Goal: Communication & Community: Answer question/provide support

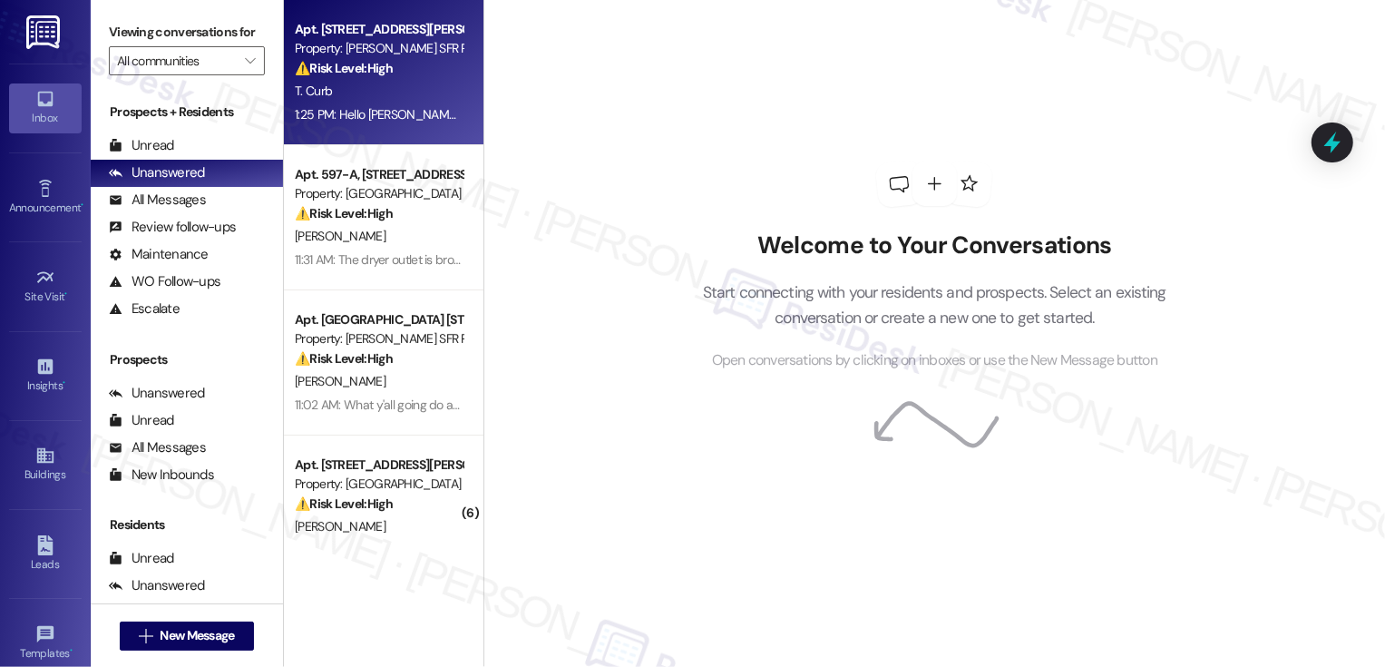
click at [366, 102] on div "T. Curb" at bounding box center [378, 91] width 171 height 23
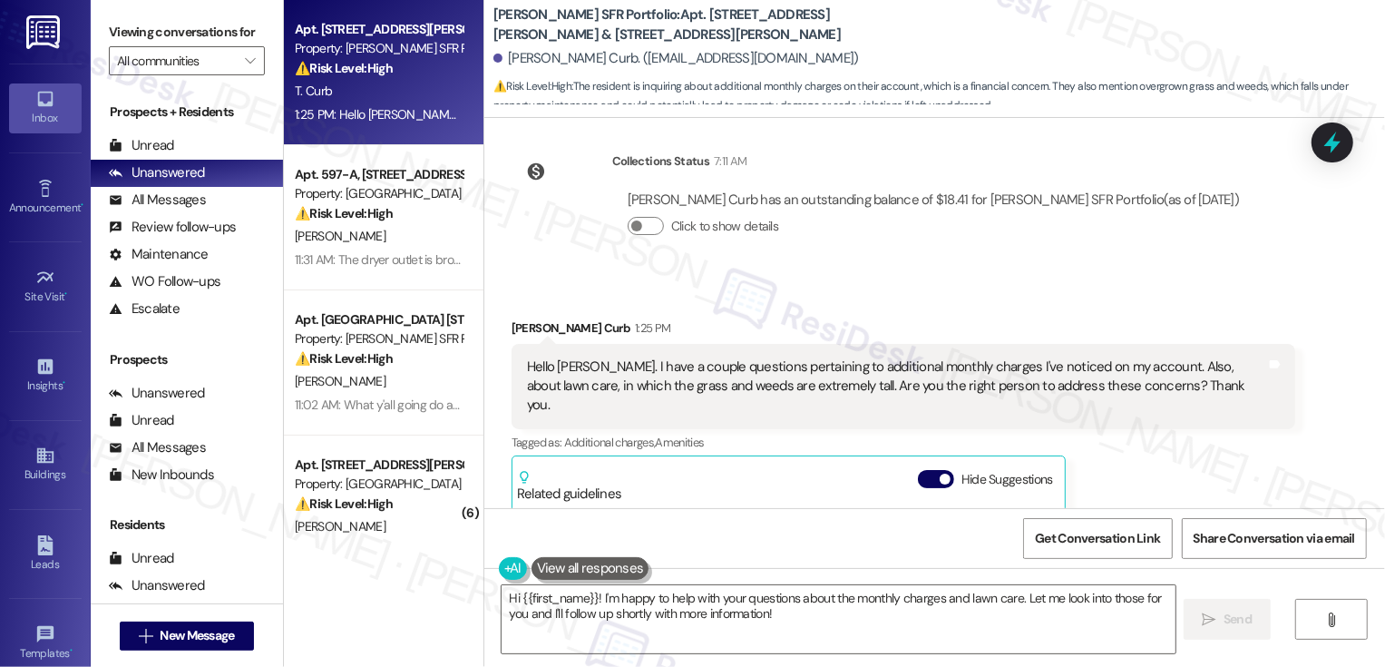
scroll to position [342, 0]
click at [594, 601] on textarea "Hi {{first_name}}! I'm happy to help with your questions about the monthly char…" at bounding box center [839, 619] width 674 height 68
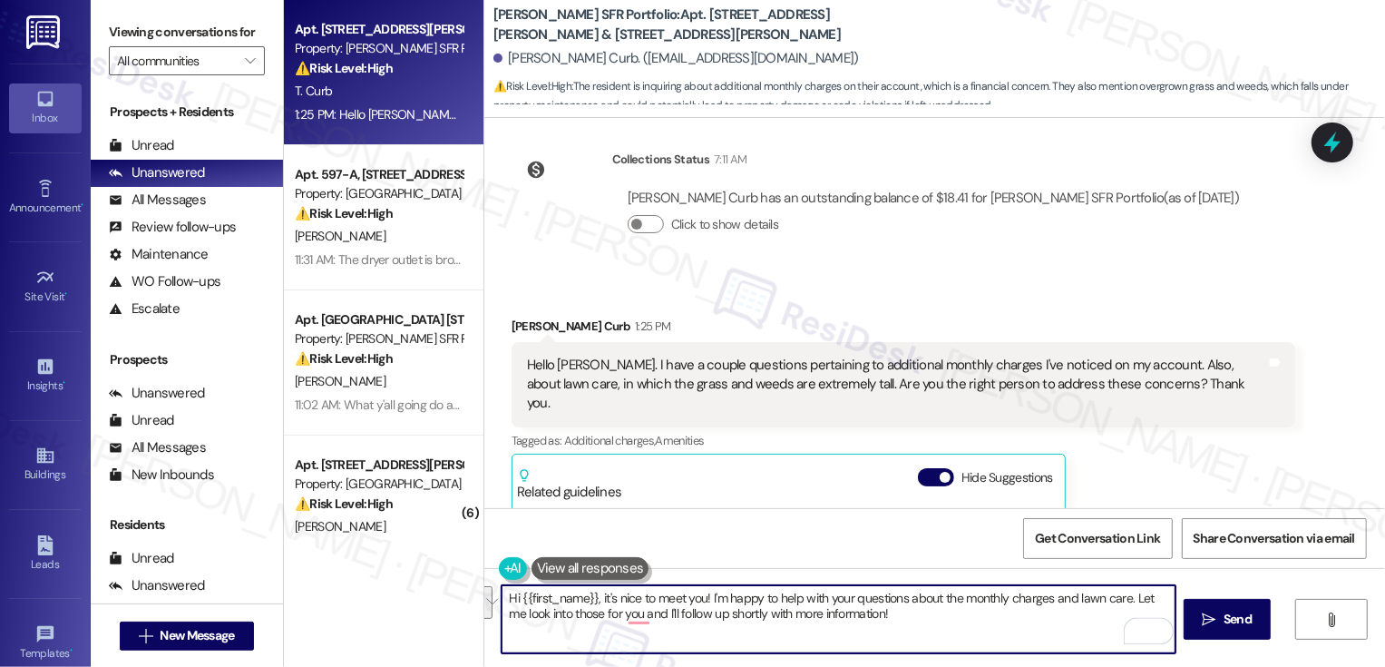
drag, startPoint x: 1128, startPoint y: 599, endPoint x: 1101, endPoint y: 640, distance: 49.8
click at [1102, 643] on textarea "Hi {{first_name}}, it's nice to meet you! I'm happy to help with your questions…" at bounding box center [839, 619] width 674 height 68
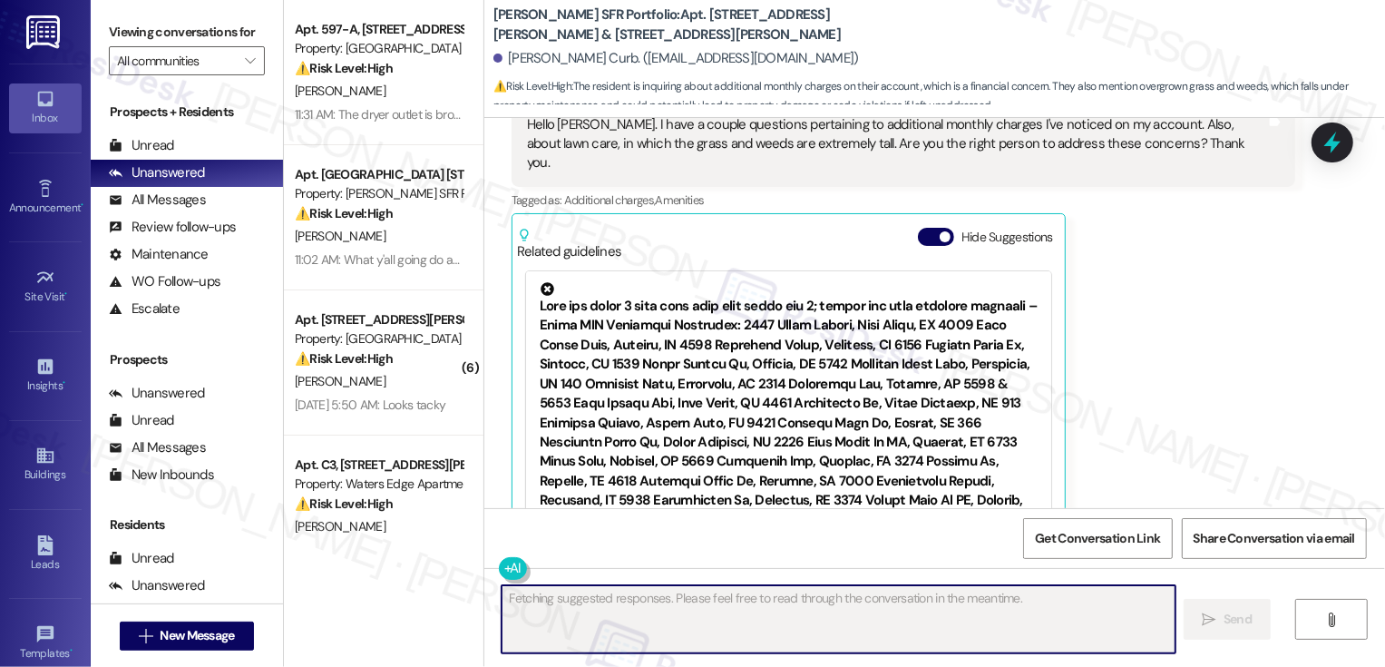
scroll to position [768, 0]
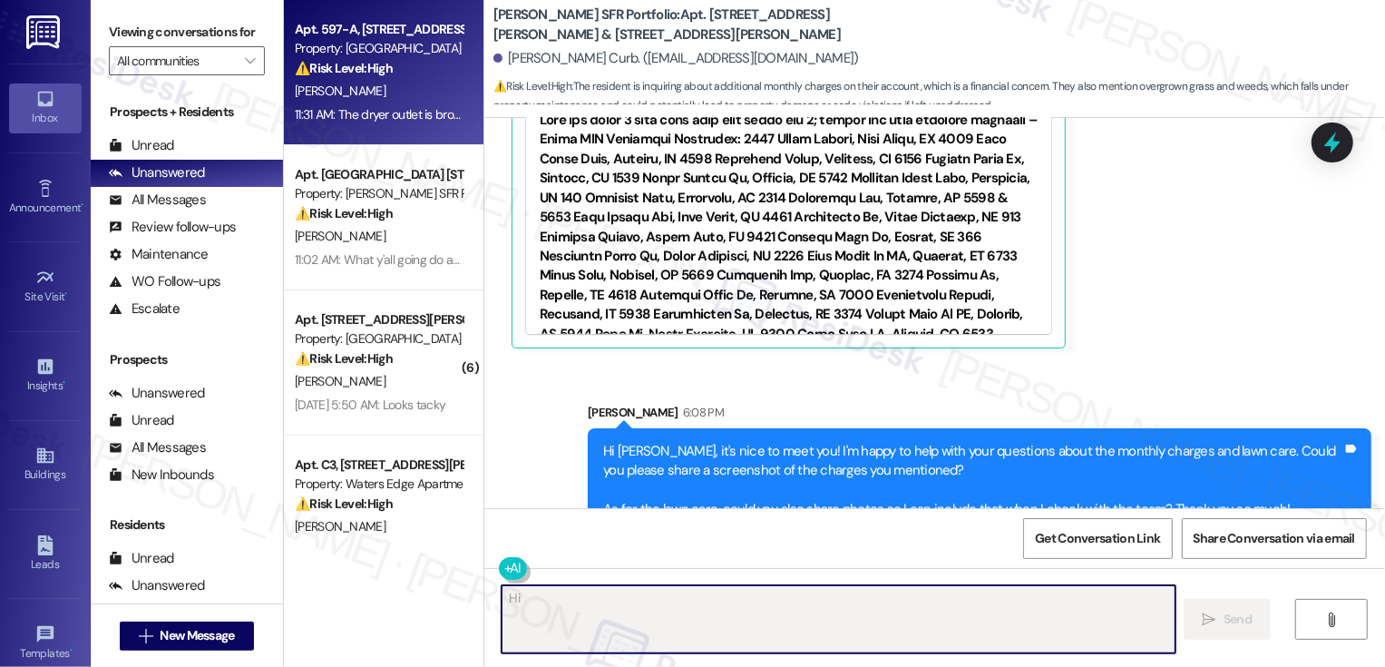
type textarea "Hi {{first_name}}"
click at [412, 107] on div "11:31 AM: The dryer outlet is broke. It falls apart and Anthony knows that. The…" at bounding box center [1010, 114] width 1431 height 16
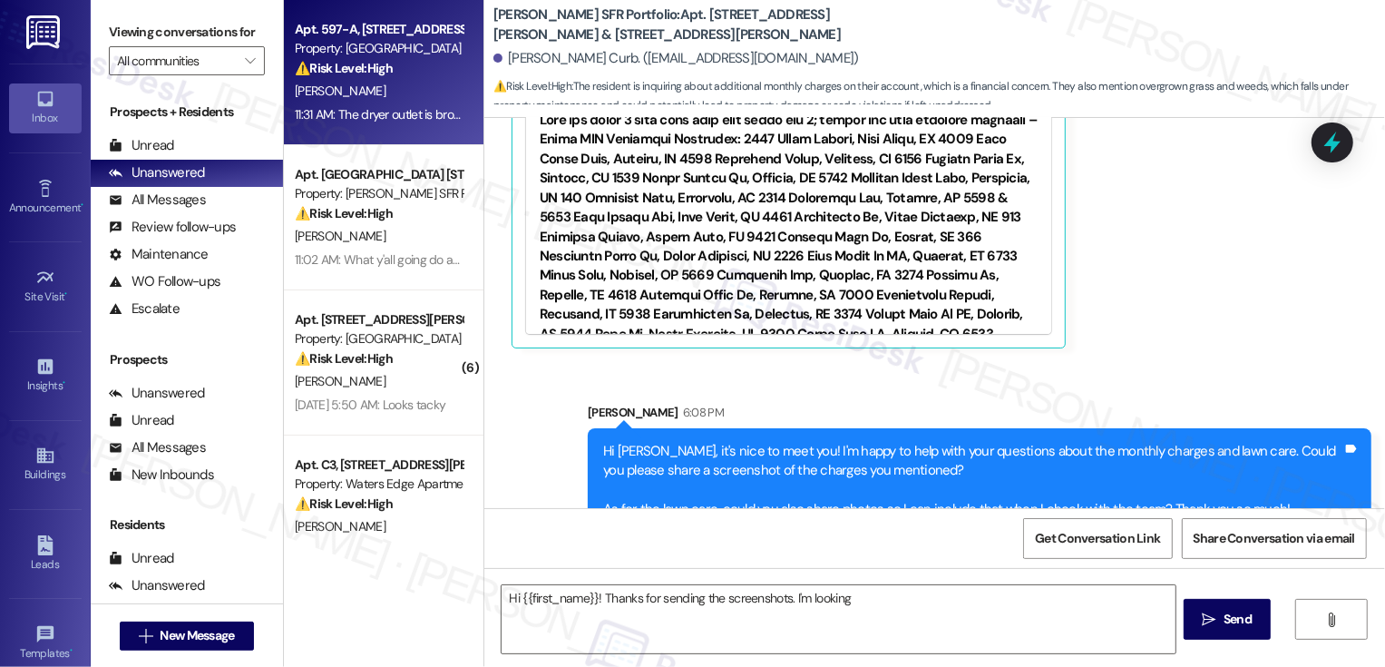
click at [412, 107] on div "11:31 AM: The dryer outlet is broke. It falls apart and Anthony knows that. The…" at bounding box center [1010, 114] width 1431 height 16
type textarea "Hi {{first_name}}! Thanks for sending the screenshots. I'm looking into those"
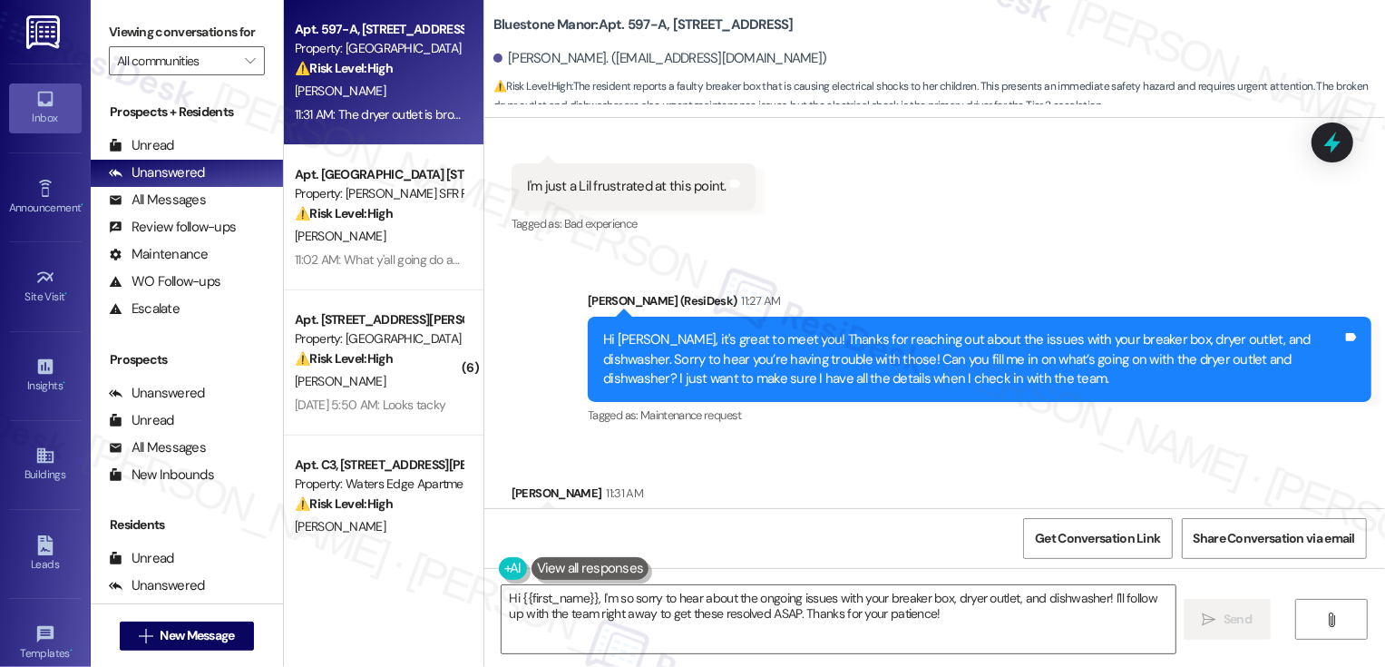
scroll to position [651, 0]
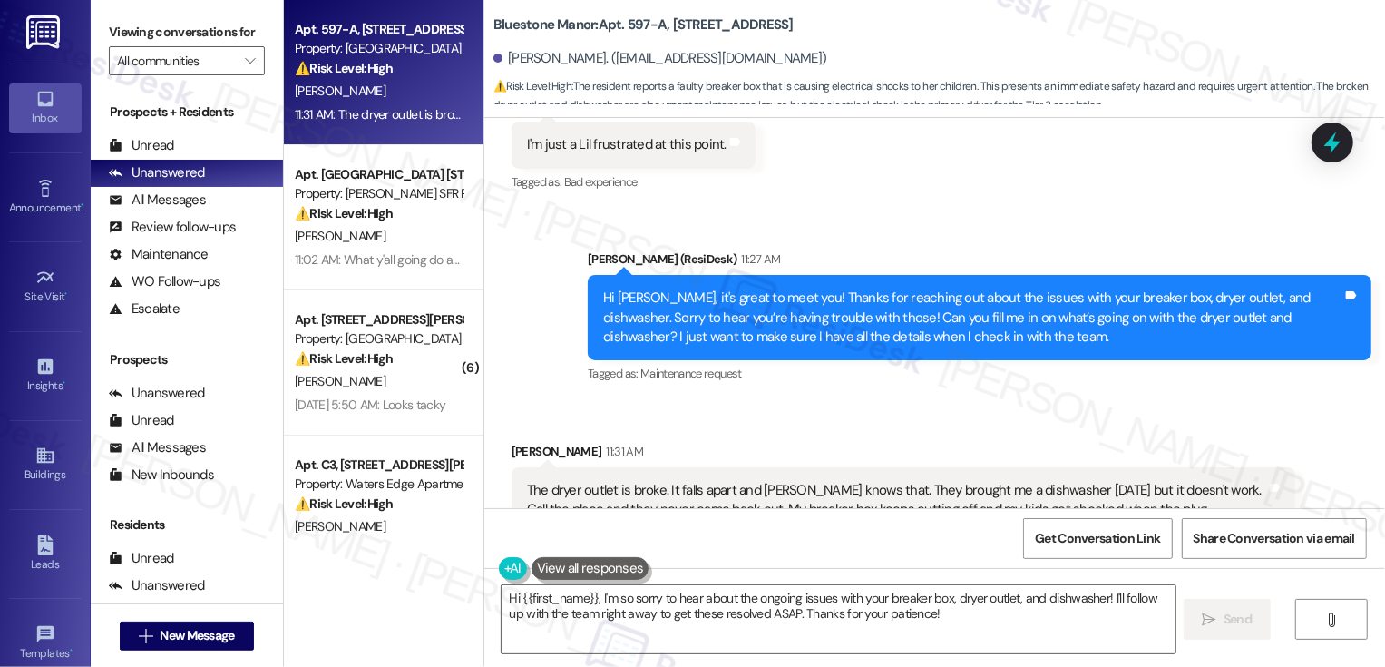
click at [1003, 405] on div "Received via SMS Desiree Mills 11:31 AM The dryer outlet is broke. It falls apa…" at bounding box center [934, 657] width 901 height 513
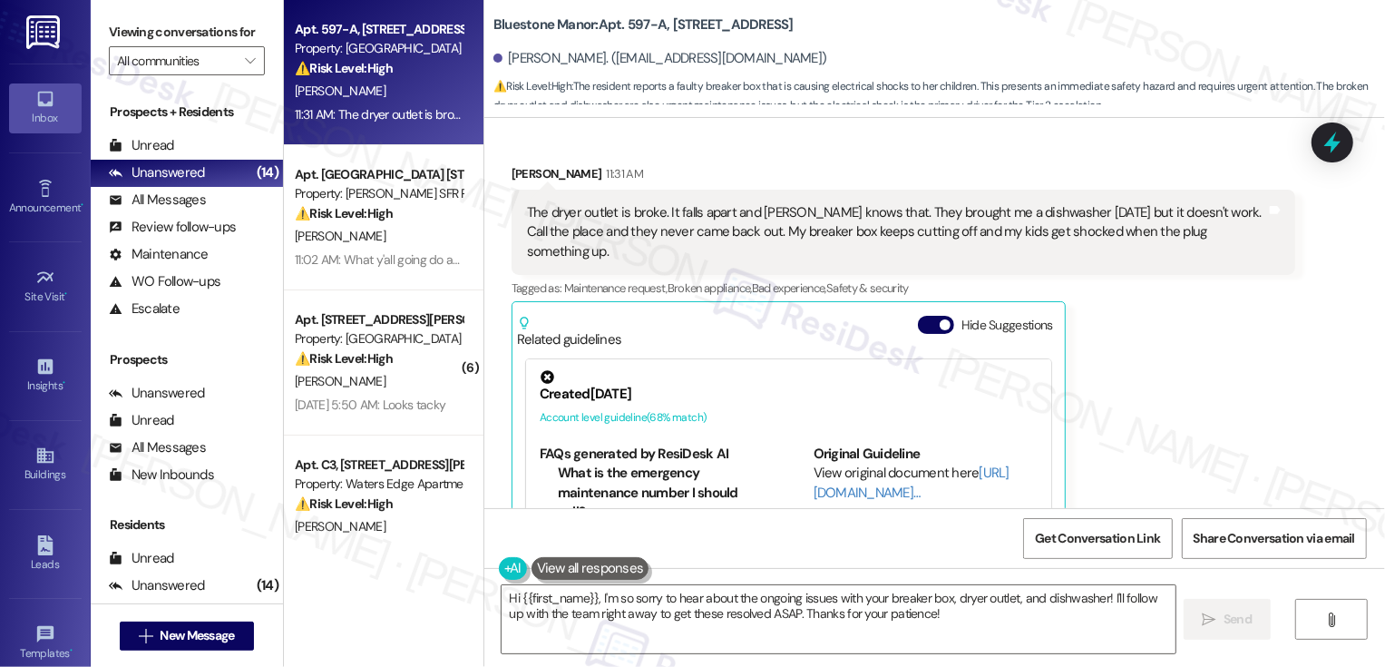
scroll to position [1018, 0]
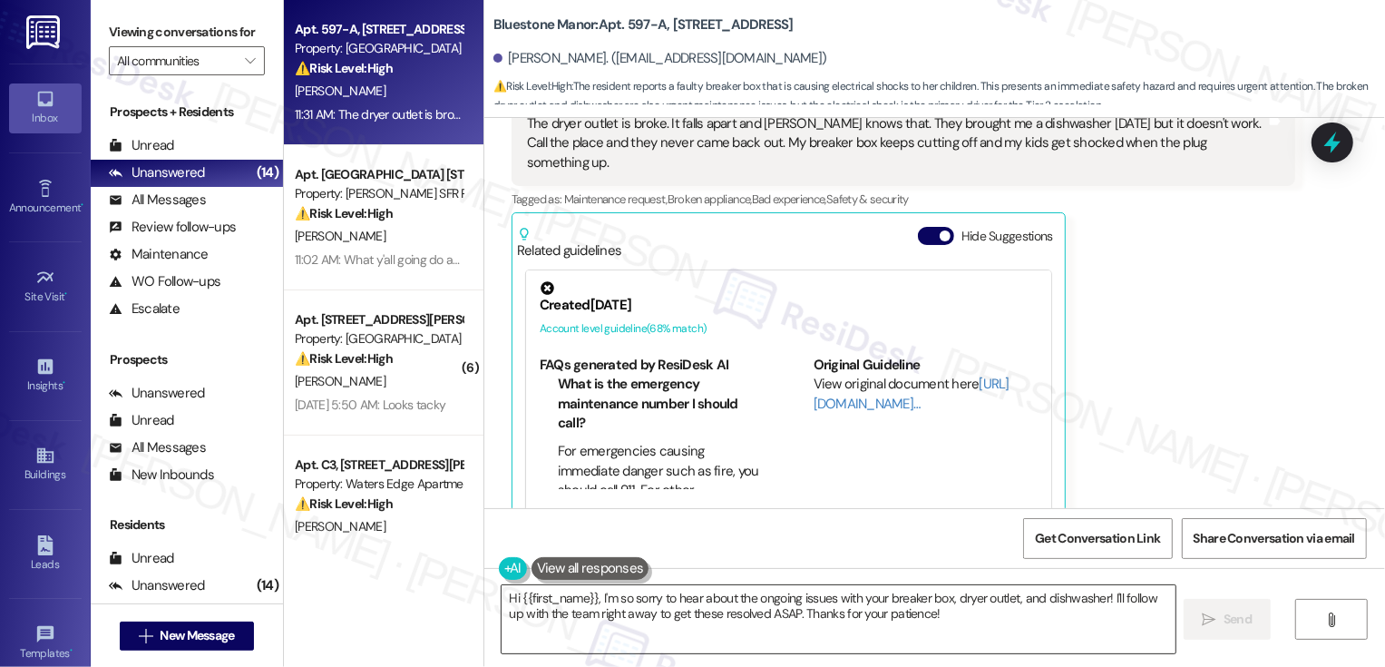
click at [773, 612] on textarea "Hi {{first_name}}, I'm so sorry to hear about the ongoing issues with your brea…" at bounding box center [839, 619] width 674 height 68
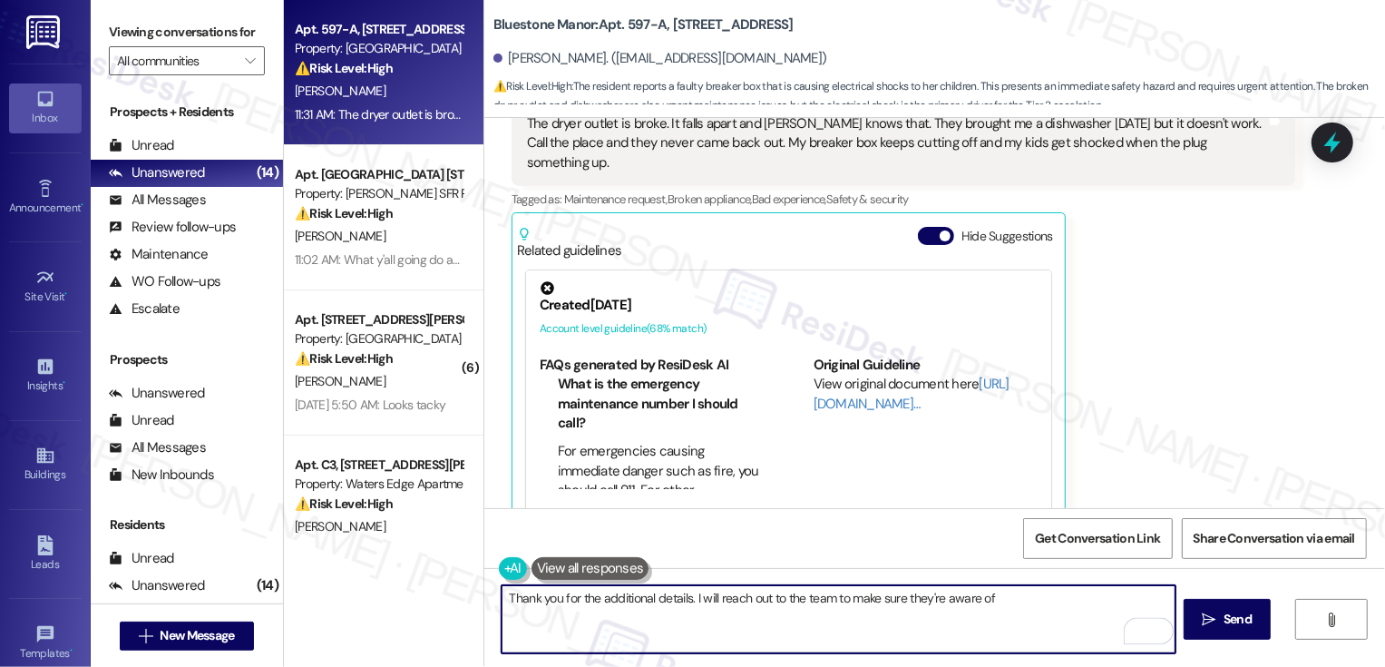
drag, startPoint x: 829, startPoint y: 597, endPoint x: 1096, endPoint y: 636, distance: 269.5
click at [1097, 638] on textarea "Thank you for the additional details. I will reach out to the team to make sure…" at bounding box center [839, 619] width 674 height 68
click at [767, 632] on textarea "Thank you for the additional details. I will reach out to the team and follow u…" at bounding box center [839, 619] width 674 height 68
type textarea "Thank you for the additional details. I will reach out to the team and follow u…"
click at [1225, 603] on button " Send" at bounding box center [1228, 619] width 88 height 41
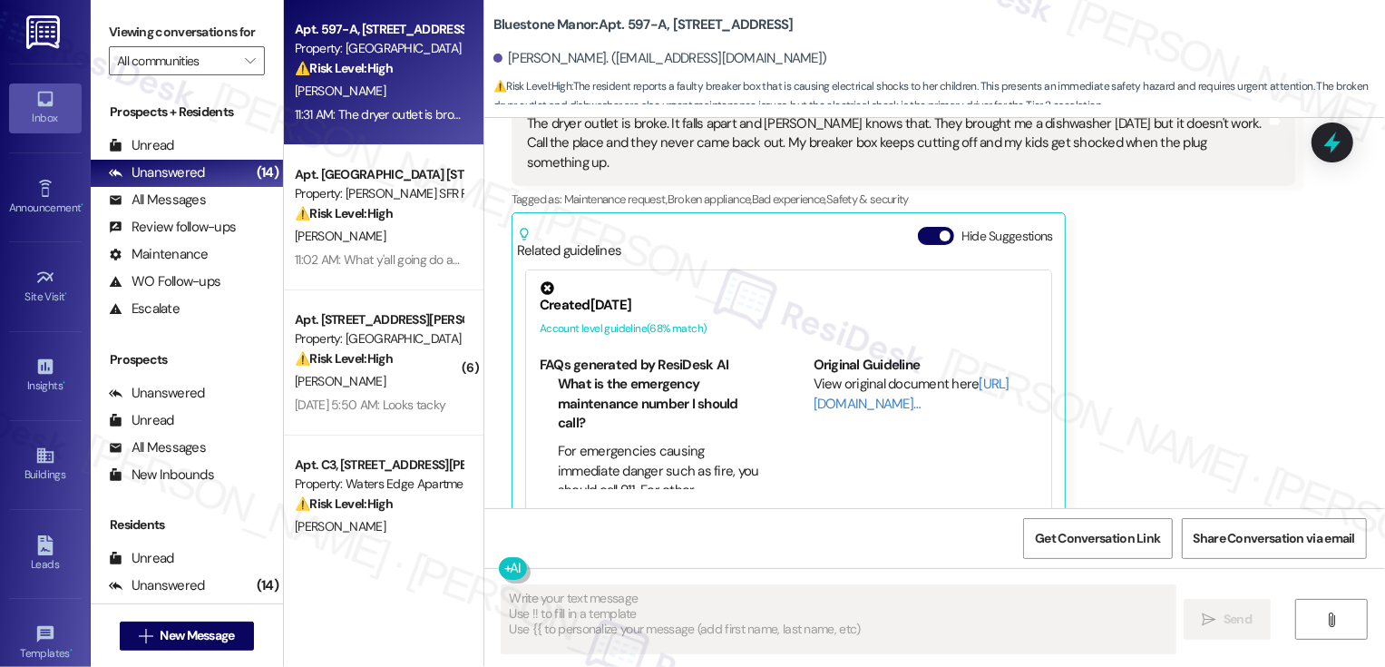
type textarea "Fetching suggested responses. Please feel free to read through the conversation…"
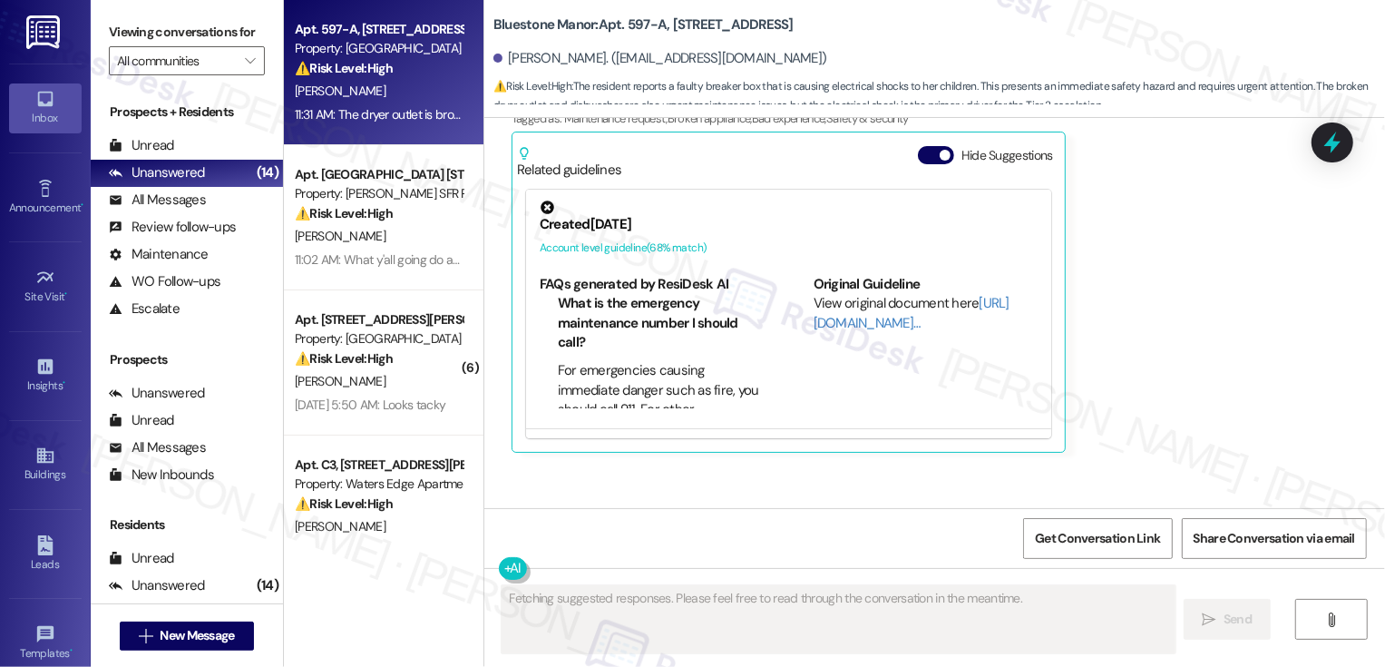
scroll to position [1164, 0]
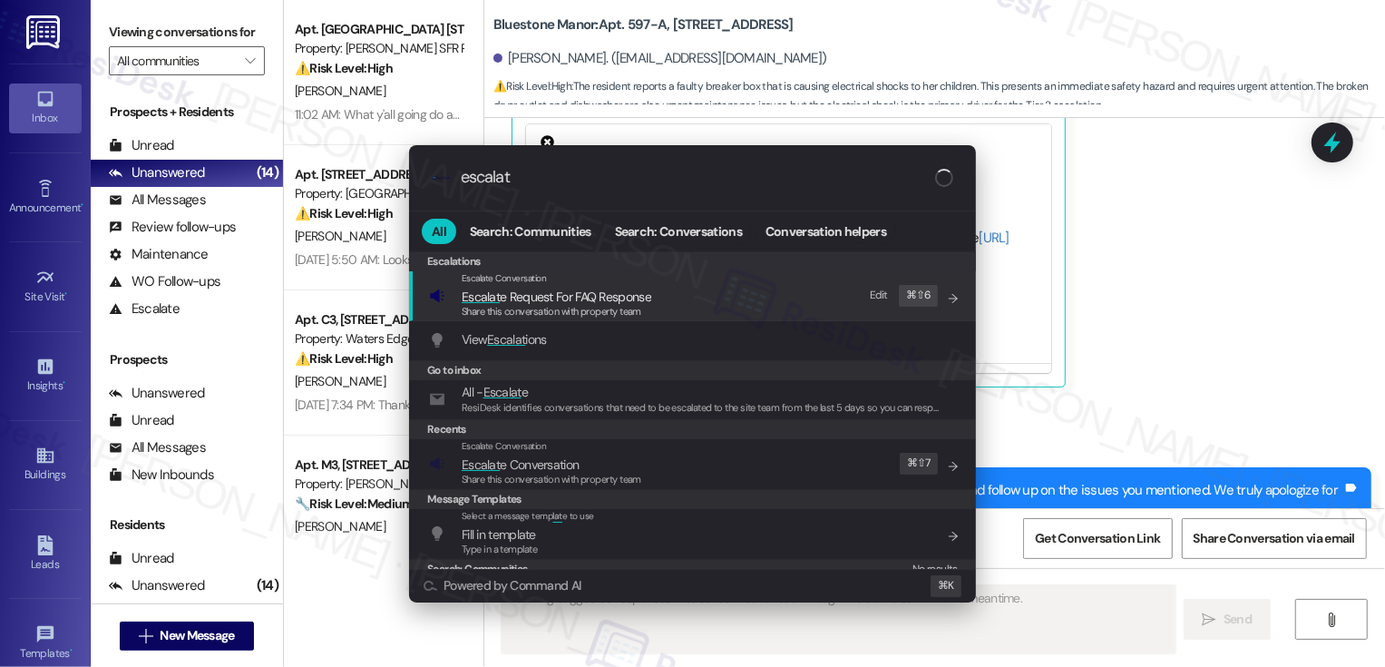
type input "escalate"
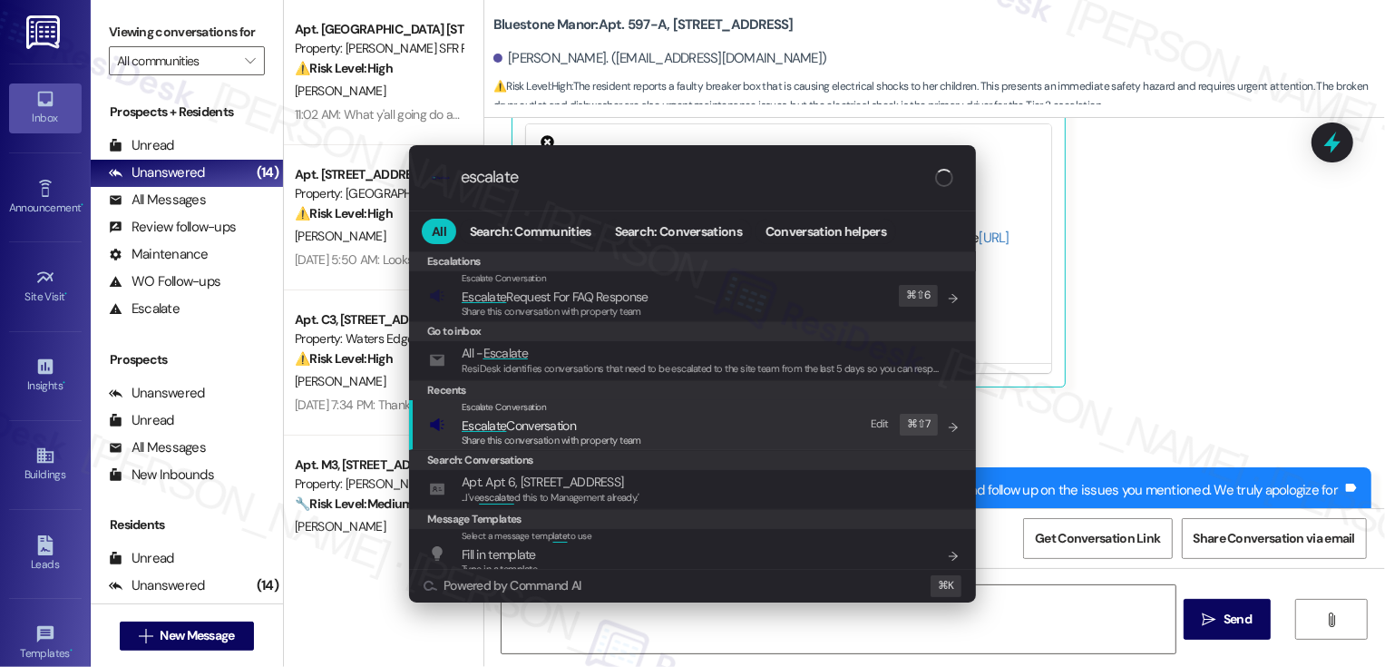
type textarea "Hi {{first_name}}"
type input "escalate"
type textarea "Hi {{first_name}},"
click at [556, 430] on span "Escalate Conversation" at bounding box center [519, 425] width 114 height 16
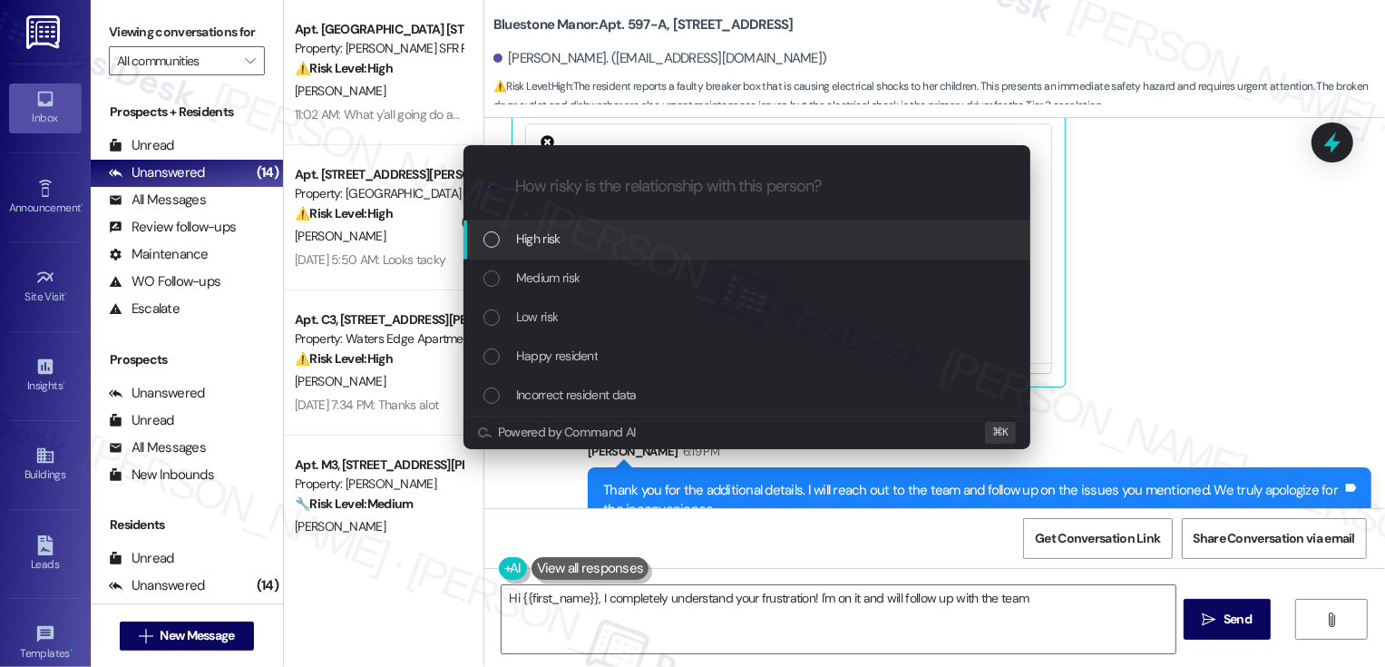
click at [512, 270] on div "Medium risk" at bounding box center [748, 278] width 531 height 20
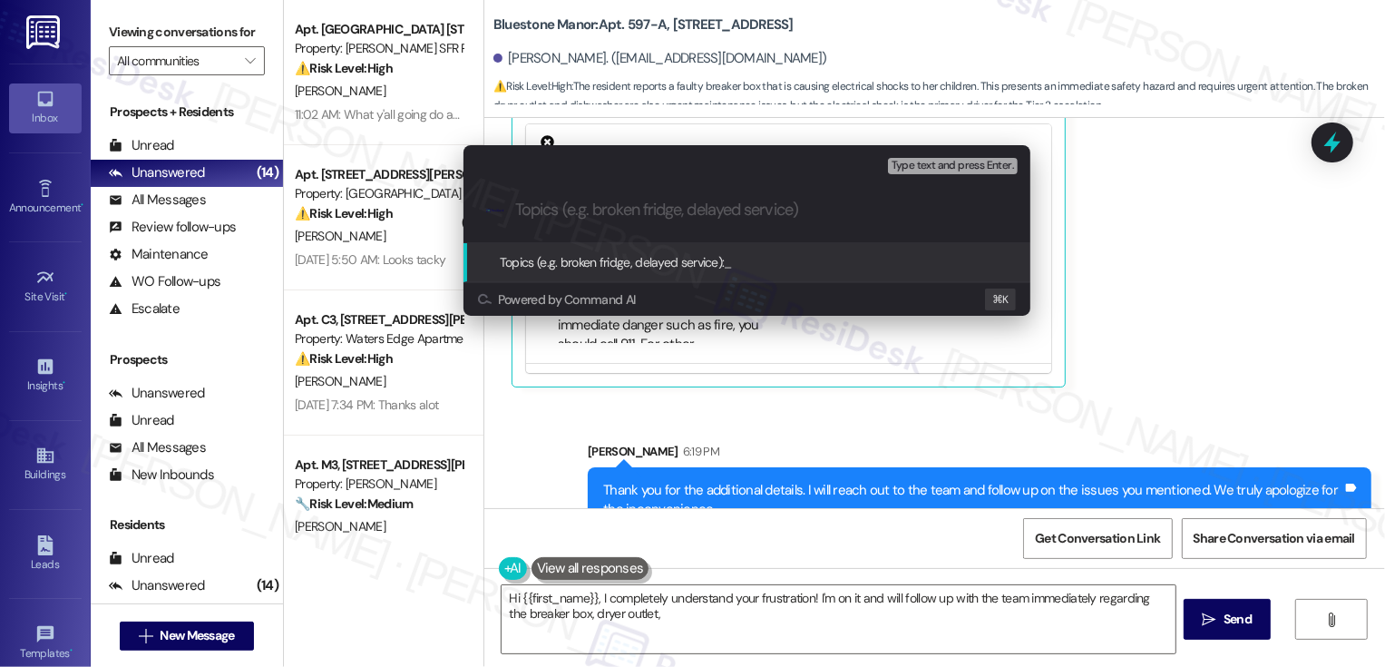
click at [1077, 321] on div "Escalate Conversation Medium risk Topics (e.g. broken fridge, delayed service) …" at bounding box center [692, 333] width 1385 height 667
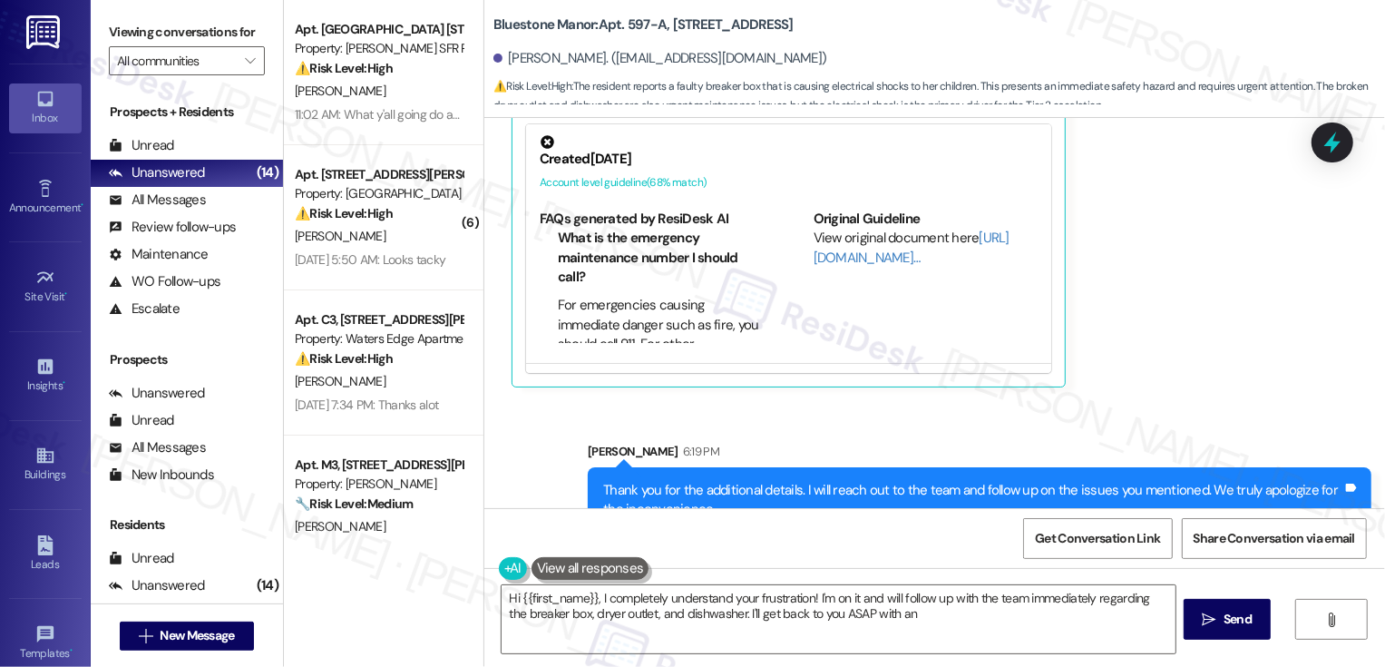
type textarea "Hi {{first_name}}, I completely understand your frustration! I'm on it and will…"
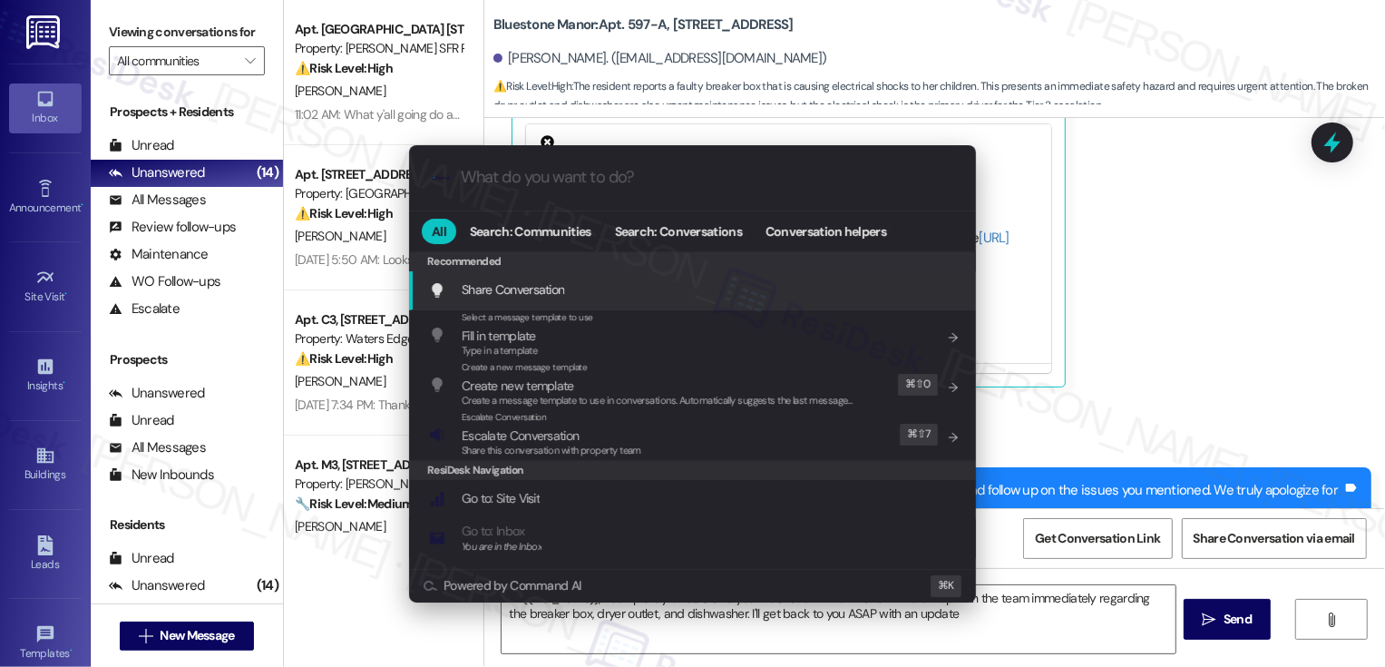
type input "e"
type textarea "Hi {{first_name}}, I completely understand your frustration! I'm on it and will…"
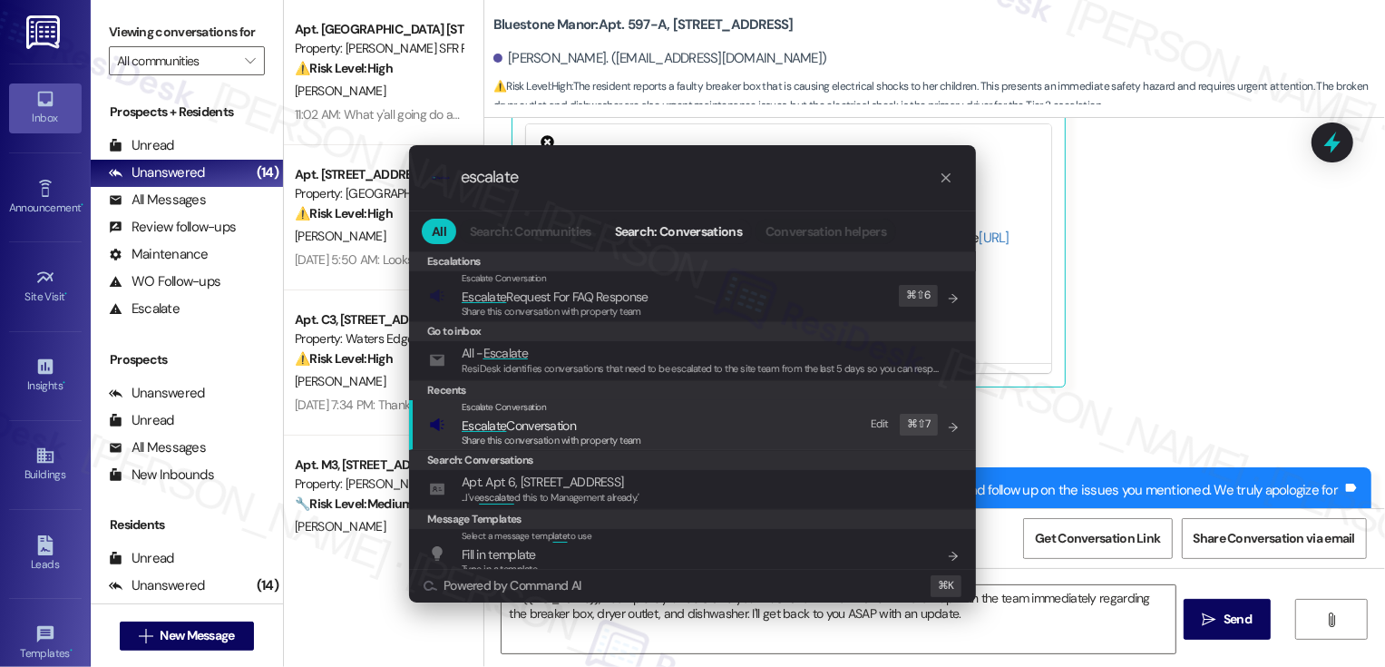
type input "escalate"
click at [571, 442] on span "Share this conversation with property team" at bounding box center [552, 440] width 180 height 13
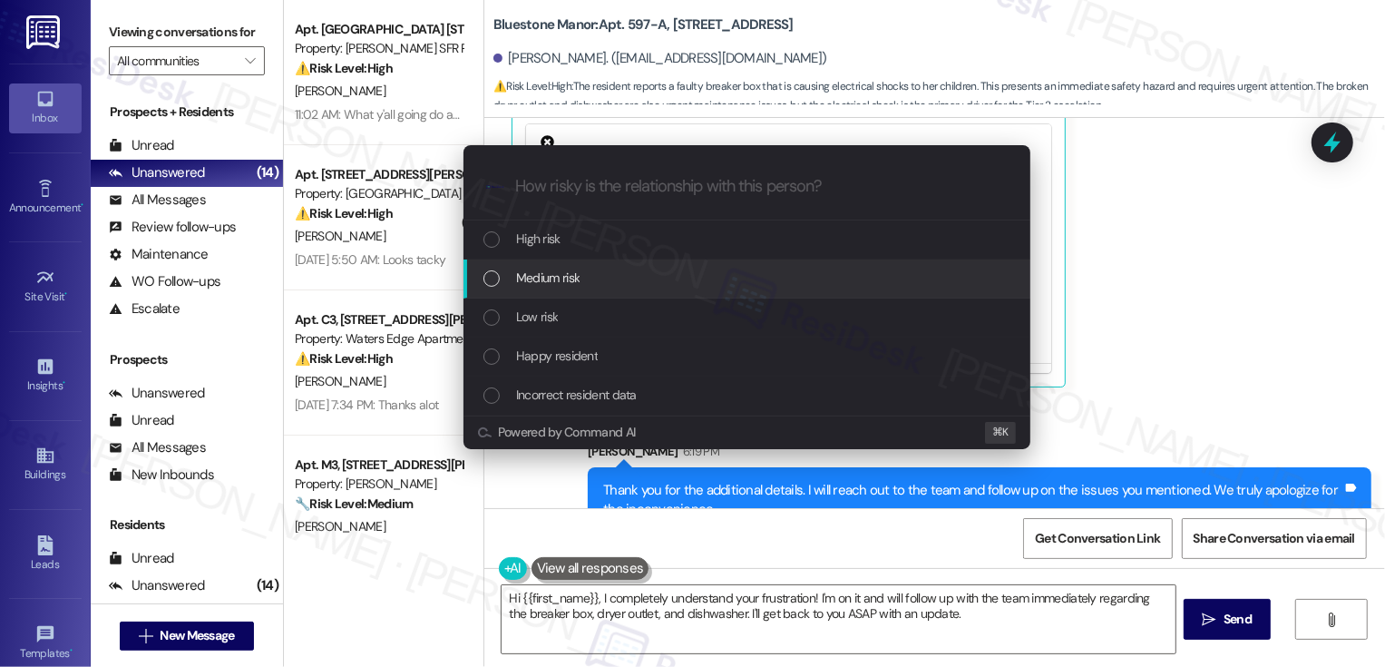
click at [556, 278] on span "Medium risk" at bounding box center [547, 278] width 63 height 20
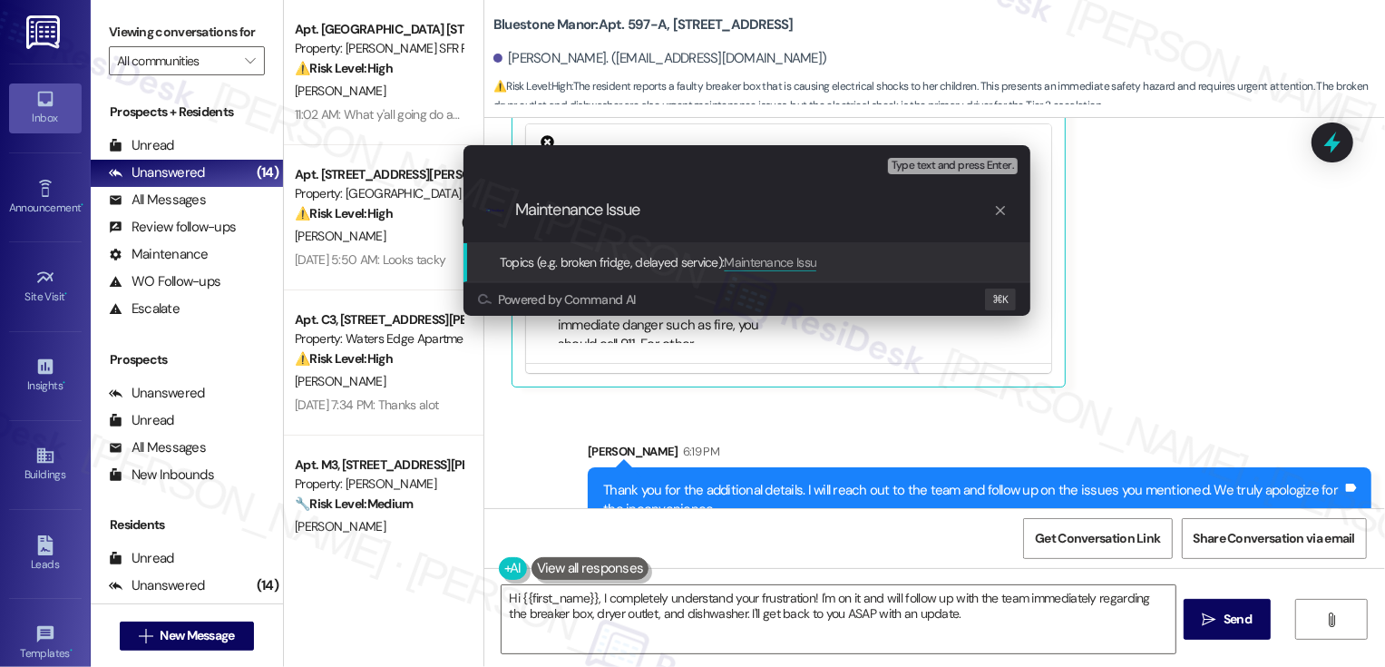
type input "Maintenance Issues"
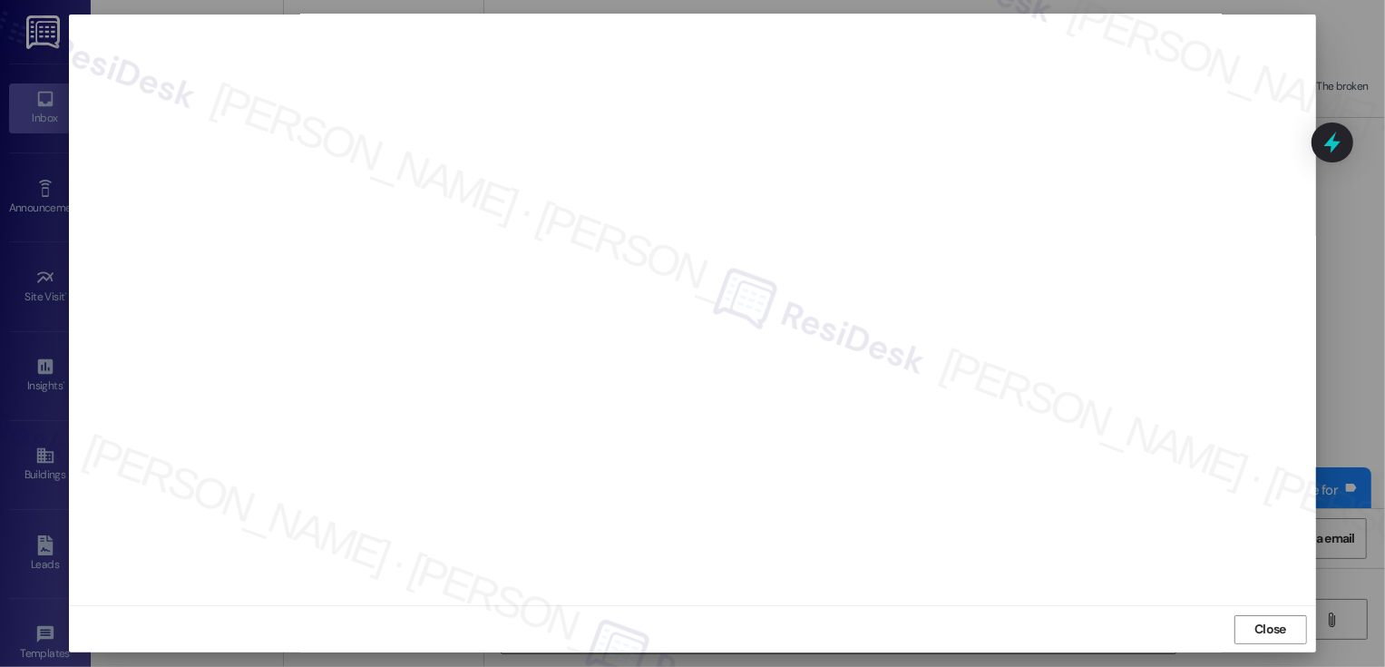
scroll to position [0, 0]
click at [1258, 635] on button "Close" at bounding box center [1271, 639] width 73 height 29
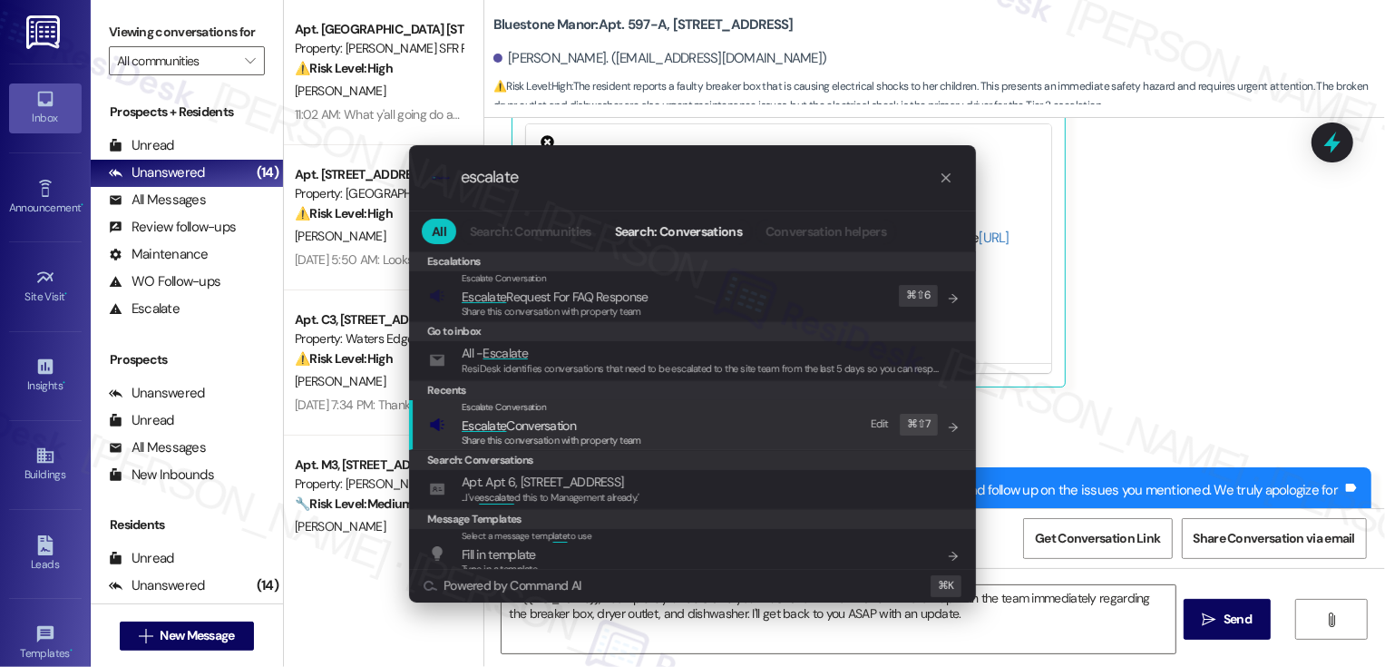
type input "escalate"
click at [558, 412] on div "Escalate Conversation" at bounding box center [552, 407] width 180 height 15
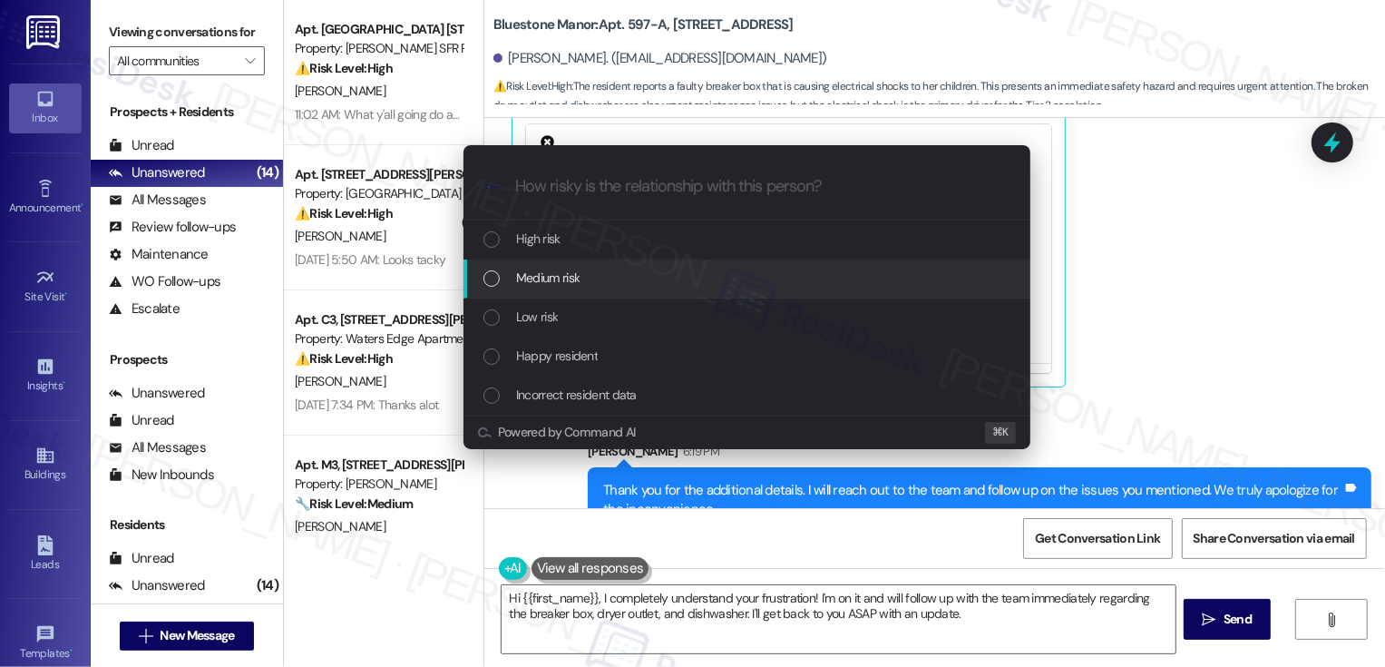
click at [533, 277] on span "Medium risk" at bounding box center [547, 278] width 63 height 20
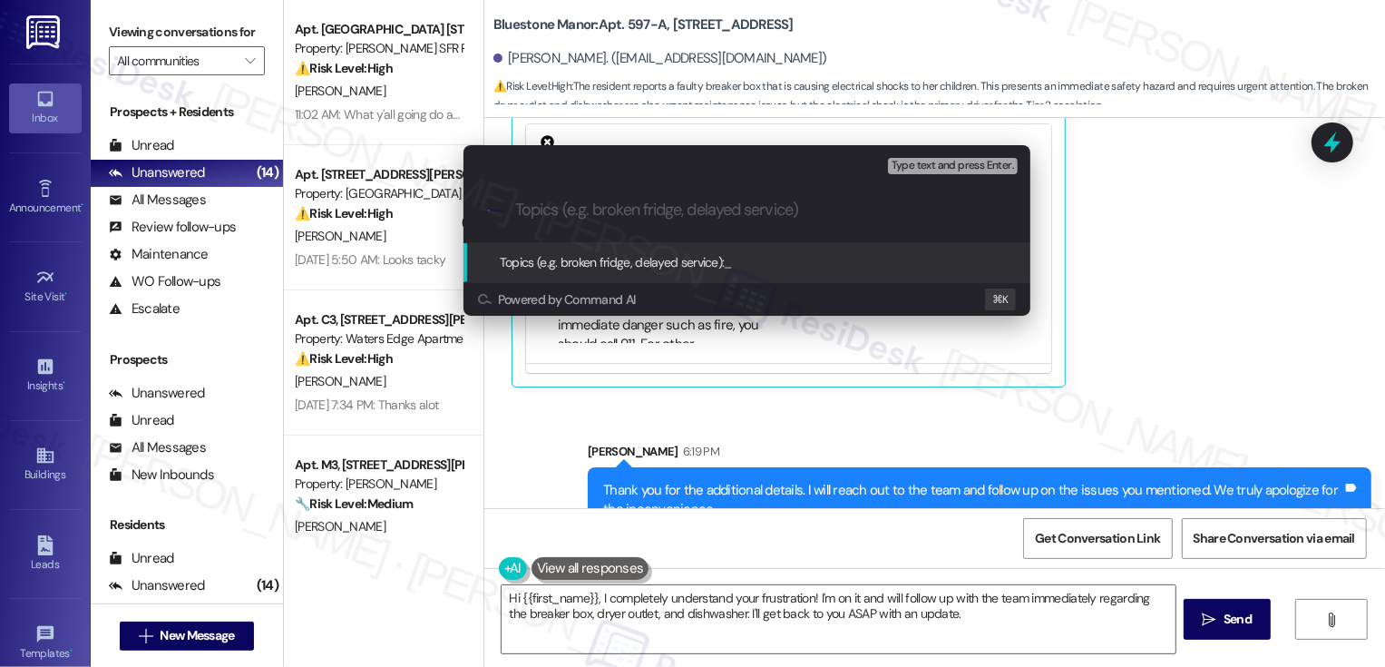
paste input "Maintenance Issues"
type input "Maintenance Issues"
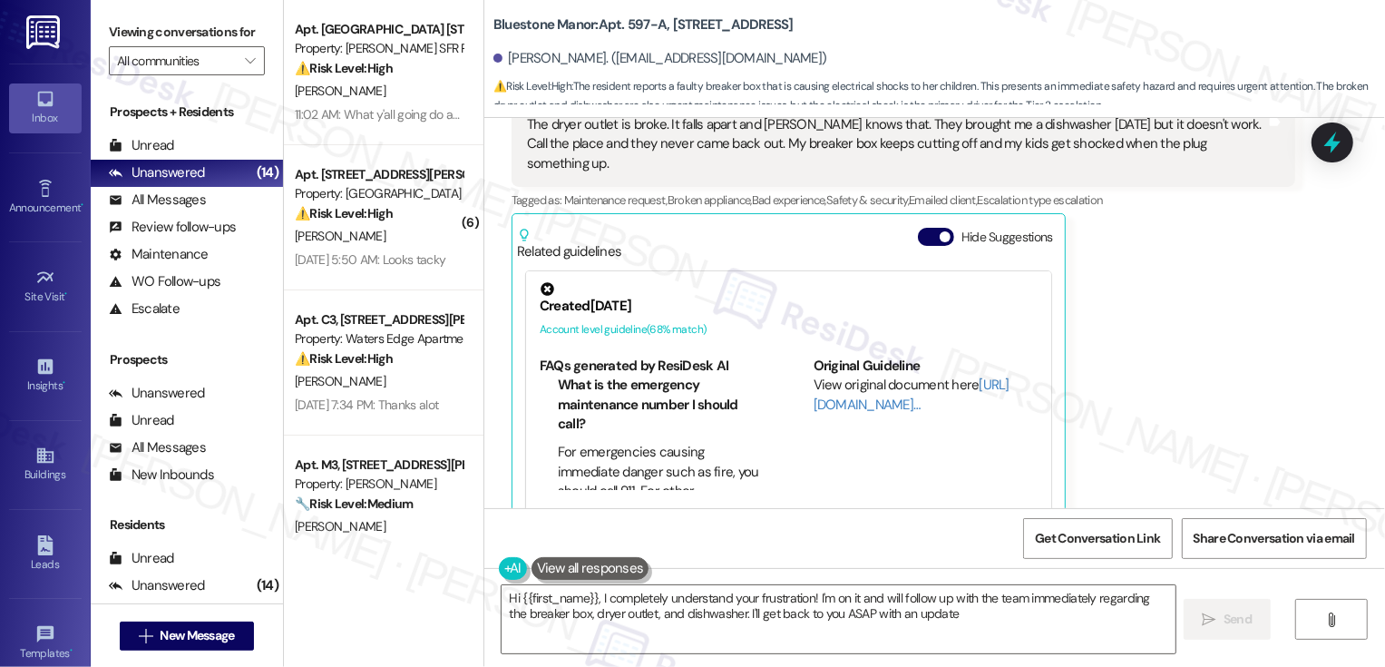
type textarea "Hi {{first_name}}, I completely understand your frustration! I'm on it and will…"
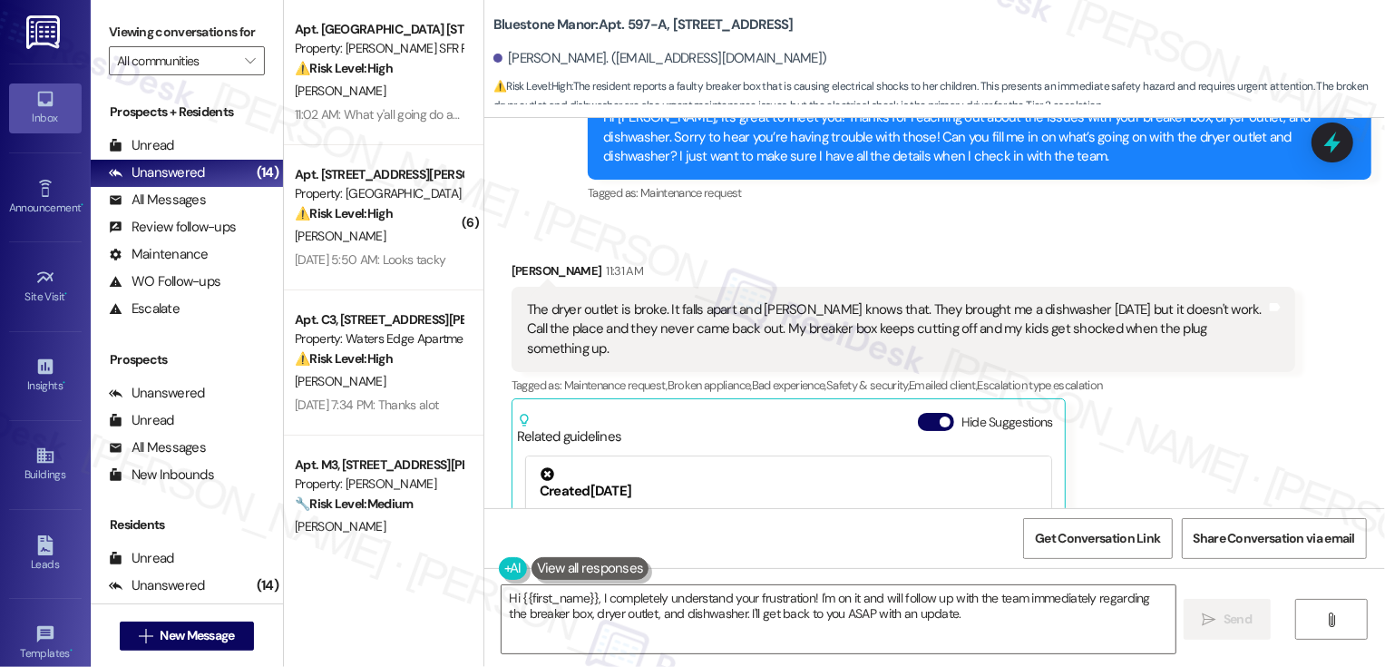
scroll to position [1190, 0]
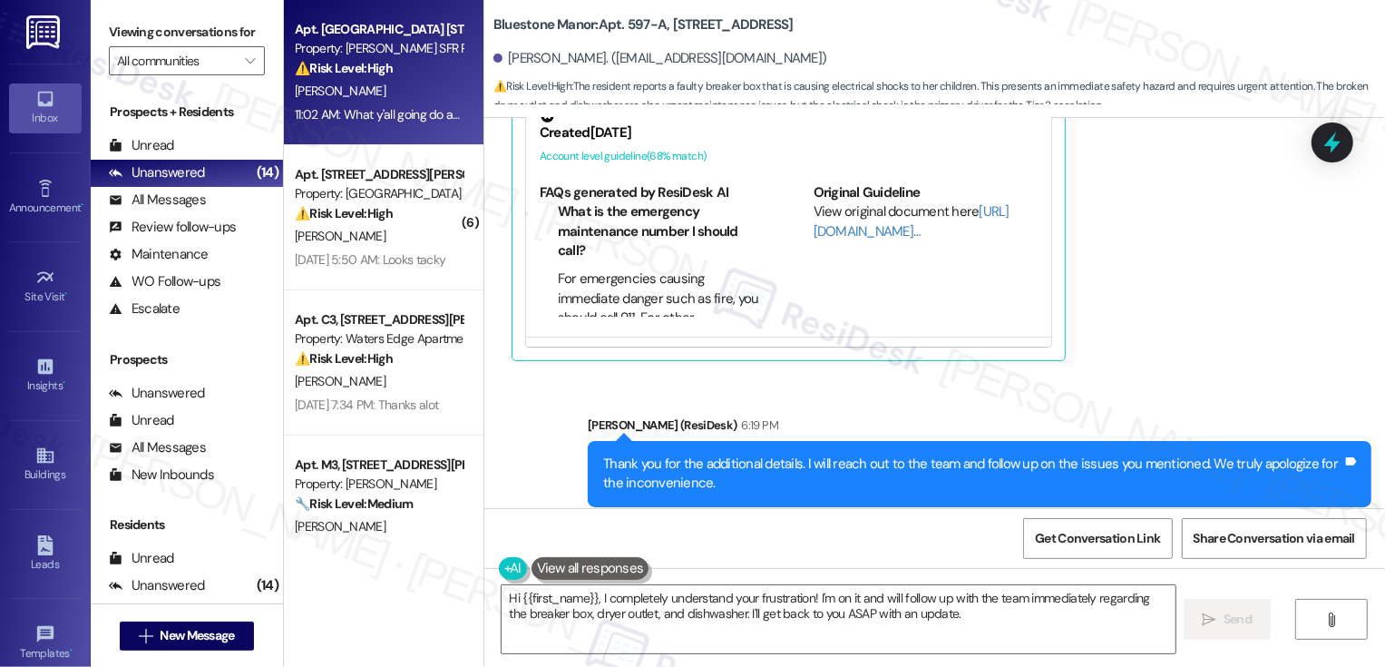
click at [425, 98] on div "[PERSON_NAME]" at bounding box center [378, 91] width 171 height 23
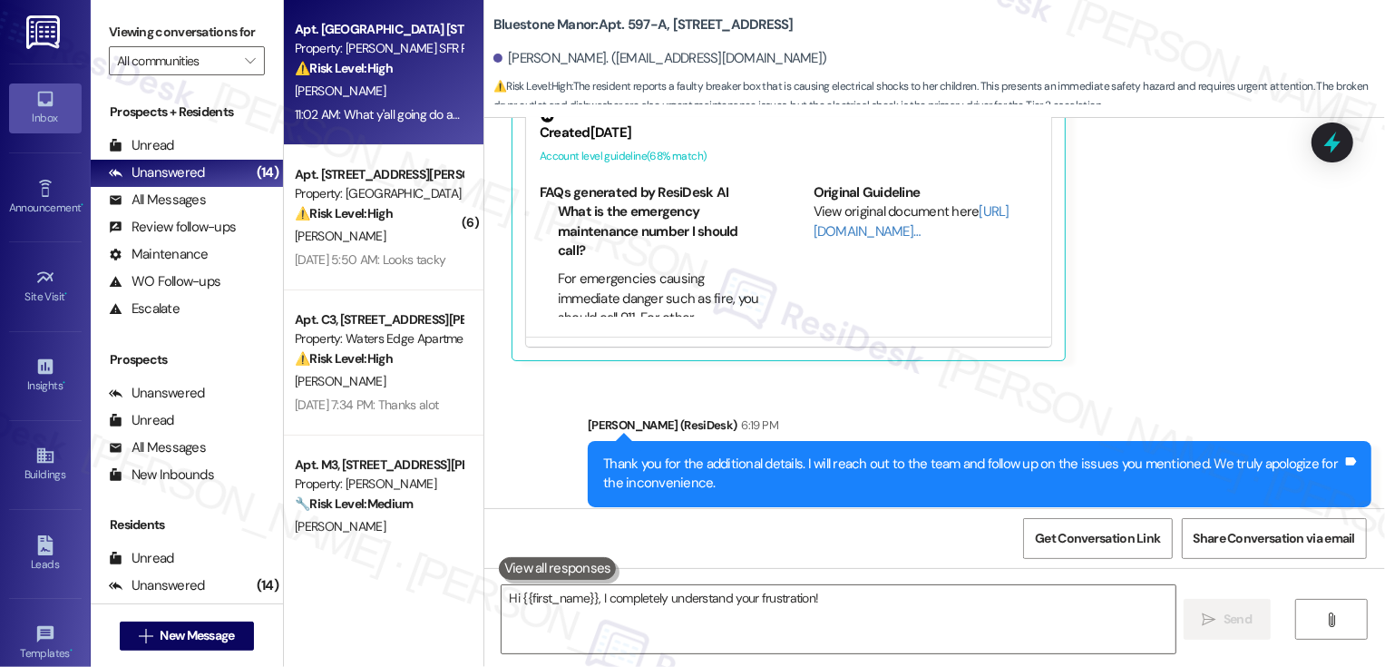
click at [425, 98] on div "[PERSON_NAME]" at bounding box center [378, 91] width 171 height 23
type textarea "Hi {{first_name}}, I completely understand your frustration! I'm on it and will…"
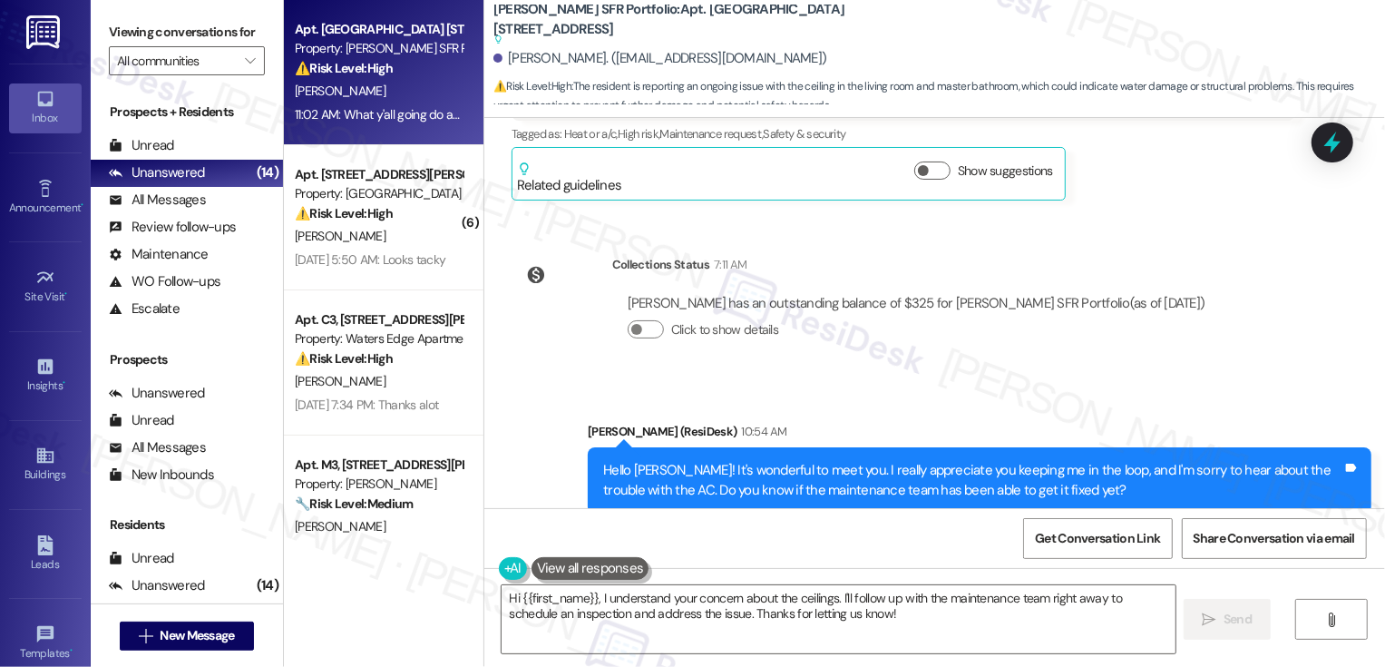
scroll to position [1546, 0]
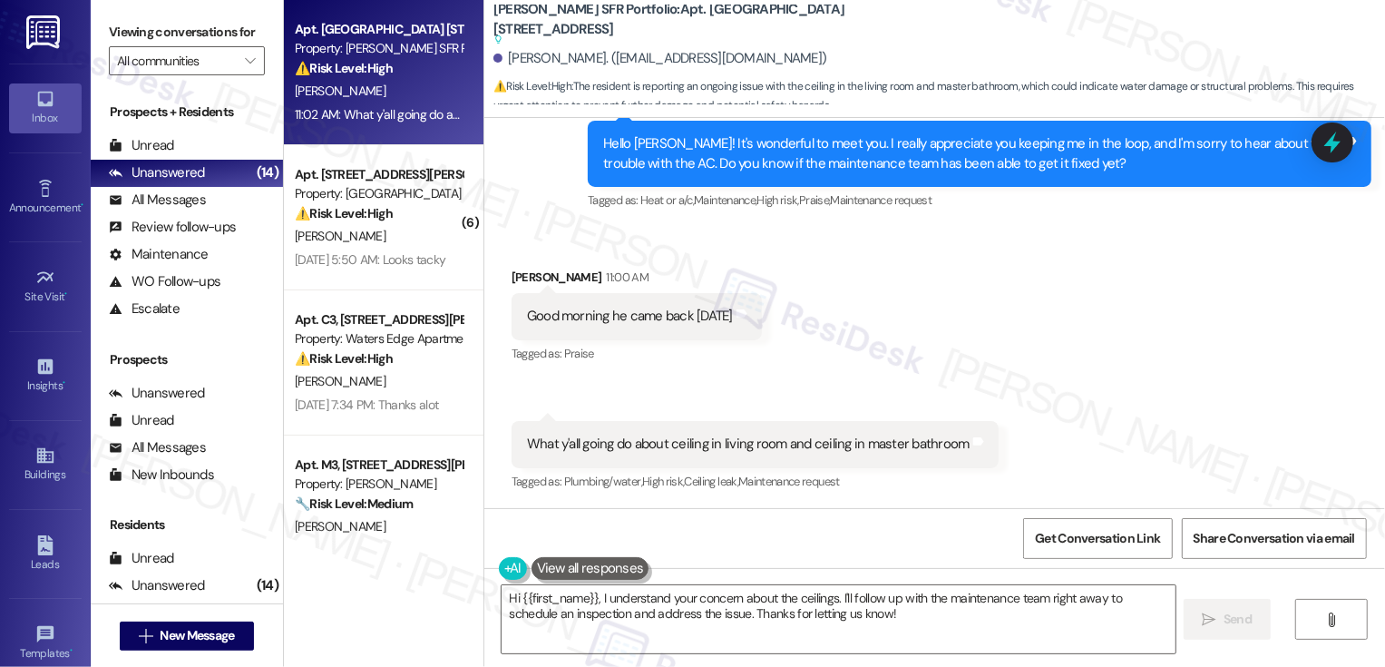
drag, startPoint x: 730, startPoint y: 8, endPoint x: 742, endPoint y: 24, distance: 20.1
click at [741, 24] on b "Leora SFR Portfolio: Apt. Browns Mill 2109, 2109 Browns Mill Rd SE Suggested ac…" at bounding box center [674, 24] width 363 height 49
copy b "2109 Browns Mill Rd SE"
click at [806, 624] on textarea "Hi {{first_name}}, I understand your concern about the ceilings. I'll follow up…" at bounding box center [839, 619] width 674 height 68
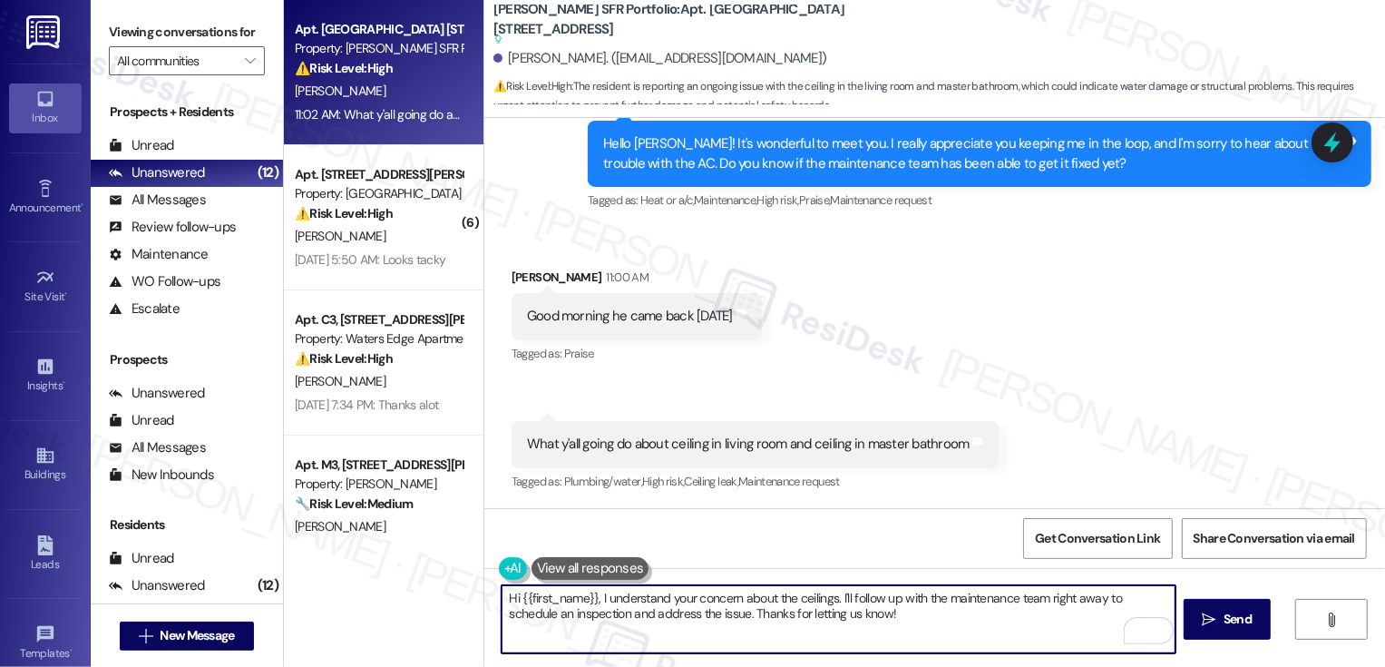
click at [741, 631] on textarea "Hi {{first_name}}, I understand your concern about the ceilings. I'll follow up…" at bounding box center [839, 619] width 674 height 68
click at [758, 623] on textarea "Hi {{first_name}}, I understand your concern about the ceilings. I'll follow up…" at bounding box center [839, 619] width 674 height 68
click at [598, 614] on textarea "Thanks for the update! Could you please confirm the pending issue with the livi…" at bounding box center [839, 619] width 674 height 68
click at [692, 615] on textarea "Thanks for the update! Could you please confirm the pending issue with the livi…" at bounding box center [839, 619] width 674 height 68
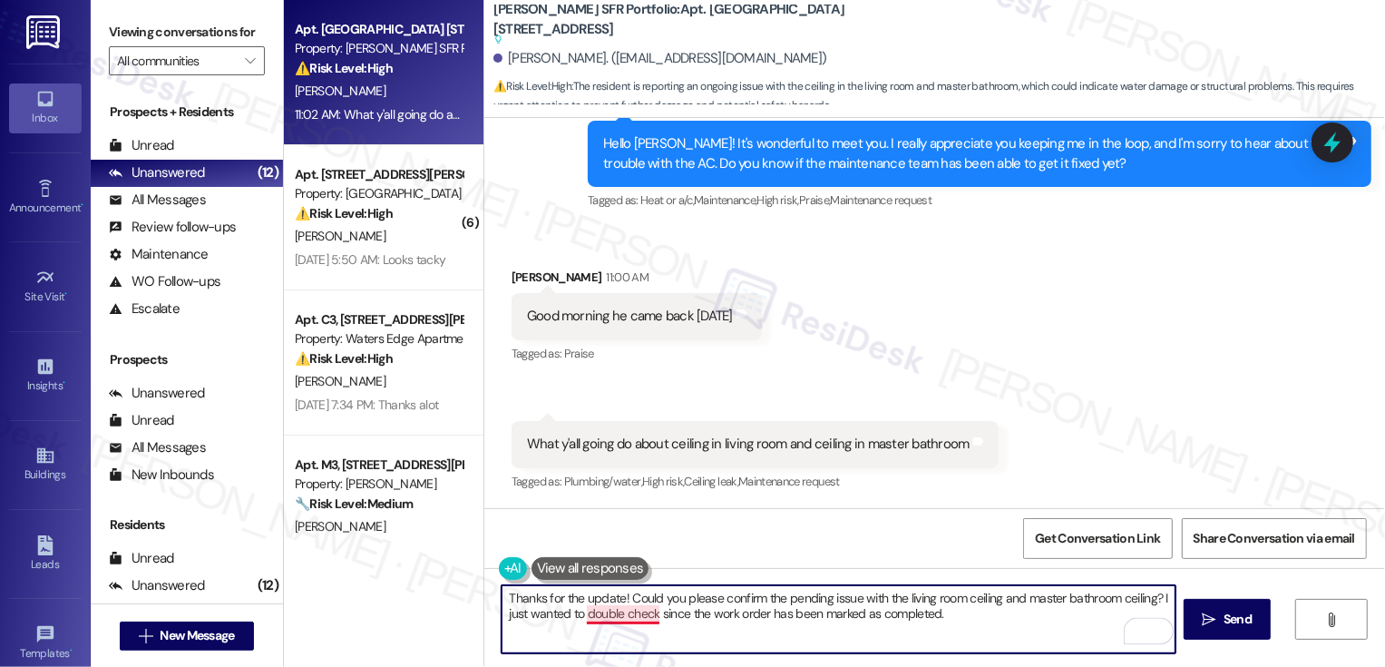
click at [602, 610] on textarea "Thanks for the update! Could you please confirm the pending issue with the livi…" at bounding box center [839, 619] width 674 height 68
paste textarea "what’s still pending with the living room ceiling and the master bathroom ceili…"
click at [1002, 634] on textarea "Thanks for the update! Could you please confirm what’s still pending with the l…" at bounding box center [839, 619] width 674 height 68
click at [1210, 622] on icon "" at bounding box center [1210, 619] width 14 height 15
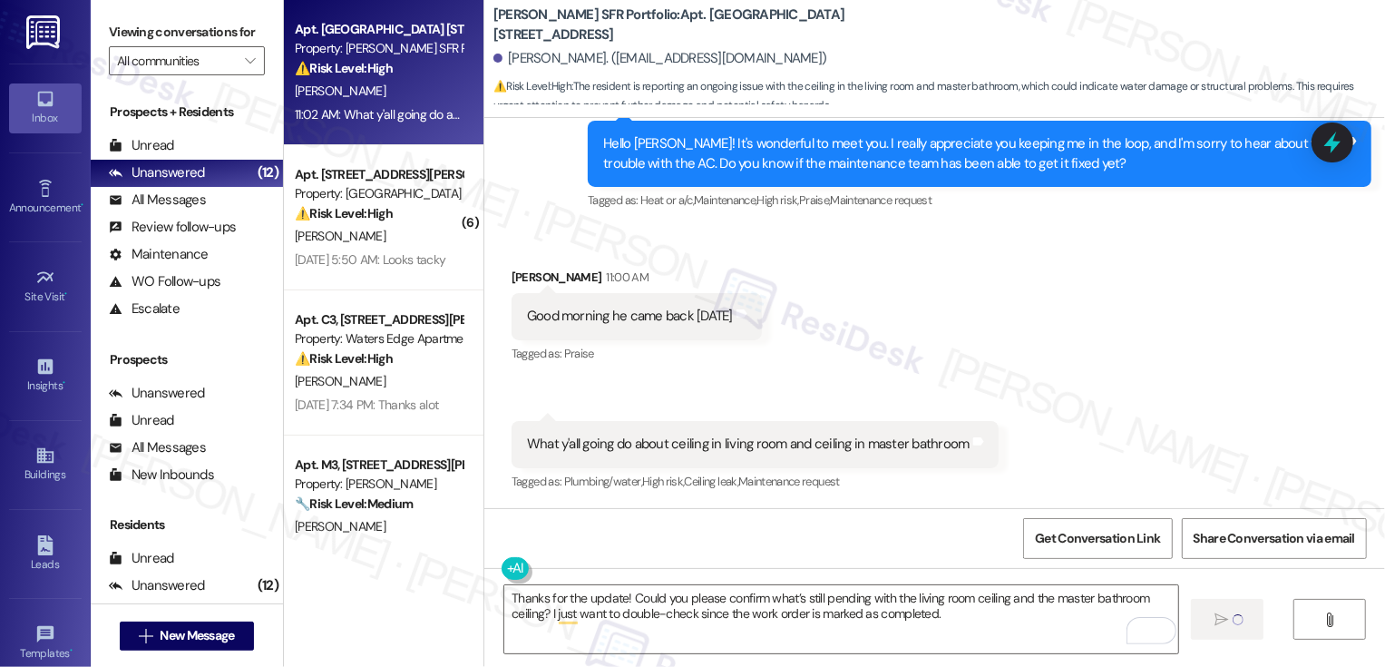
type textarea "Fetching suggested responses. Please feel free to read through the conversation…"
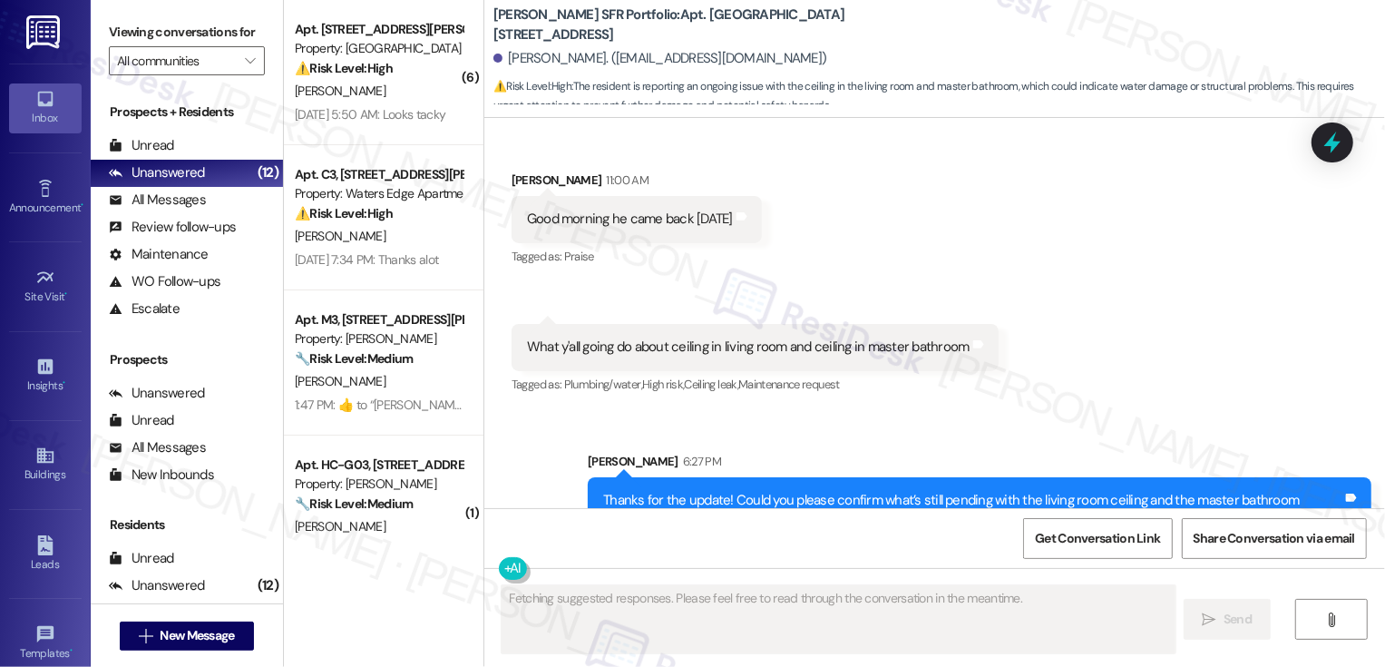
scroll to position [1692, 0]
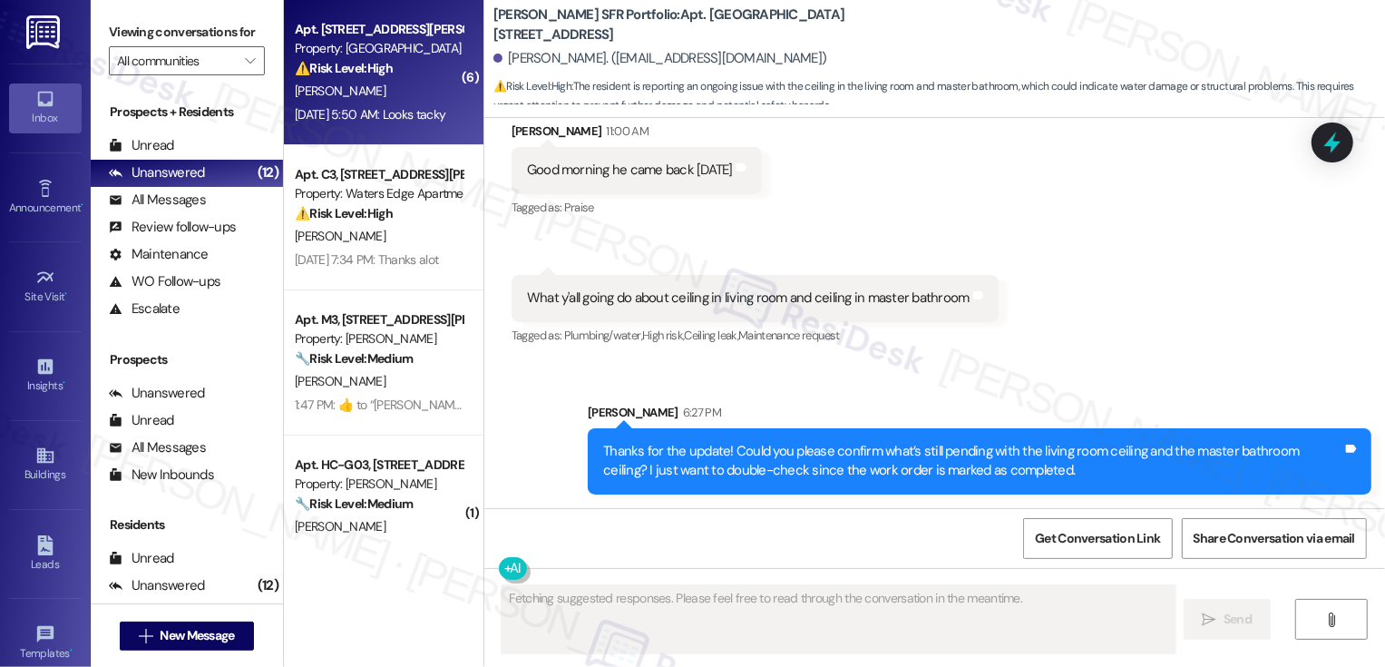
click at [418, 100] on div "[PERSON_NAME]" at bounding box center [378, 91] width 171 height 23
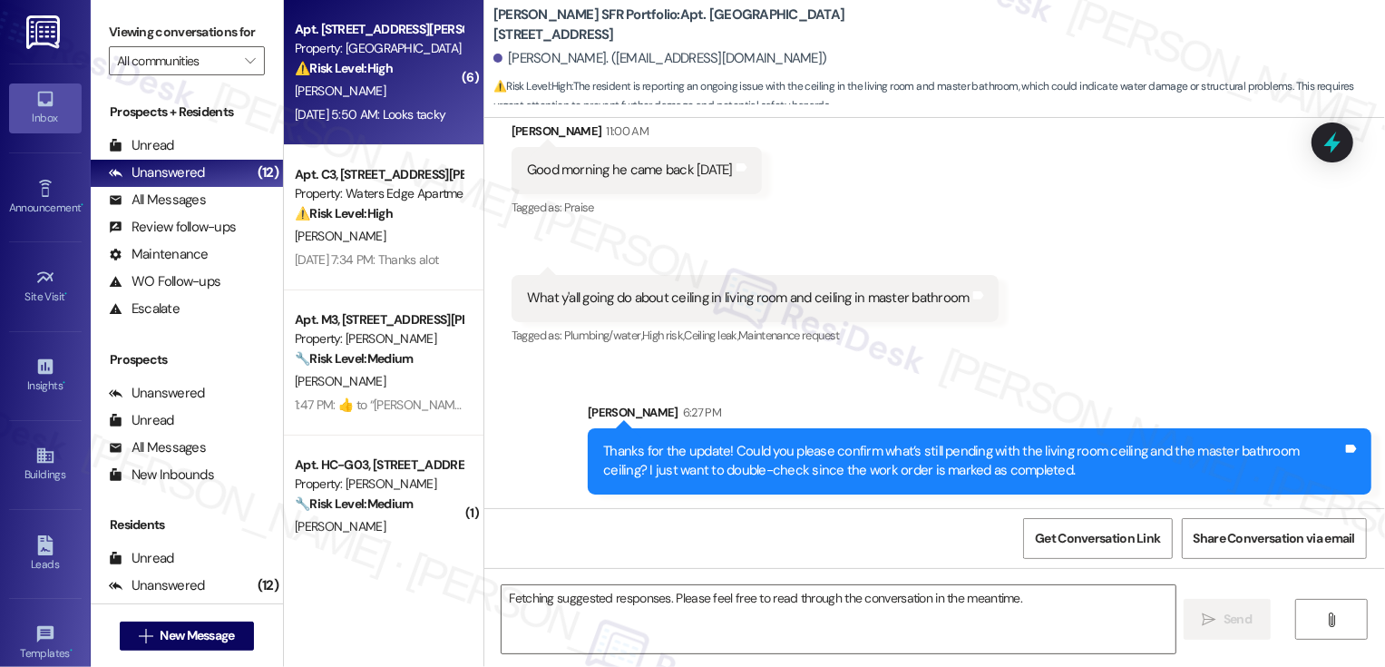
click at [418, 100] on div "[PERSON_NAME]" at bounding box center [378, 91] width 171 height 23
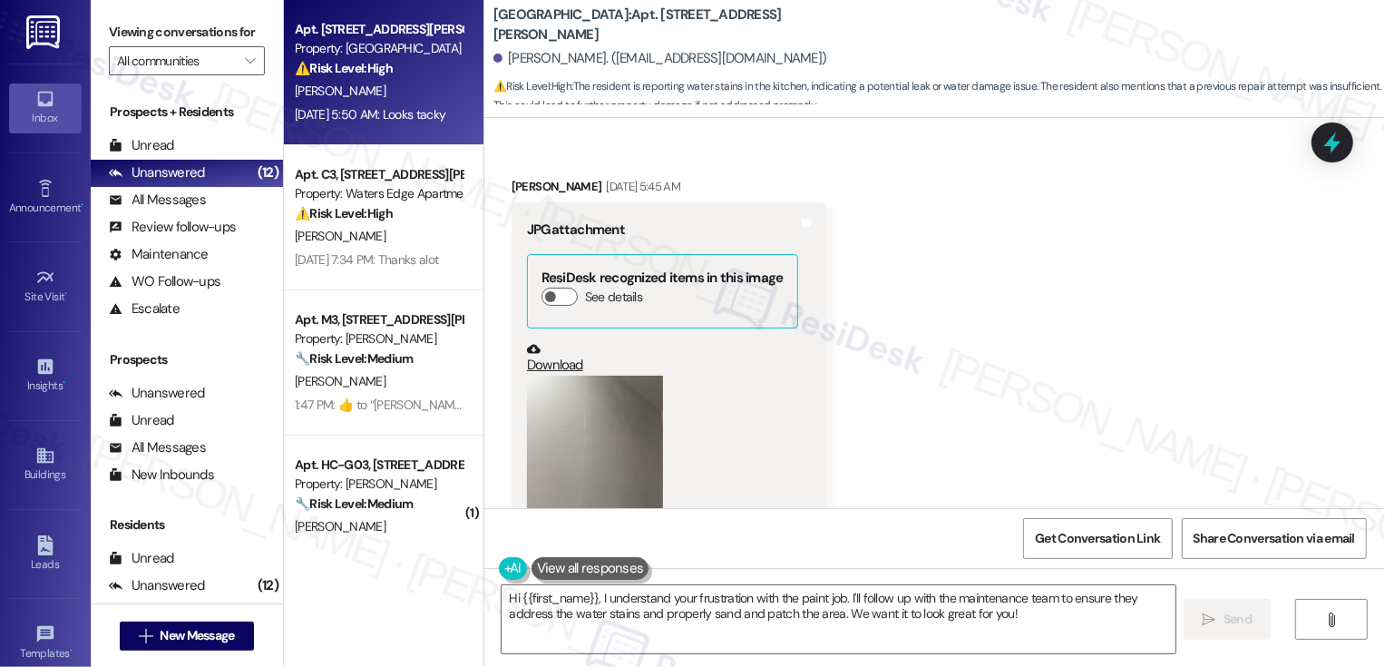
scroll to position [5457, 0]
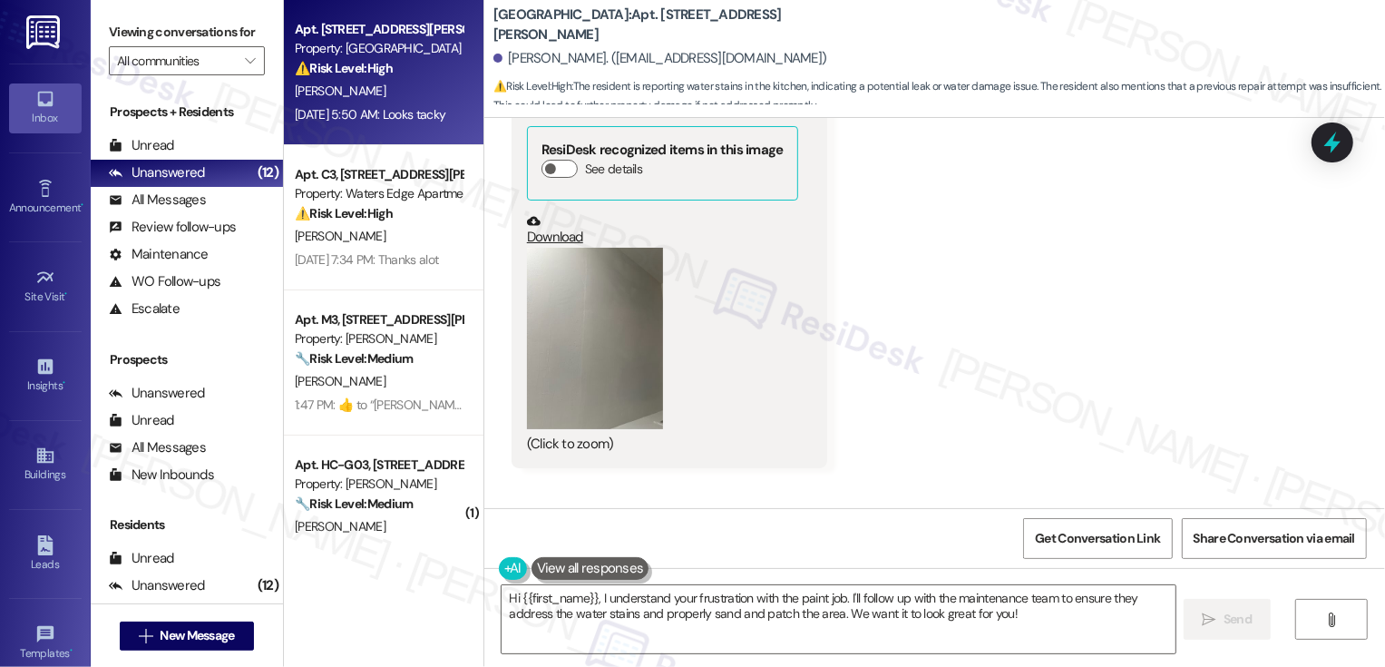
click at [585, 360] on button "Zoom image" at bounding box center [595, 338] width 136 height 181
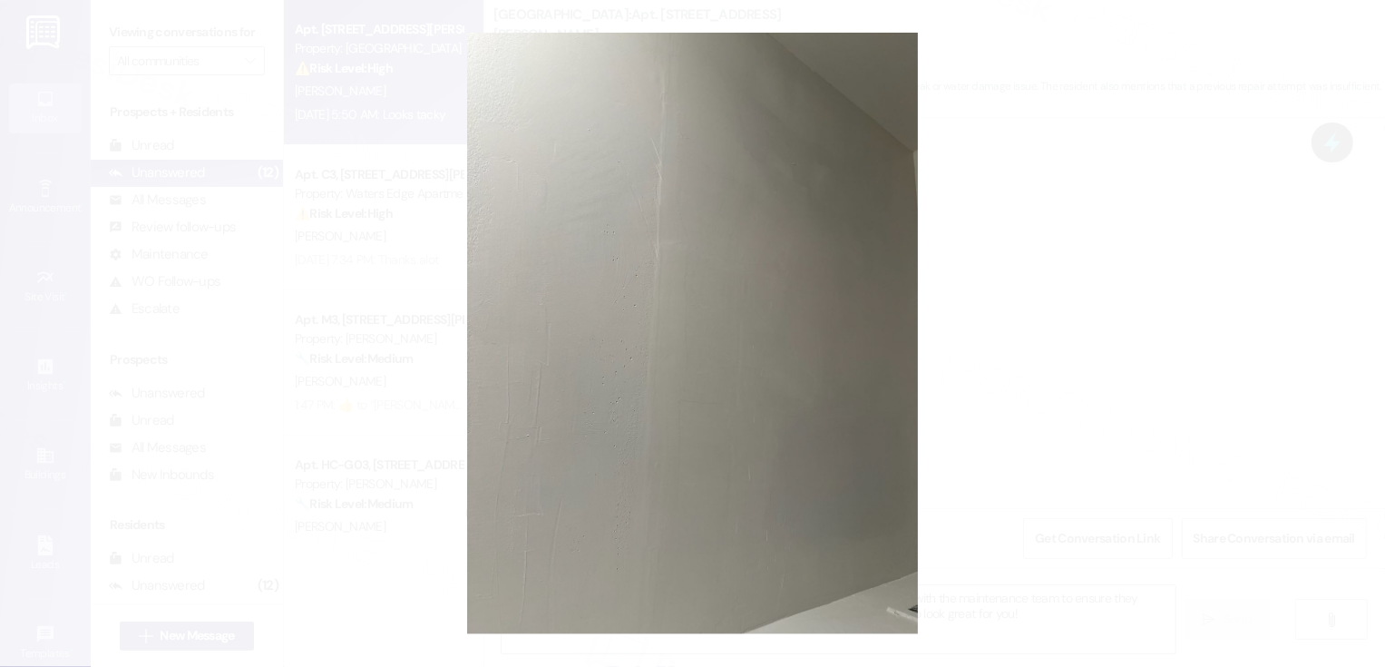
click at [1015, 356] on button "Unzoom image" at bounding box center [692, 333] width 1385 height 667
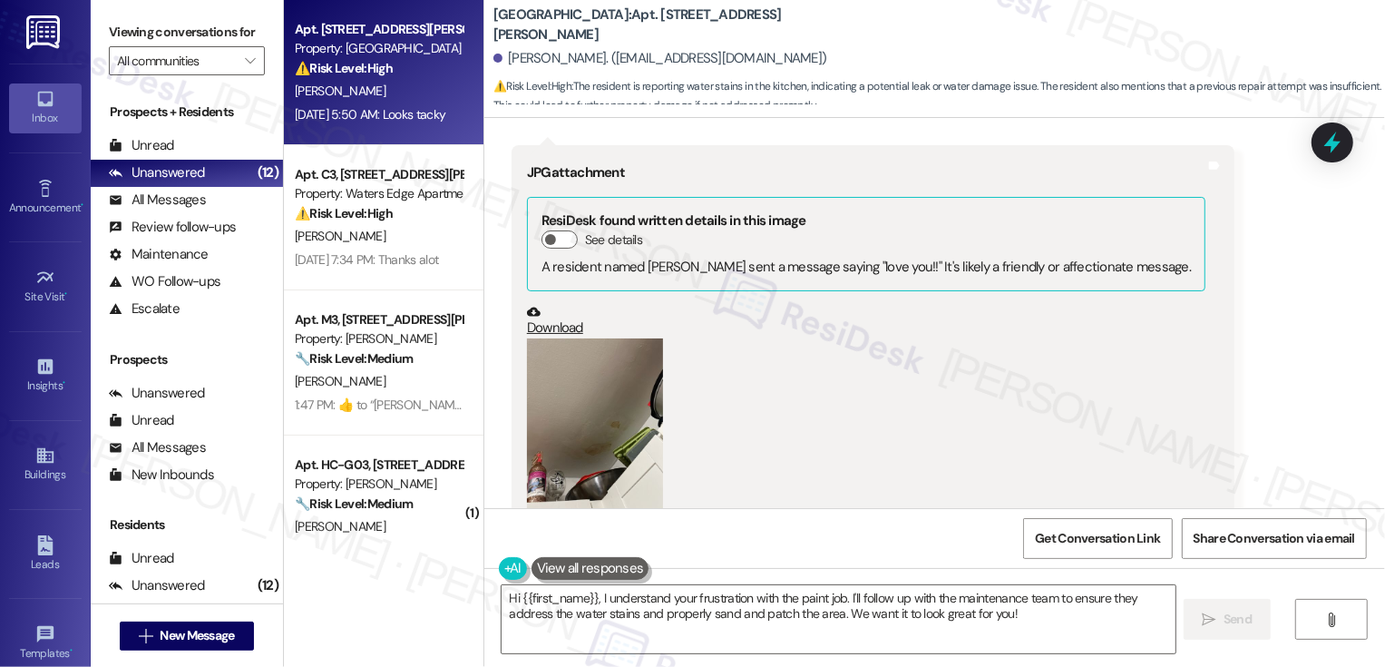
scroll to position [5991, 0]
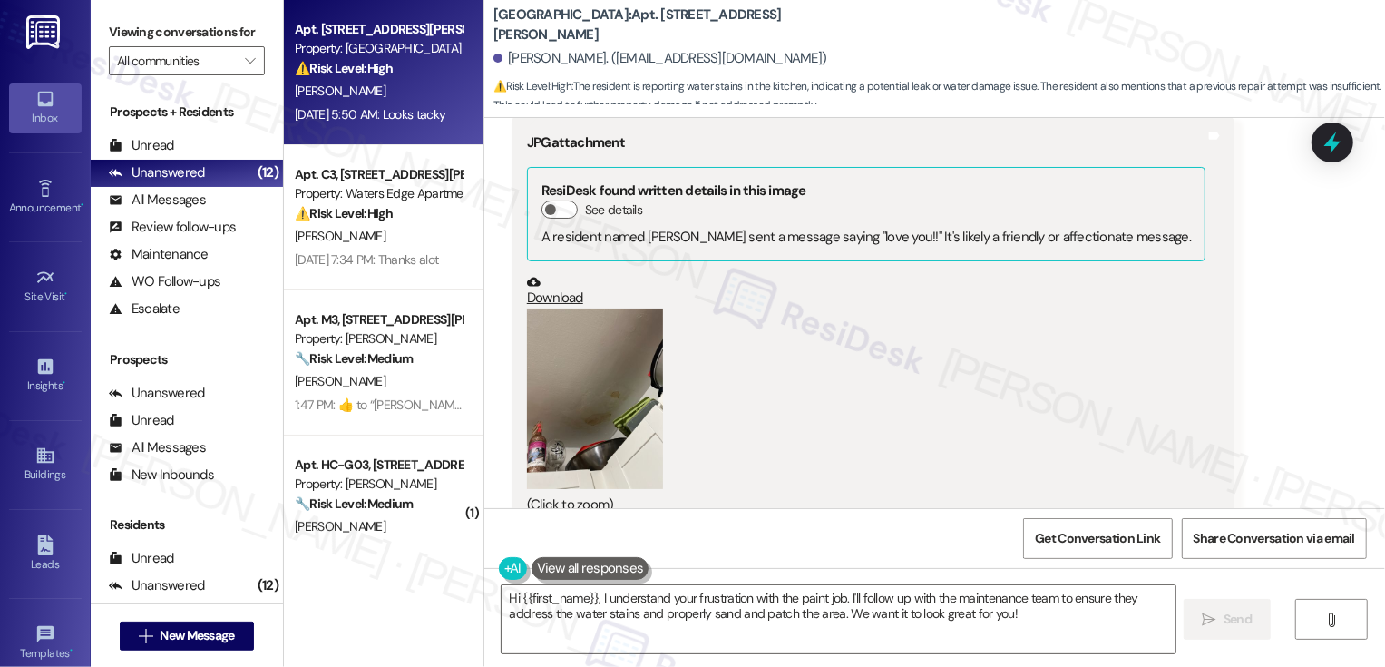
click at [599, 398] on button "Zoom image" at bounding box center [595, 398] width 136 height 181
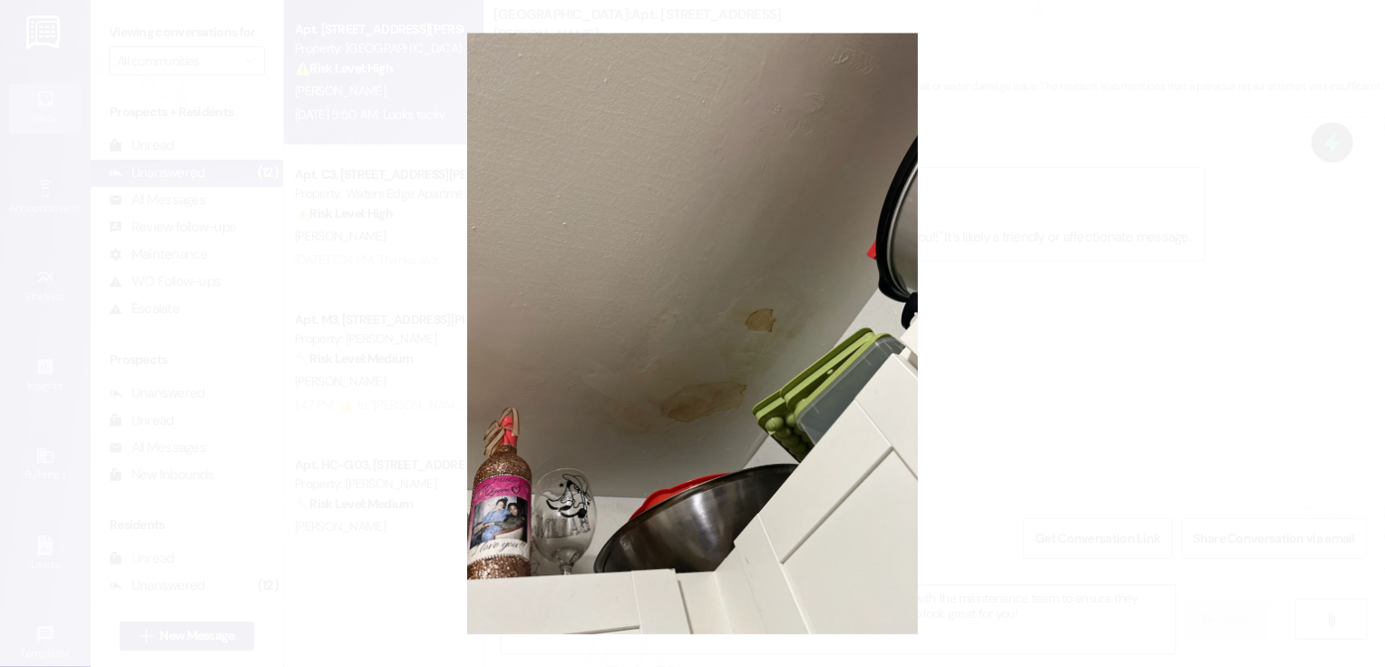
click at [984, 400] on button "Unzoom image" at bounding box center [692, 333] width 1385 height 667
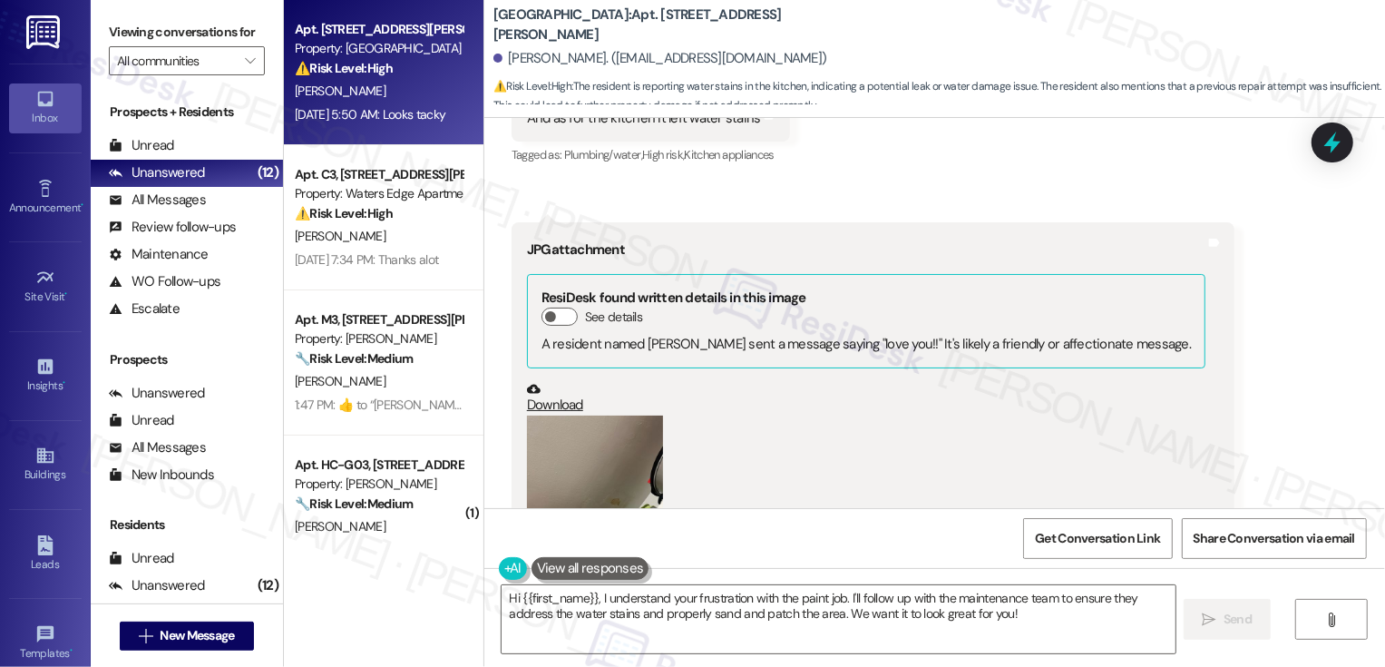
scroll to position [5986, 0]
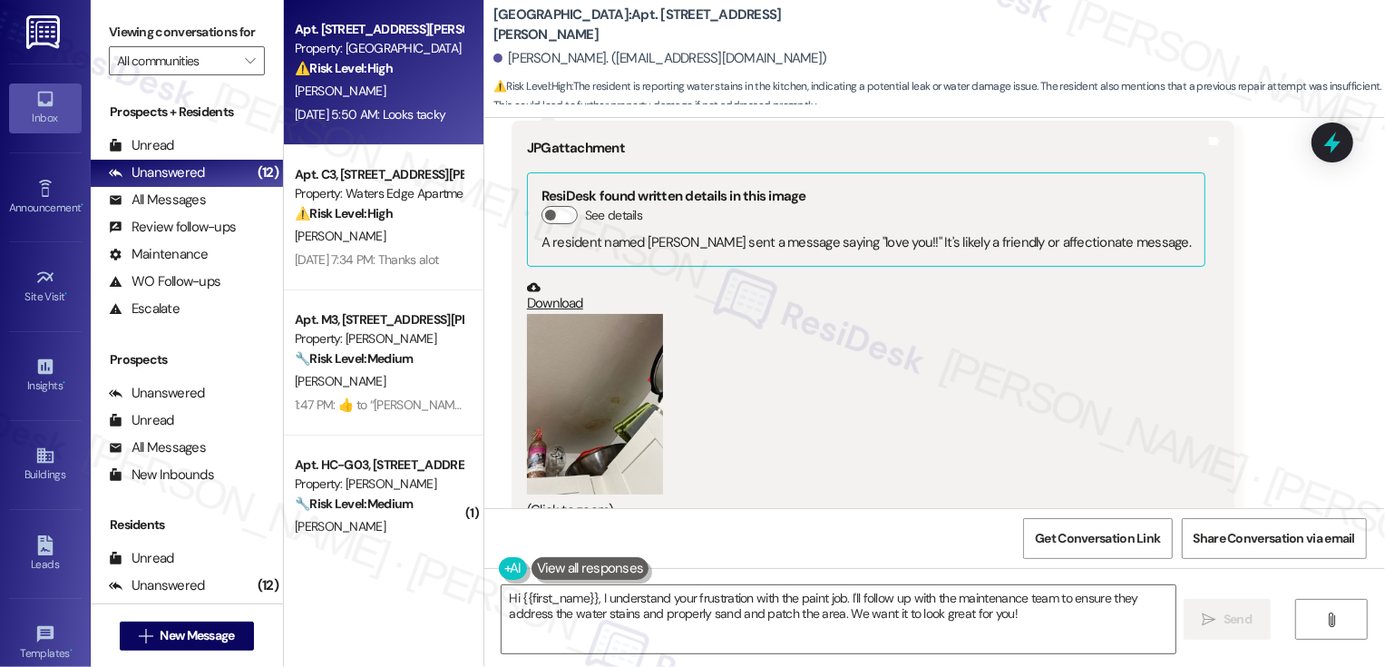
click at [562, 386] on button "Zoom image" at bounding box center [595, 404] width 136 height 181
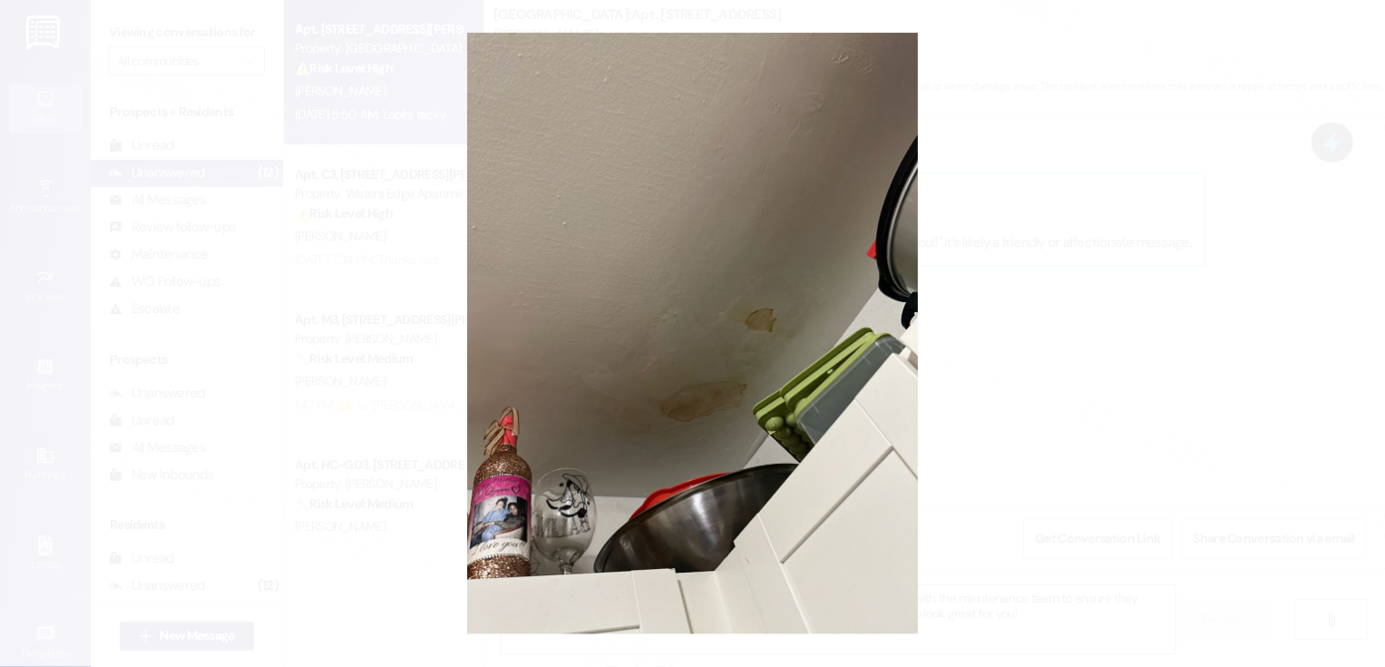
click at [1003, 321] on button "Unzoom image" at bounding box center [692, 333] width 1385 height 667
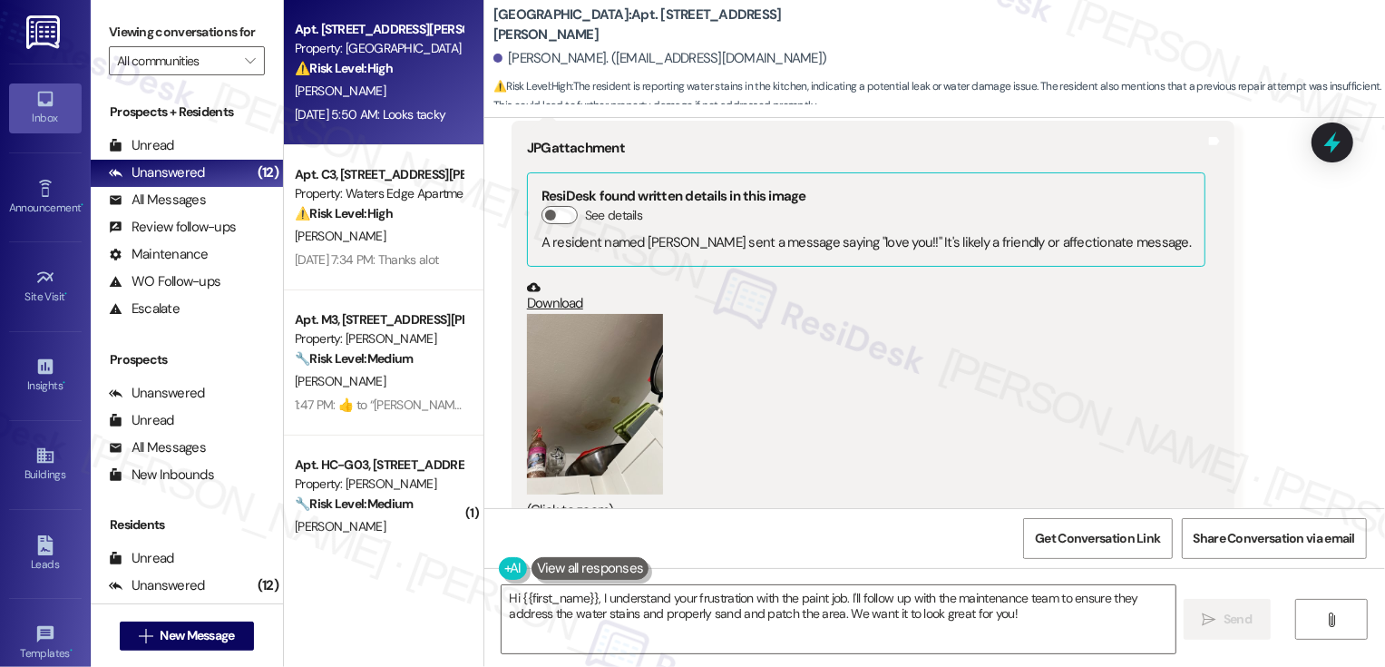
click at [542, 280] on link "Download" at bounding box center [866, 296] width 679 height 32
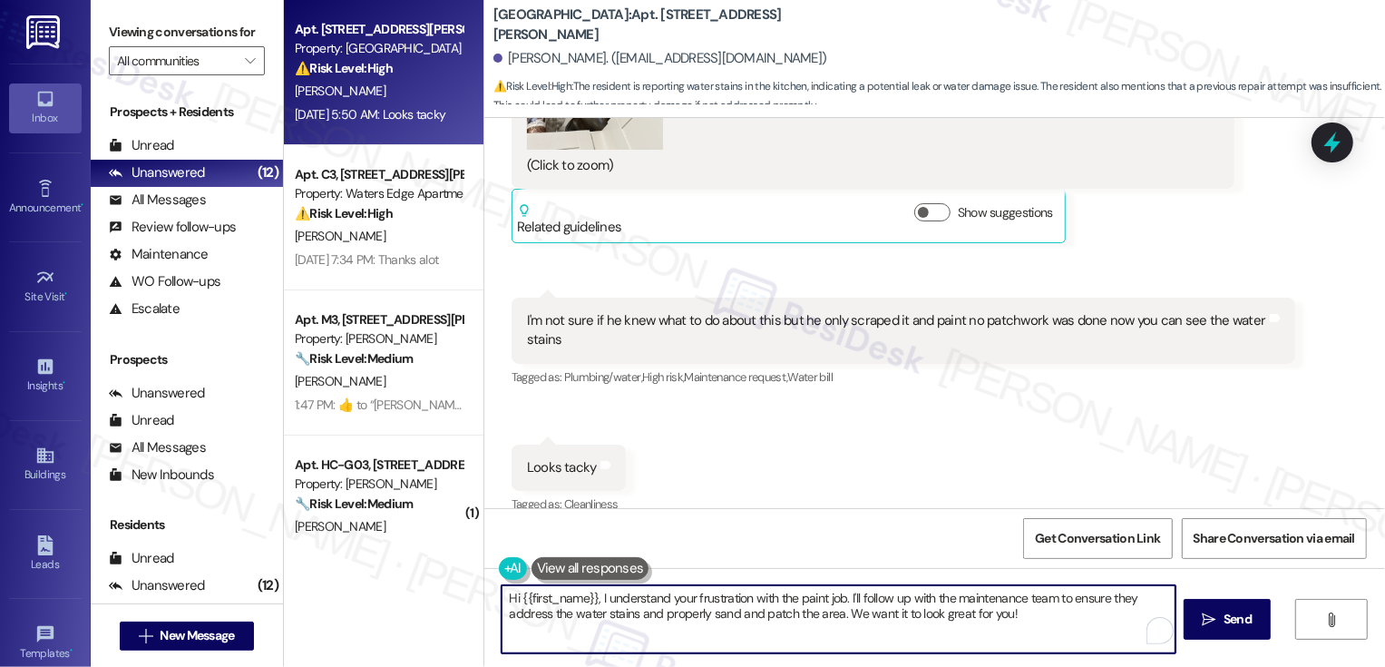
click at [709, 600] on textarea "Hi {{first_name}}, I understand your frustration with the paint job. I'll follo…" at bounding box center [839, 619] width 674 height 68
click at [765, 594] on textarea "Hi {{first_name}}, I hear your concerns regarding with the paint job. I'll foll…" at bounding box center [839, 619] width 674 height 68
click at [825, 598] on textarea "Hi {{first_name}}, I hear your concerns regarding the paint job. I'll follow up…" at bounding box center [839, 619] width 674 height 68
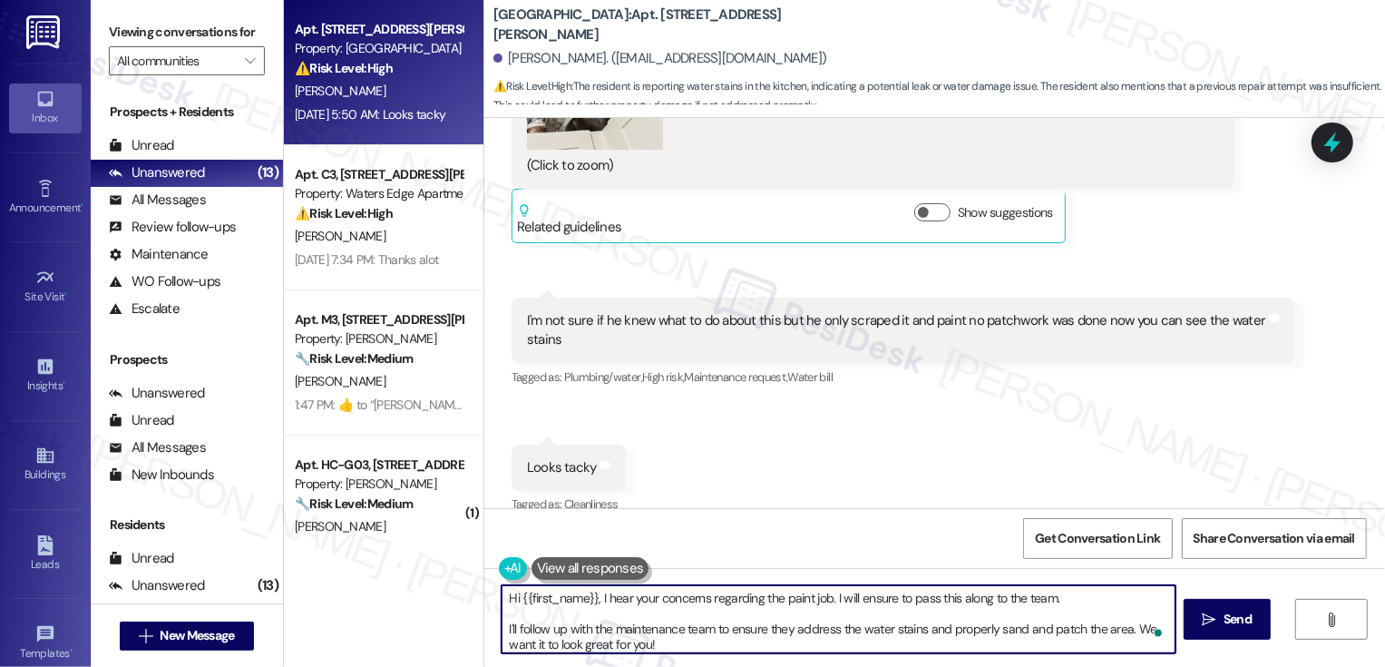
scroll to position [5, 0]
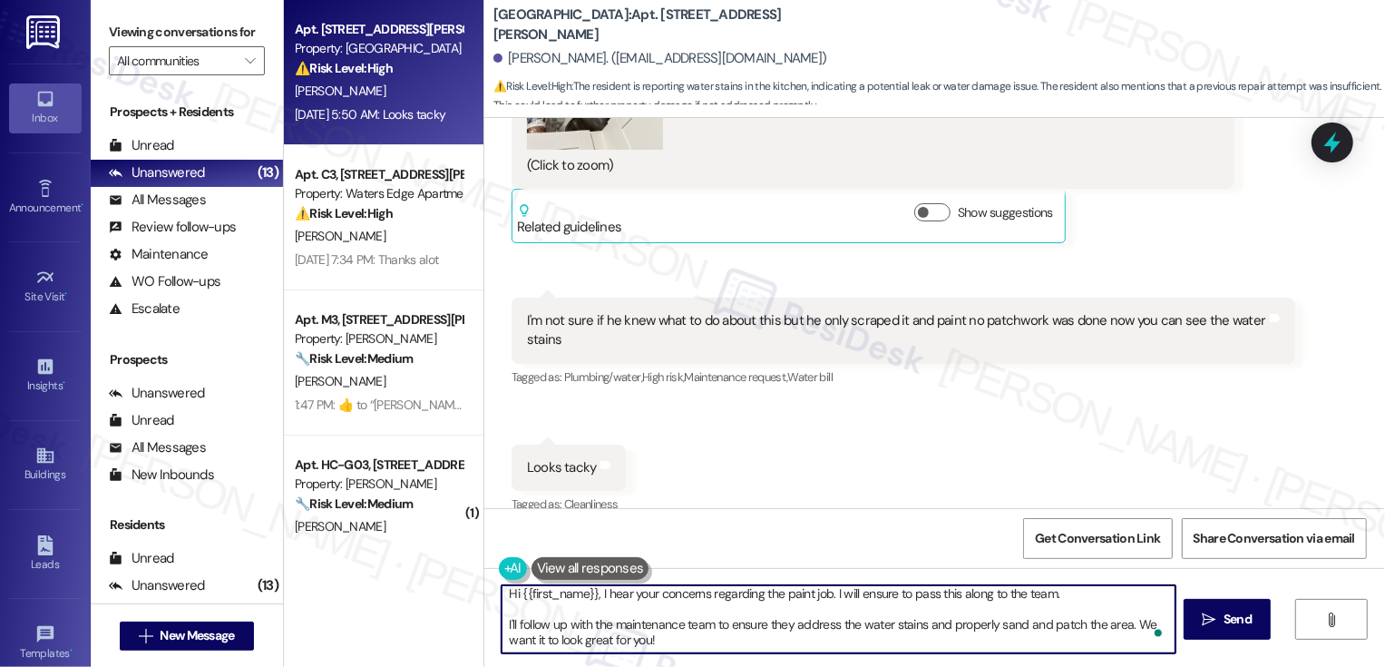
click at [522, 627] on textarea "Hi {{first_name}}, I hear your concerns regarding the paint job. I will ensure …" at bounding box center [839, 619] width 674 height 68
click at [609, 630] on textarea "Hi {{first_name}}, I hear your concerns regarding the paint job. I will ensure …" at bounding box center [839, 619] width 674 height 68
drag, startPoint x: 494, startPoint y: 623, endPoint x: 1121, endPoint y: 626, distance: 626.8
click at [1122, 626] on textarea "Hi {{first_name}}, I hear your concerns regarding the paint job. I will ensure …" at bounding box center [839, 619] width 674 height 68
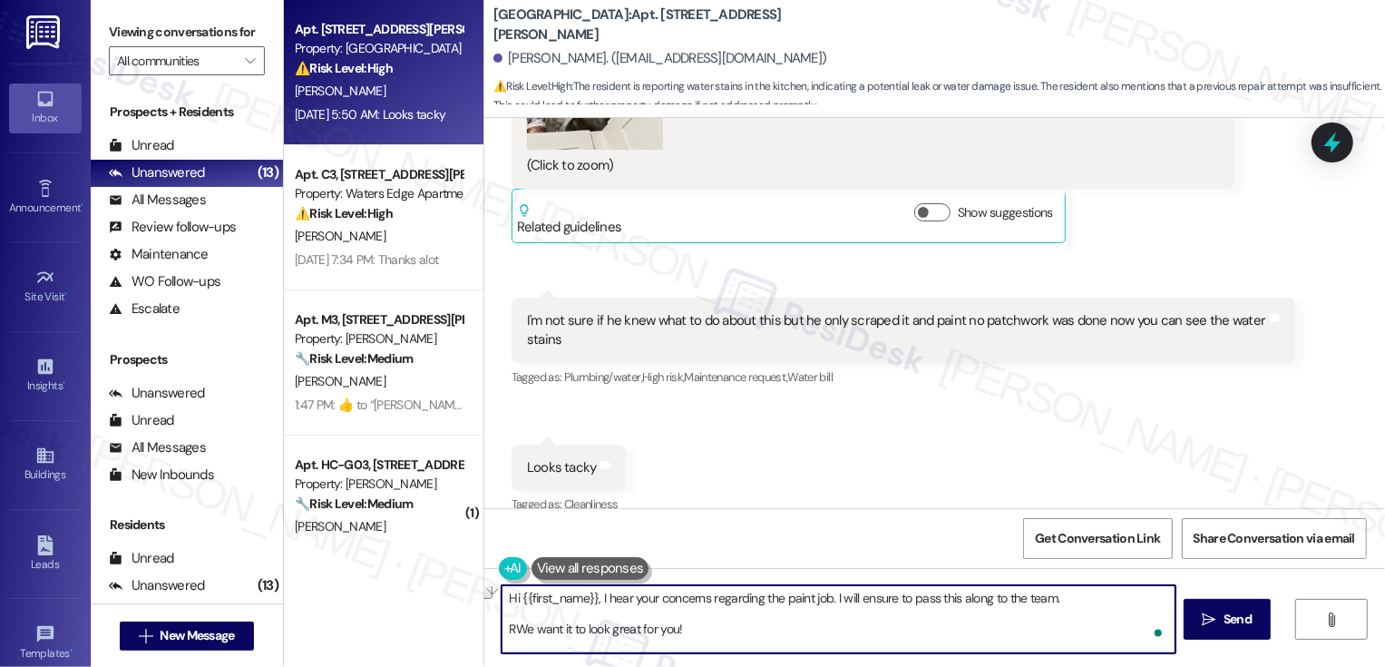
scroll to position [0, 0]
click at [937, 600] on textarea "Hi {{first_name}}, I hear your concerns regarding the paint job. I will ensure …" at bounding box center [839, 619] width 674 height 68
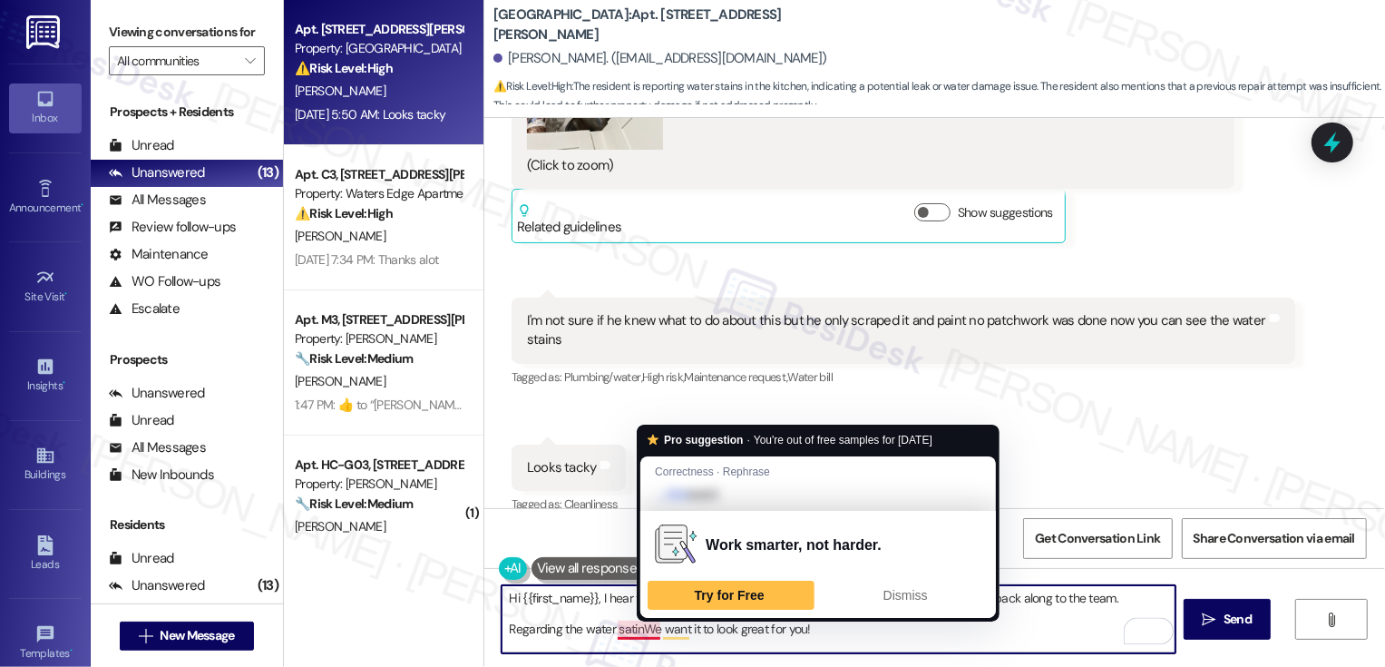
click at [623, 628] on textarea "Hi {{first_name}}, I hear your concerns regarding the paint job. I will ensure …" at bounding box center [839, 619] width 674 height 68
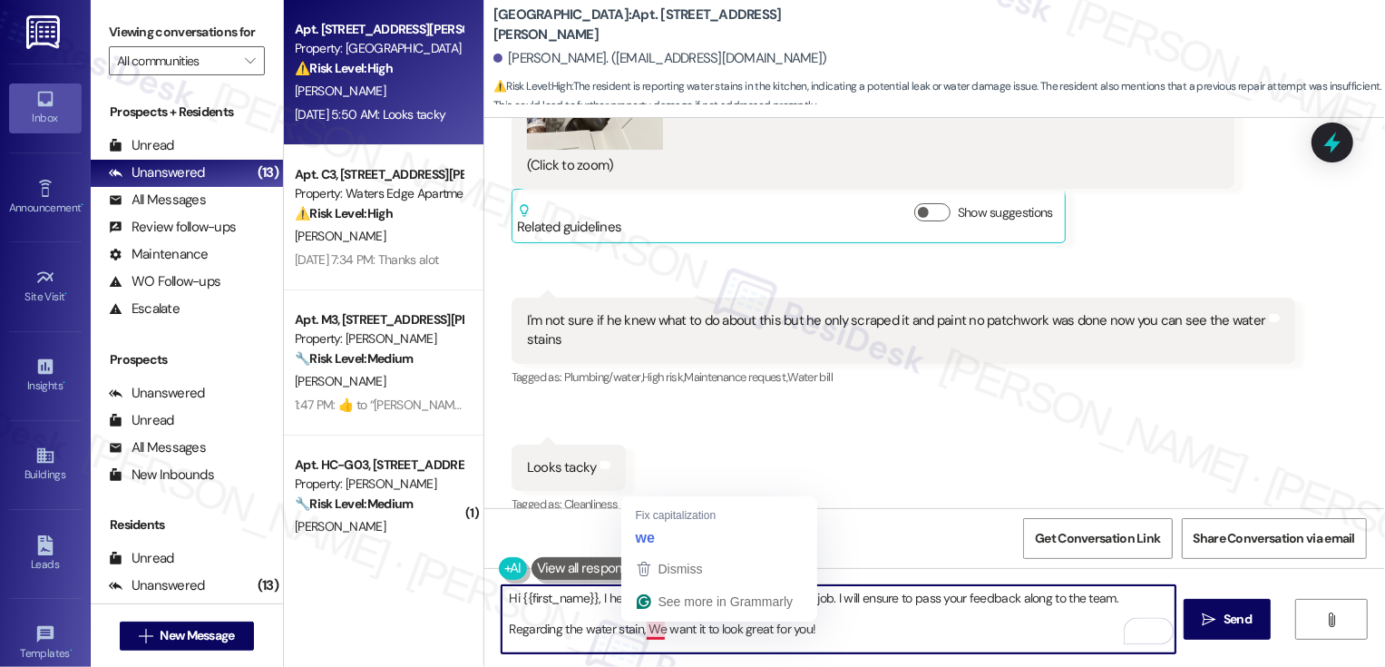
drag, startPoint x: 640, startPoint y: 630, endPoint x: 817, endPoint y: 644, distance: 178.4
click at [817, 644] on textarea "Hi {{first_name}}, I hear your concerns regarding the paint job. I will ensure …" at bounding box center [839, 619] width 674 height 68
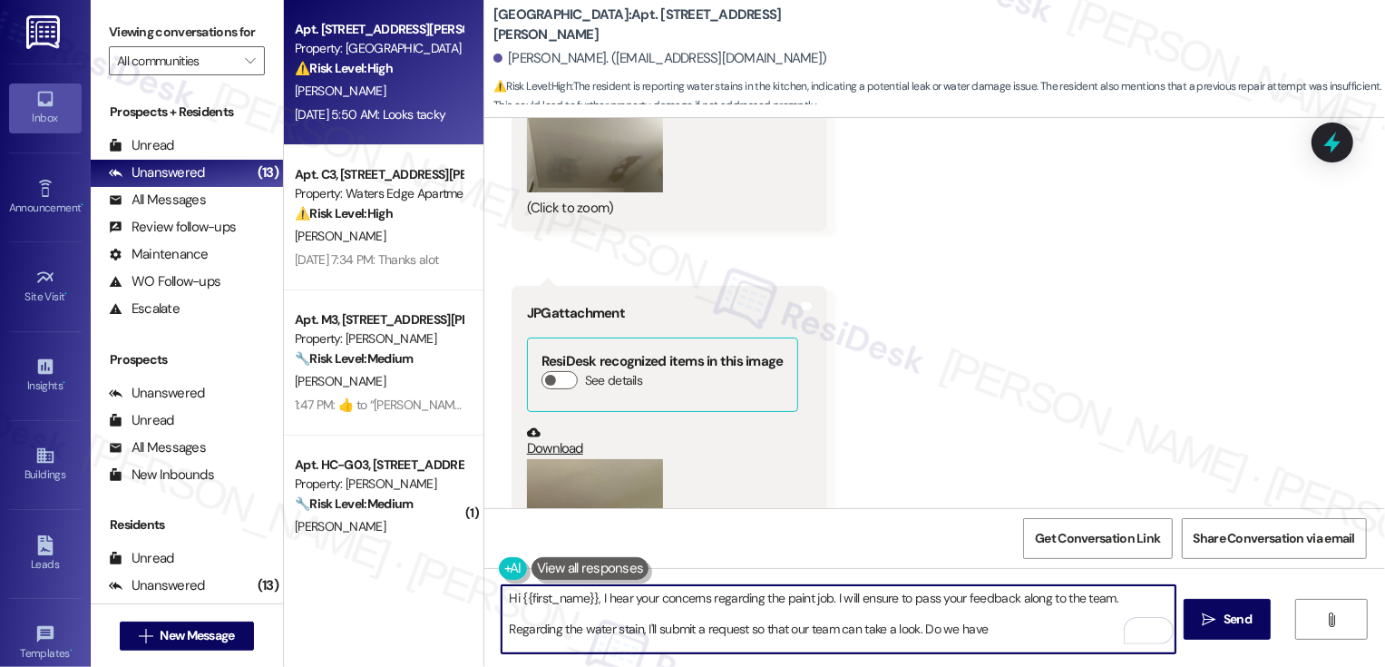
scroll to position [1023, 0]
click at [595, 161] on button "Zoom image" at bounding box center [595, 144] width 136 height 103
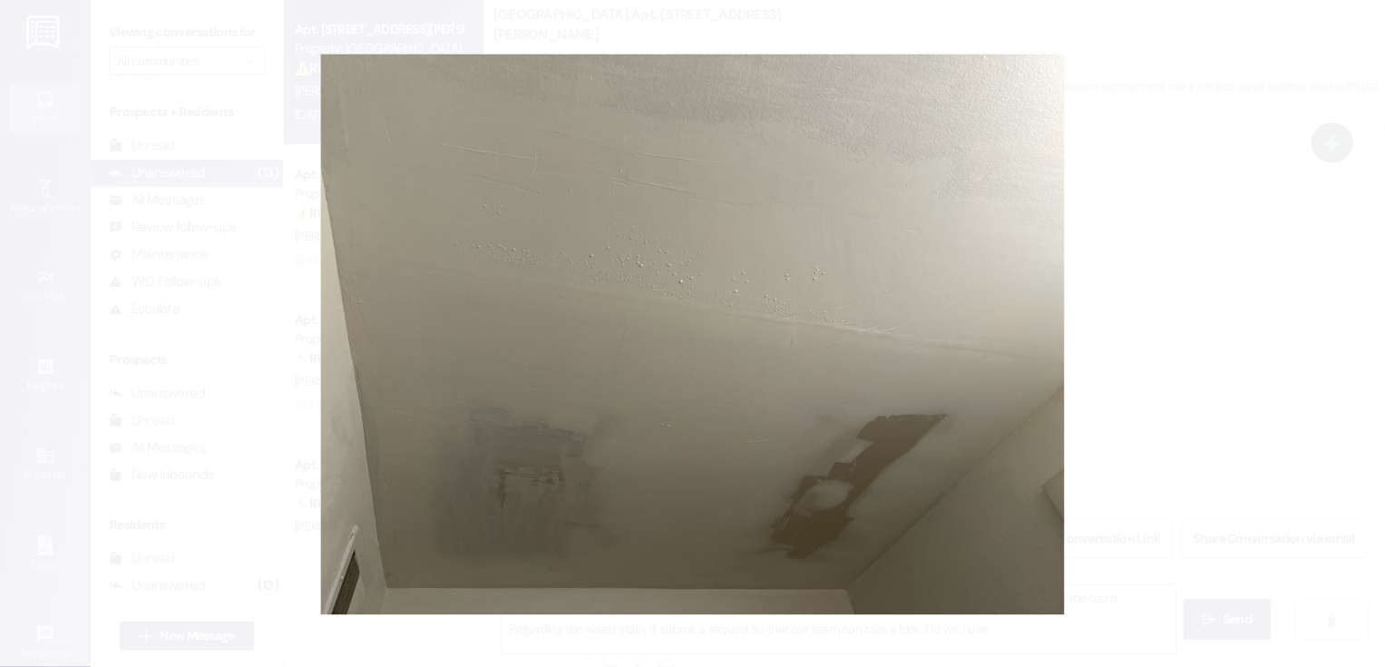
click at [1197, 391] on button "Unzoom image" at bounding box center [692, 333] width 1385 height 667
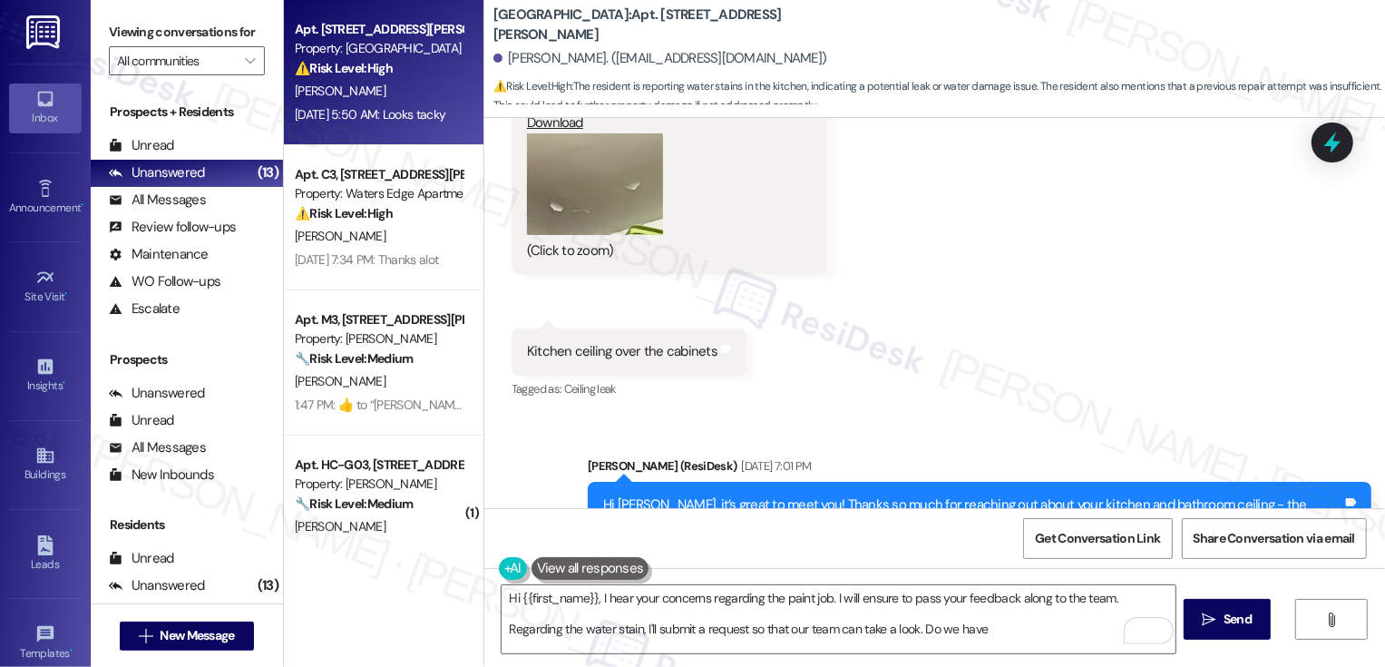
scroll to position [1271, 0]
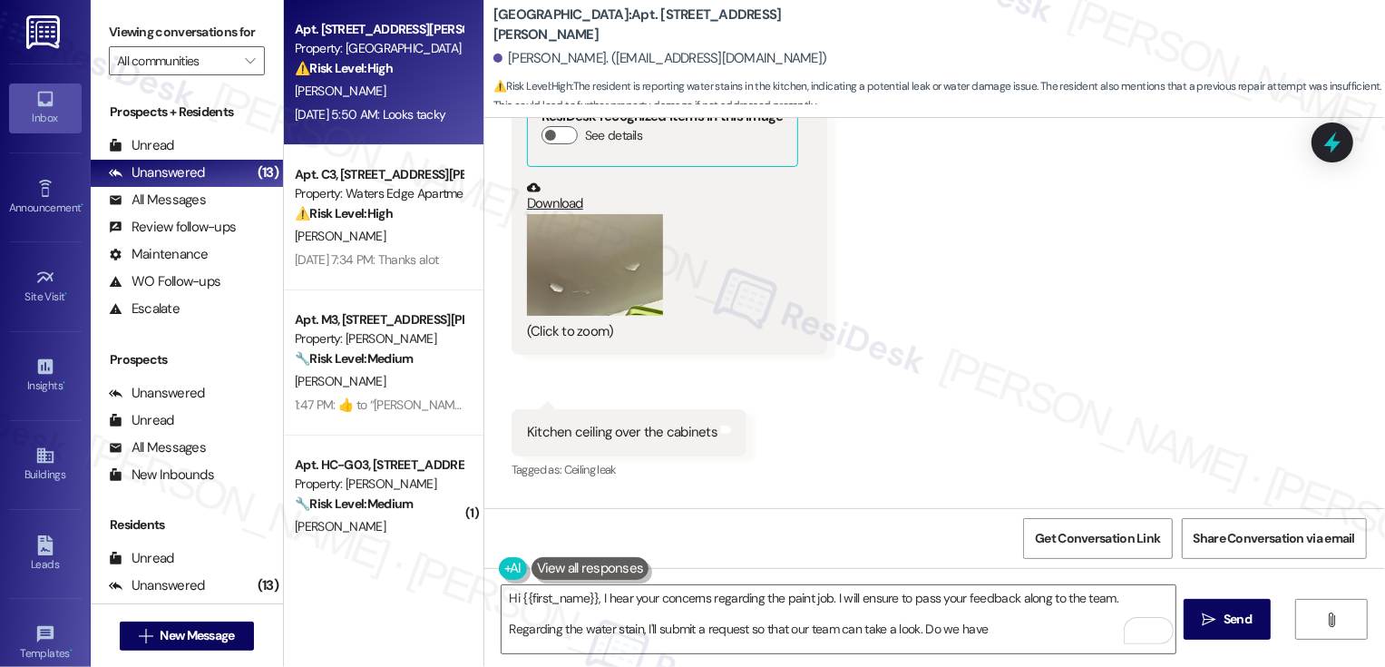
click at [596, 259] on button "Zoom image" at bounding box center [595, 265] width 136 height 103
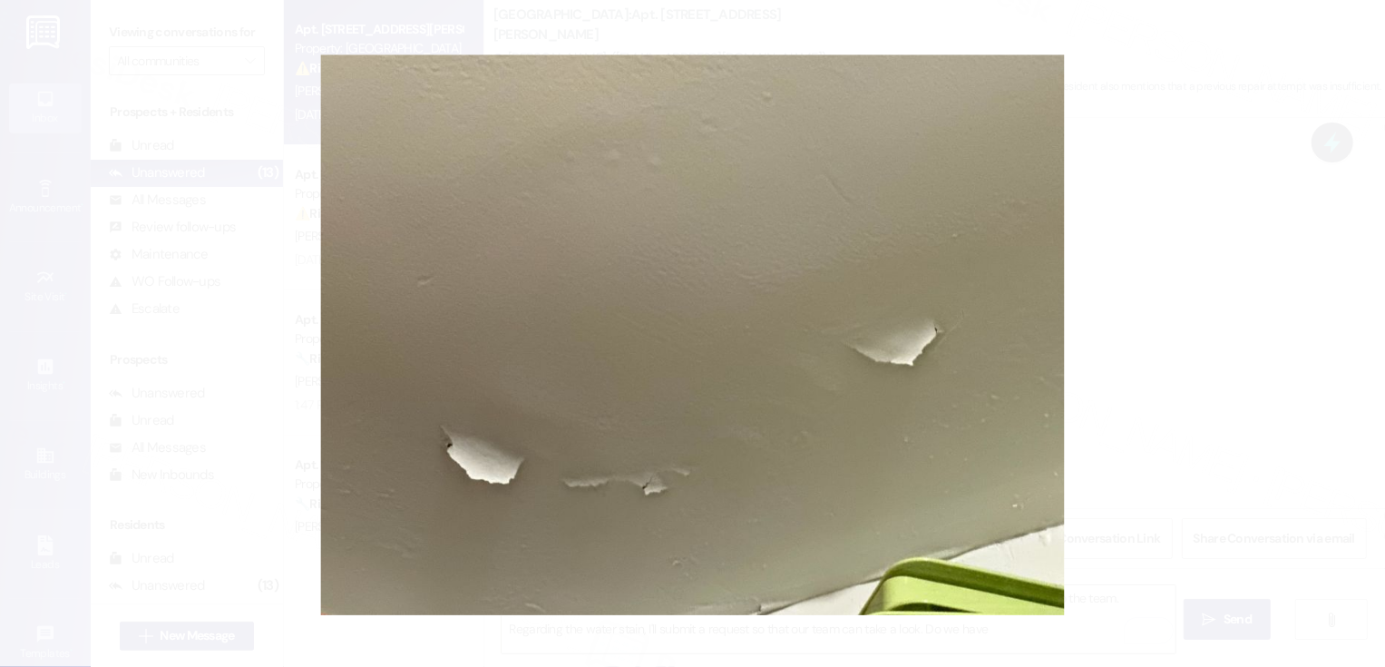
click at [1189, 352] on button "Unzoom image" at bounding box center [692, 333] width 1385 height 667
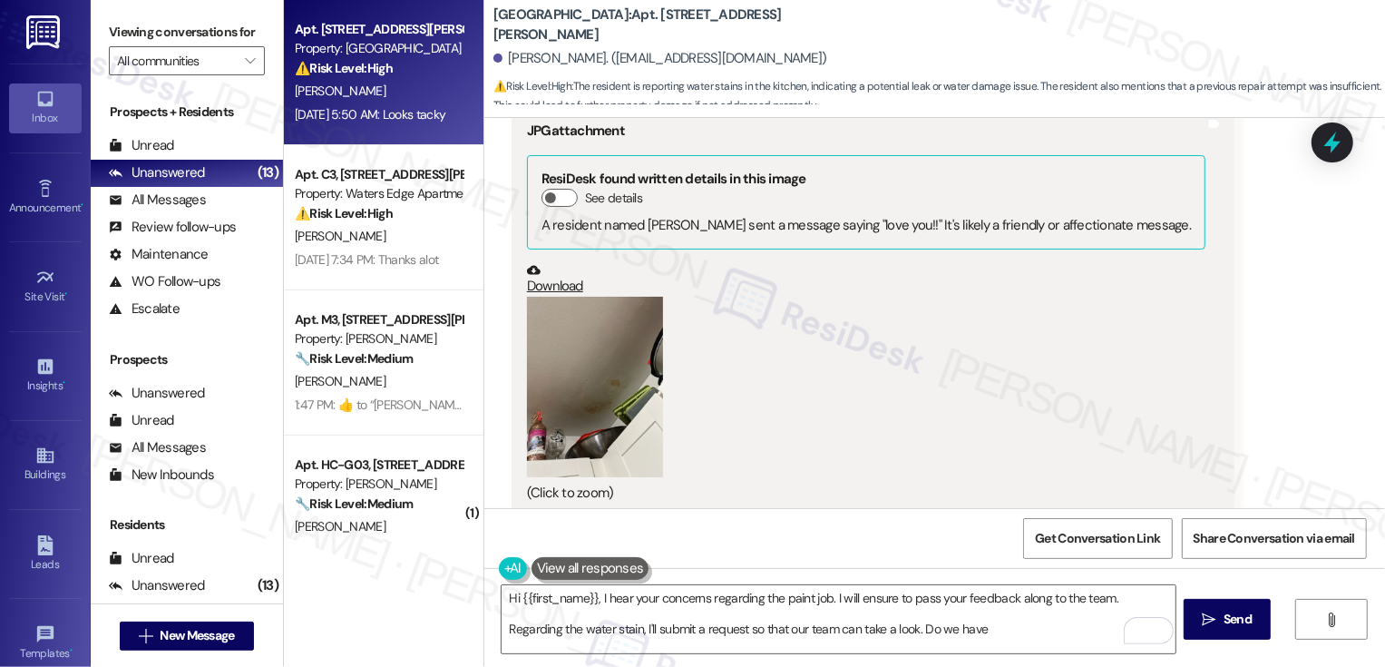
scroll to position [6006, 0]
click at [605, 365] on button "Zoom image" at bounding box center [595, 384] width 136 height 181
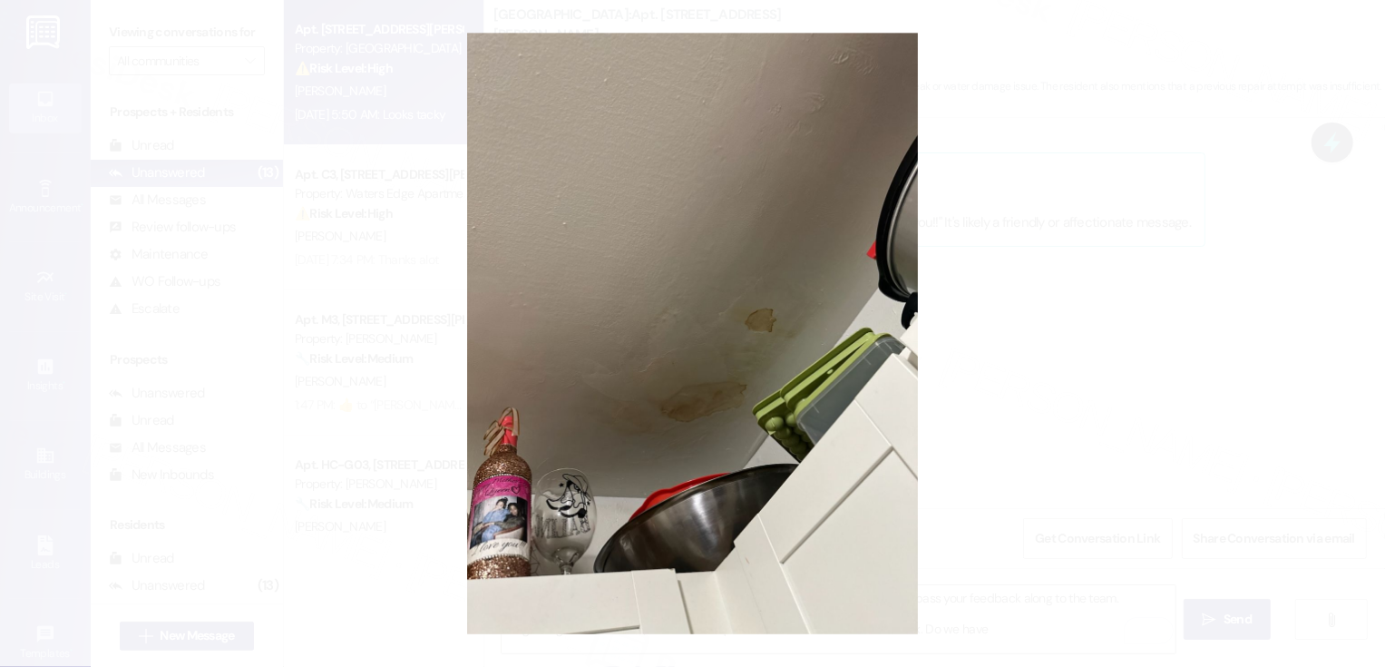
click at [1023, 356] on button "Unzoom image" at bounding box center [692, 333] width 1385 height 667
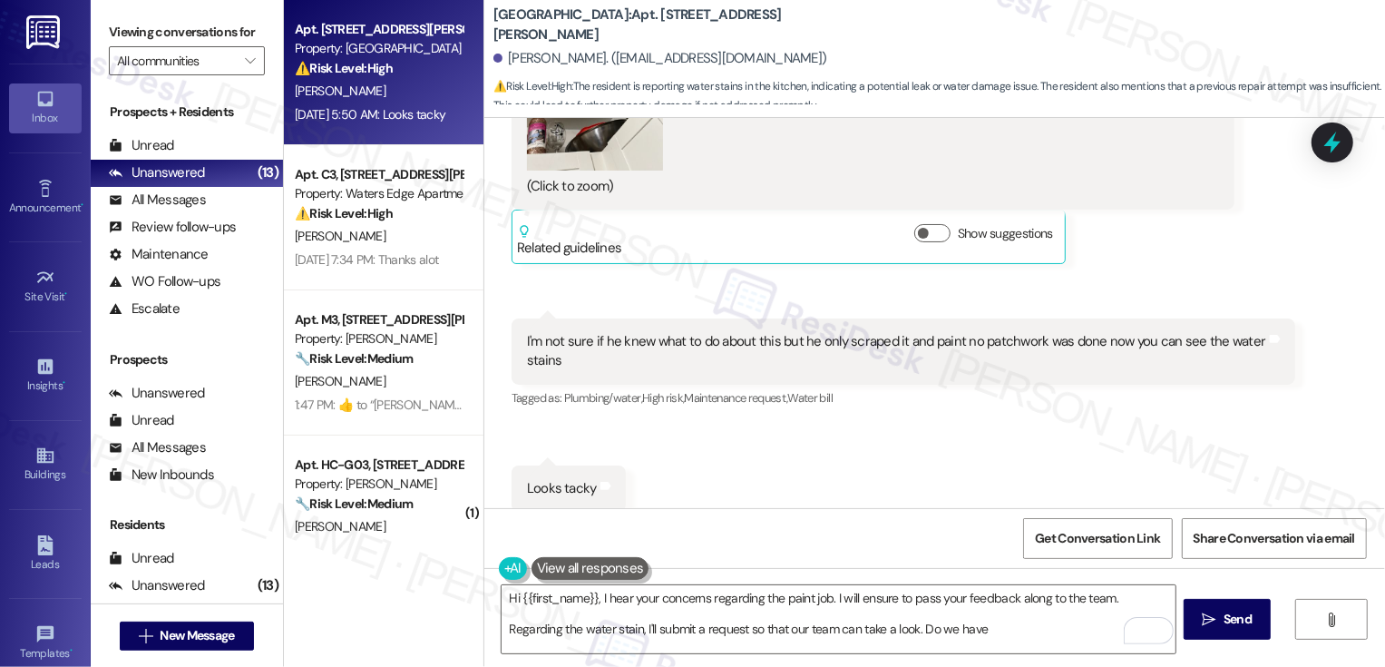
scroll to position [6331, 0]
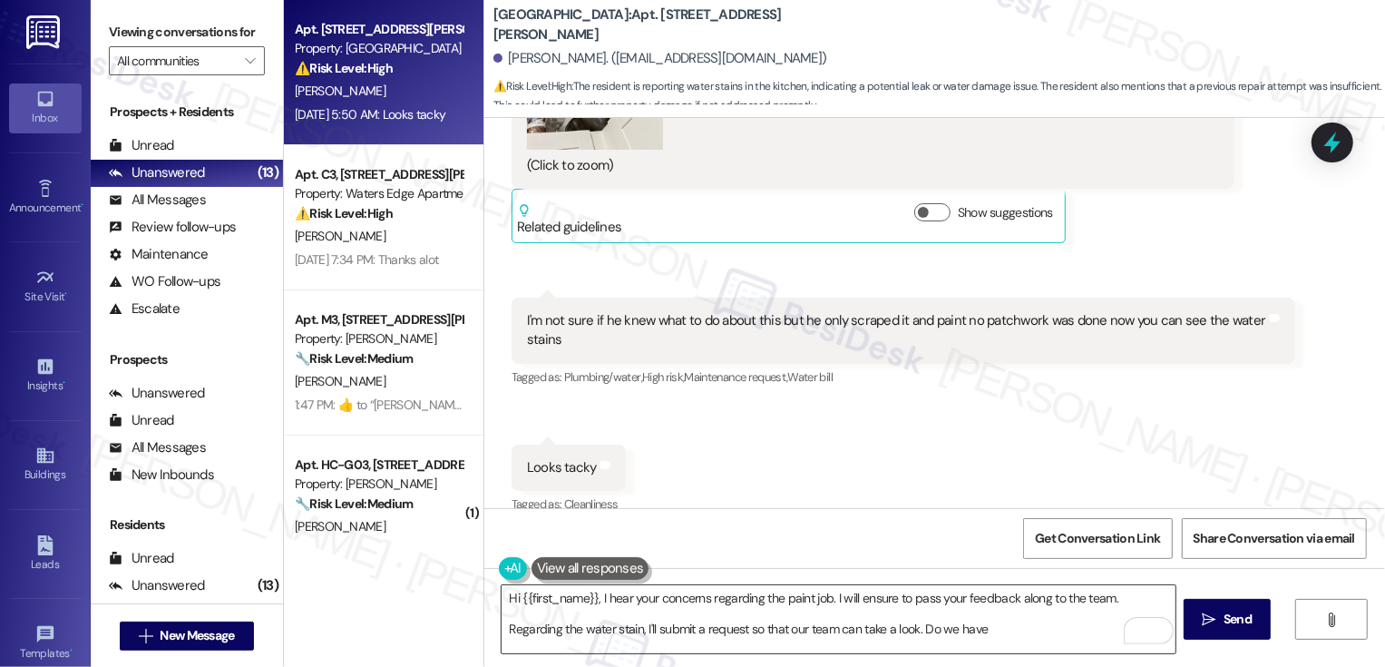
click at [747, 630] on textarea "Hi {{first_name}}, I hear your concerns regarding the paint job. I will ensure …" at bounding box center [839, 619] width 674 height 68
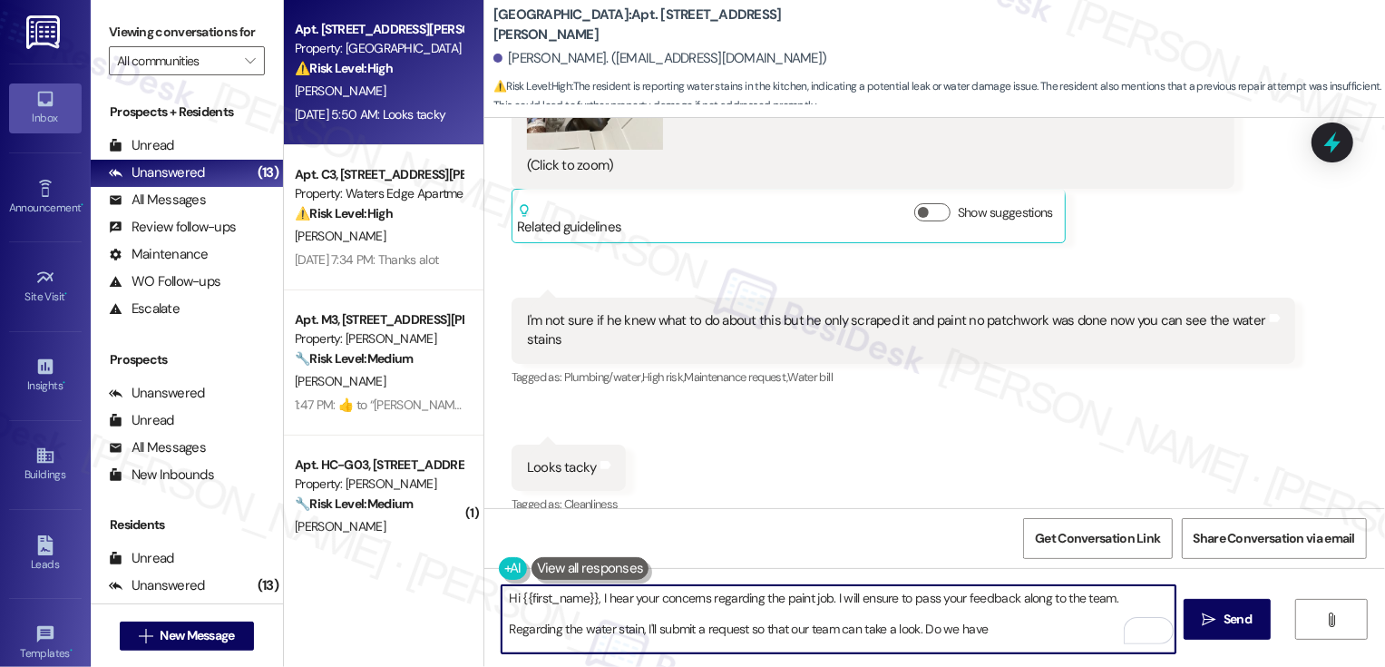
click at [747, 630] on textarea "Hi {{first_name}}, I hear your concerns regarding the paint job. I will ensure …" at bounding box center [839, 619] width 674 height 68
click at [802, 631] on textarea "Hi {{first_name}}, I hear your concerns regarding the paint job. I will ensure …" at bounding box center [839, 619] width 674 height 68
click at [853, 631] on textarea "Hi {{first_name}}, I hear your concerns regarding the paint job. I will ensure …" at bounding box center [839, 619] width 674 height 68
click at [991, 641] on textarea "Hi {{first_name}}, I hear your concerns regarding the paint job. I will ensure …" at bounding box center [839, 619] width 674 height 68
click at [531, 628] on textarea "Hi {{first_name}}, I hear your concerns regarding the paint job. I will ensure …" at bounding box center [839, 619] width 674 height 68
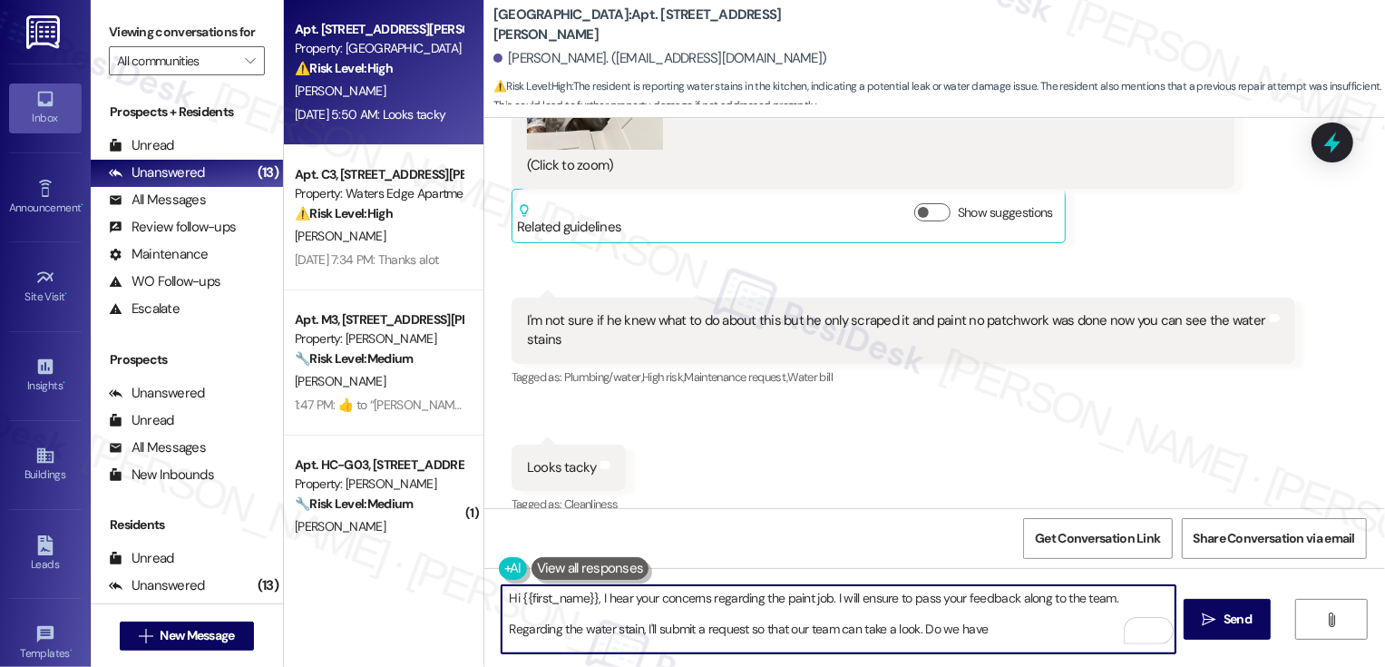
click at [577, 621] on textarea "Hi {{first_name}}, I hear your concerns regarding the paint job. I will ensure …" at bounding box center [839, 619] width 674 height 68
click at [601, 624] on textarea "Hi {{first_name}}, I hear your concerns regarding the paint job. I will ensure …" at bounding box center [839, 619] width 674 height 68
click at [638, 625] on textarea "Hi {{first_name}}, I hear your concerns regarding the paint job. I will ensure …" at bounding box center [839, 619] width 674 height 68
click at [673, 625] on textarea "Hi {{first_name}}, I hear your concerns regarding the paint job. I will ensure …" at bounding box center [839, 619] width 674 height 68
click at [715, 623] on textarea "Hi {{first_name}}, I hear your concerns regarding the paint job. I will ensure …" at bounding box center [839, 619] width 674 height 68
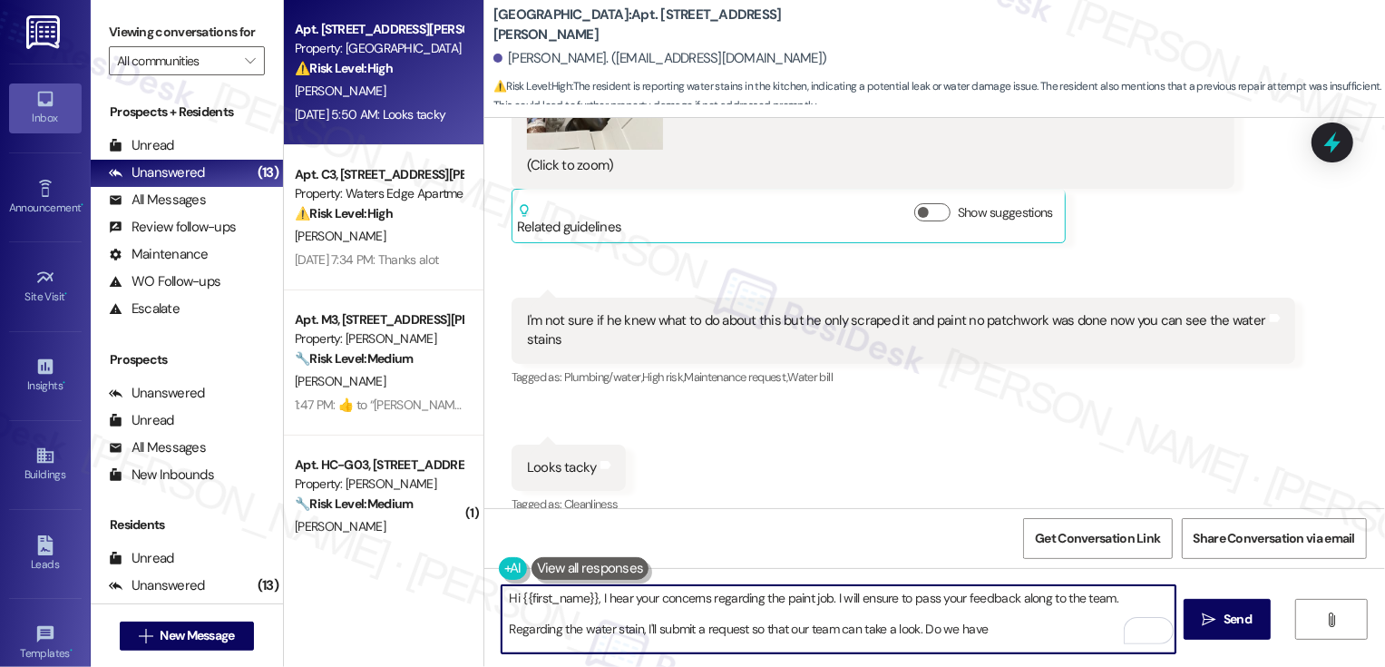
click at [978, 628] on textarea "Hi {{first_name}}, I hear your concerns regarding the paint job. I will ensure …" at bounding box center [839, 619] width 674 height 68
click at [579, 631] on textarea "Hi {{first_name}}, I hear your concerns regarding the paint job. I will ensure …" at bounding box center [839, 619] width 674 height 68
click at [692, 630] on textarea "Hi {{first_name}}, I hear your concerns regarding the paint job. I will ensure …" at bounding box center [839, 619] width 674 height 68
click at [818, 636] on textarea "Hi {{first_name}}, I hear your concerns regarding the paint job. I will ensure …" at bounding box center [839, 619] width 674 height 68
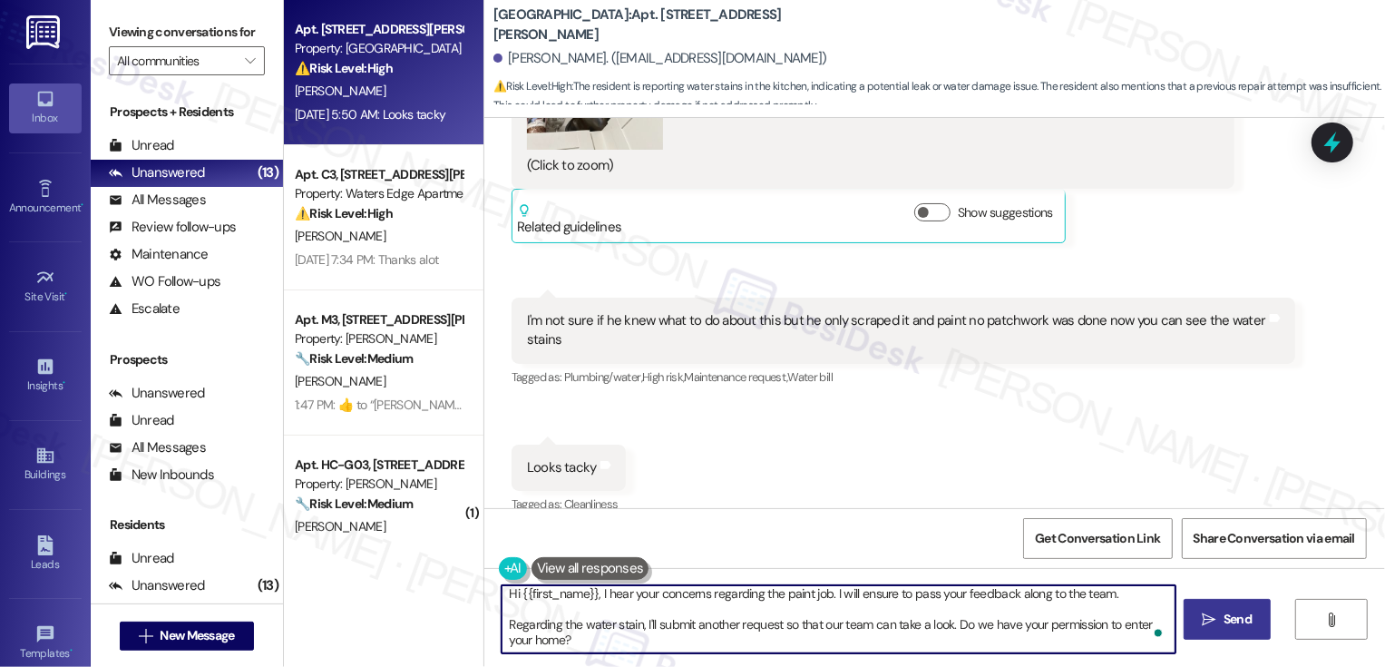
type textarea "Hi {{first_name}}, I hear your concerns regarding the paint job. I will ensure …"
click at [1224, 613] on span "Send" at bounding box center [1238, 619] width 28 height 19
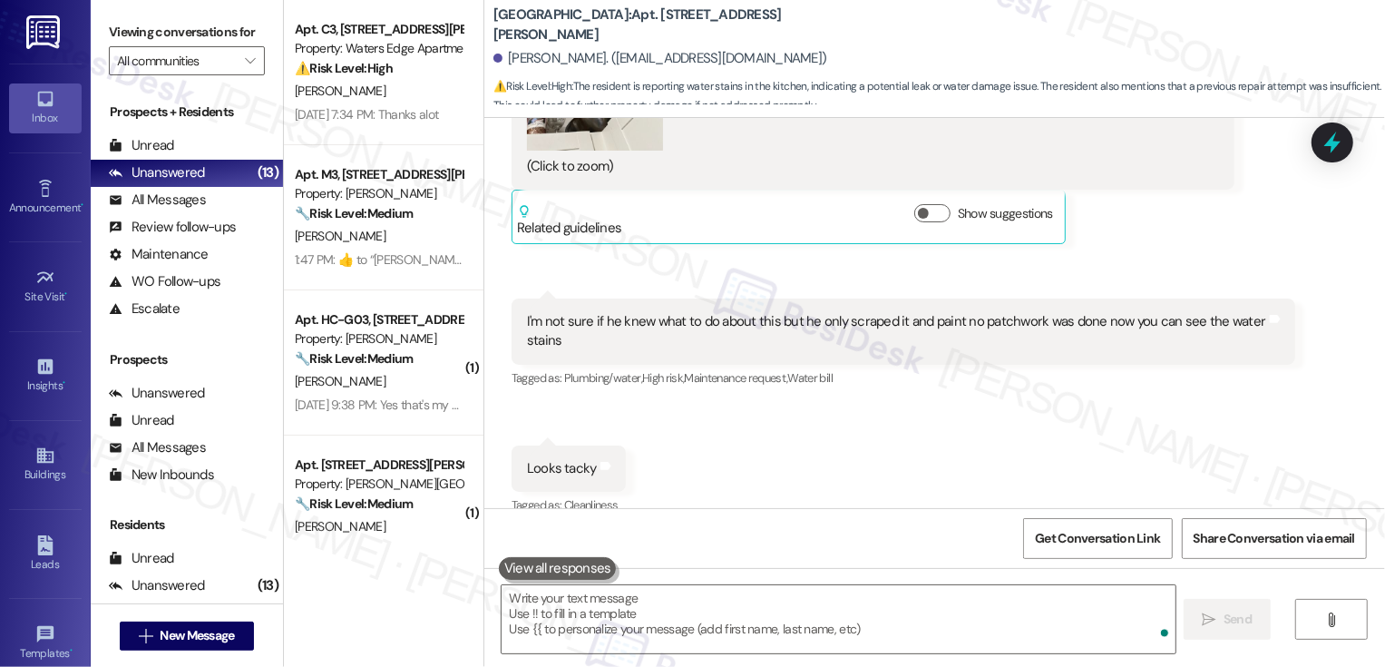
scroll to position [6516, 0]
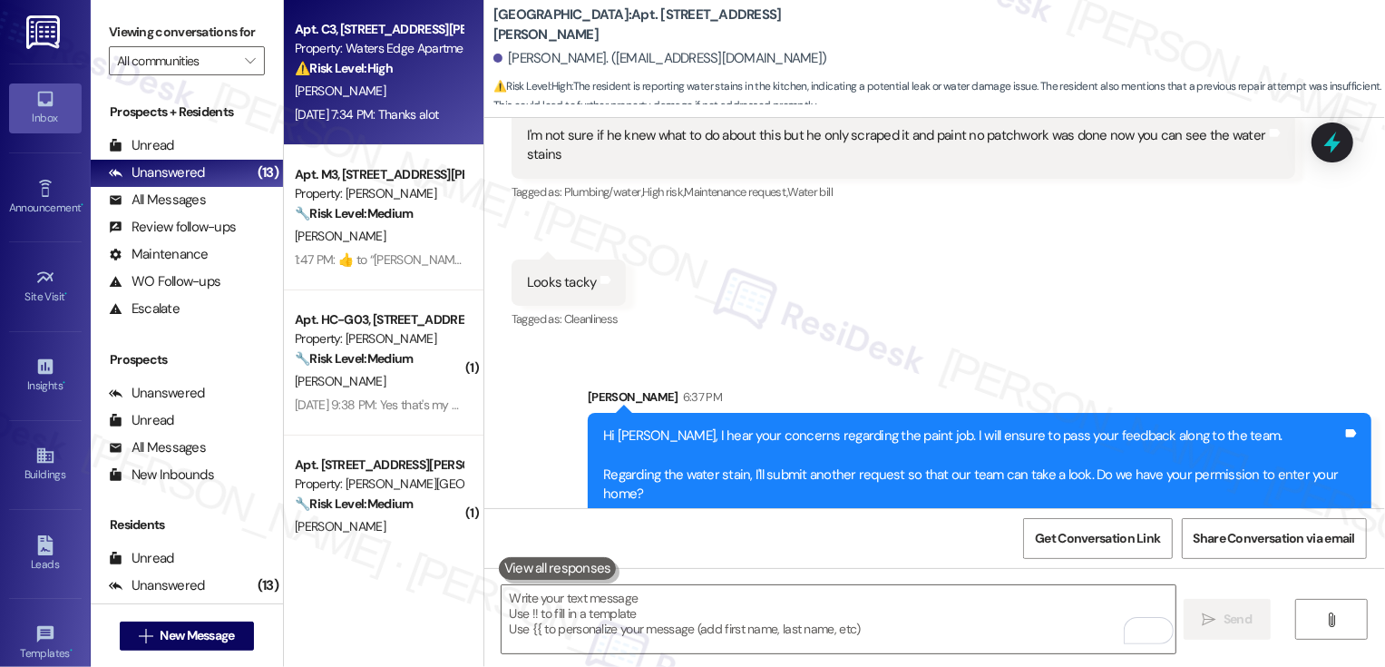
click at [380, 89] on div "[PERSON_NAME]" at bounding box center [378, 91] width 171 height 23
type textarea "Fetching suggested responses. Please feel free to read through the conversation…"
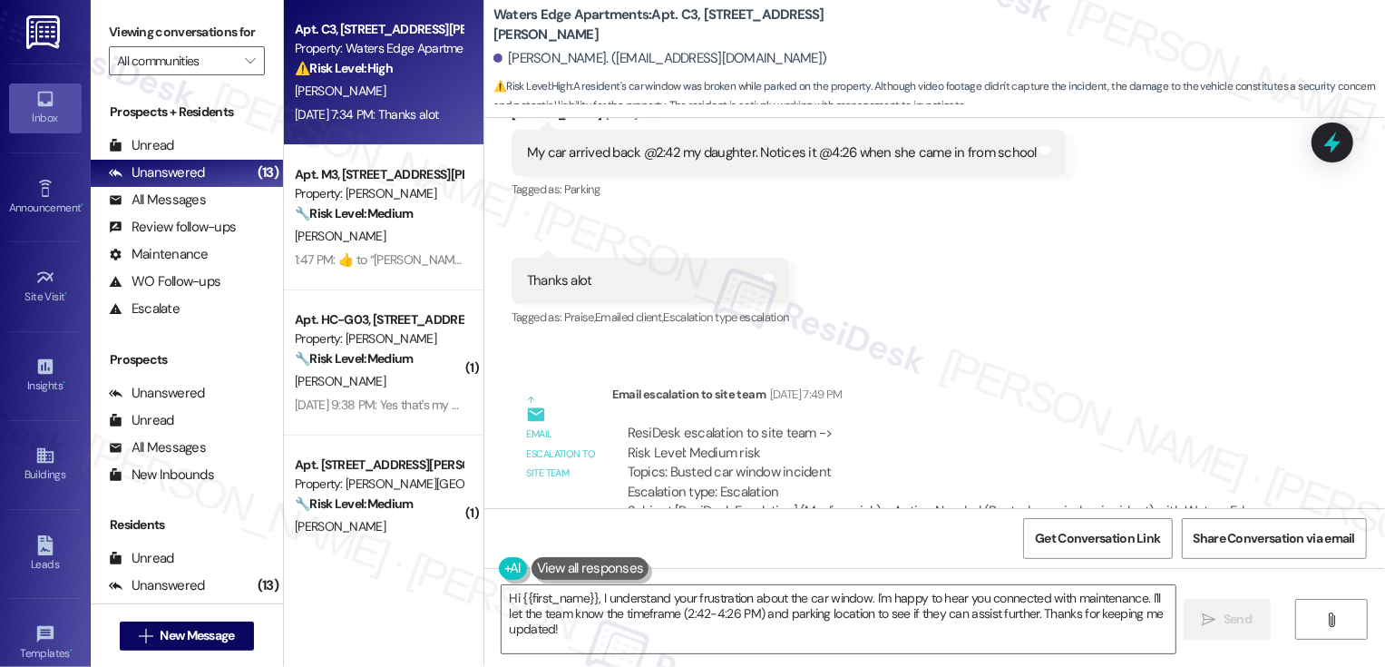
scroll to position [3765, 0]
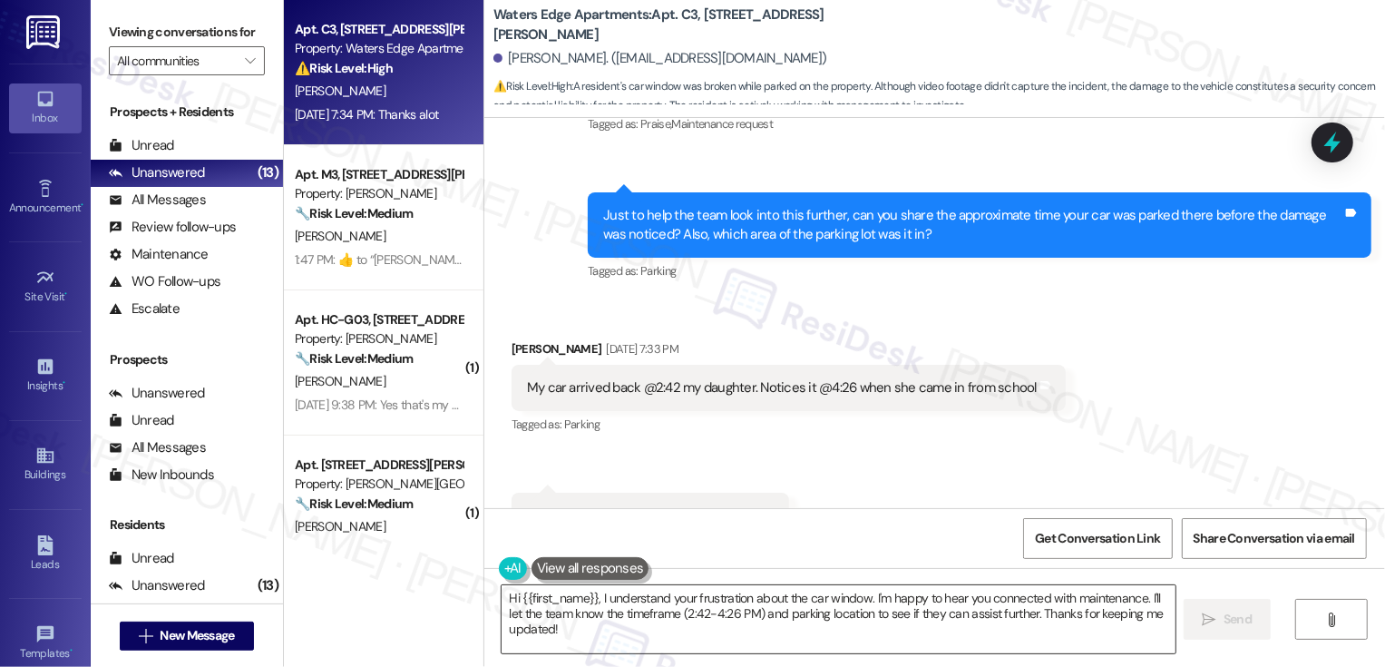
click at [635, 645] on textarea "Hi {{first_name}}, I understand your frustration about the car window. I'm happ…" at bounding box center [839, 619] width 674 height 68
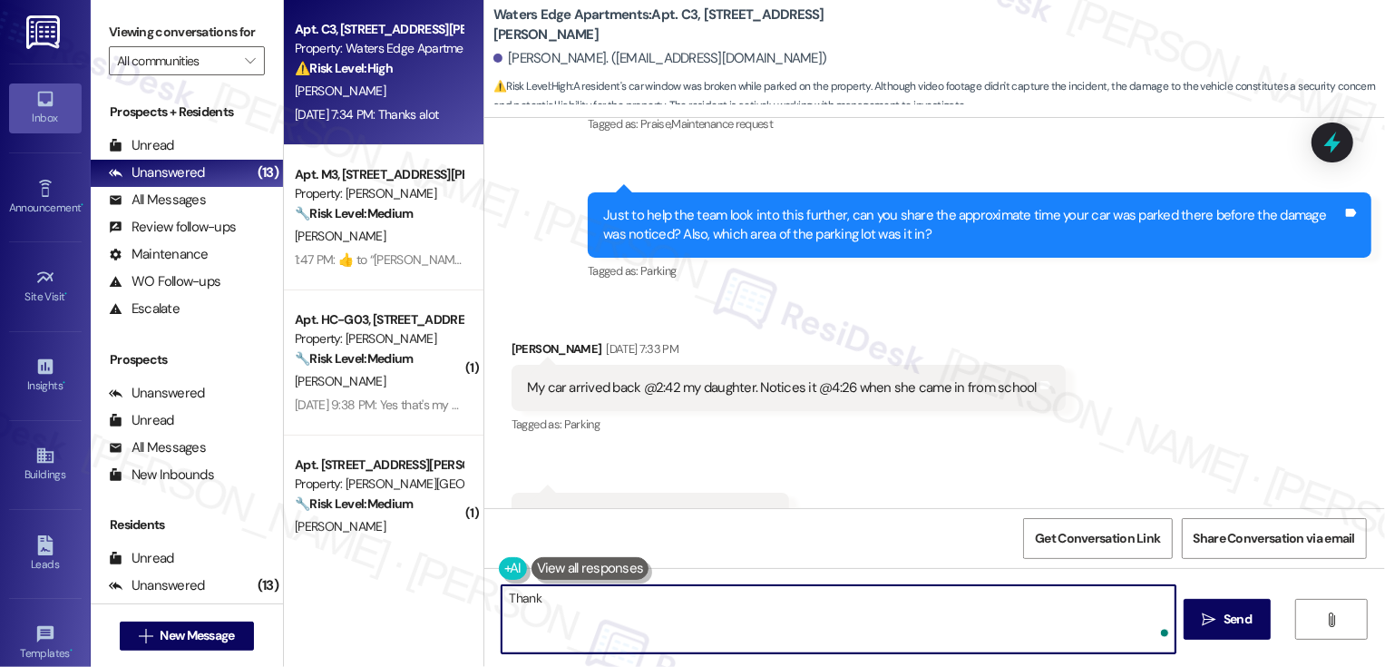
type textarea "Thank"
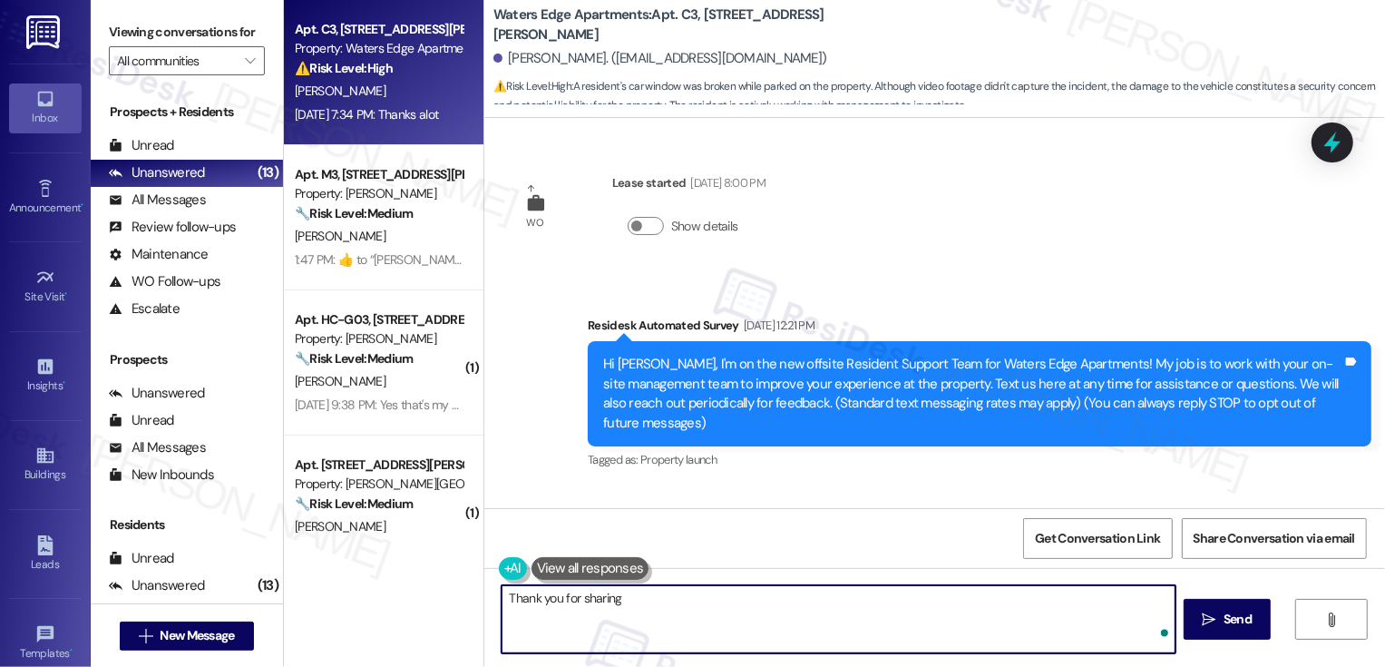
scroll to position [3765, 0]
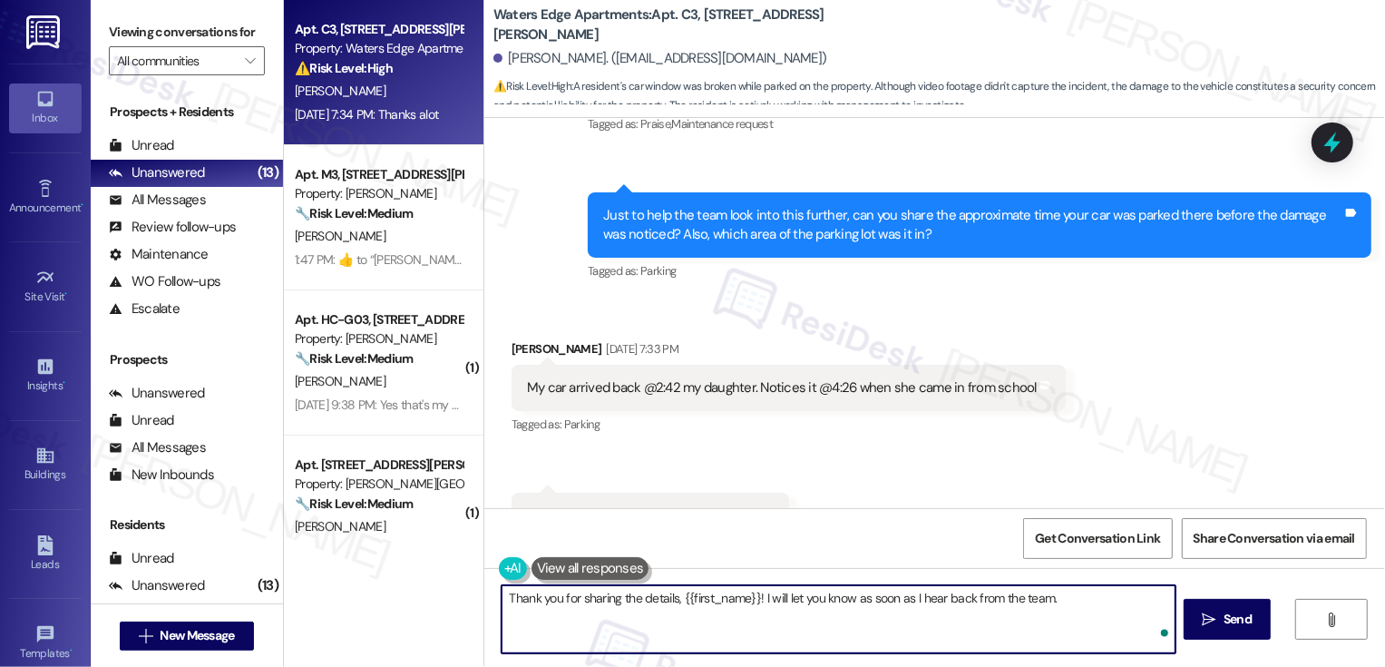
type textarea "Thank you for sharing the details, {{first_name}}! I will let you know as soon …"
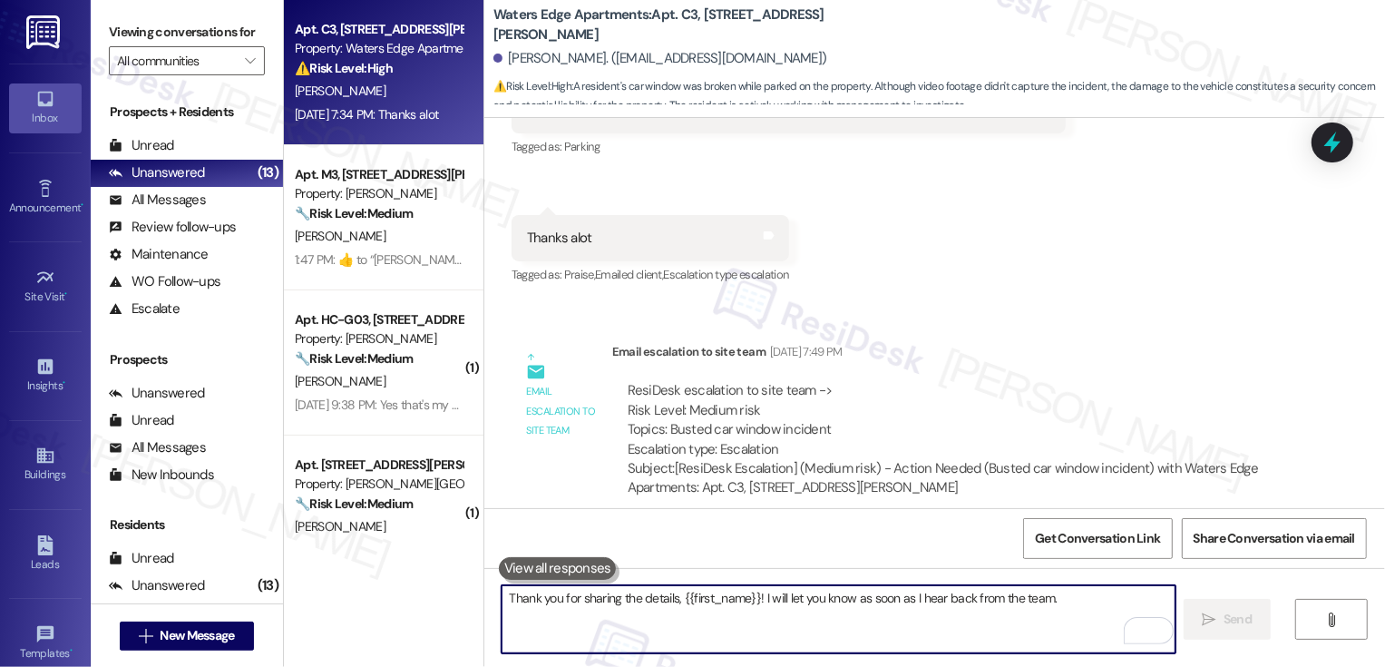
scroll to position [4126, 0]
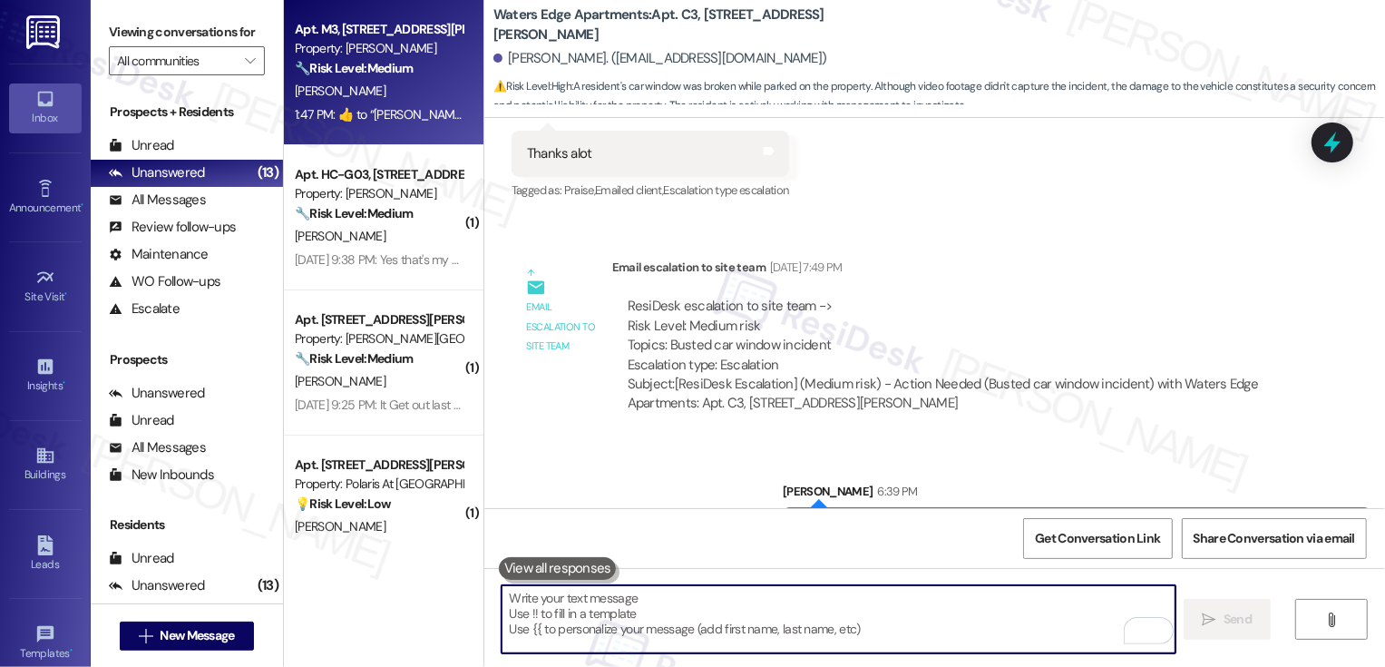
click at [373, 119] on div "1:47 PM:  ​👍​ to “ Sarah's Assistant (Wingate): Thank you for your message. Our…" at bounding box center [968, 114] width 1346 height 16
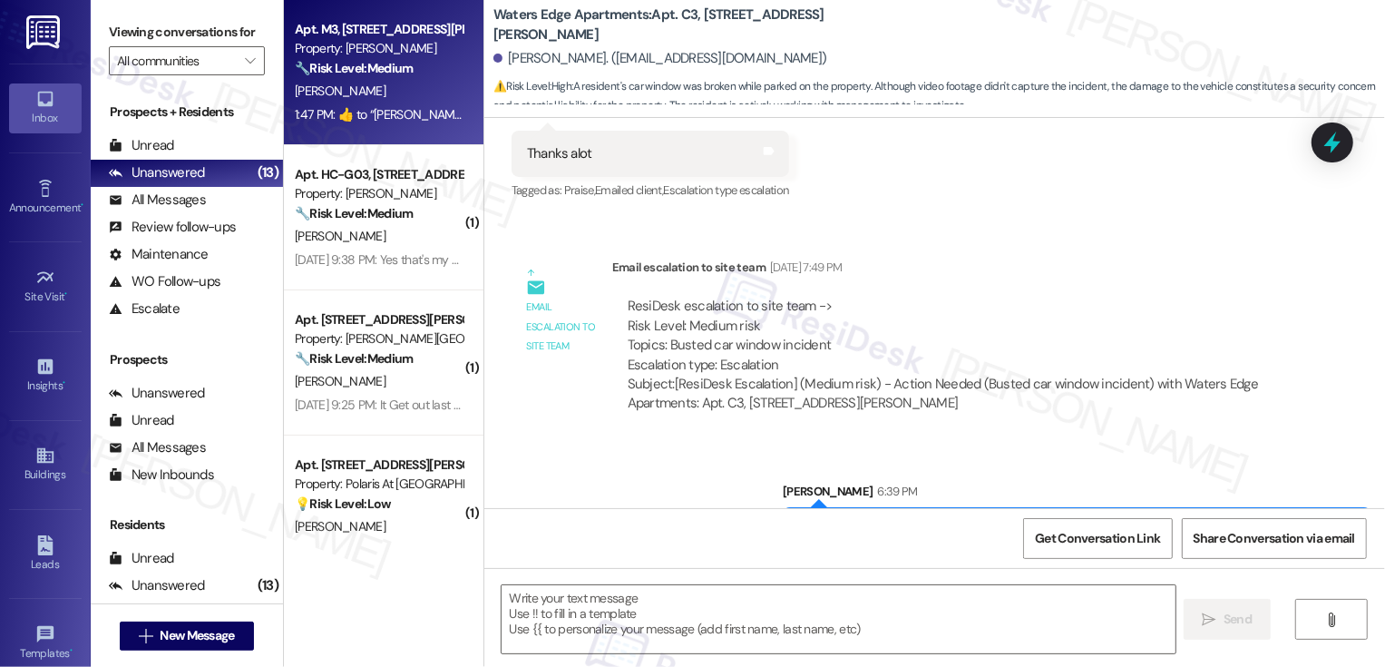
click at [373, 119] on div "1:47 PM:  ​👍​ to “ Sarah's Assistant (Wingate): Thank you for your message. Our…" at bounding box center [968, 114] width 1346 height 16
type textarea "Fetching suggested responses. Please feel free to read through the conversation…"
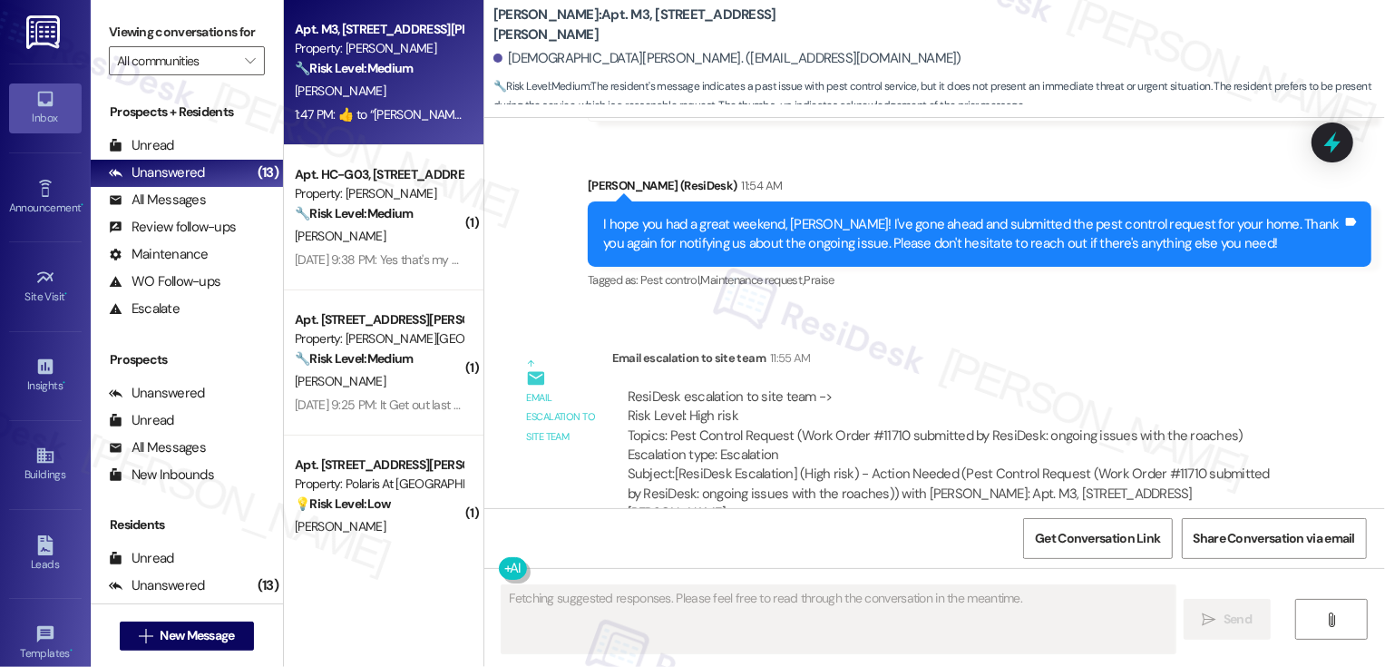
scroll to position [1898, 0]
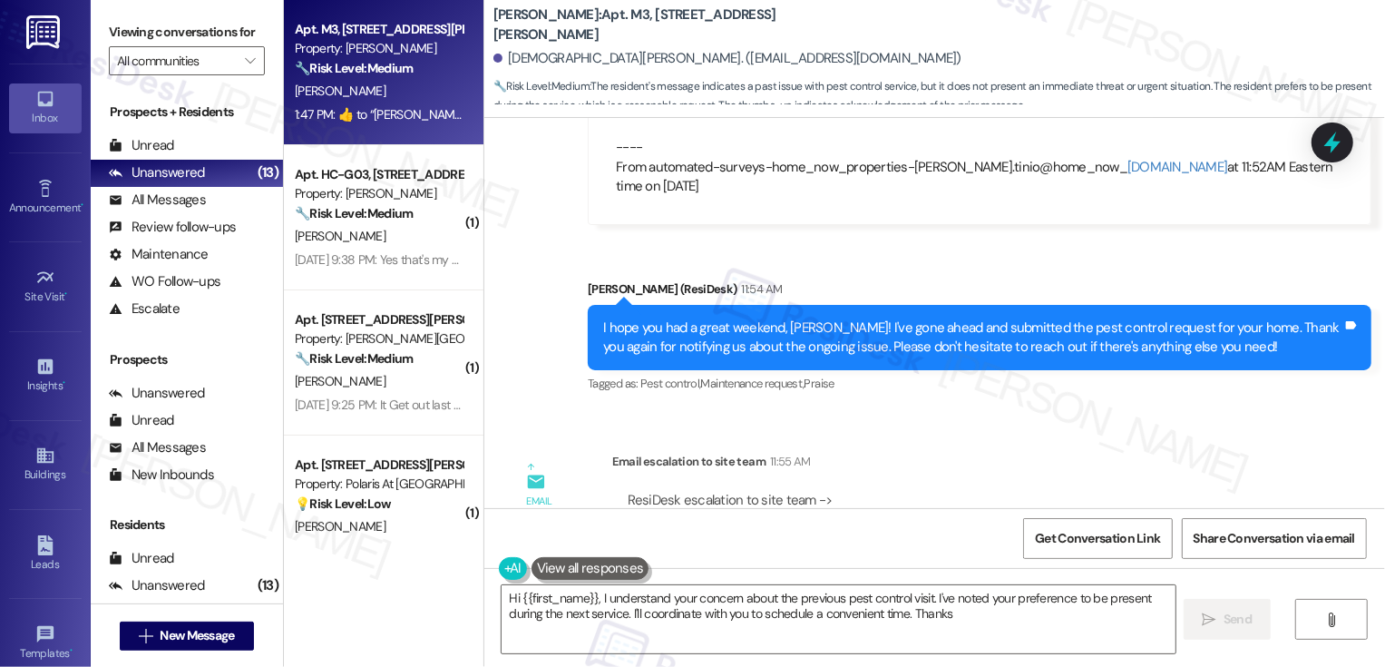
type textarea "Hi {{first_name}}, I understand your concern about the previous pest control vi…"
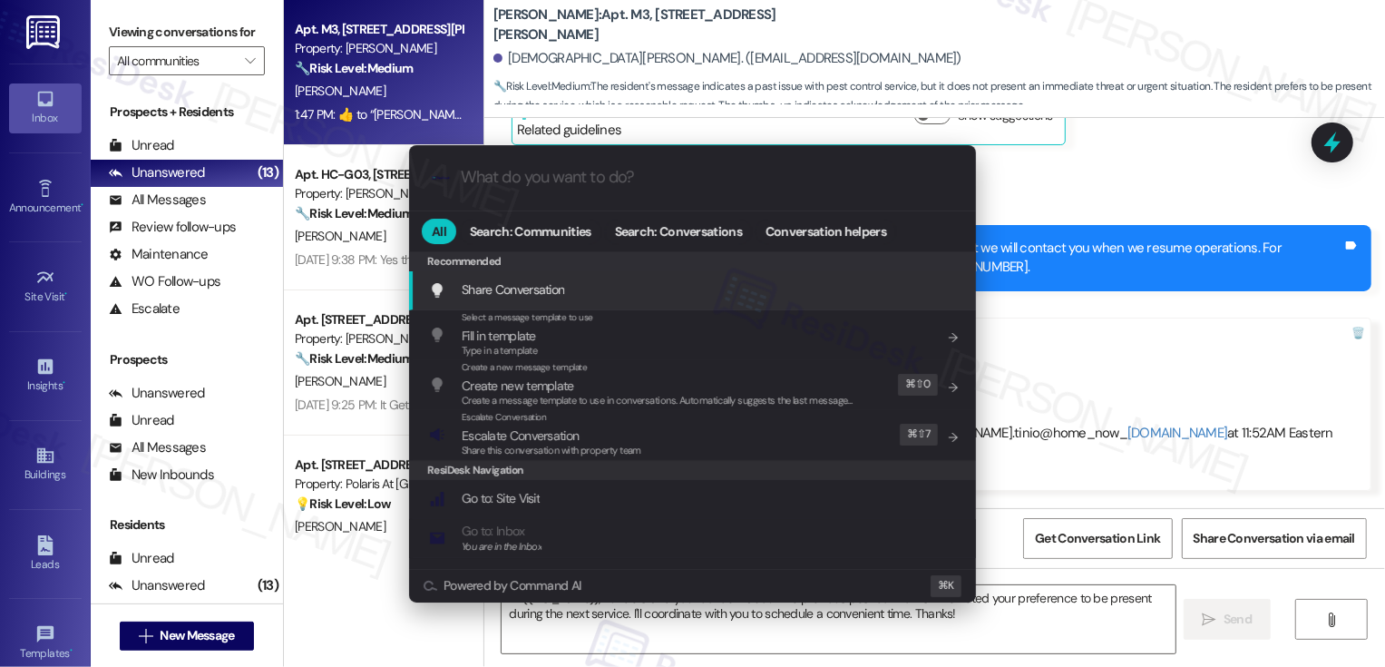
scroll to position [1626, 0]
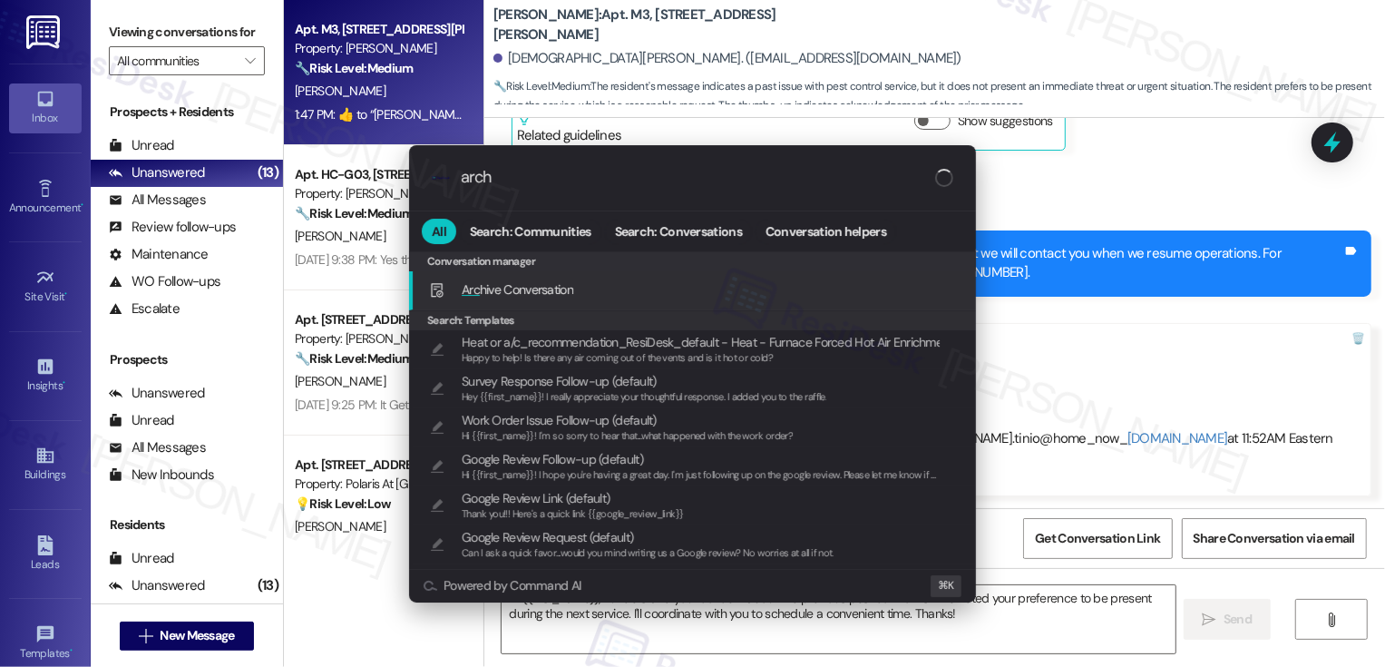
type input "archi"
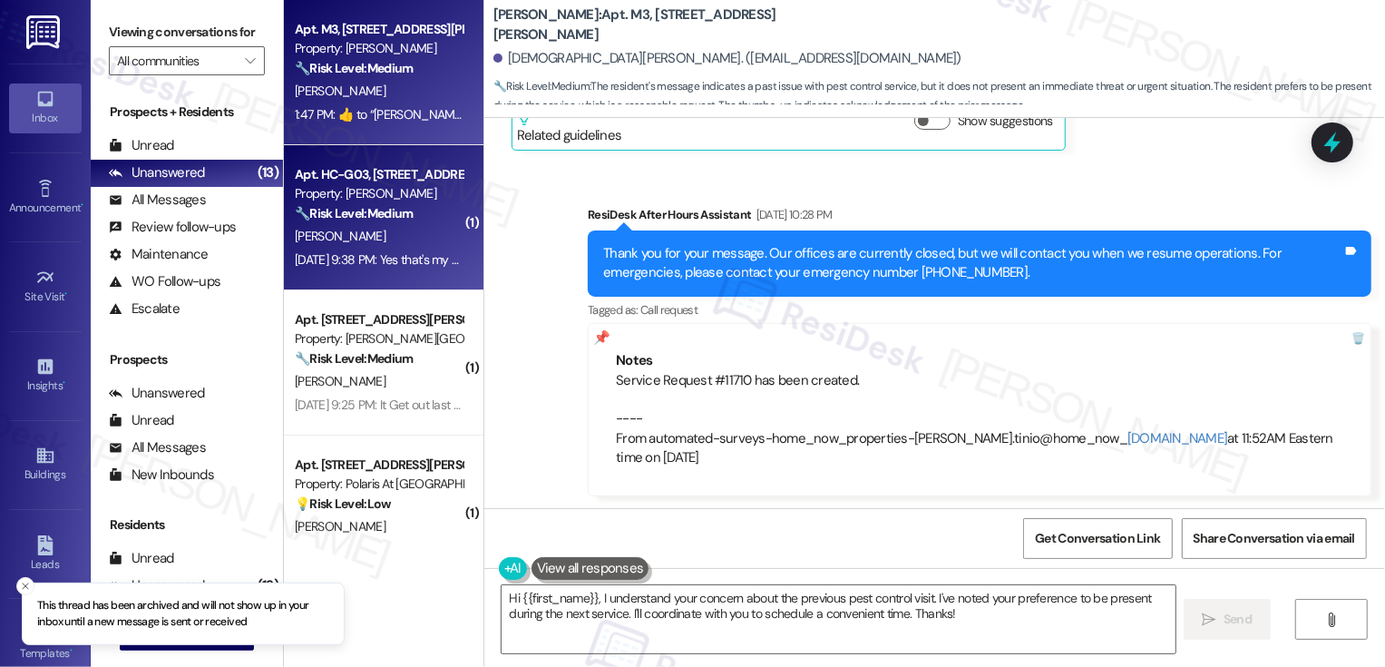
click at [396, 237] on div "J. Grant" at bounding box center [378, 236] width 171 height 23
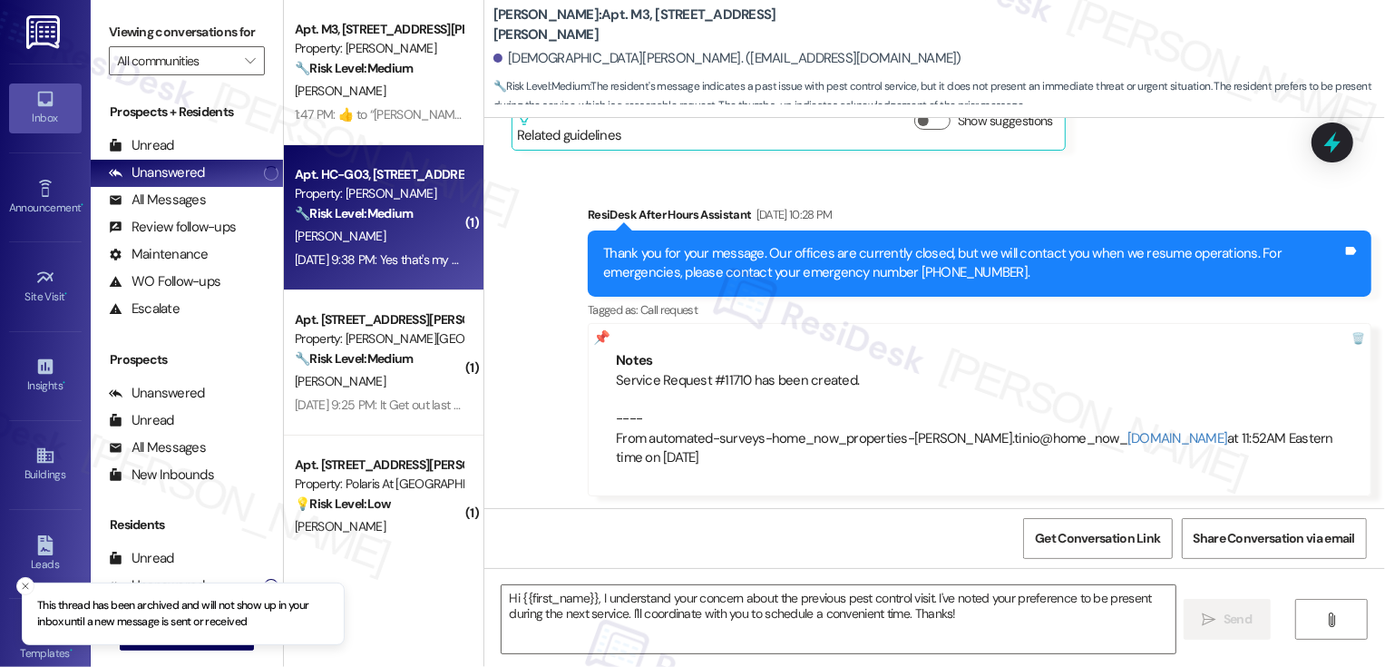
click at [396, 237] on div "J. Grant" at bounding box center [378, 236] width 171 height 23
type textarea "Fetching suggested responses. Please feel free to read through the conversation…"
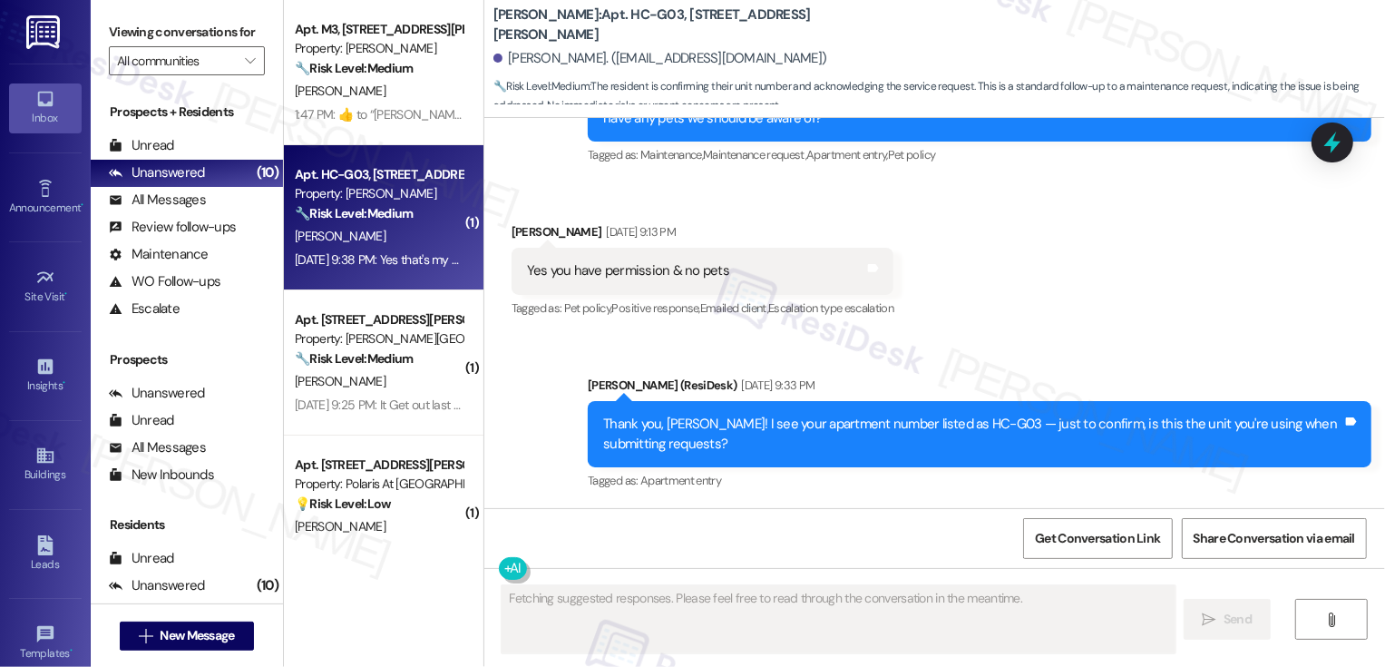
click at [396, 237] on div "J. Grant" at bounding box center [378, 236] width 171 height 23
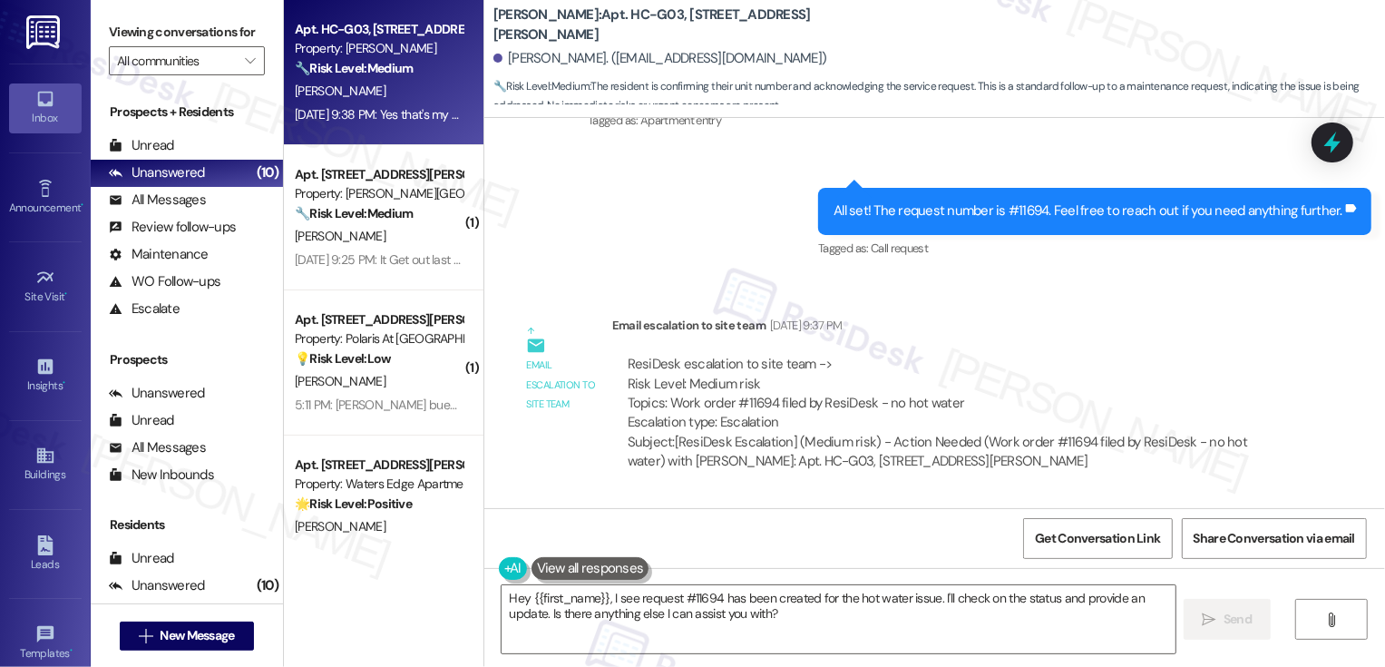
scroll to position [3001, 0]
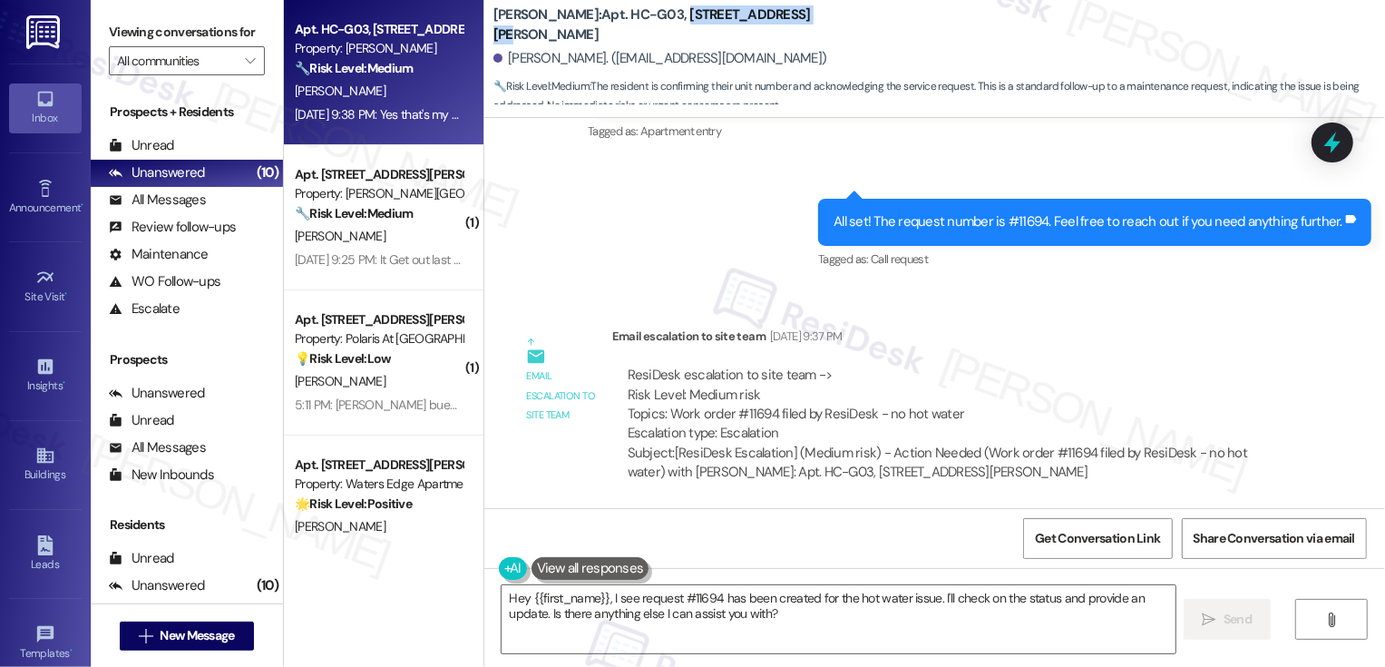
drag, startPoint x: 623, startPoint y: 23, endPoint x: 763, endPoint y: 27, distance: 139.8
click at [763, 27] on div "Wingate: Apt. HC-G03, 4735 Courtney Drive" at bounding box center [674, 25] width 363 height 23
copy b "4735 Courtney Drive"
click at [748, 416] on div "ResiDesk escalation to site team -> Risk Level: Medium risk Topics: Work order …" at bounding box center [954, 405] width 652 height 78
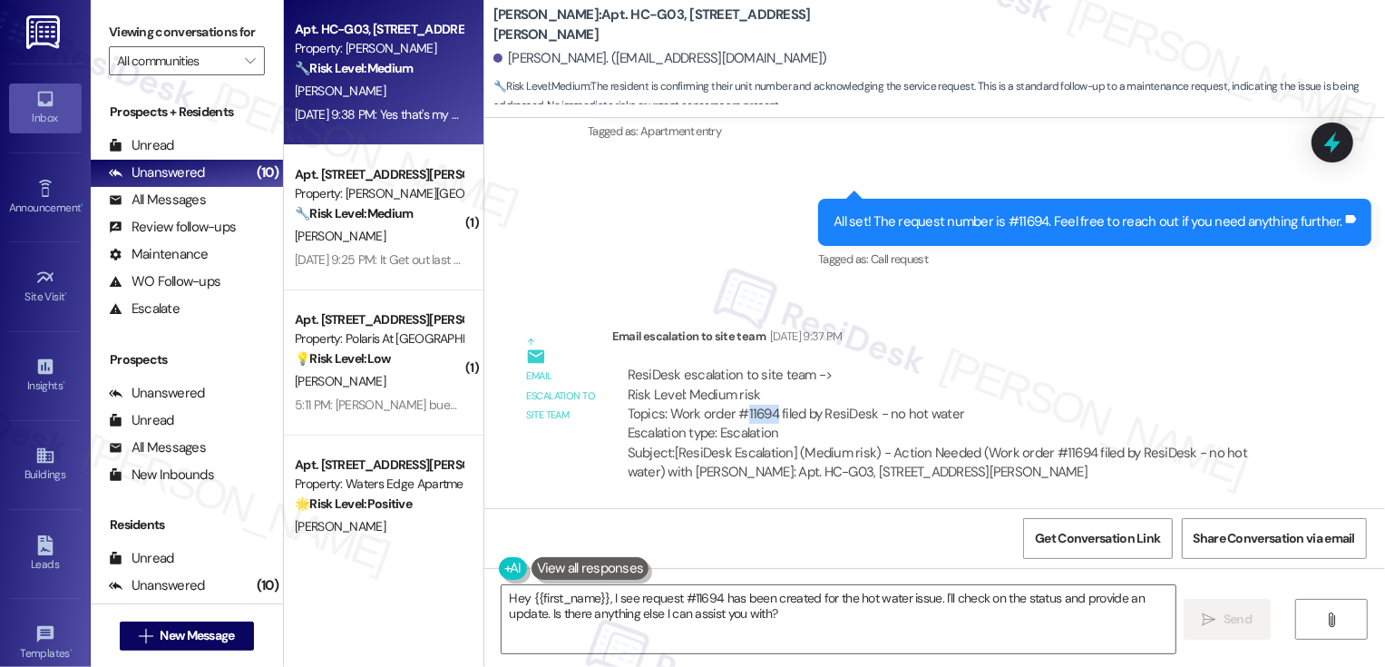
copy div "11694"
click at [691, 606] on textarea "Hey {{first_name}}, I see request #11694 has been created for the hot water iss…" at bounding box center [839, 619] width 674 height 68
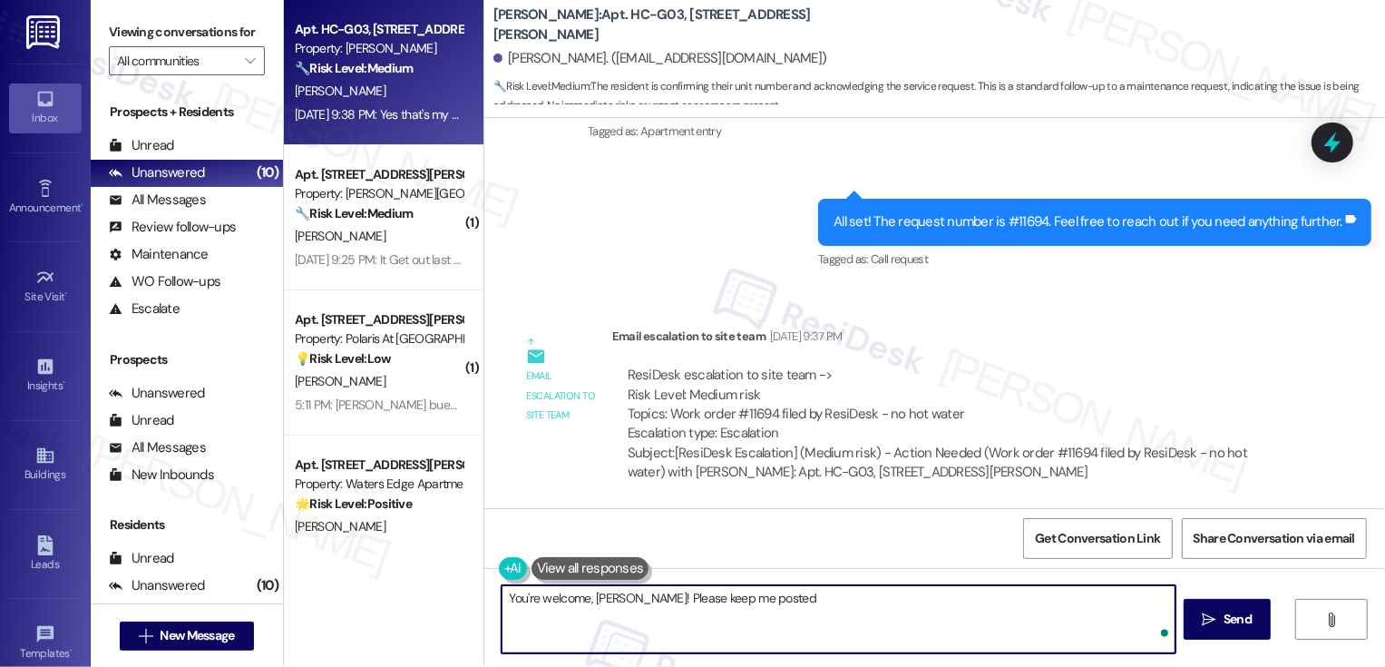
type textarea "You're welcome, Justin! Please keep me posted!"
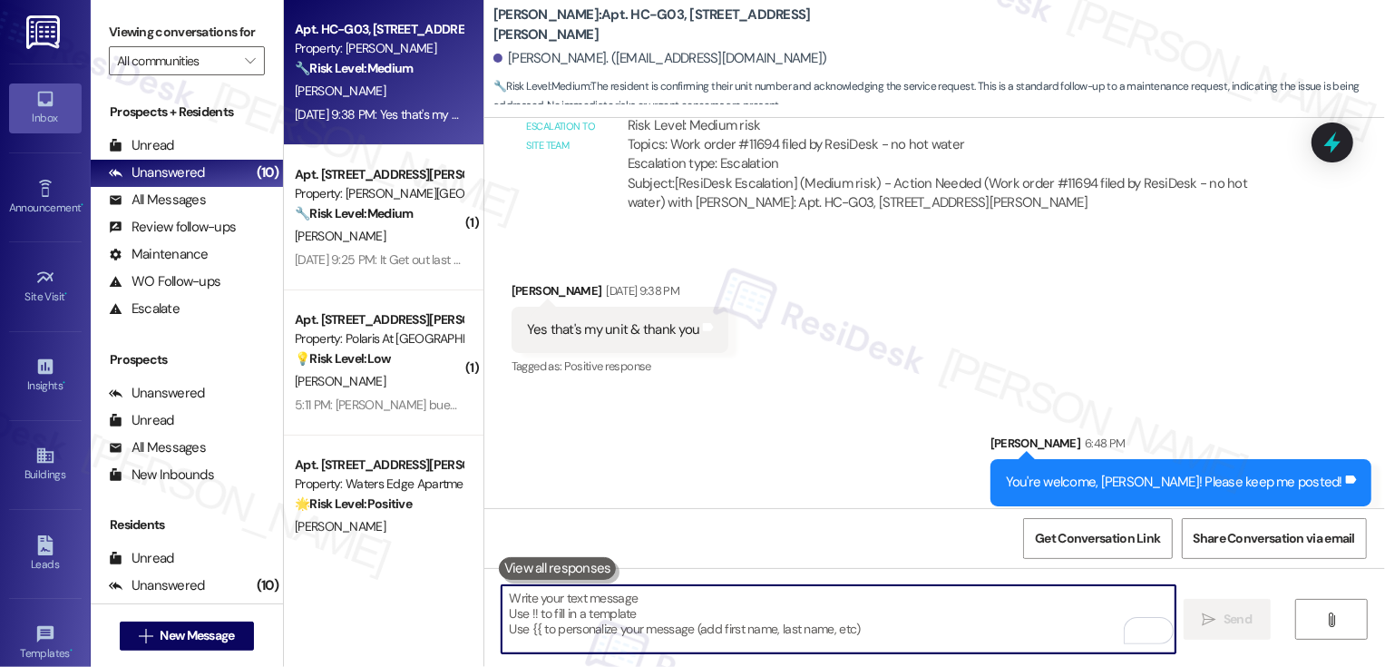
scroll to position [3282, 0]
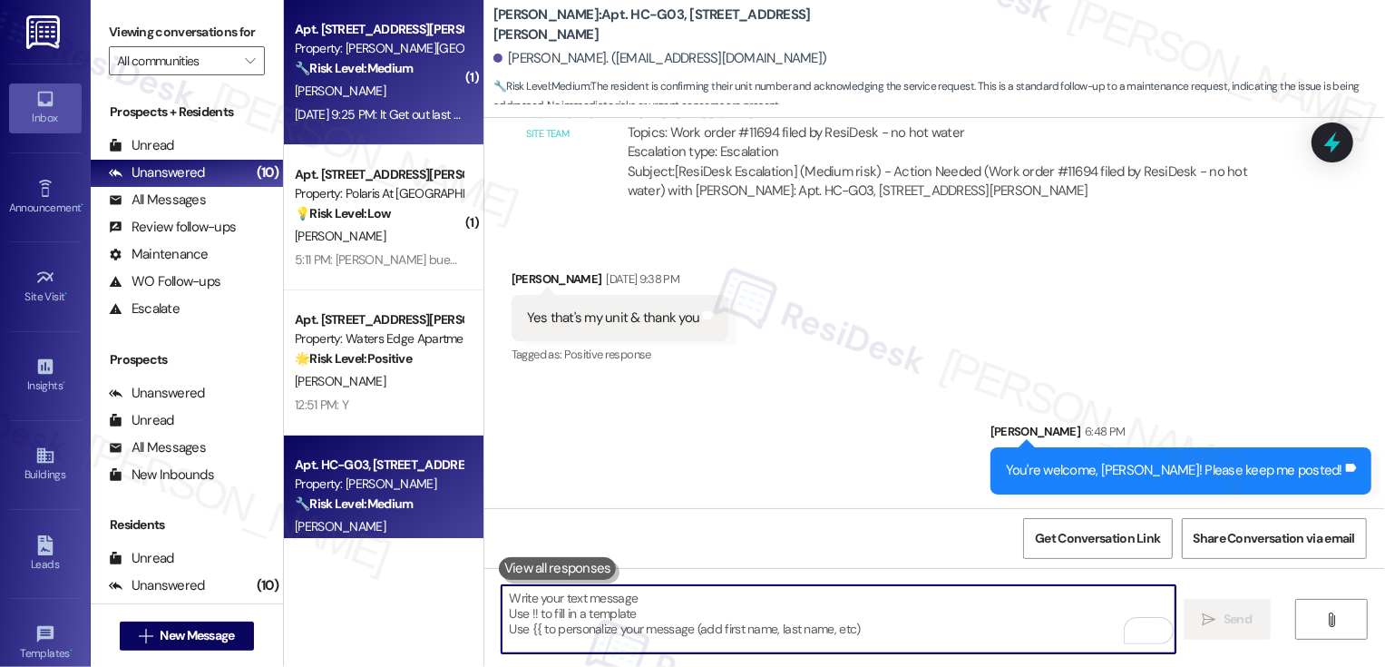
click at [405, 134] on div "Apt. Unit 8, 164 Maddox Street Property: Maddox Street Homes 🔧 Risk Level: Medi…" at bounding box center [384, 72] width 200 height 145
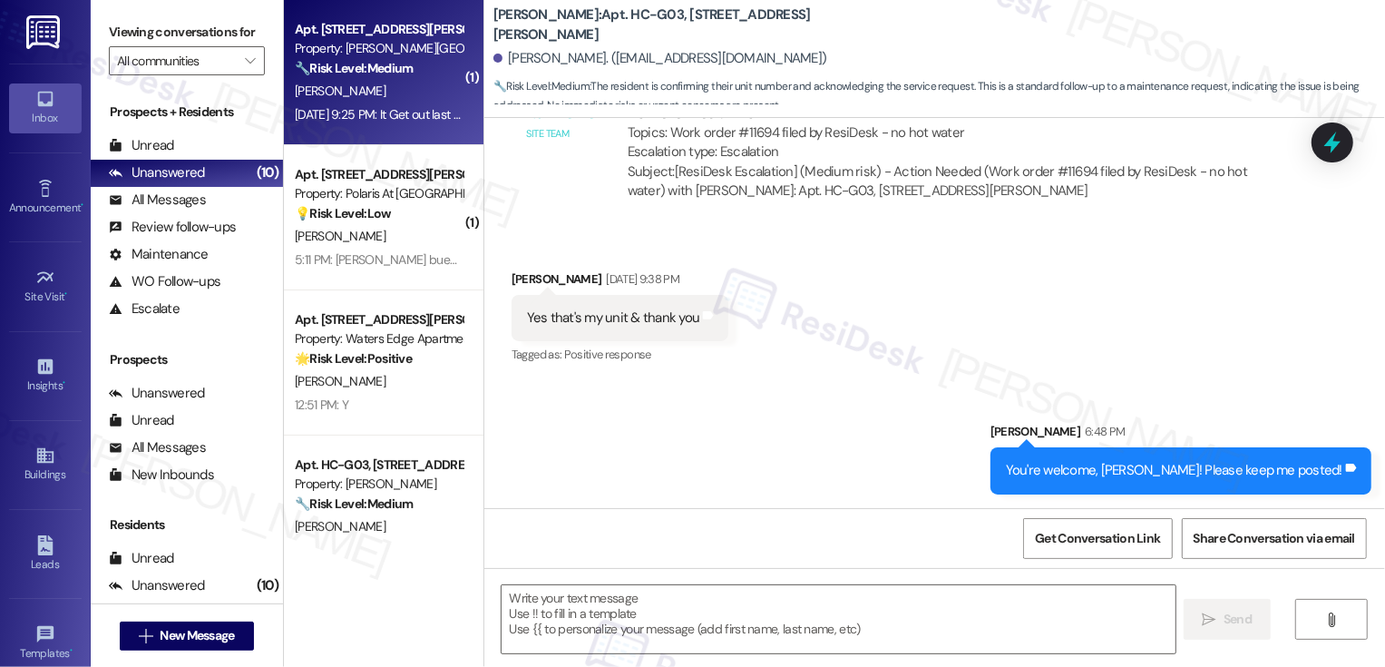
click at [405, 134] on div "Apt. Unit 8, 164 Maddox Street Property: Maddox Street Homes 🔧 Risk Level: Medi…" at bounding box center [384, 72] width 200 height 145
type textarea "Fetching suggested responses. Please feel free to read through the conversation…"
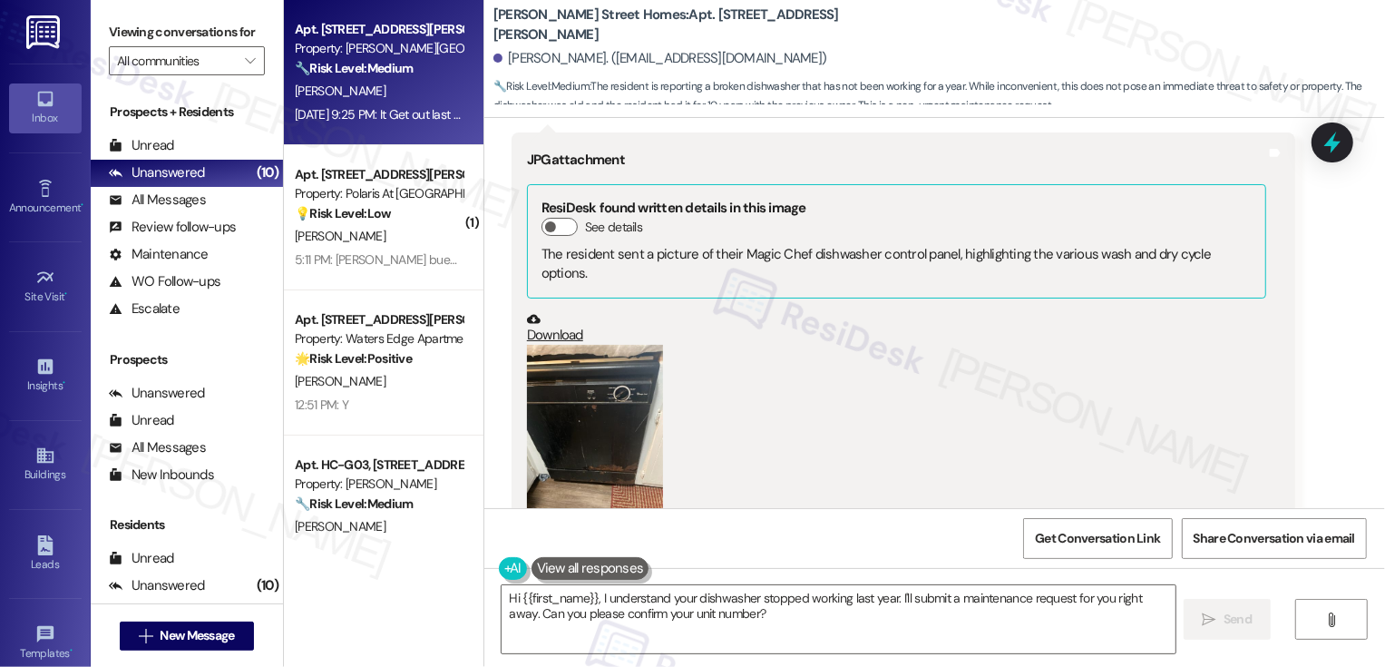
scroll to position [1225, 0]
click at [614, 389] on button "Zoom image" at bounding box center [595, 435] width 136 height 181
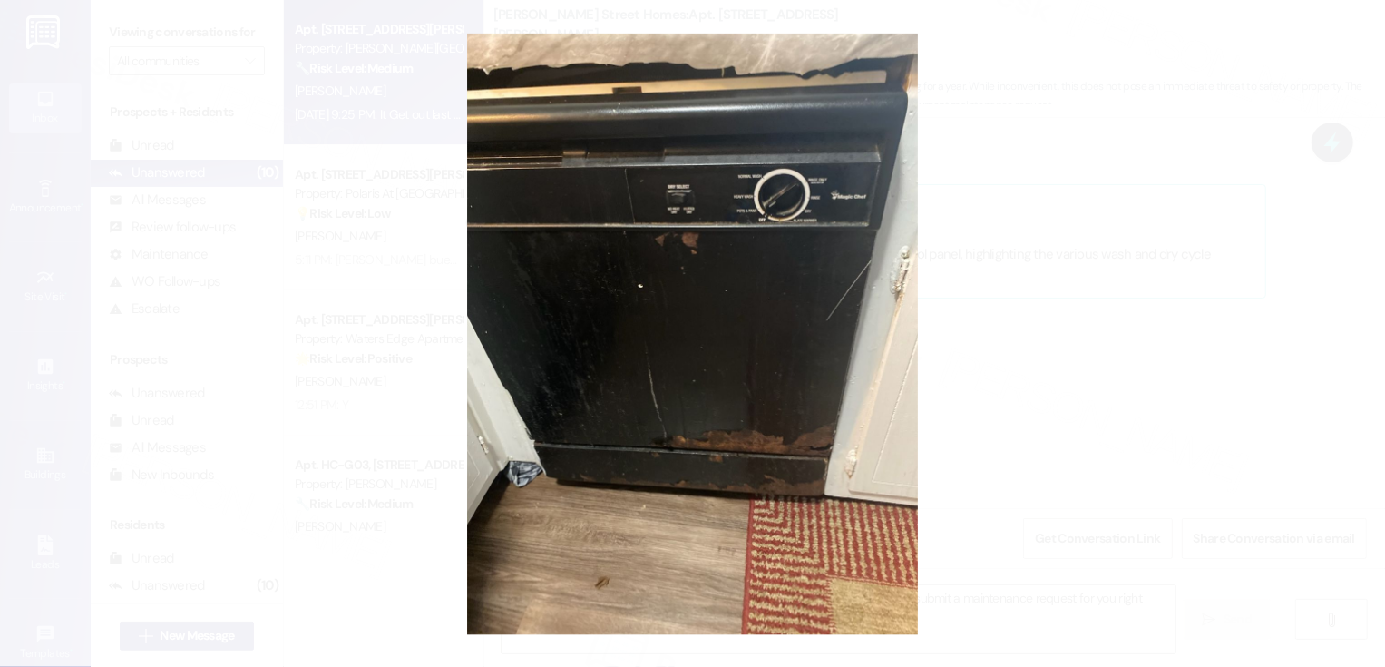
click at [1016, 397] on button "Unzoom image" at bounding box center [692, 333] width 1385 height 667
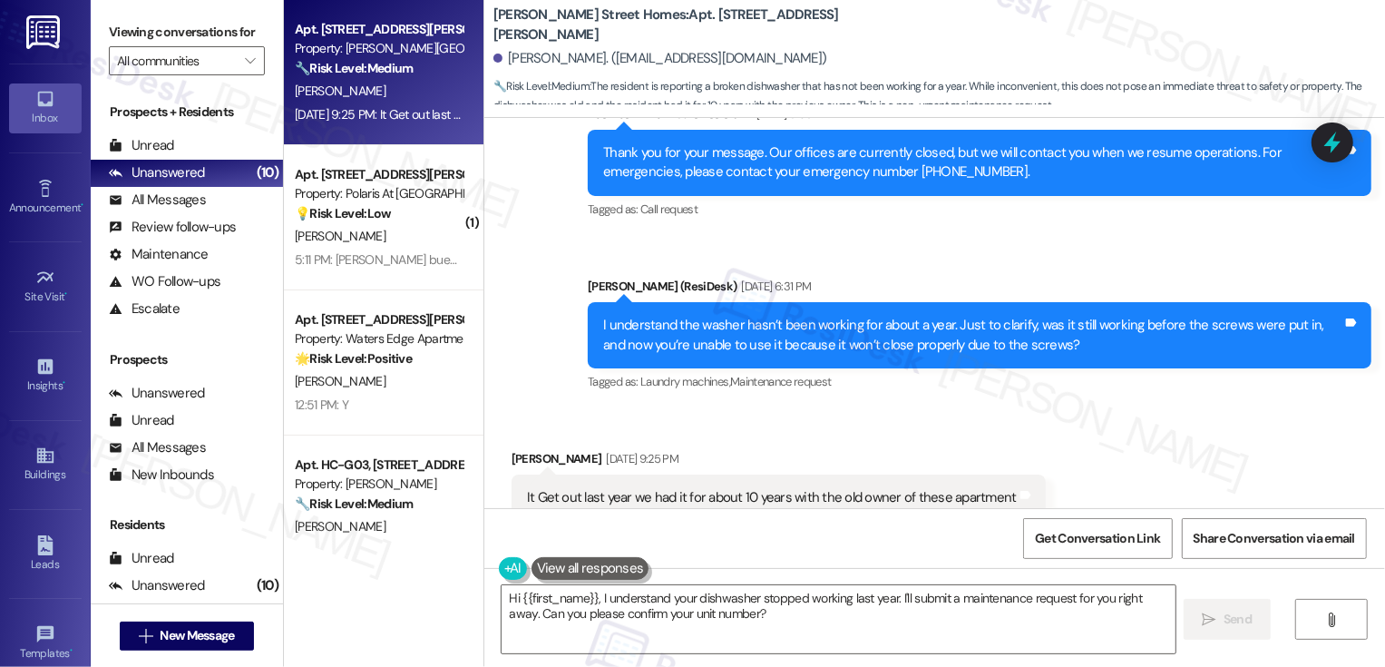
scroll to position [2153, 0]
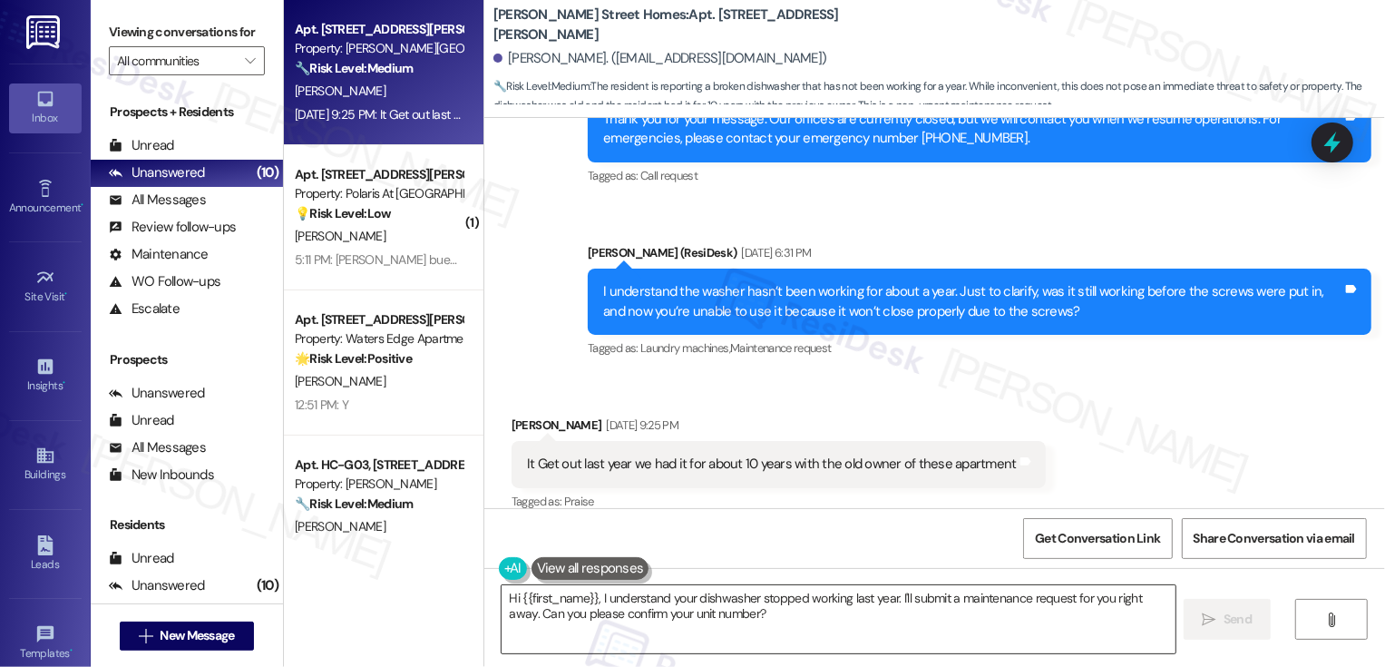
click at [750, 623] on textarea "Hi {{first_name}}, I understand your dishwasher stopped working last year. I'll…" at bounding box center [839, 619] width 674 height 68
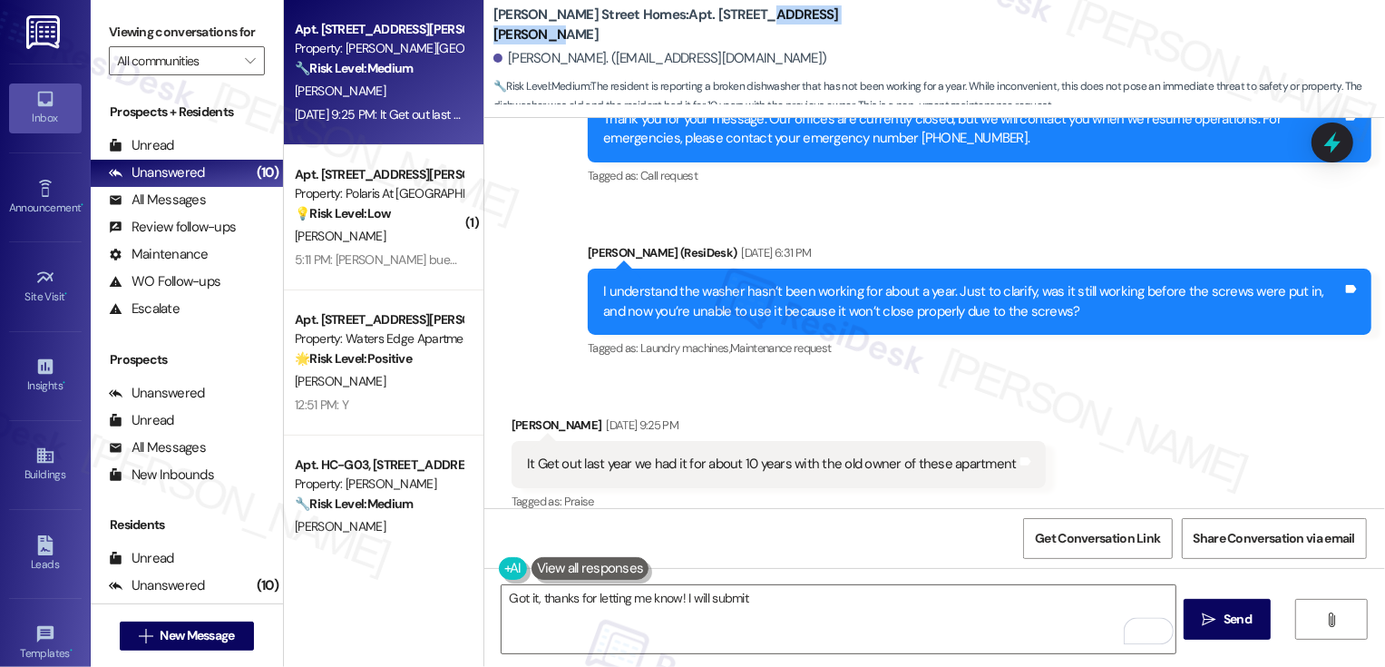
drag, startPoint x: 688, startPoint y: 25, endPoint x: 858, endPoint y: 25, distance: 169.6
click at [857, 25] on div "Maddox Street Homes: Apt. Unit 8, 164 Maddox Street Donna A. Gray. (graydonna30…" at bounding box center [939, 55] width 892 height 100
copy b "164 Maddox Street"
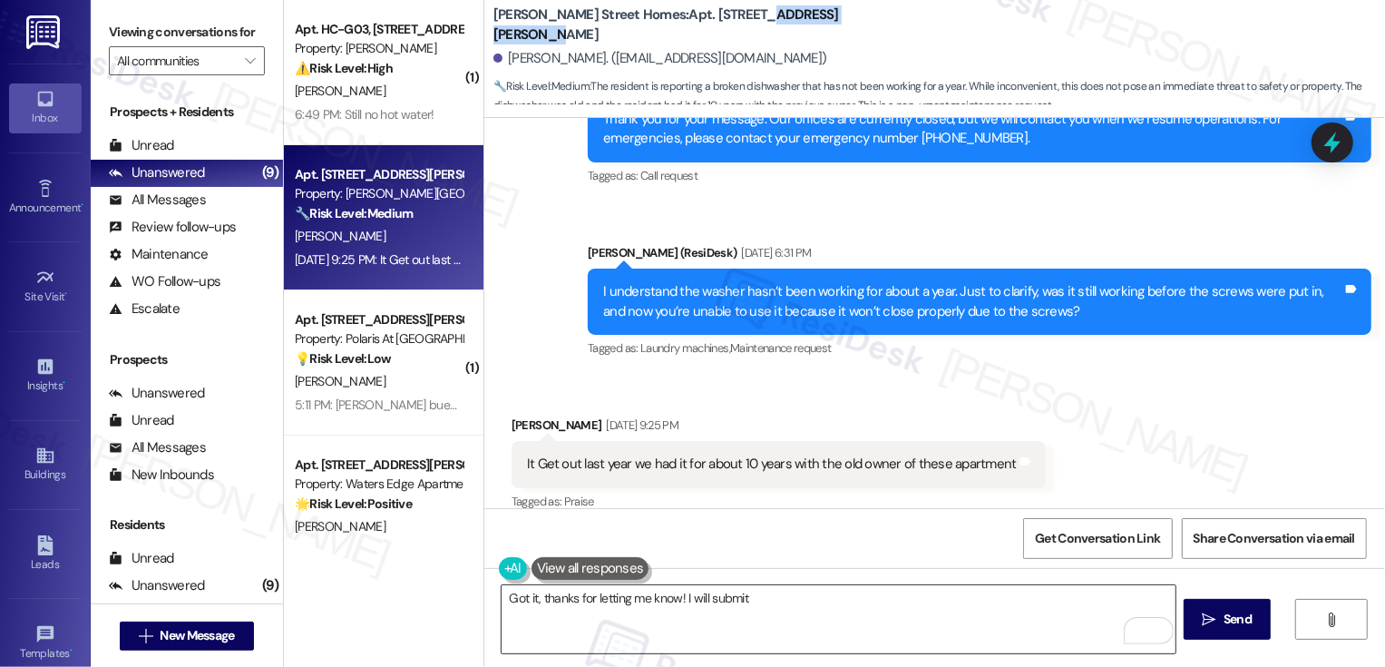
click at [768, 605] on textarea "Got it, thanks for letting me know! I will submit" at bounding box center [839, 619] width 674 height 68
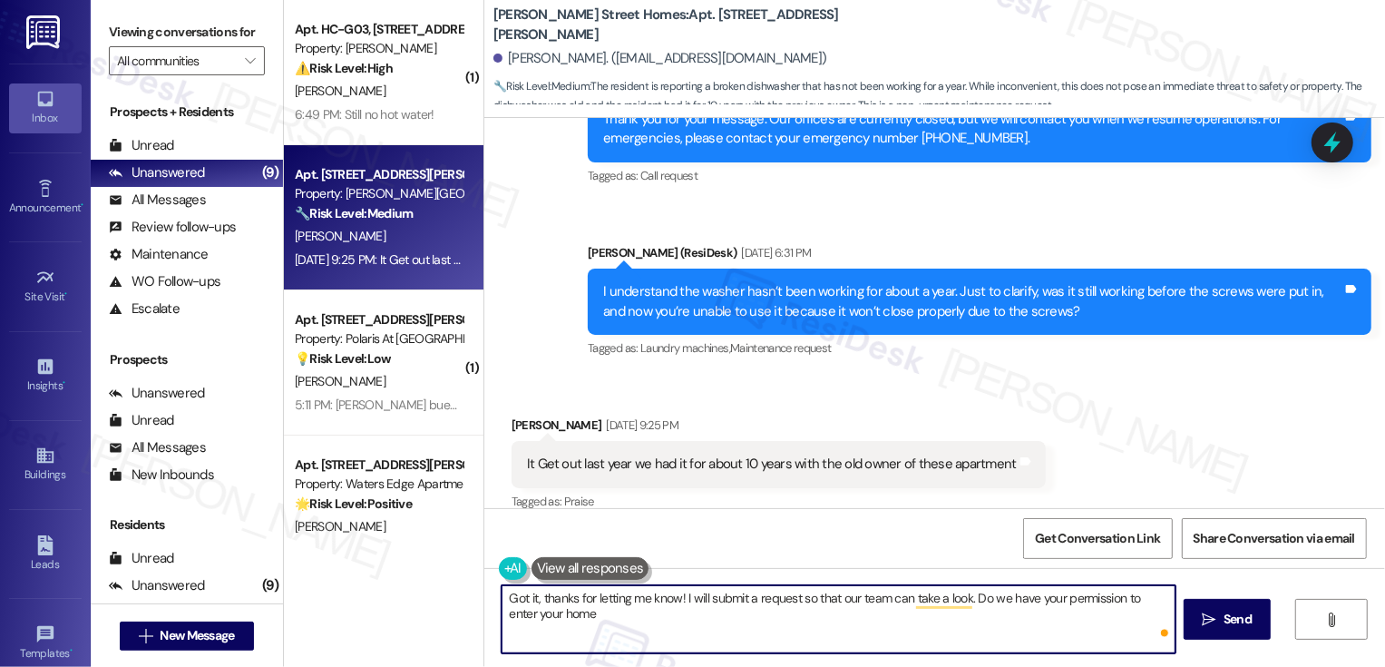
type textarea "Got it, thanks for letting me know! I will submit a request so that our team ca…"
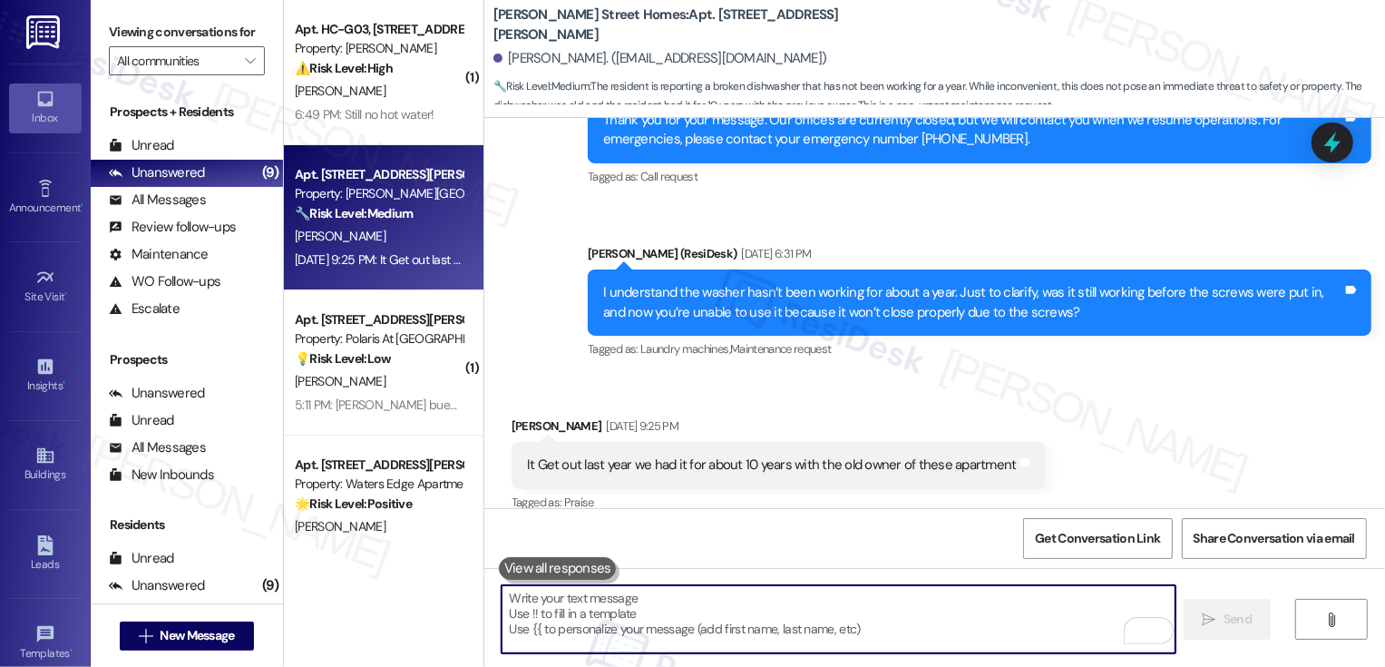
scroll to position [2299, 0]
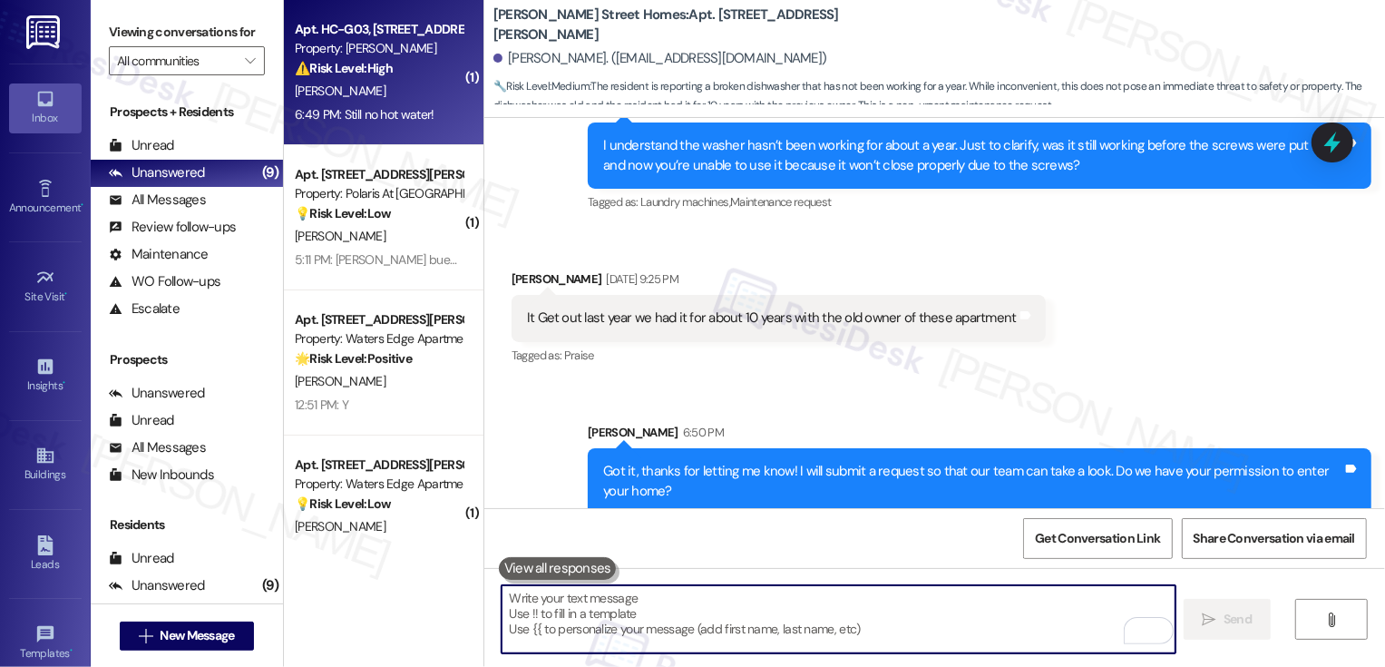
click at [386, 98] on div "J. Grant" at bounding box center [378, 91] width 171 height 23
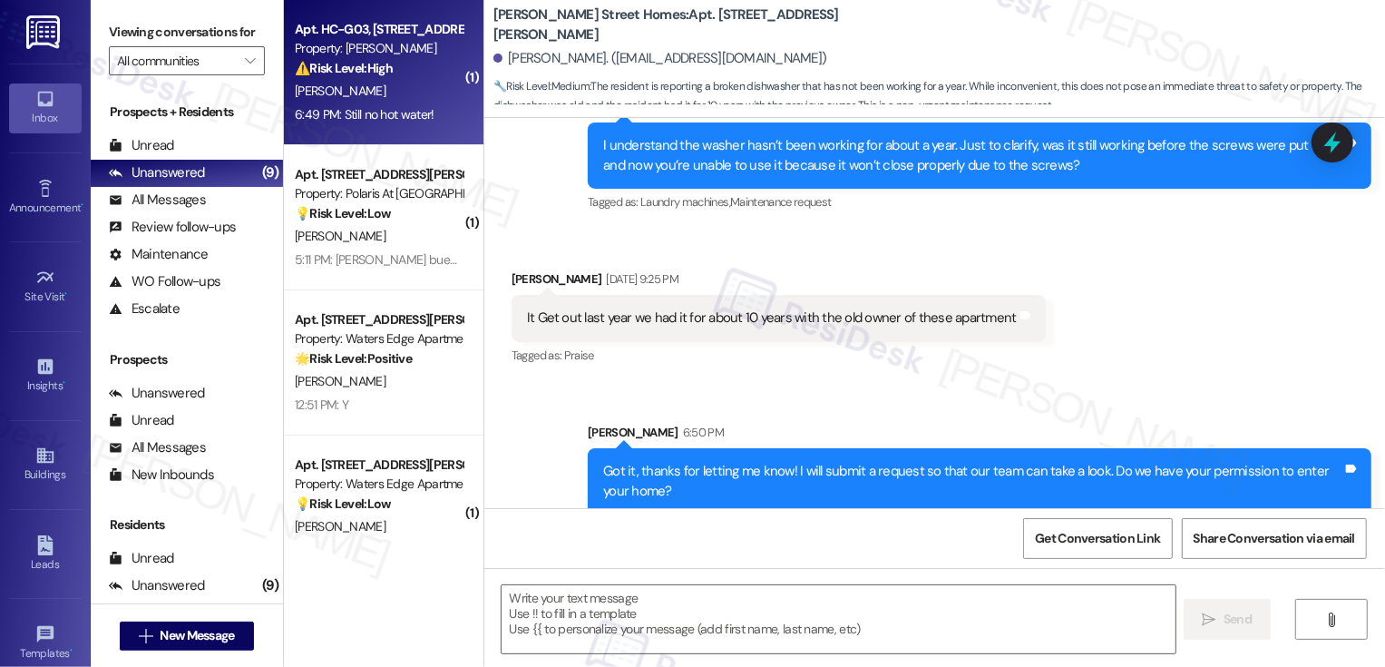
type textarea "Fetching suggested responses. Please feel free to read through the conversation…"
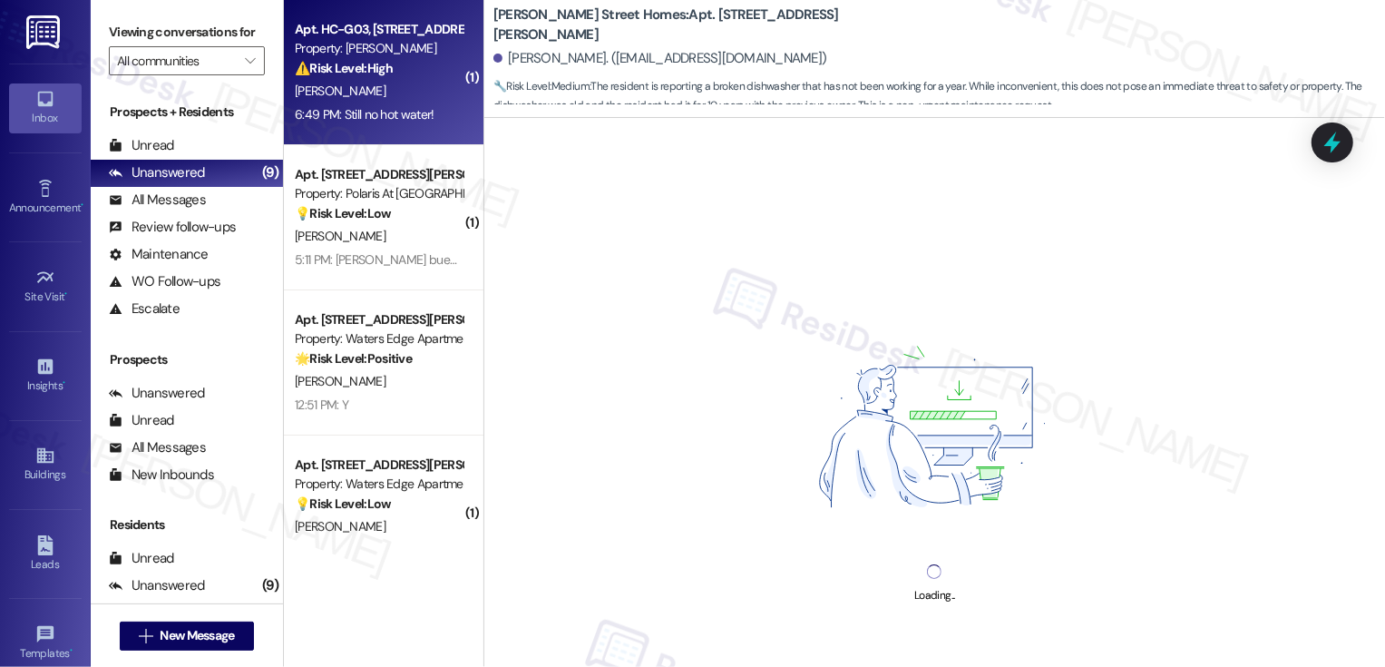
click at [386, 98] on div "J. Grant" at bounding box center [378, 91] width 171 height 23
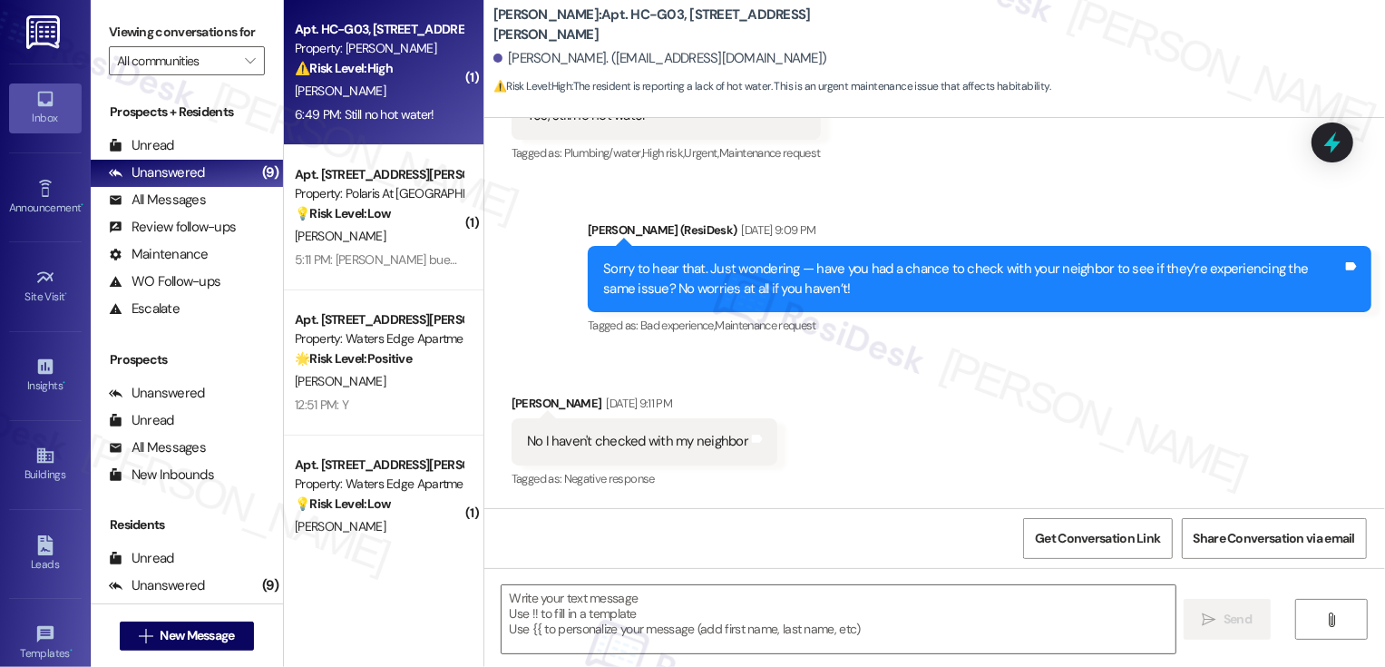
type textarea "Fetching suggested responses. Please feel free to read through the conversation…"
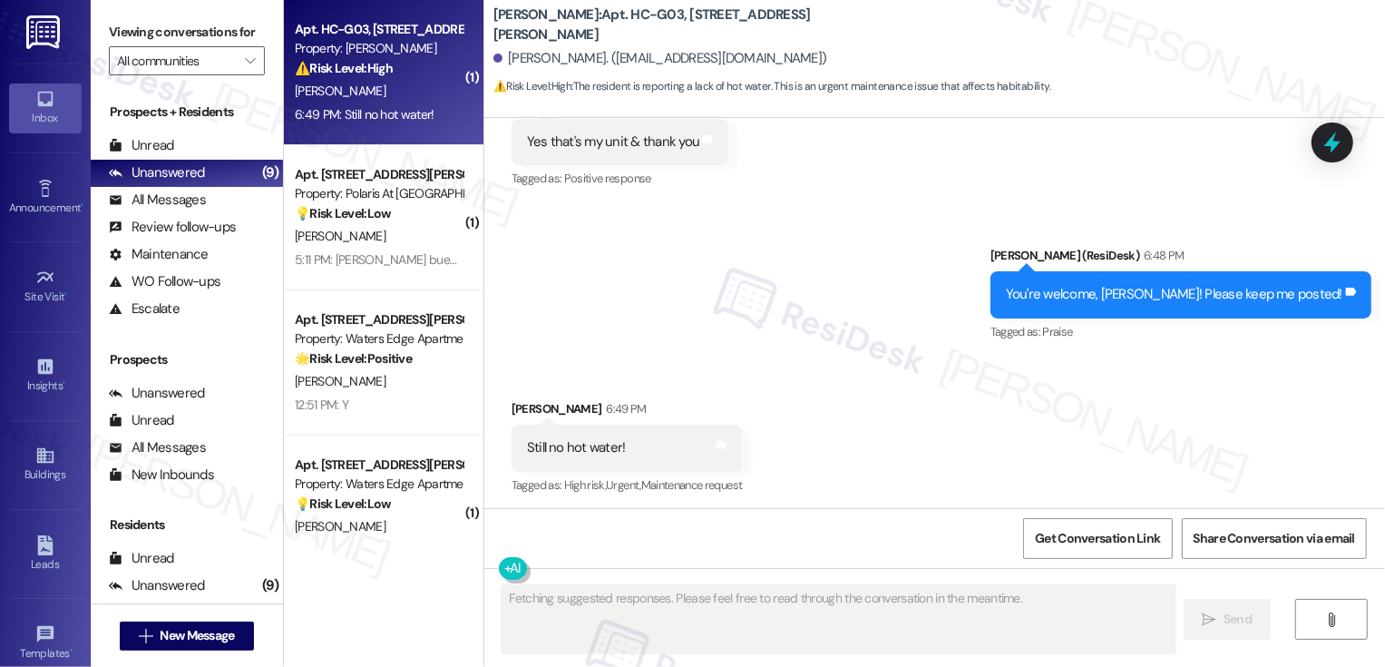
scroll to position [3461, 0]
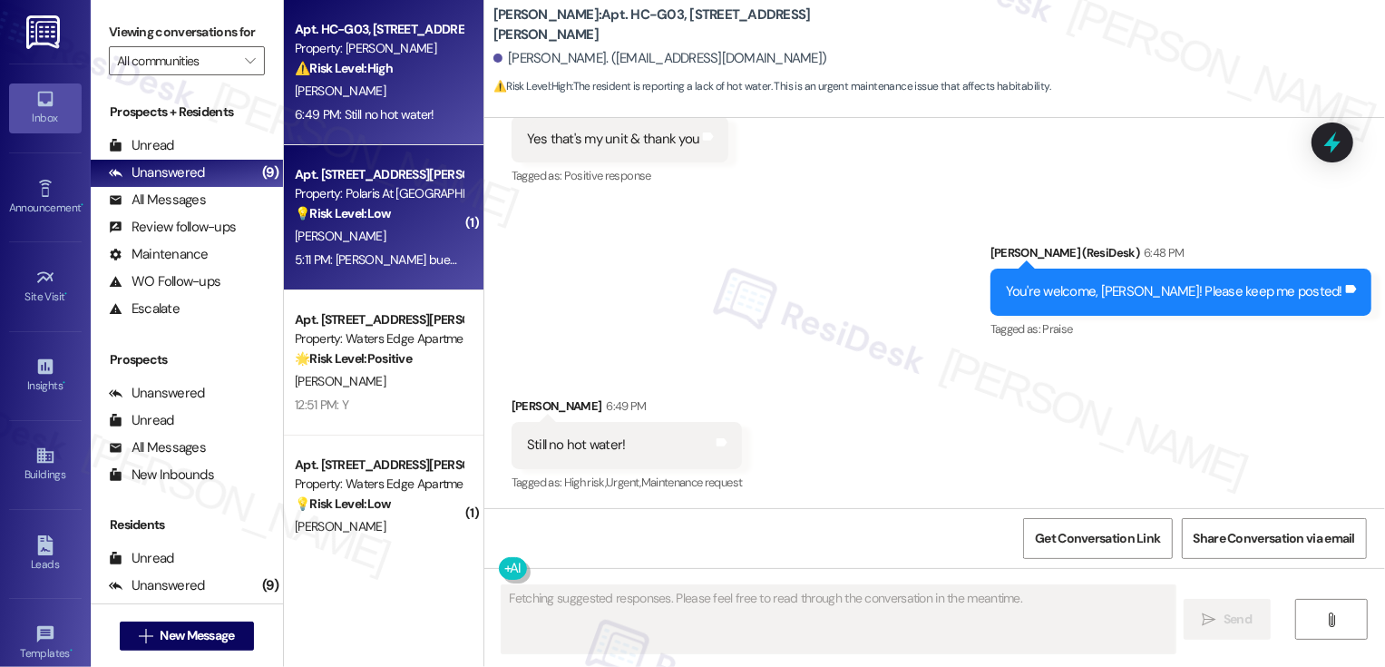
click at [362, 174] on div "Apt. 3, 1006 Tribble Gap Road" at bounding box center [379, 174] width 168 height 19
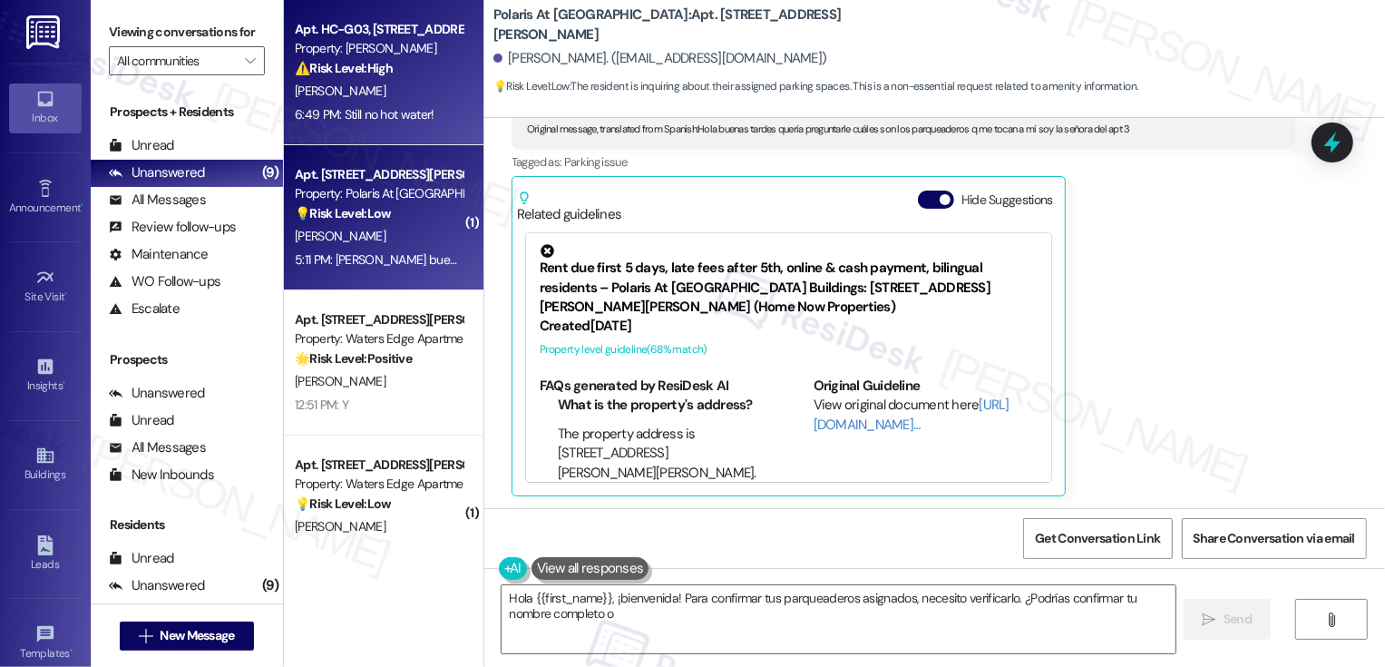
scroll to position [243, 0]
type textarea "Hola {{first_name}}, ¡bienvenida! Para confirmar tus parqueaderos asignados, ne…"
click at [323, 85] on span "J. Grant" at bounding box center [340, 91] width 91 height 16
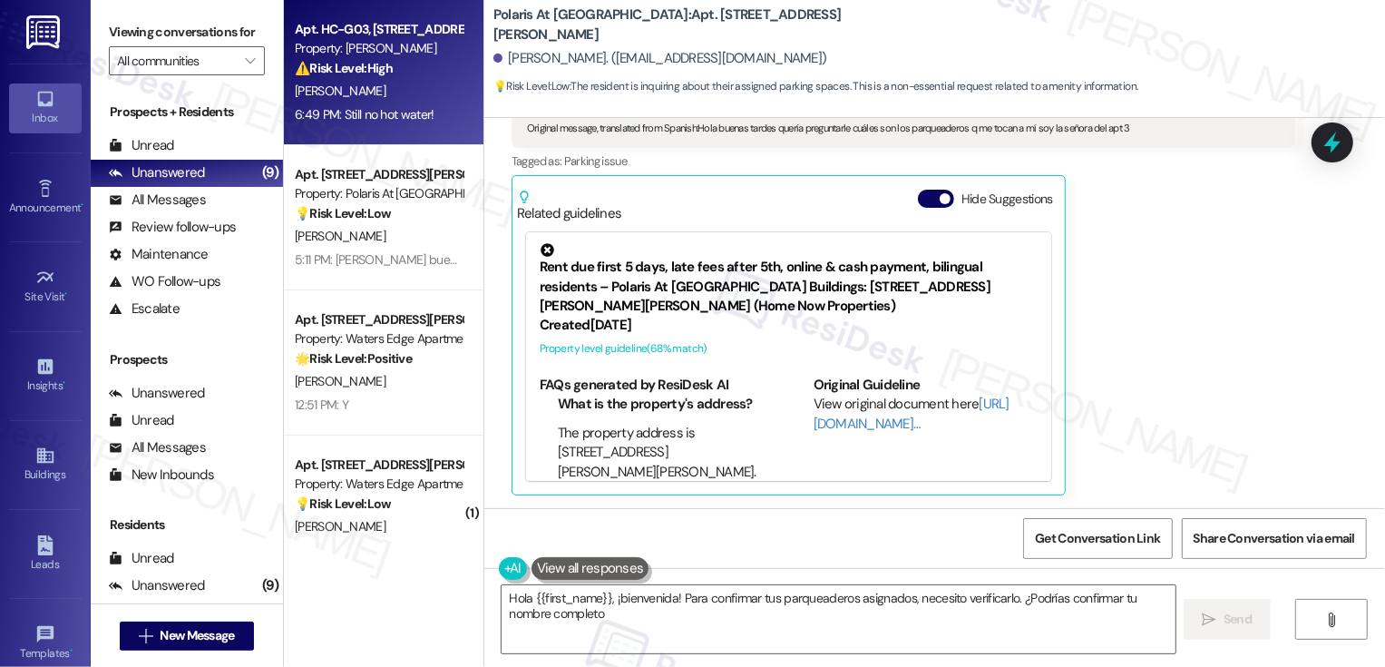
type textarea "Hola {{first_name}}, ¡bienvenida! Para confirmar tus parqueaderos asignados, ne…"
click at [323, 85] on span "J. Grant" at bounding box center [340, 91] width 91 height 16
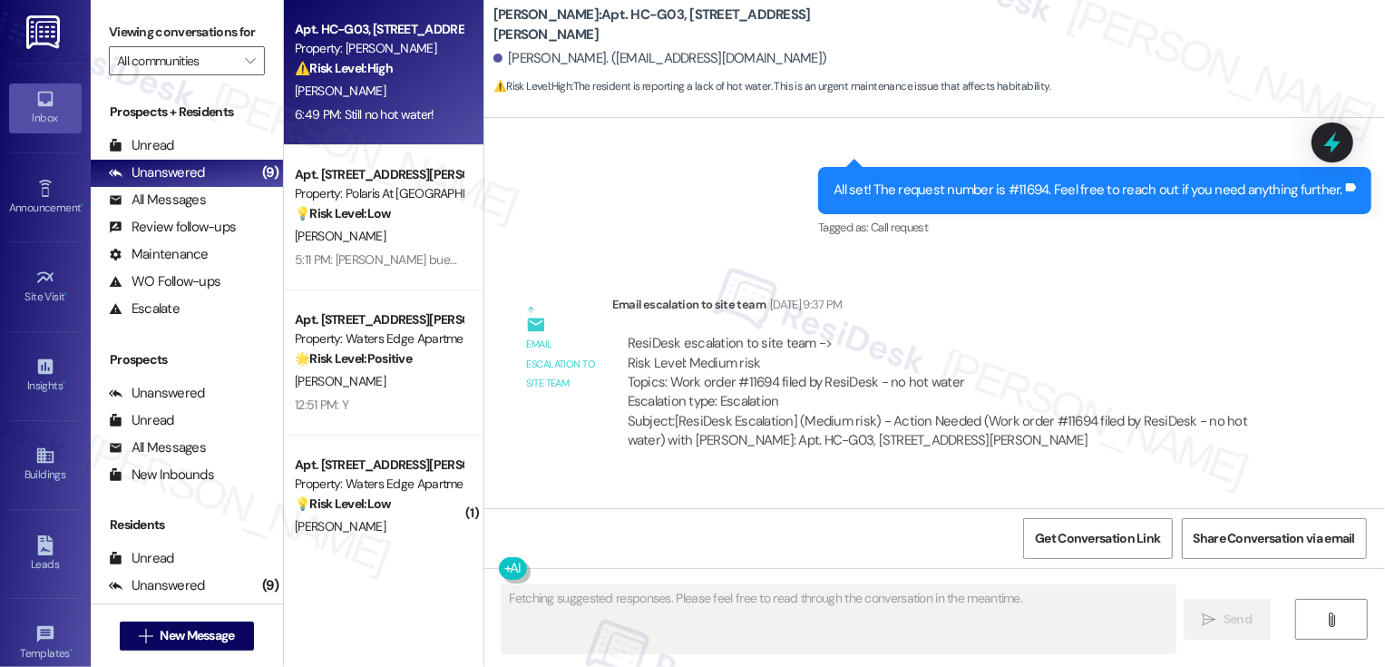
scroll to position [3034, 0]
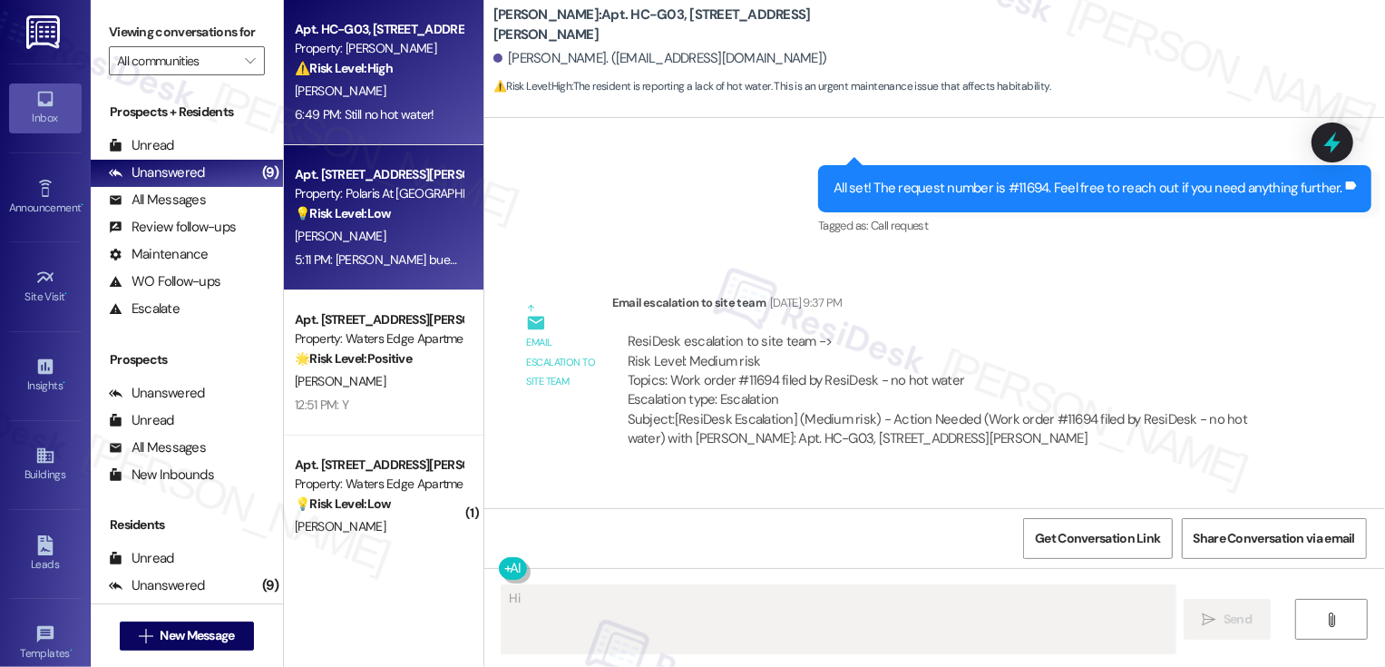
type textarea "Hi {{first_name}}"
click at [434, 238] on div "M. Juarez Gomez" at bounding box center [378, 236] width 171 height 23
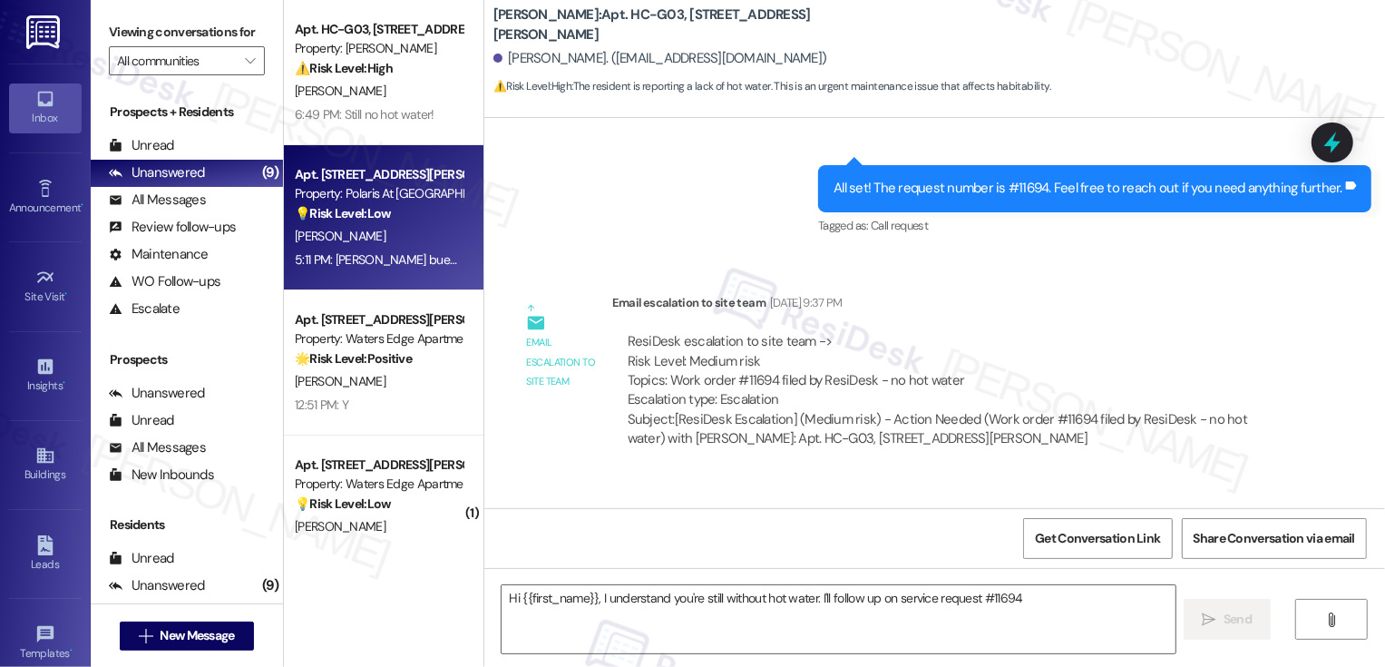
click at [434, 238] on div "M. Juarez Gomez" at bounding box center [378, 236] width 171 height 23
type textarea "Hi {{first_name}}, I understand you're still without hot water. I'll follow up …"
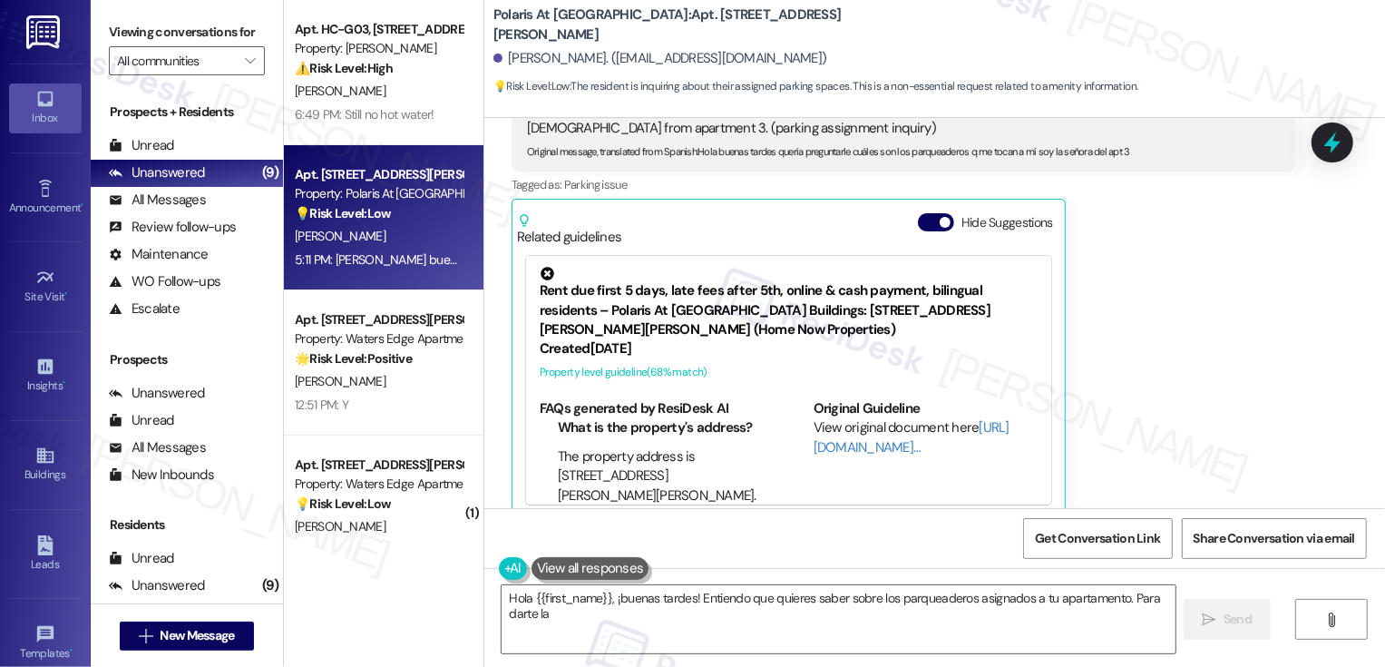
scroll to position [243, 0]
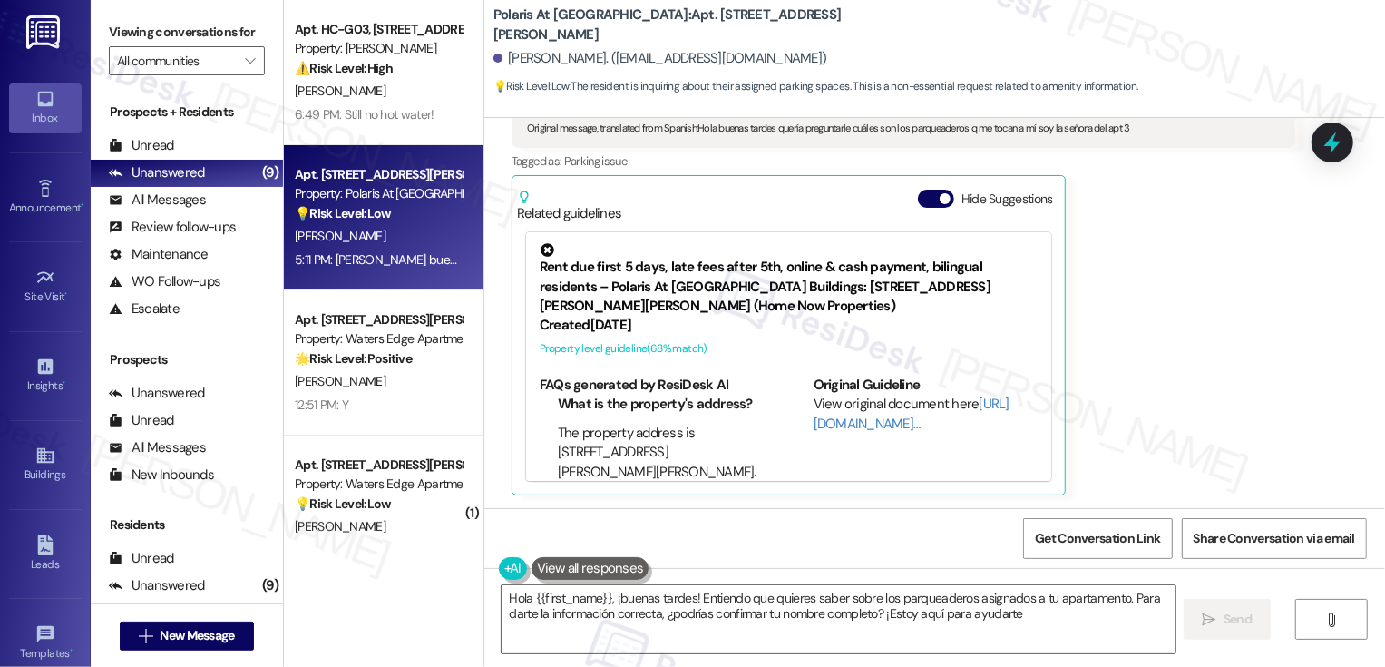
type textarea "Hola {{first_name}}, ¡buenas tardes! Entiendo que quieres saber sobre los parqu…"
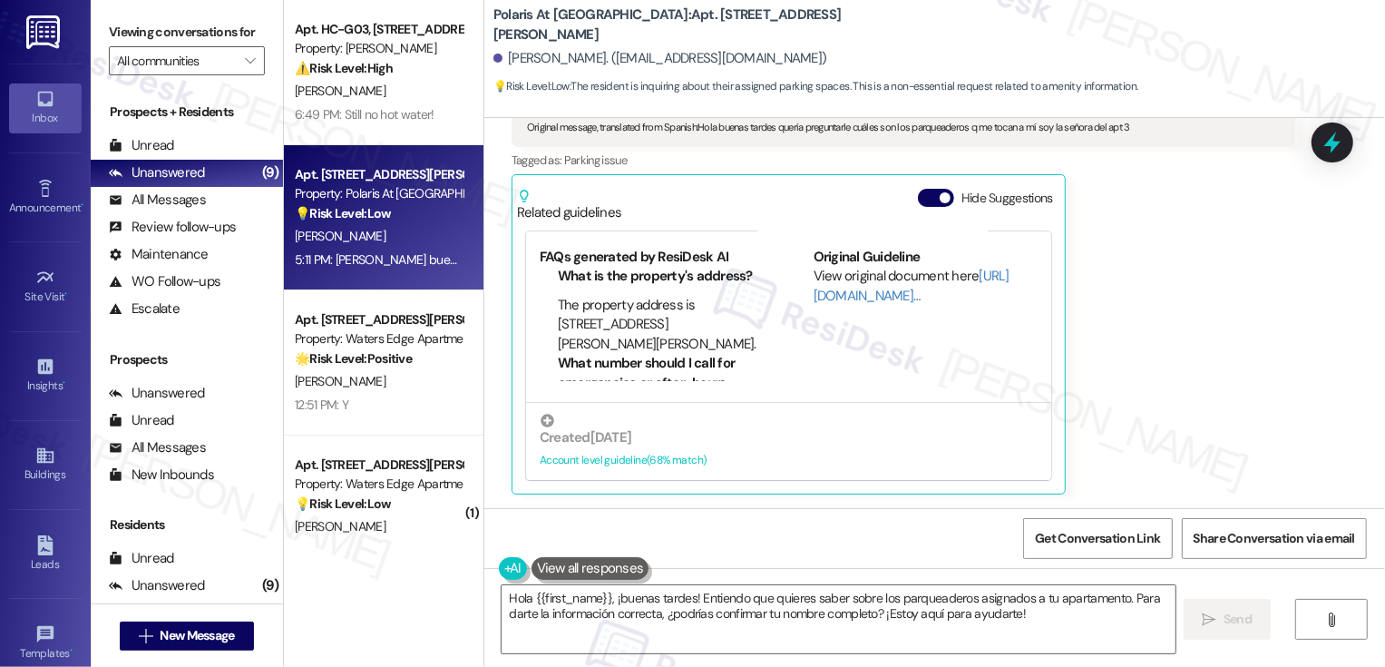
click at [1164, 284] on div "Maribel Juarez Gomez 5:11 PM Translated message: Hello, good afternoon. I'd lik…" at bounding box center [904, 265] width 784 height 458
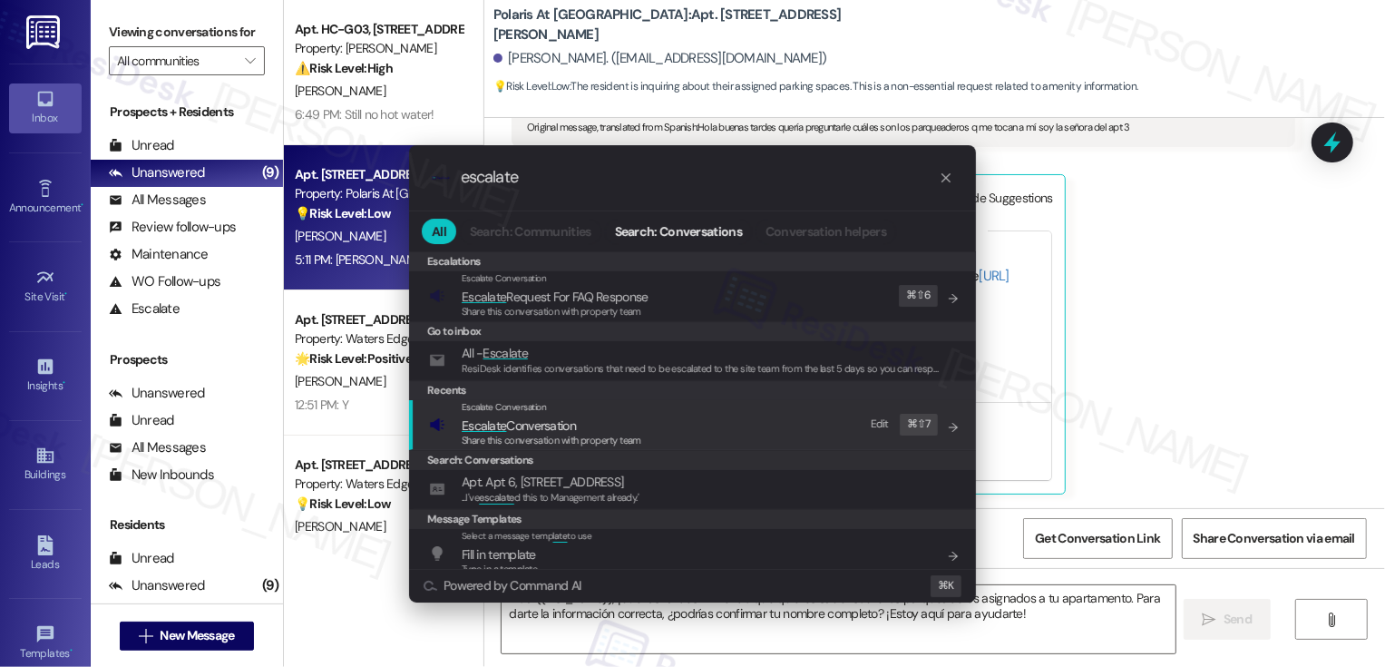
type input "escalate"
click at [576, 431] on span "Escalate Conversation" at bounding box center [519, 425] width 114 height 16
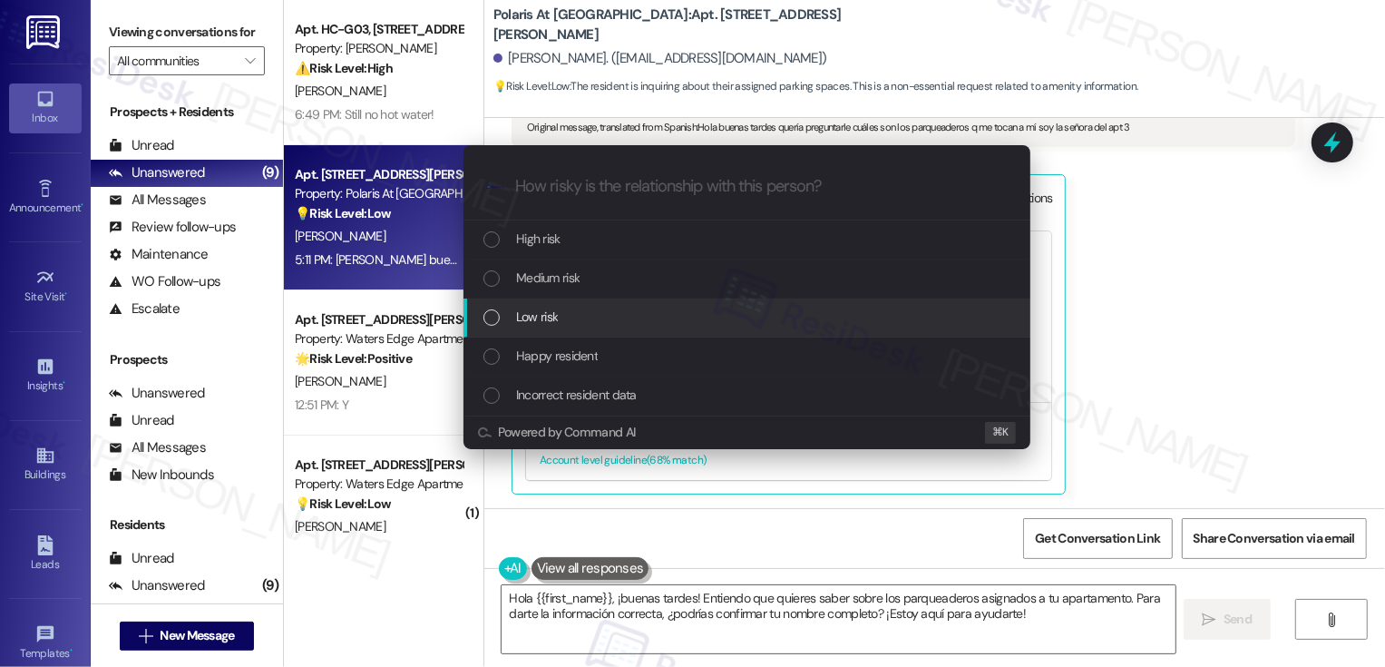
click at [557, 323] on span "Low risk" at bounding box center [537, 317] width 42 height 20
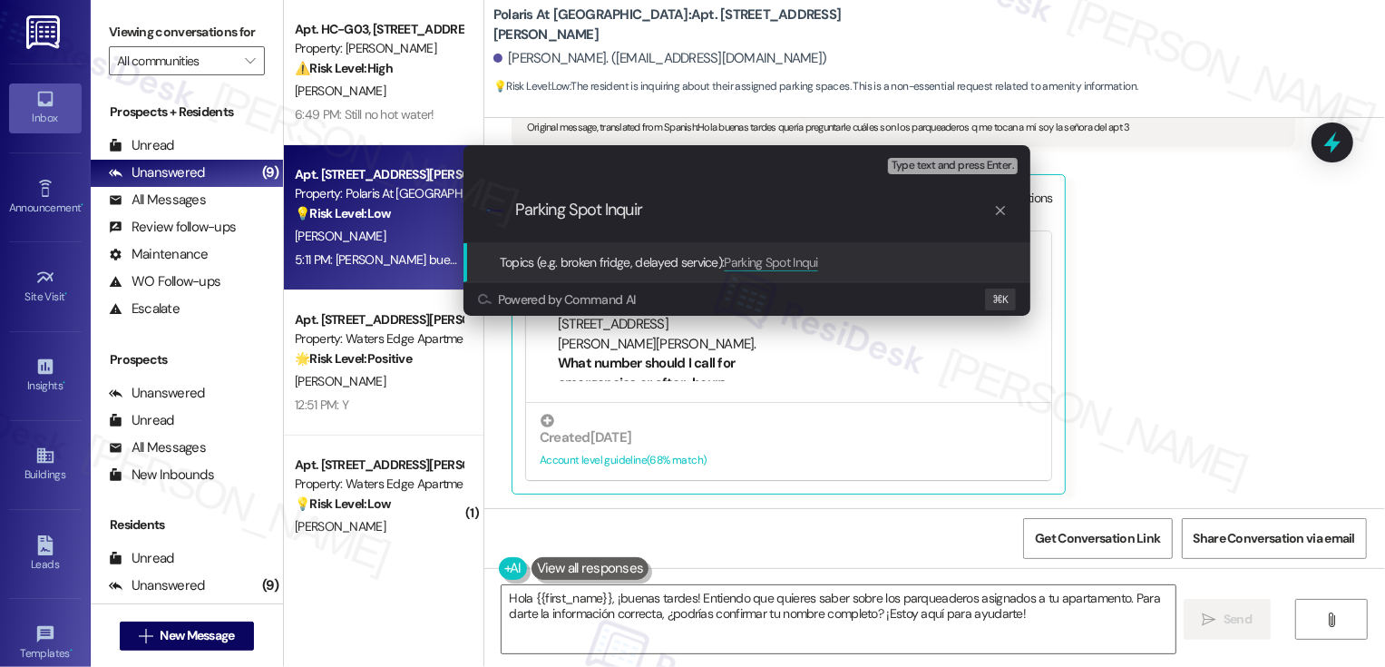
type input "Parking Spot Inquiry"
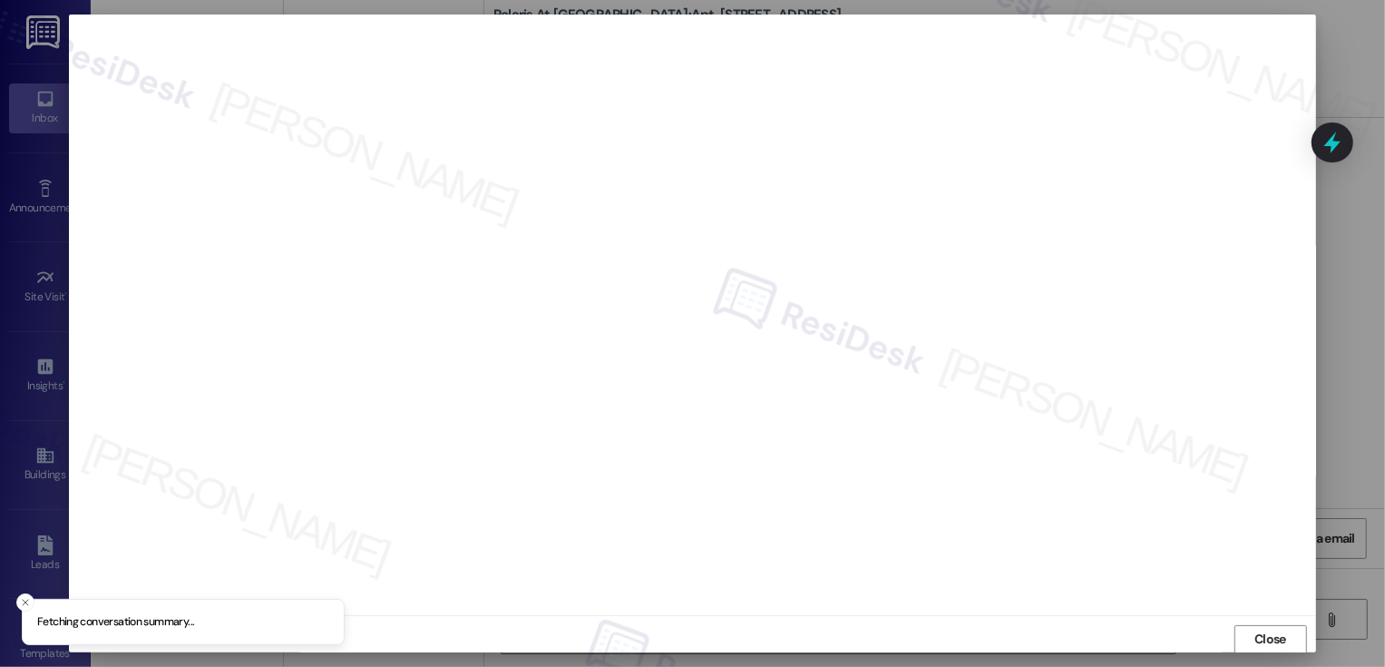
scroll to position [1, 0]
click at [1265, 636] on span "Close" at bounding box center [1271, 638] width 32 height 19
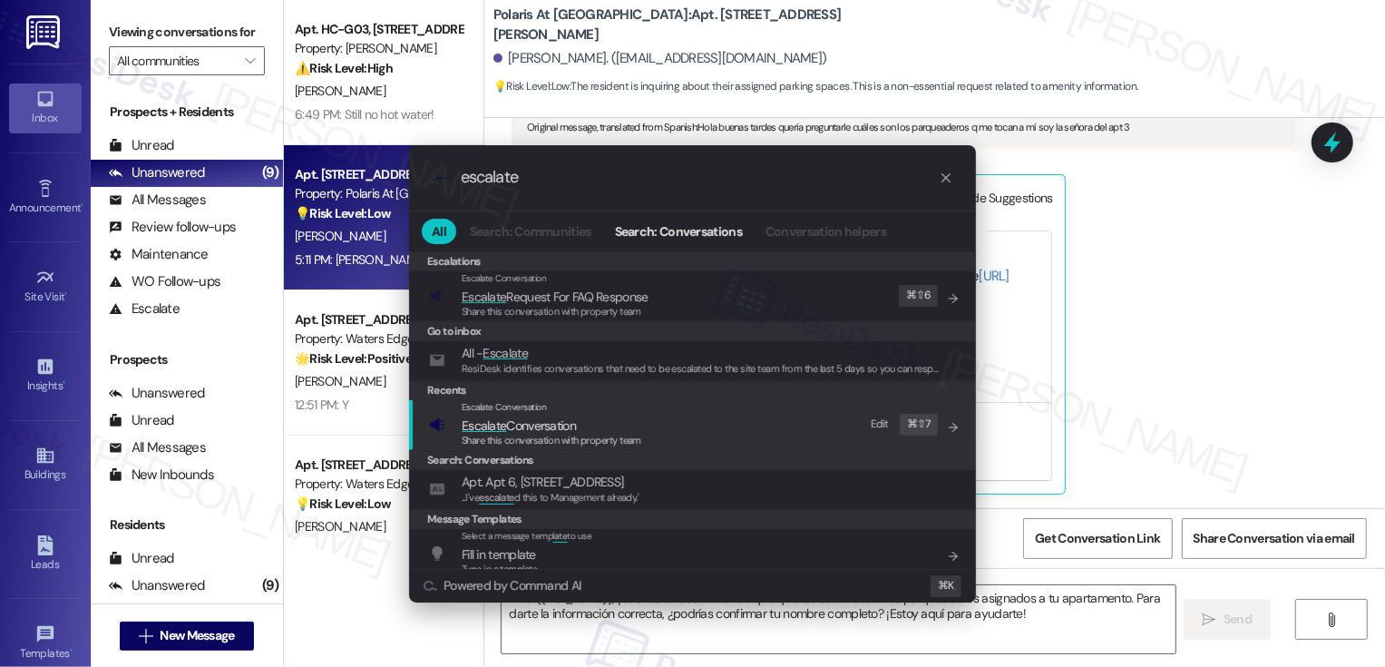
type input "escalate"
click at [650, 430] on div "Escalate Conversation Escalate Conversation Share this conversation with proper…" at bounding box center [694, 424] width 531 height 49
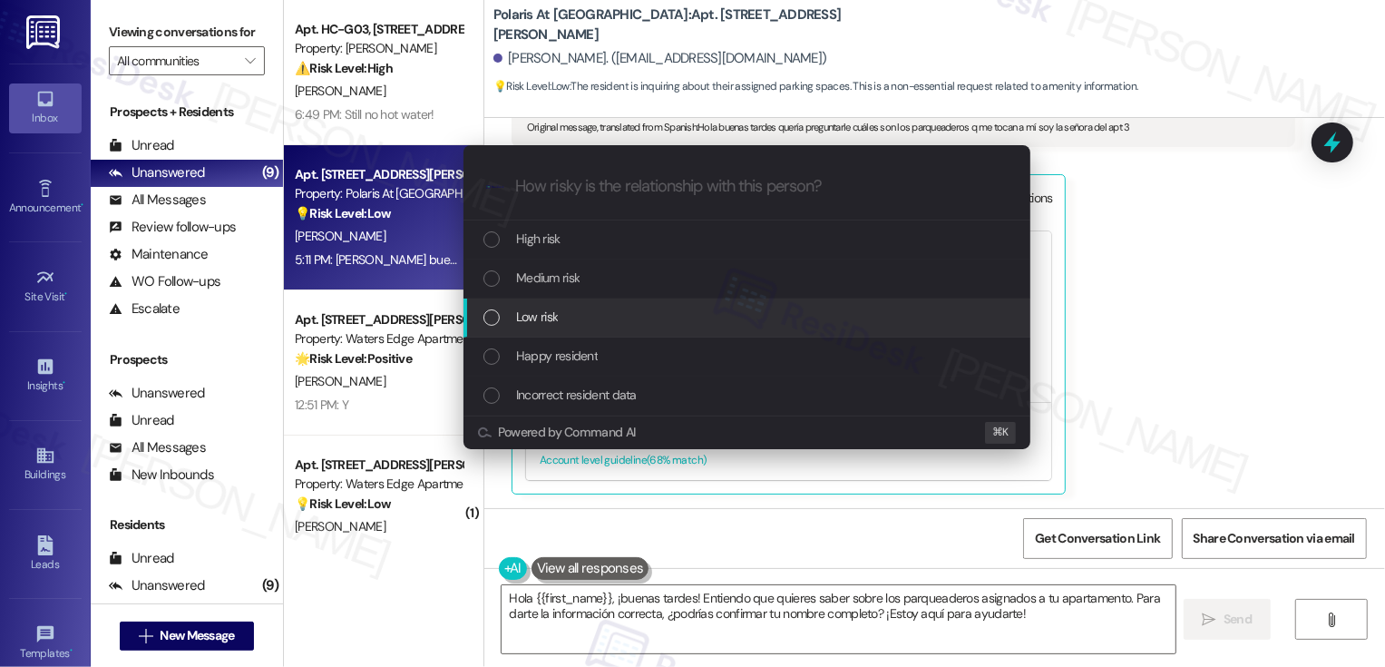
click at [542, 310] on span "Low risk" at bounding box center [537, 317] width 42 height 20
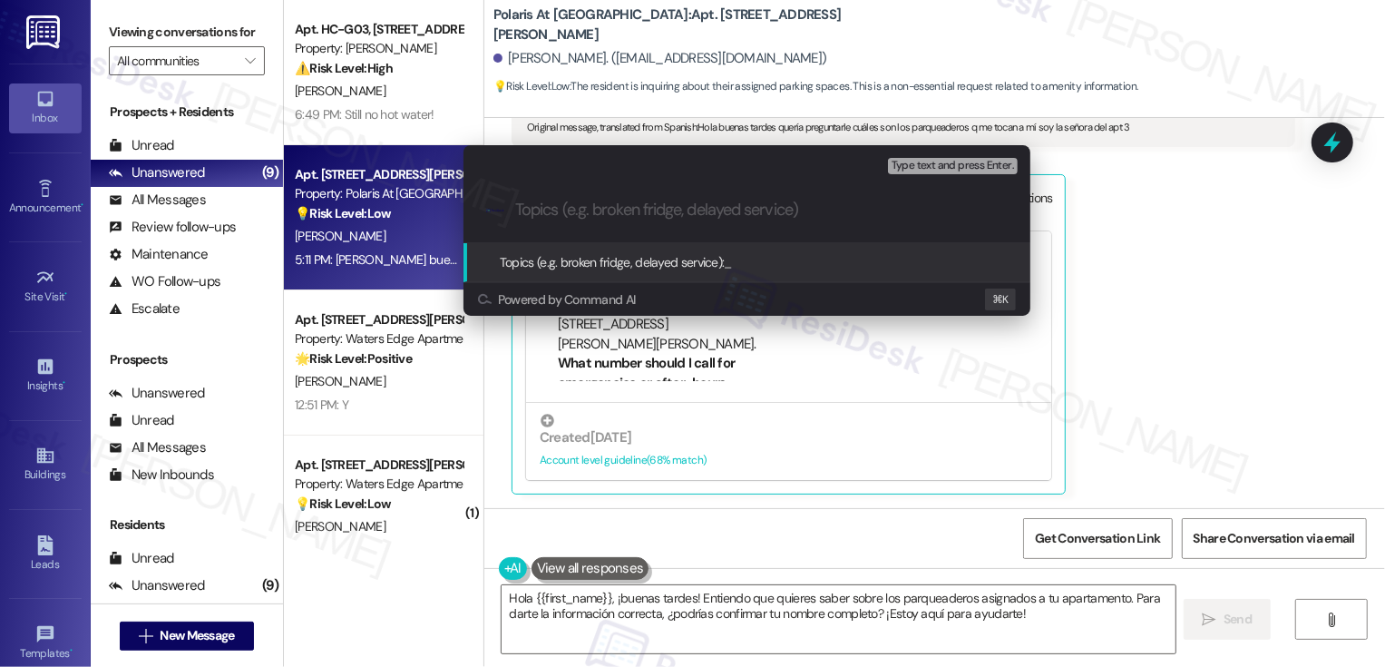
paste input "Parking Spot Inquiry"
type input "Parking Spot Inquiry"
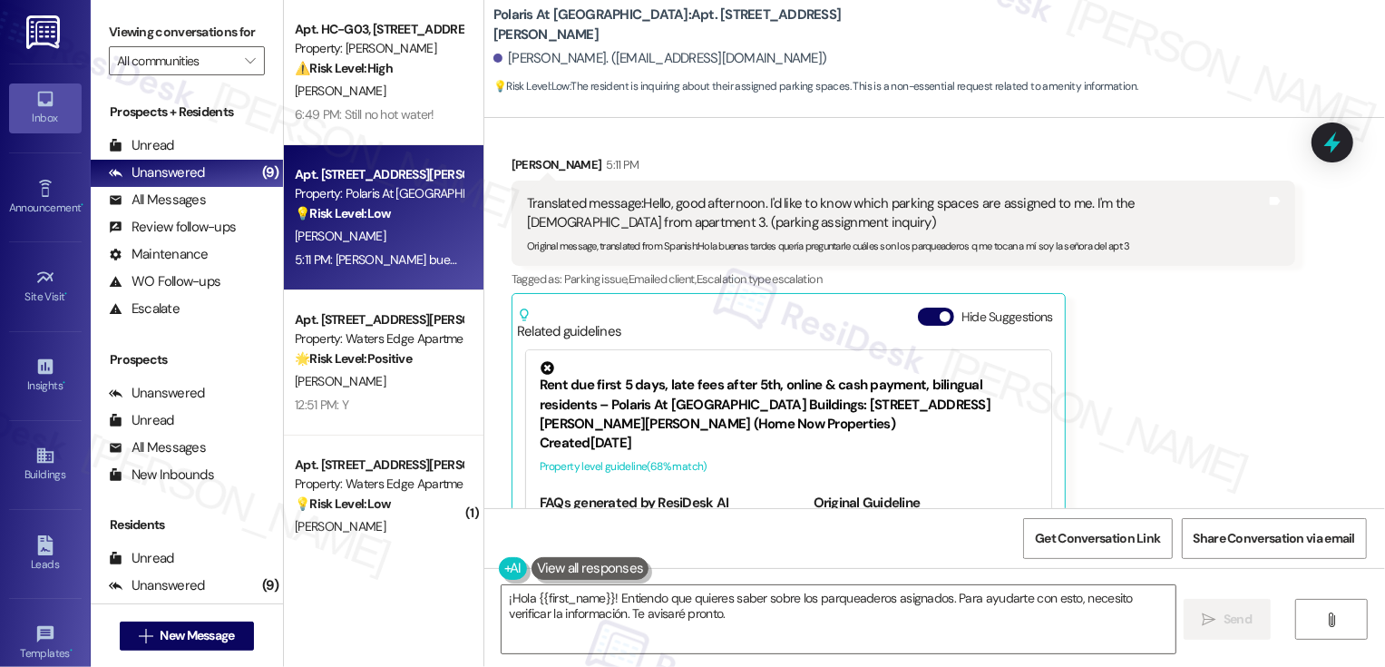
scroll to position [124, 0]
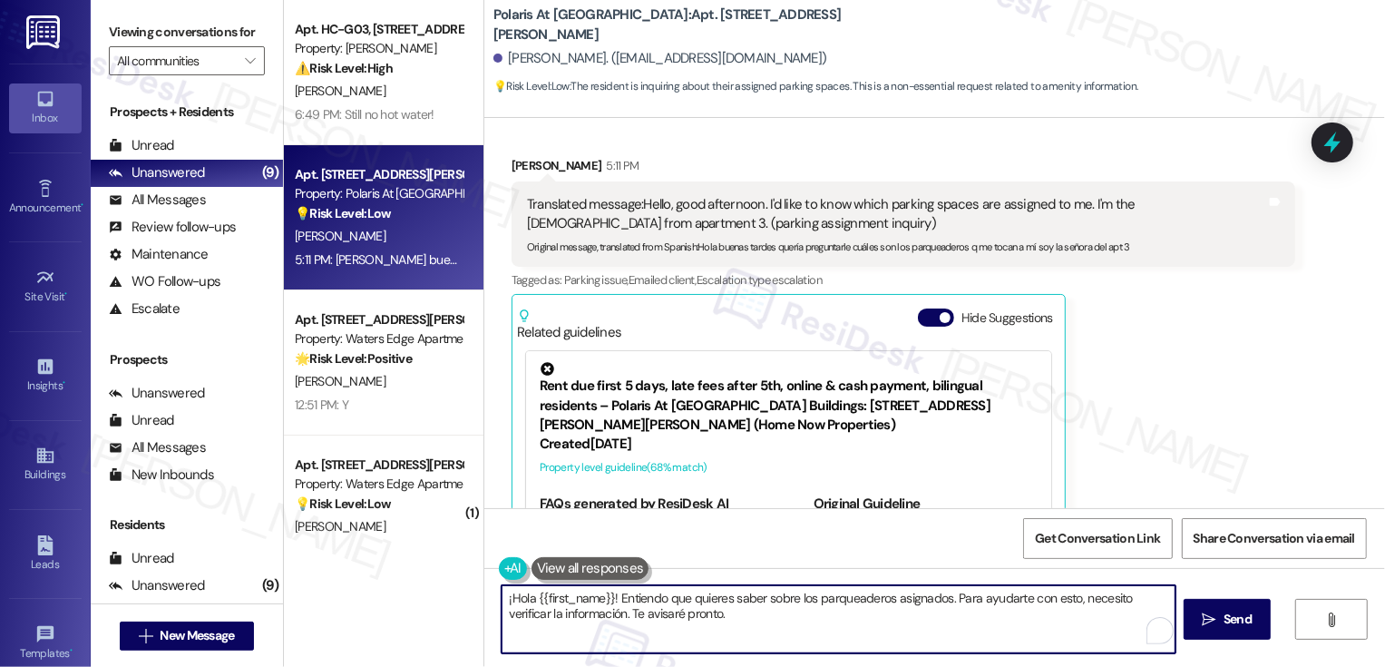
drag, startPoint x: 718, startPoint y: 622, endPoint x: 493, endPoint y: 597, distance: 226.4
click at [502, 598] on textarea "¡Hola {{first_name}}! Entiendo que quieres saber sobre los parqueaderos asignad…" at bounding box center [839, 619] width 674 height 68
type textarea "H"
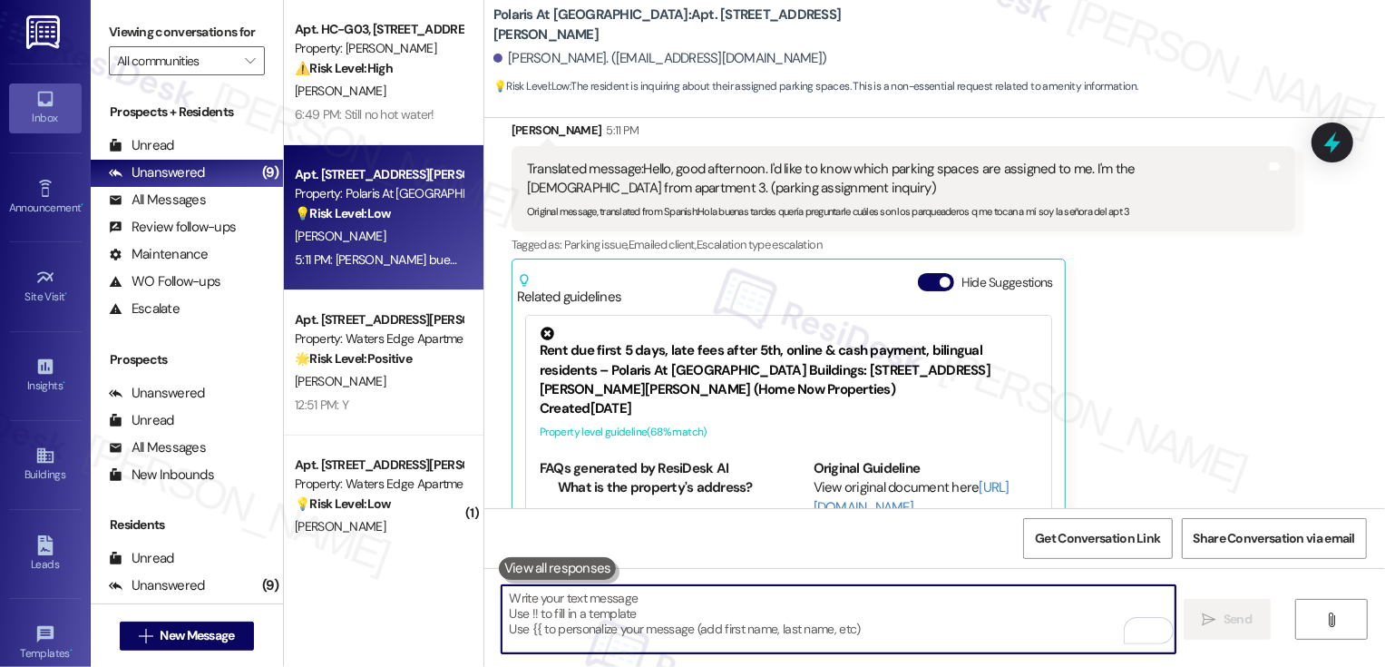
scroll to position [244, 0]
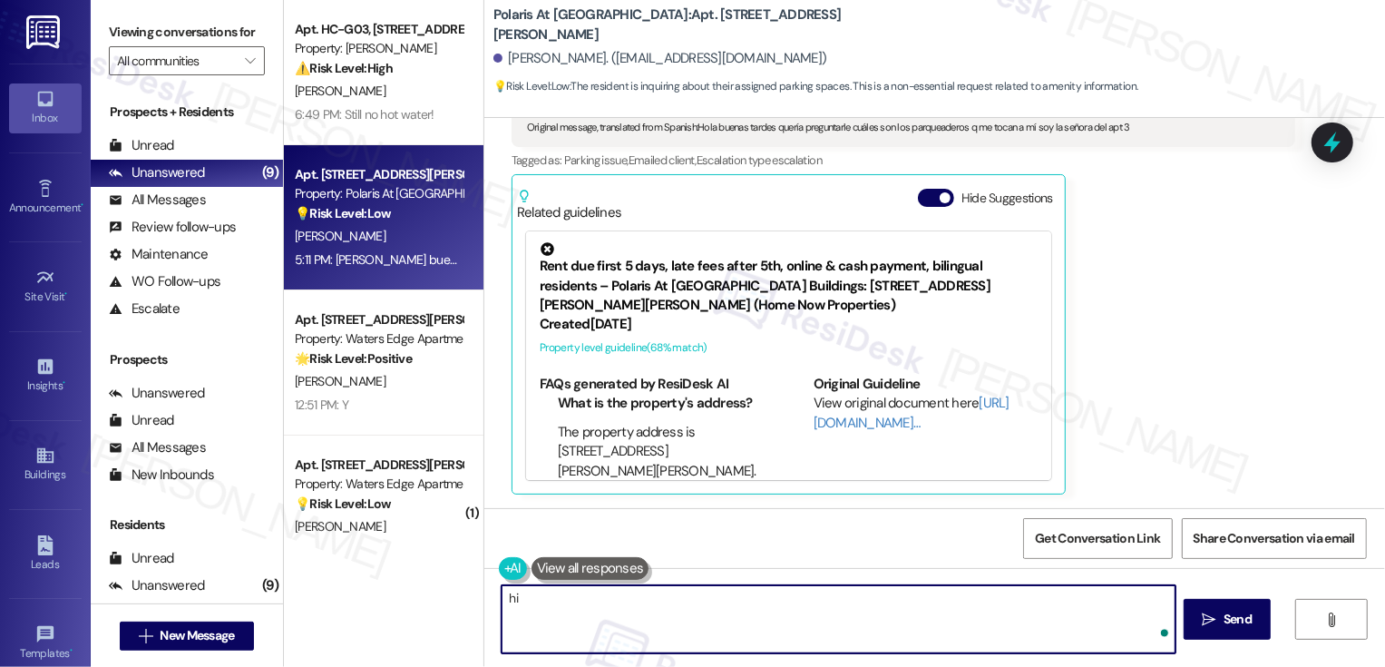
type textarea "h"
click at [598, 572] on button at bounding box center [591, 568] width 118 height 23
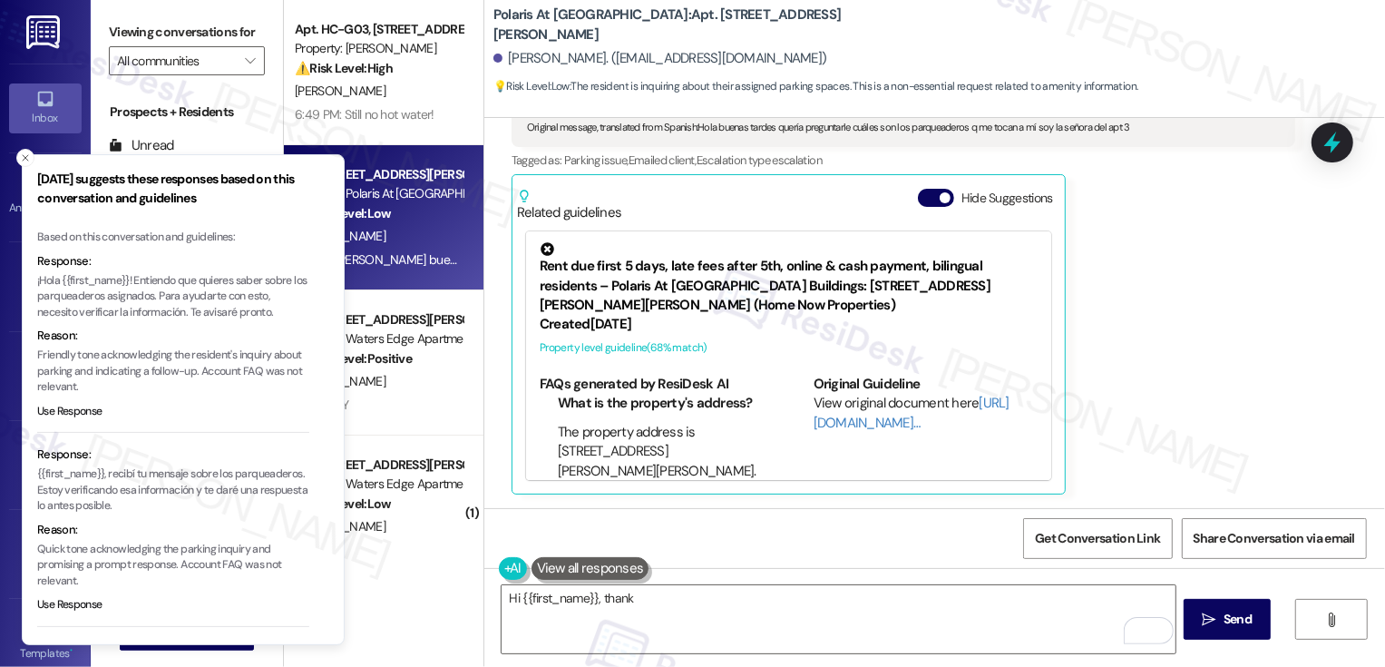
scroll to position [189, 0]
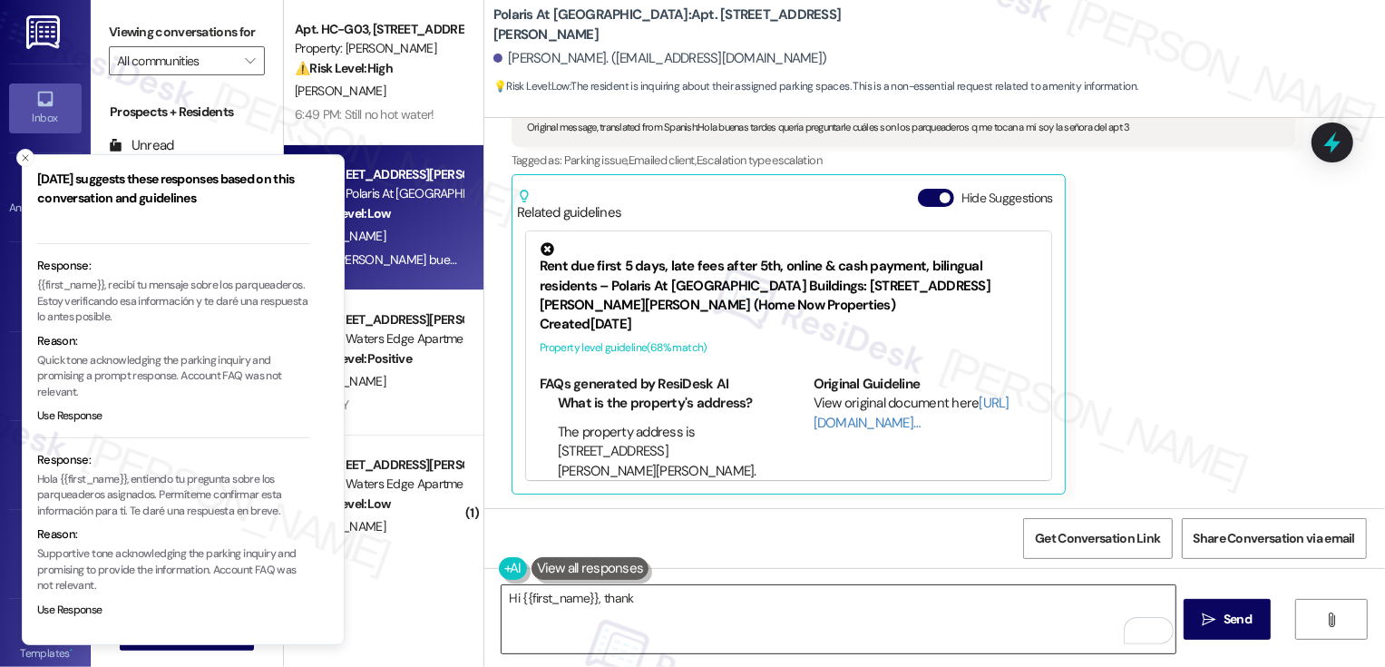
click at [669, 616] on textarea "Hi {{first_name}}, thank" at bounding box center [839, 619] width 674 height 68
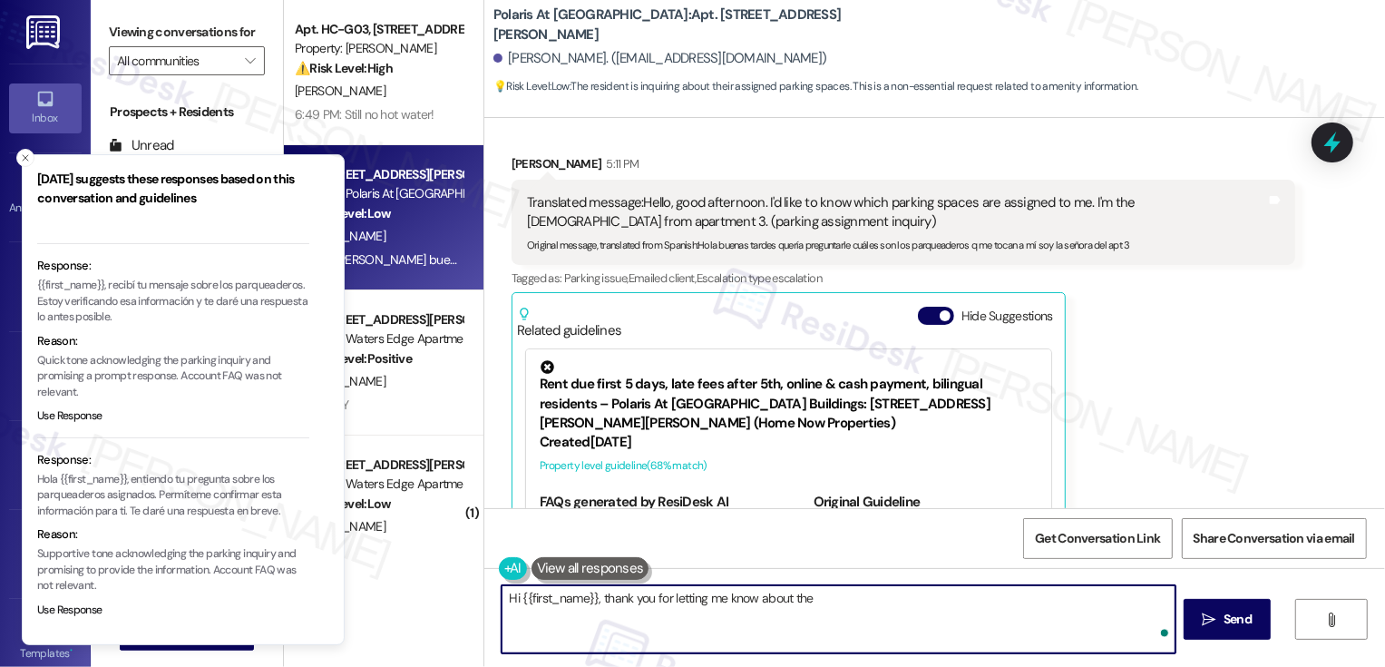
scroll to position [107, 0]
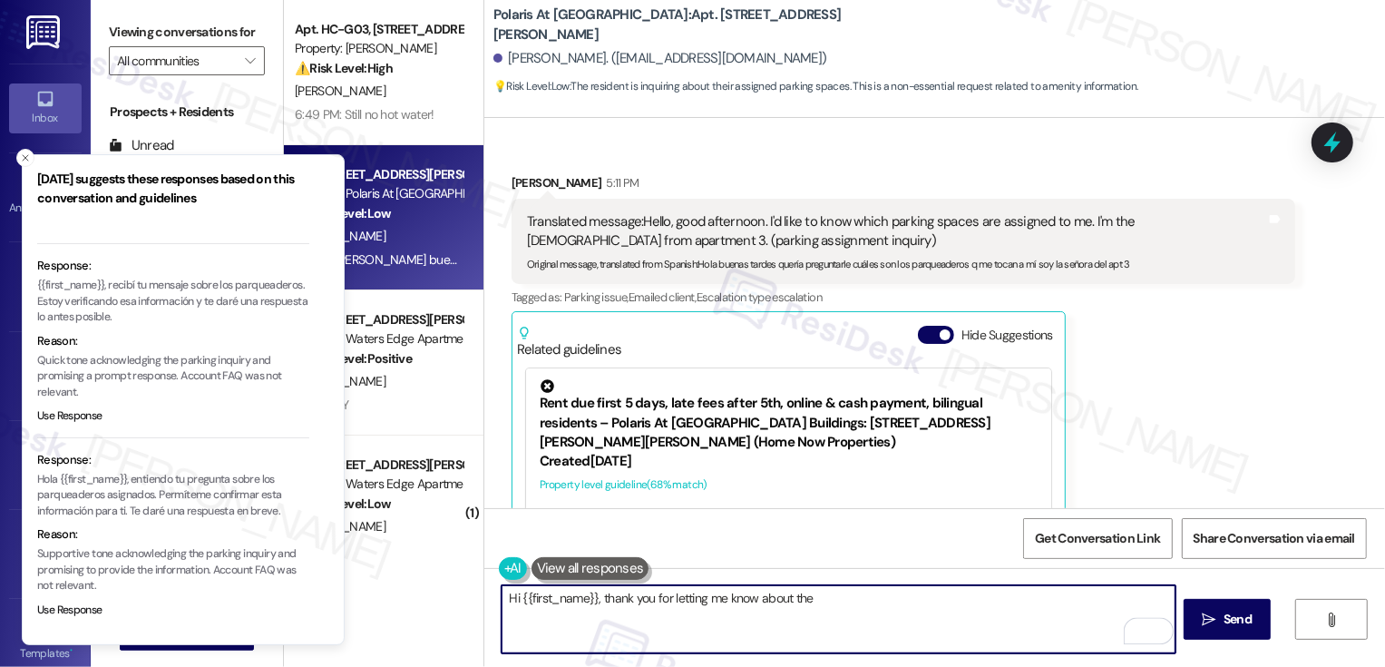
drag, startPoint x: 665, startPoint y: 595, endPoint x: 894, endPoint y: 615, distance: 230.4
click at [895, 615] on textarea "Hi {{first_name}}, thank you for letting me know about the" at bounding box center [839, 619] width 674 height 68
click at [27, 156] on icon "Close toast" at bounding box center [25, 157] width 11 height 11
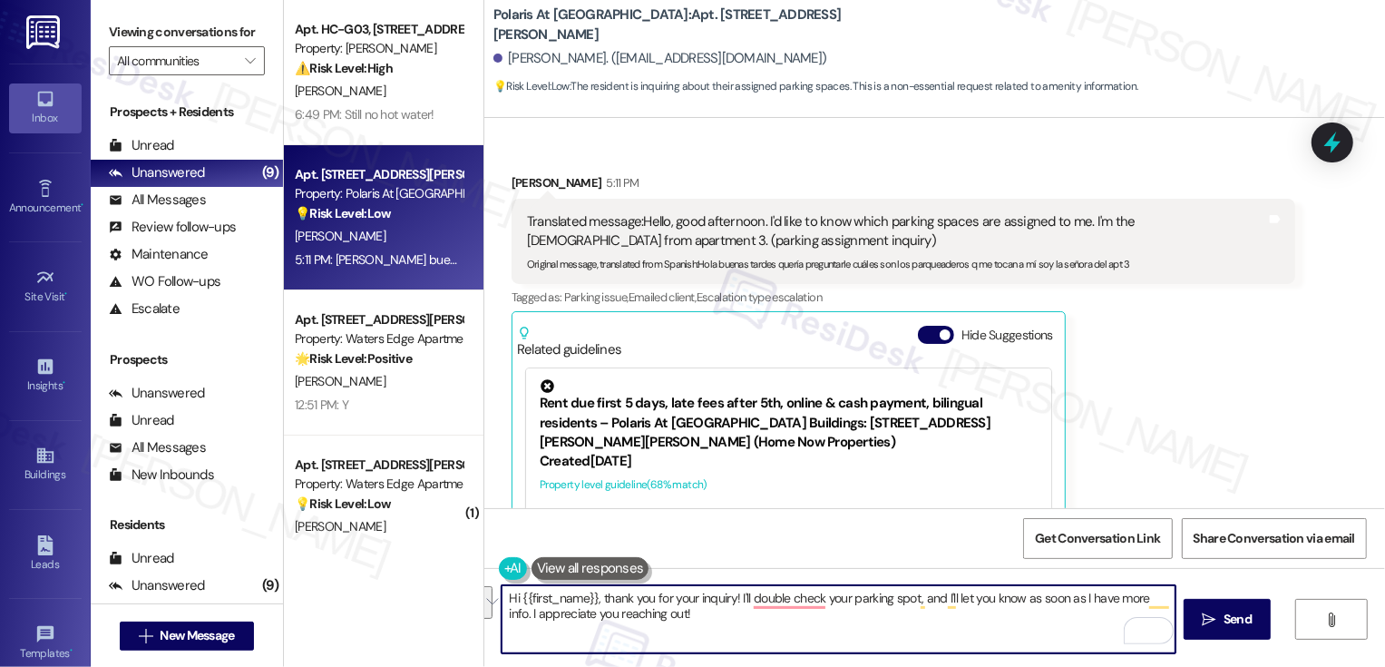
click at [493, 609] on button "See rewrite suggestions" at bounding box center [485, 602] width 15 height 33
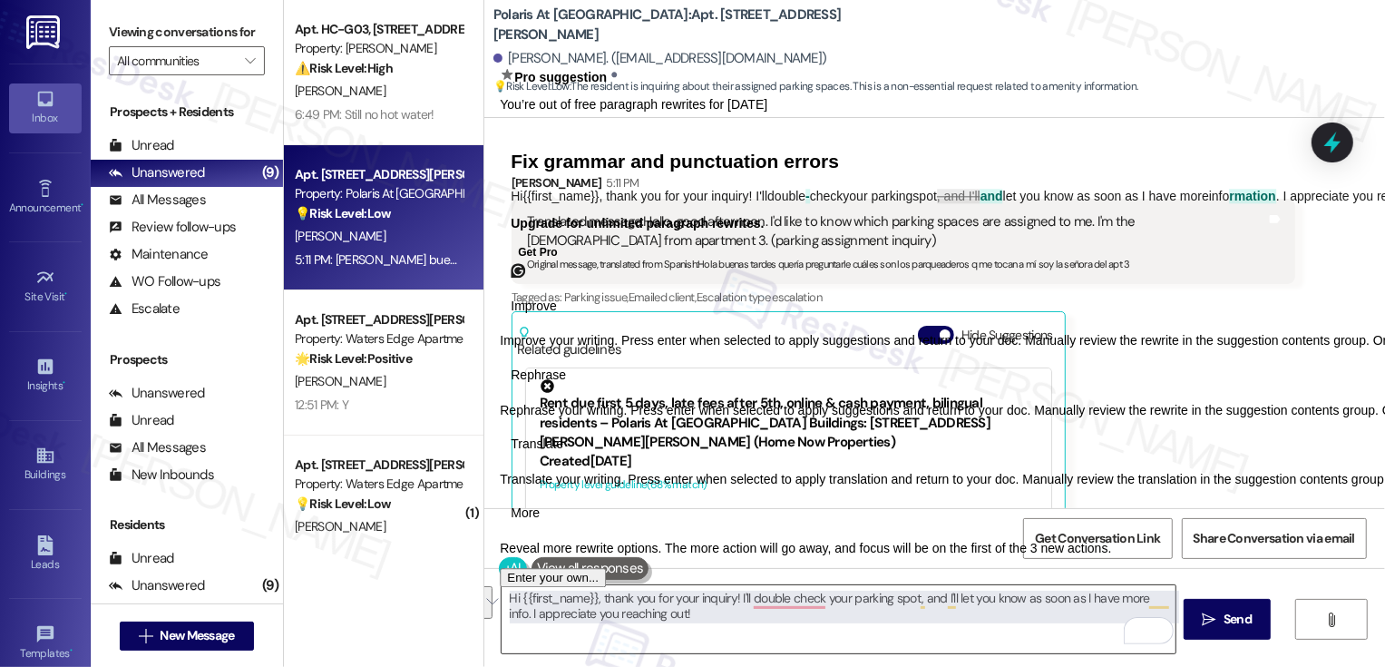
click at [726, 616] on textarea "Hi {{first_name}}, thank you for your inquiry! I'll double check your parking s…" at bounding box center [839, 619] width 674 height 68
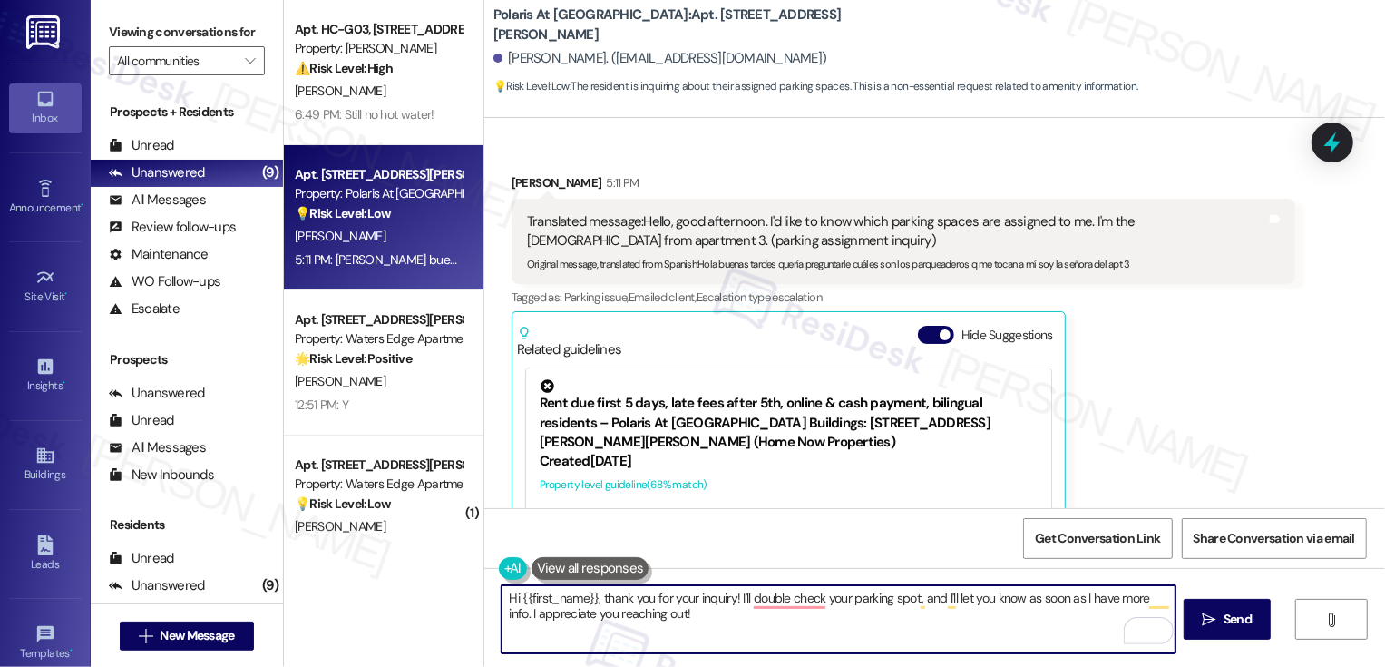
click at [573, 571] on button at bounding box center [591, 568] width 118 height 23
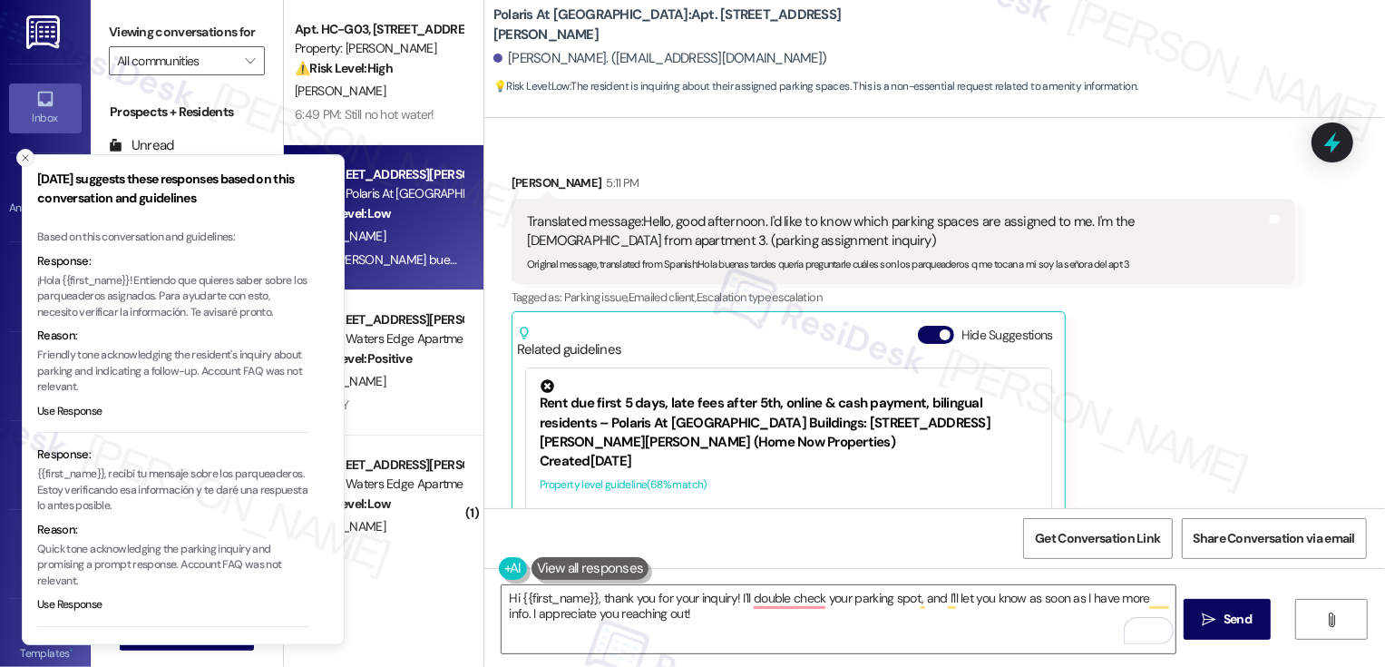
click at [25, 154] on icon "Close toast" at bounding box center [25, 157] width 11 height 11
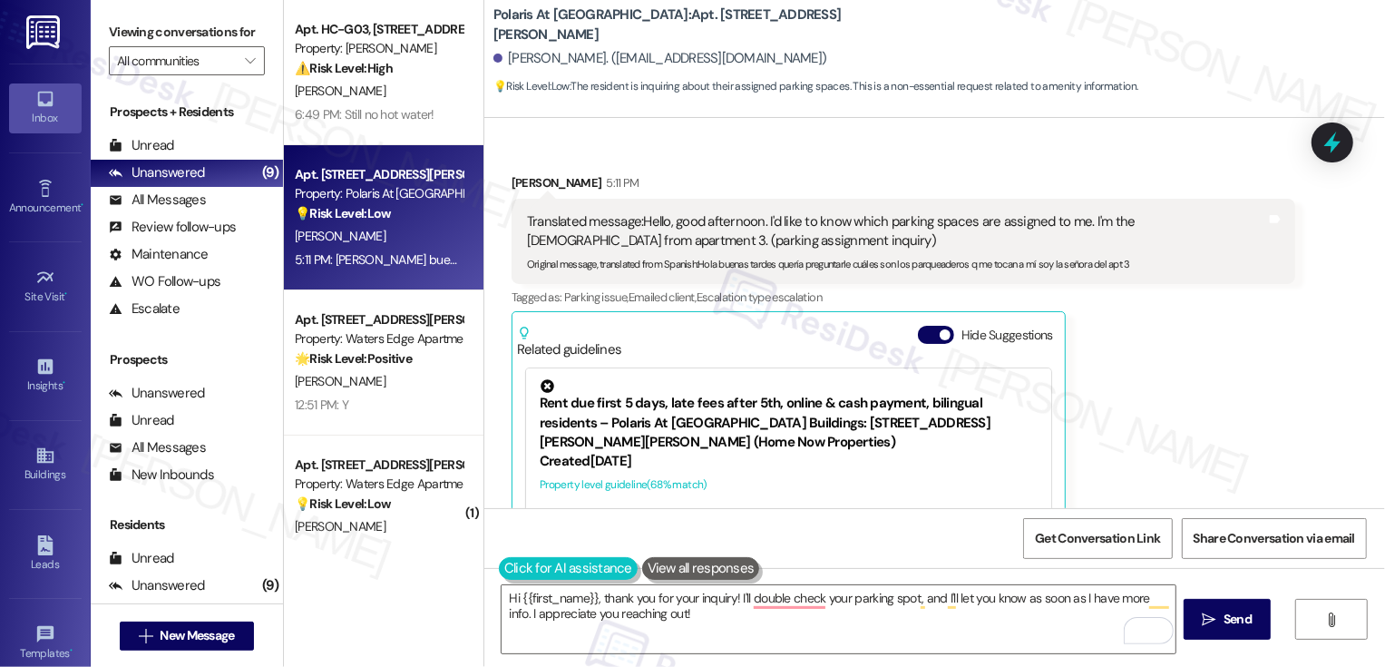
click at [503, 575] on button at bounding box center [568, 568] width 139 height 23
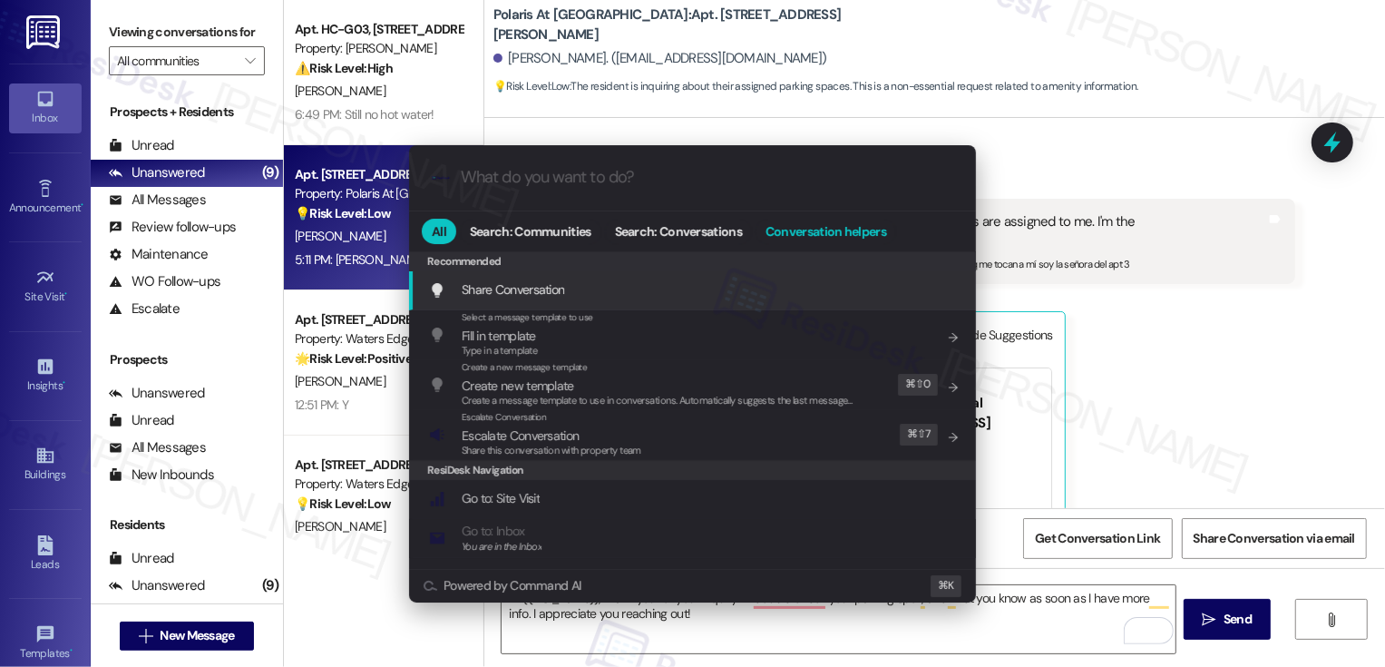
click at [810, 228] on span "Conversation helpers" at bounding box center [826, 231] width 121 height 13
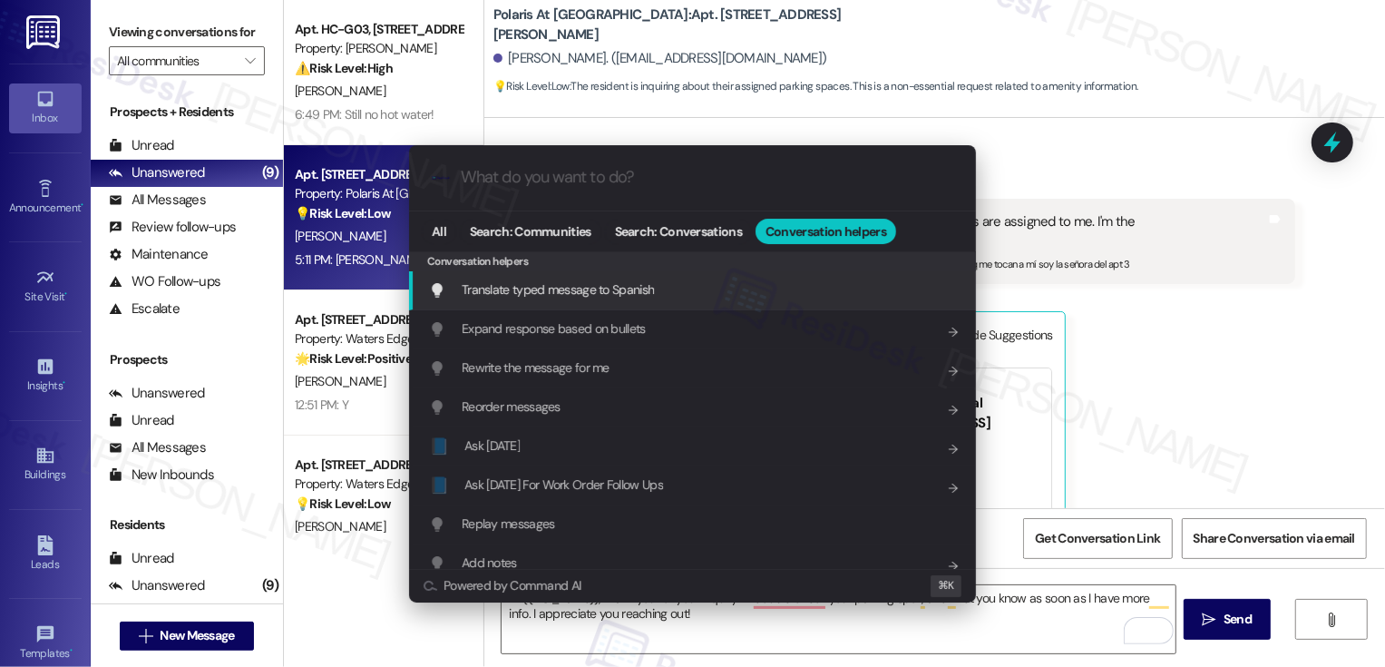
click at [640, 275] on div "Translate typed message to Spanish Add shortcut" at bounding box center [692, 290] width 567 height 39
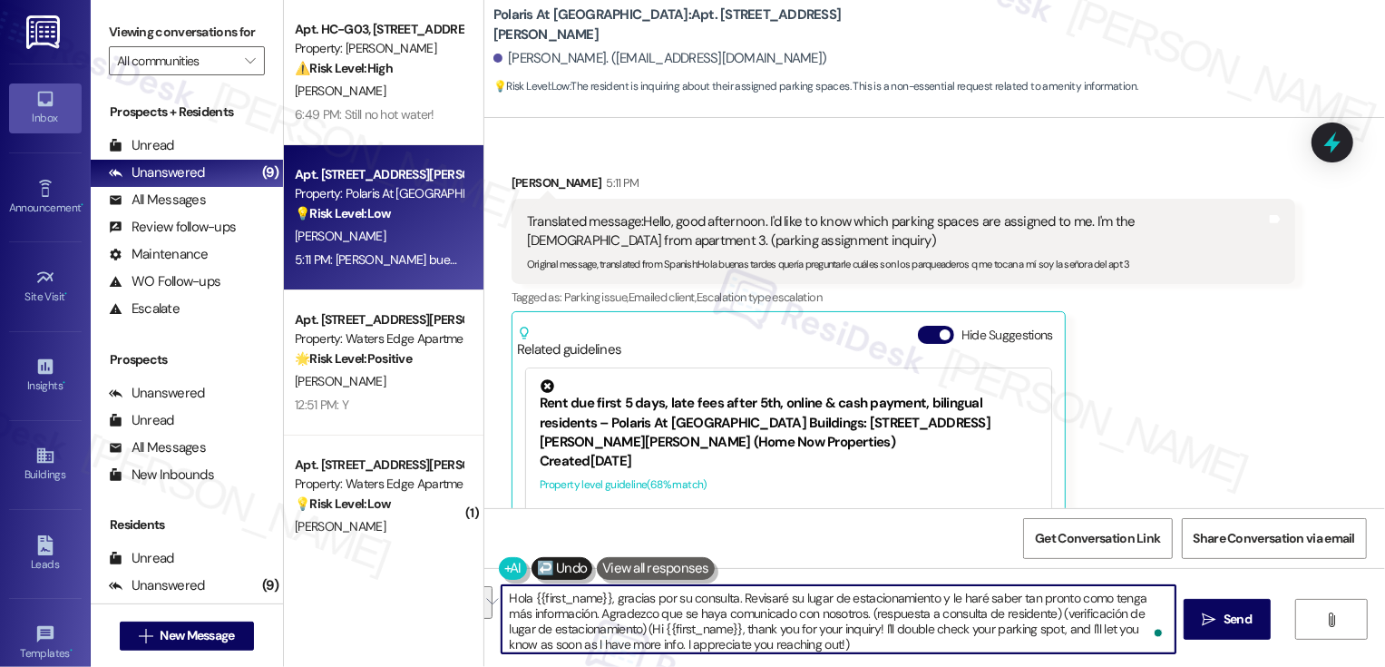
drag, startPoint x: 835, startPoint y: 613, endPoint x: 590, endPoint y: 628, distance: 245.4
click at [590, 628] on textarea "Hola {{first_name}}, gracias por su consulta. Revisaré su lugar de estacionamie…" at bounding box center [839, 619] width 674 height 68
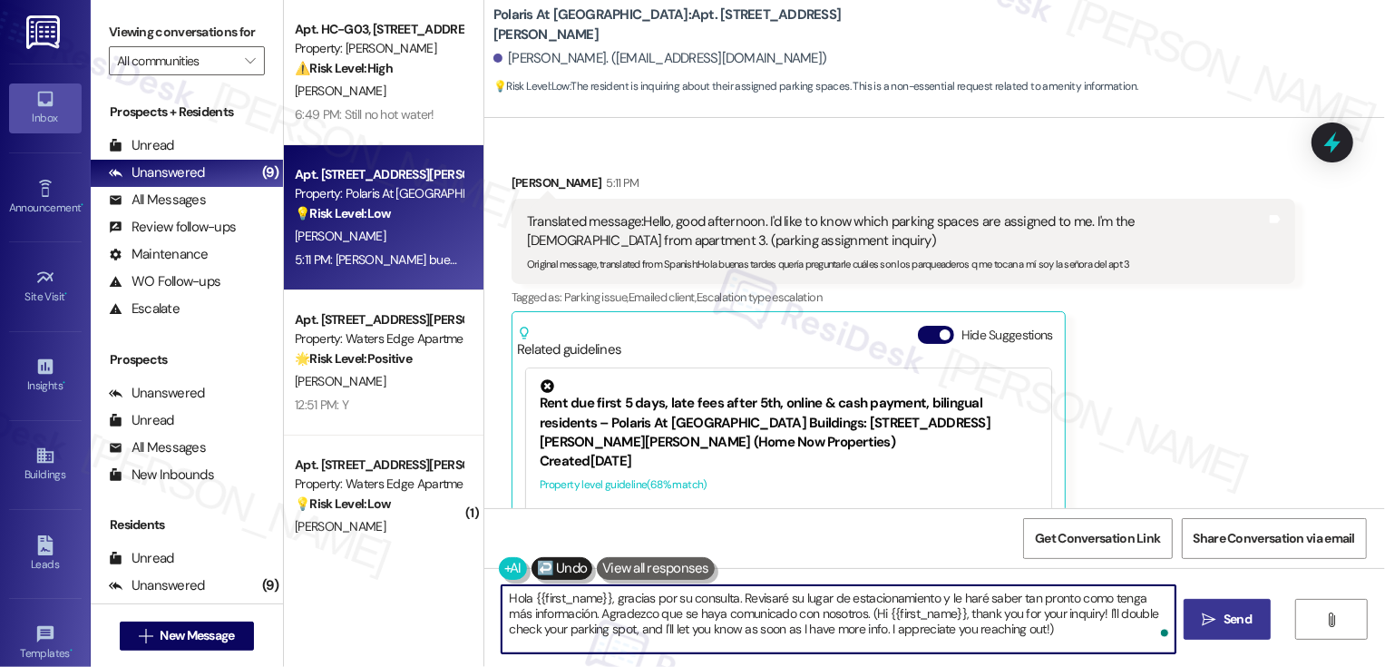
type textarea "Hola {{first_name}}, gracias por su consulta. Revisaré su lugar de estacionamie…"
click at [1242, 620] on span "Send" at bounding box center [1238, 619] width 28 height 19
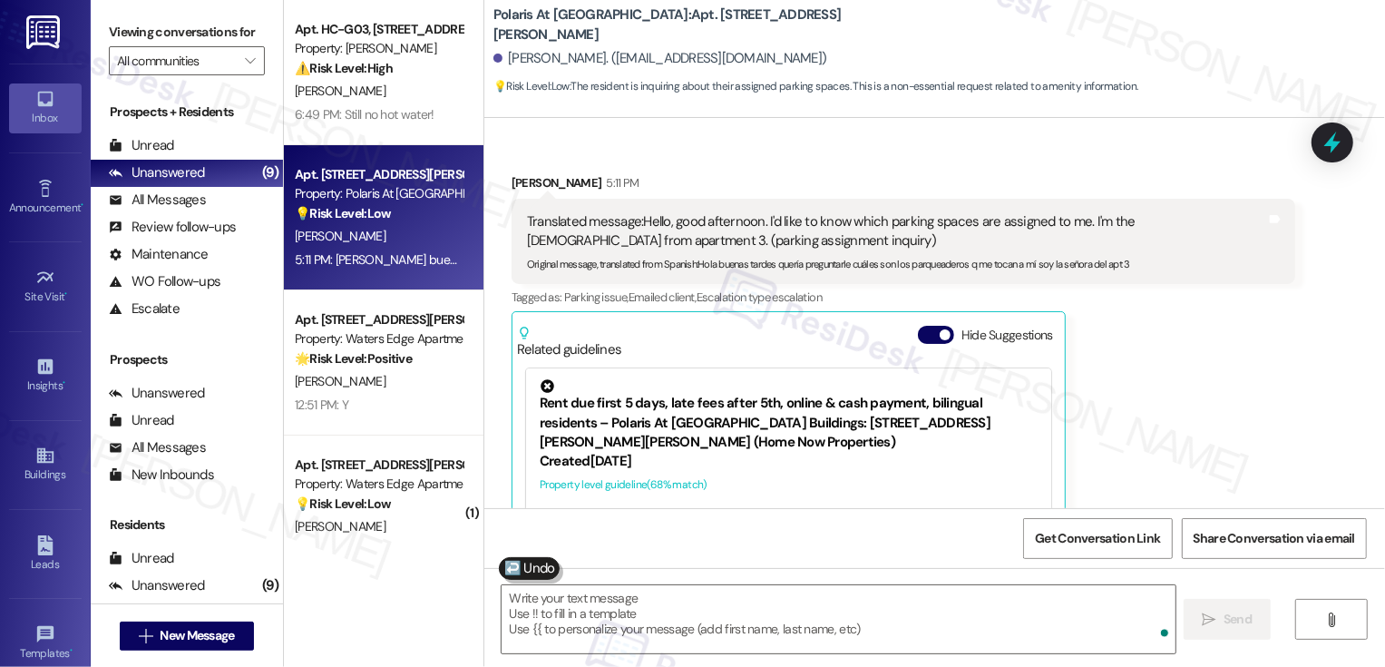
type textarea "Fetching suggested responses. Please feel free to read through the conversation…"
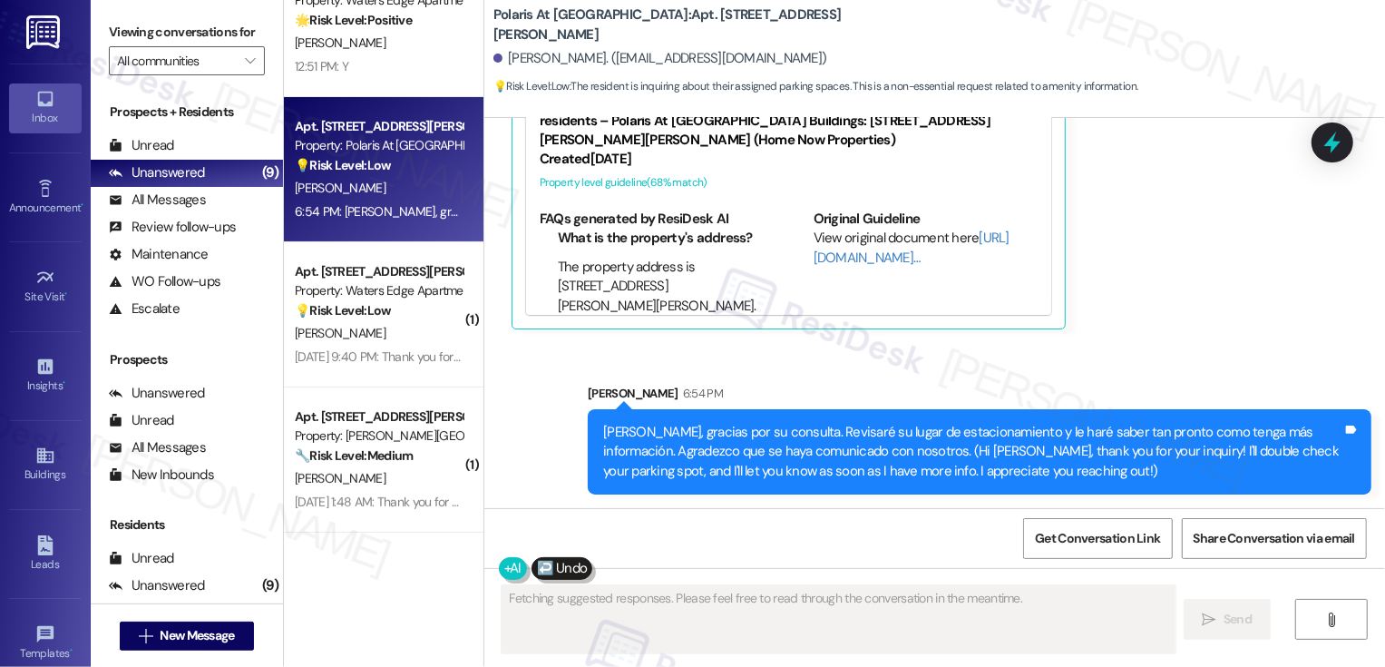
scroll to position [234, 0]
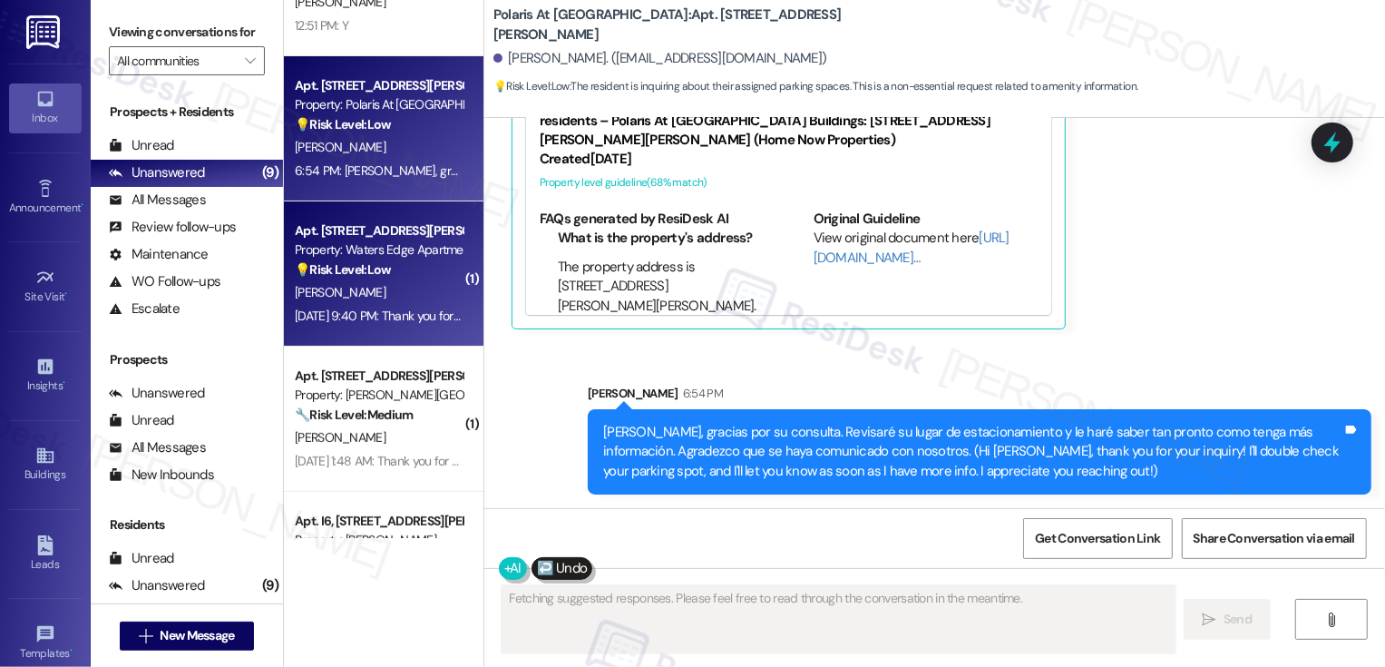
click at [385, 306] on div "Aug 16, 2025 at 9:40 PM: Thank you for your message. Our offices are currently …" at bounding box center [378, 316] width 171 height 23
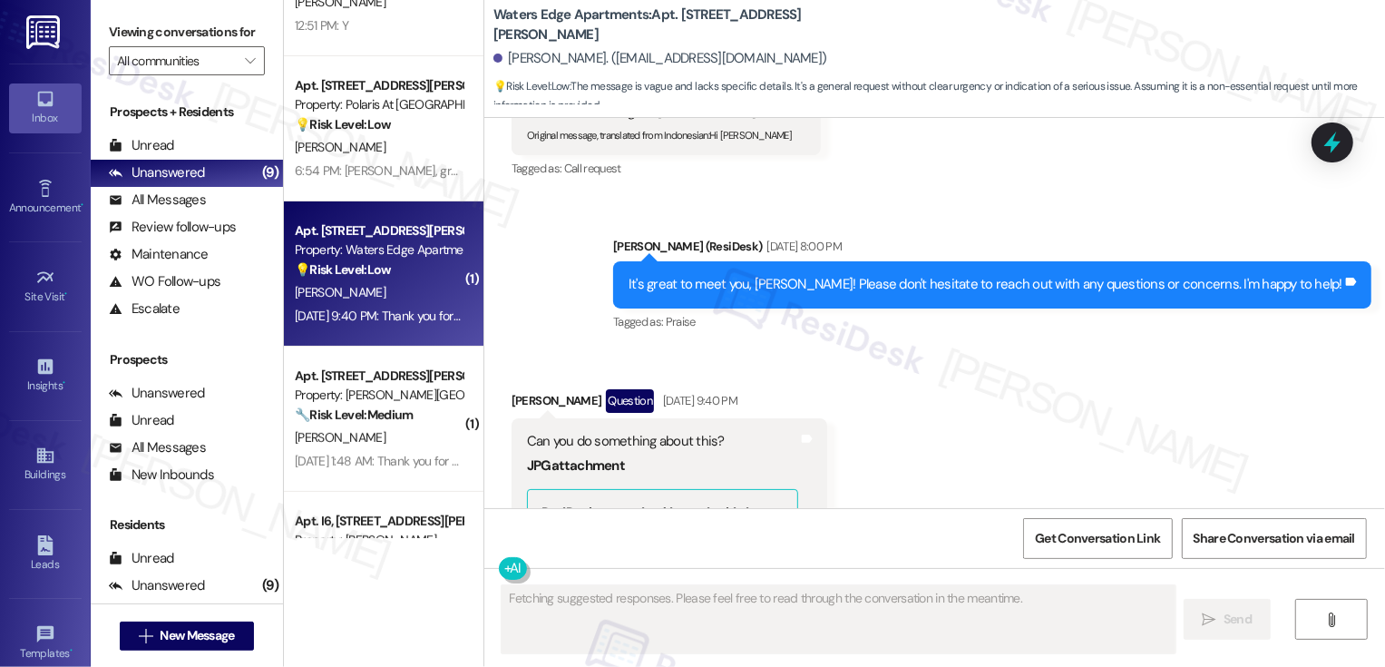
click at [385, 306] on div "Aug 16, 2025 at 9:40 PM: Thank you for your message. Our offices are currently …" at bounding box center [378, 316] width 171 height 23
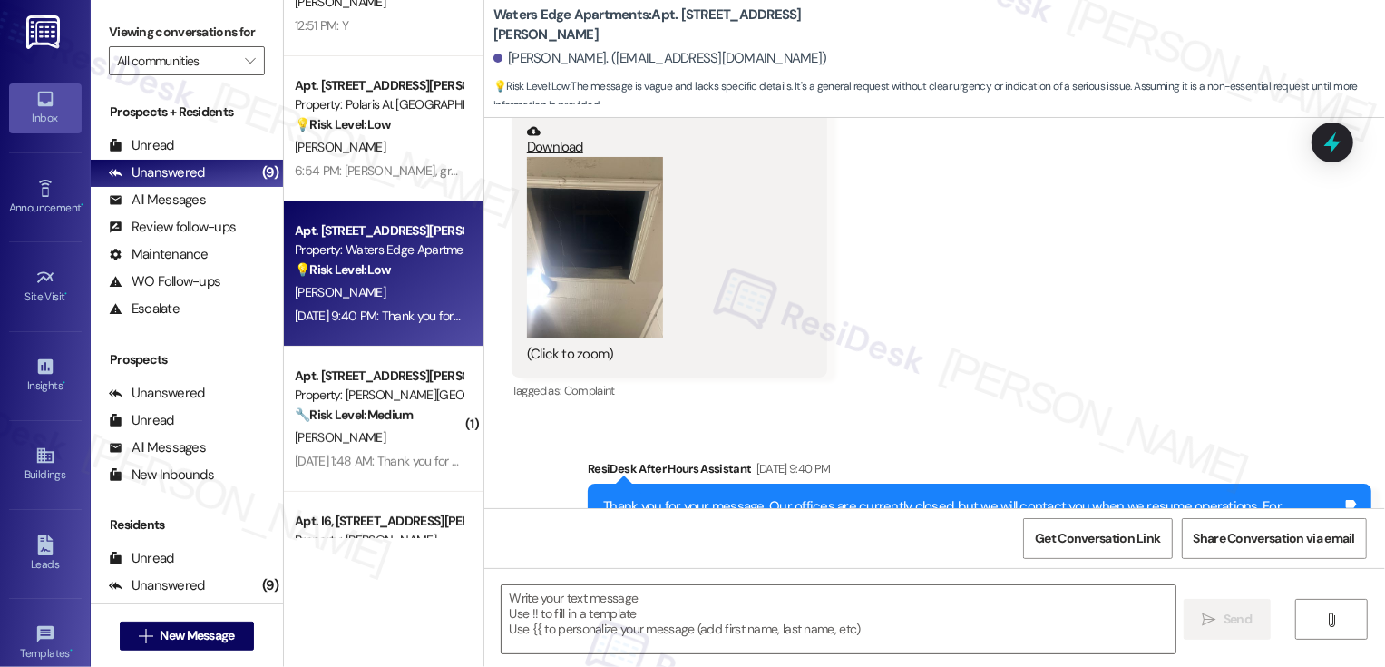
scroll to position [918, 0]
click at [657, 233] on div "(Click to zoom)" at bounding box center [662, 259] width 271 height 207
click at [611, 242] on button "Zoom image" at bounding box center [595, 246] width 136 height 181
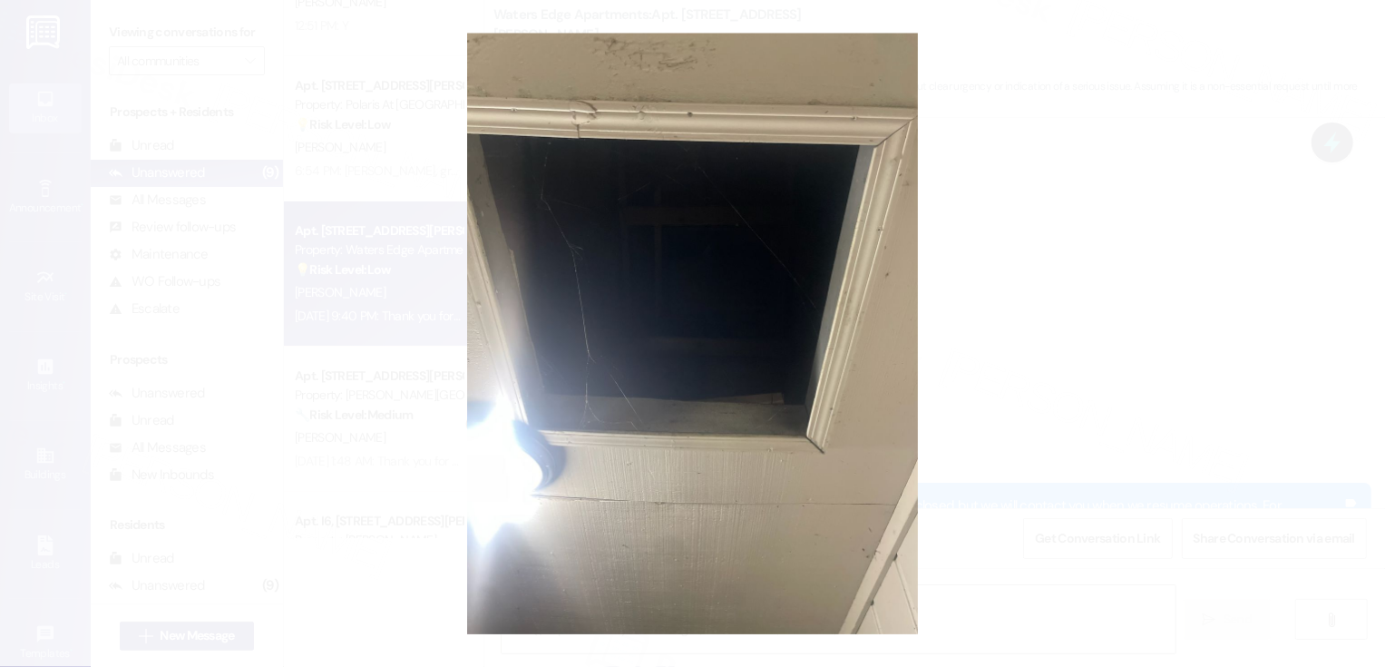
click at [1118, 352] on button "Unzoom image" at bounding box center [692, 333] width 1385 height 667
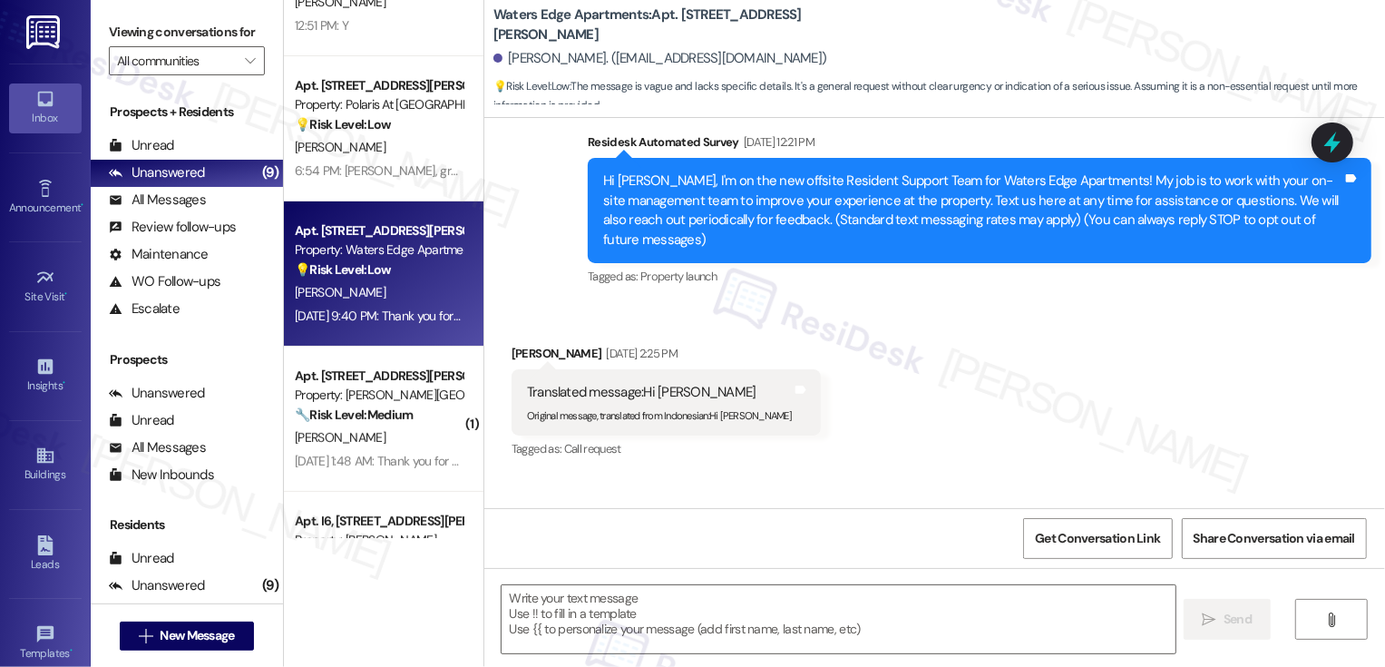
scroll to position [356, 0]
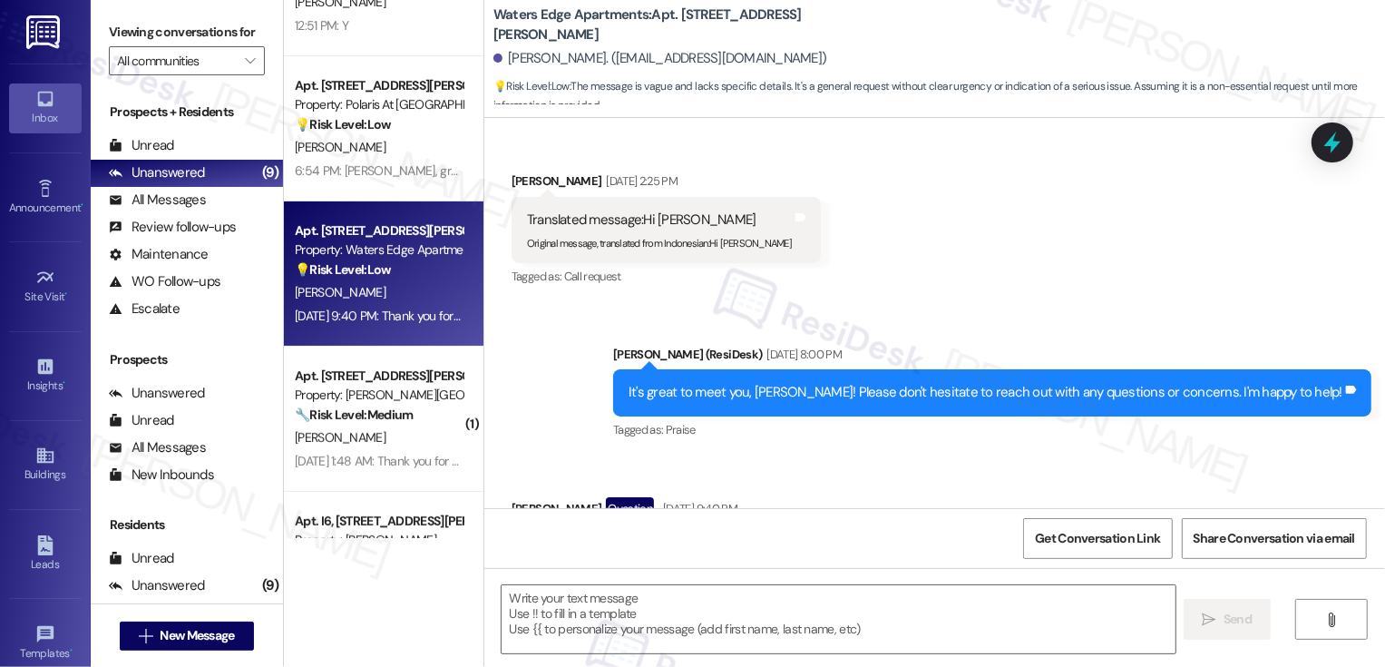
click at [527, 181] on div "Michael Francois Aug 11, 2025 at 2:25 PM" at bounding box center [666, 183] width 309 height 25
copy div "Michael"
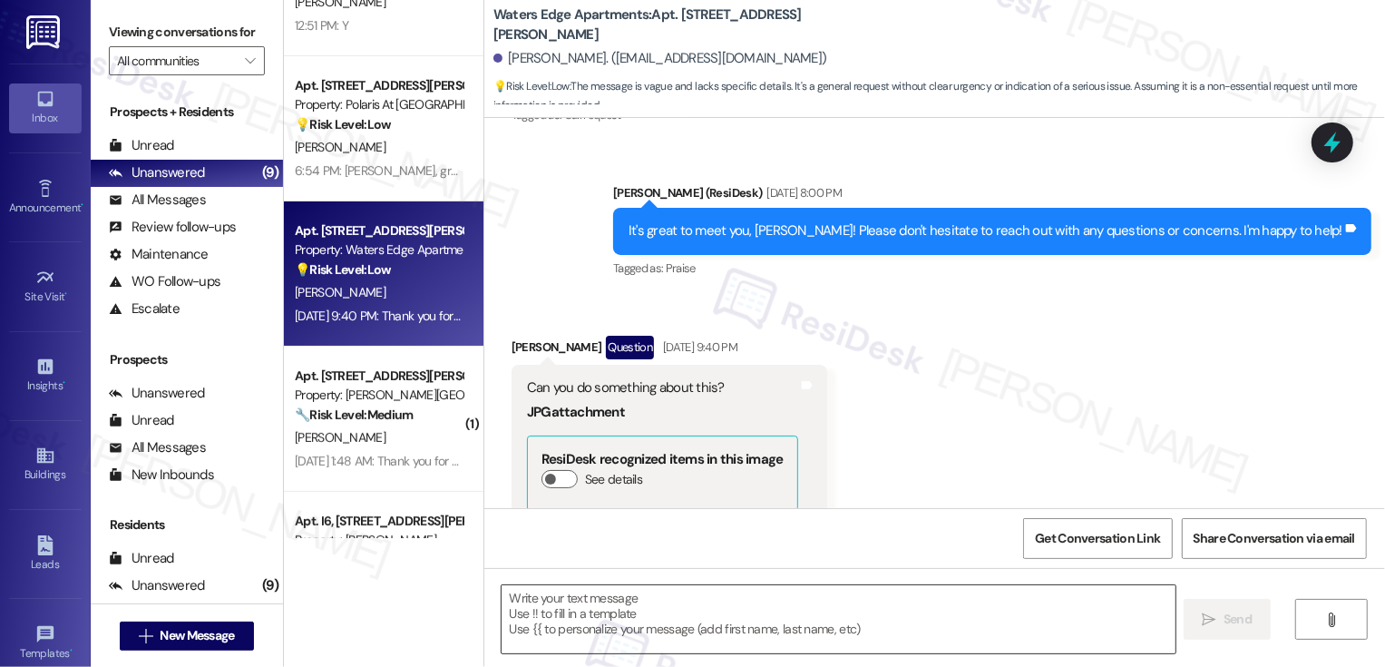
click at [601, 609] on textarea at bounding box center [839, 619] width 674 height 68
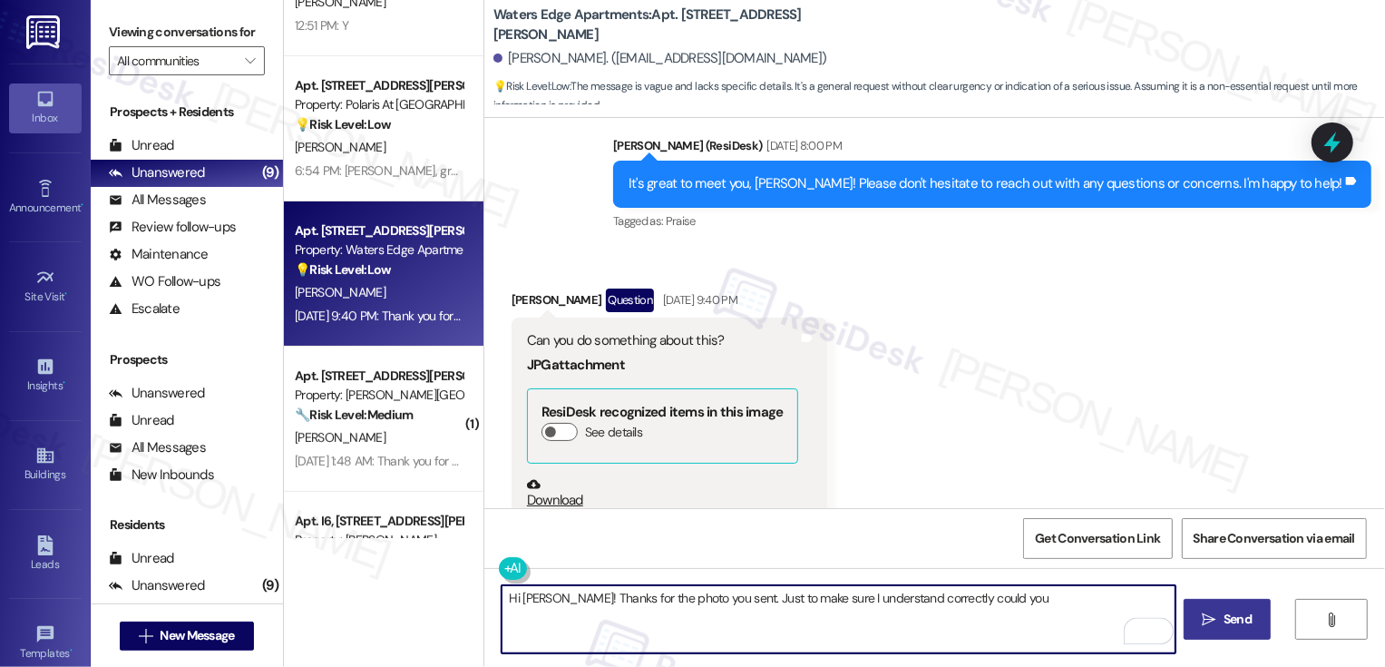
scroll to position [593, 0]
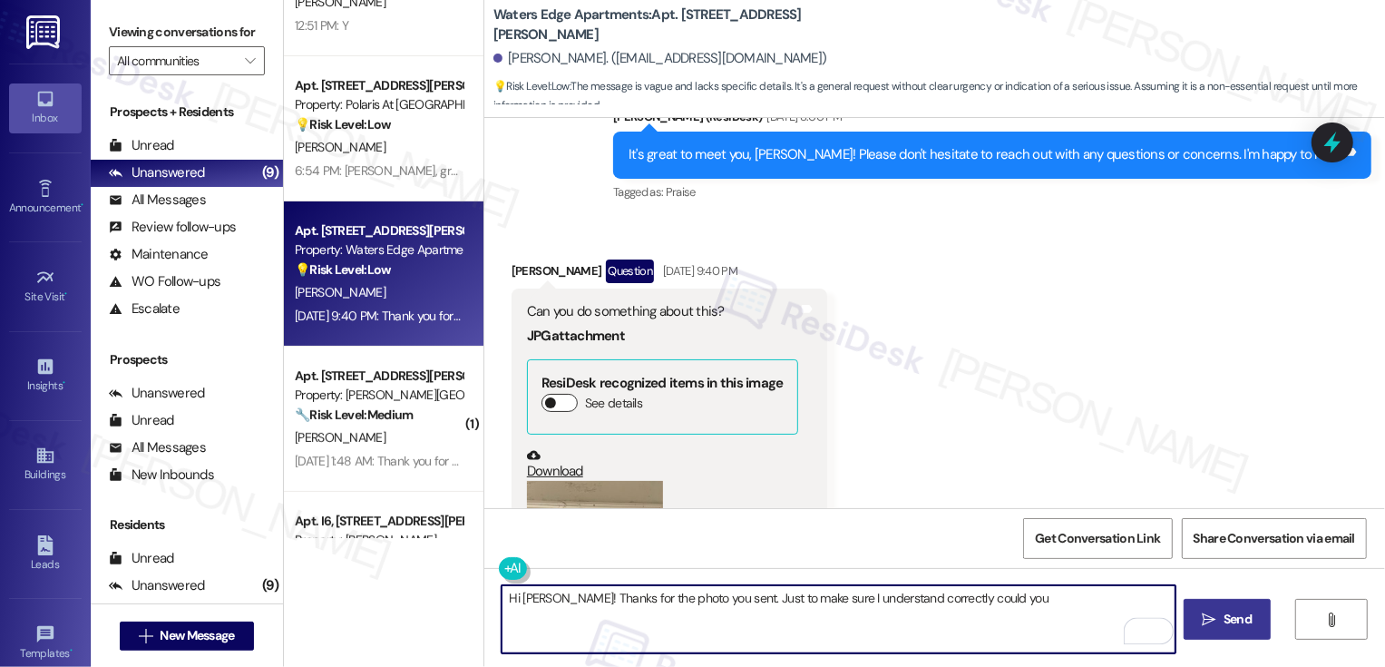
click at [552, 399] on button "See details" at bounding box center [560, 403] width 36 height 18
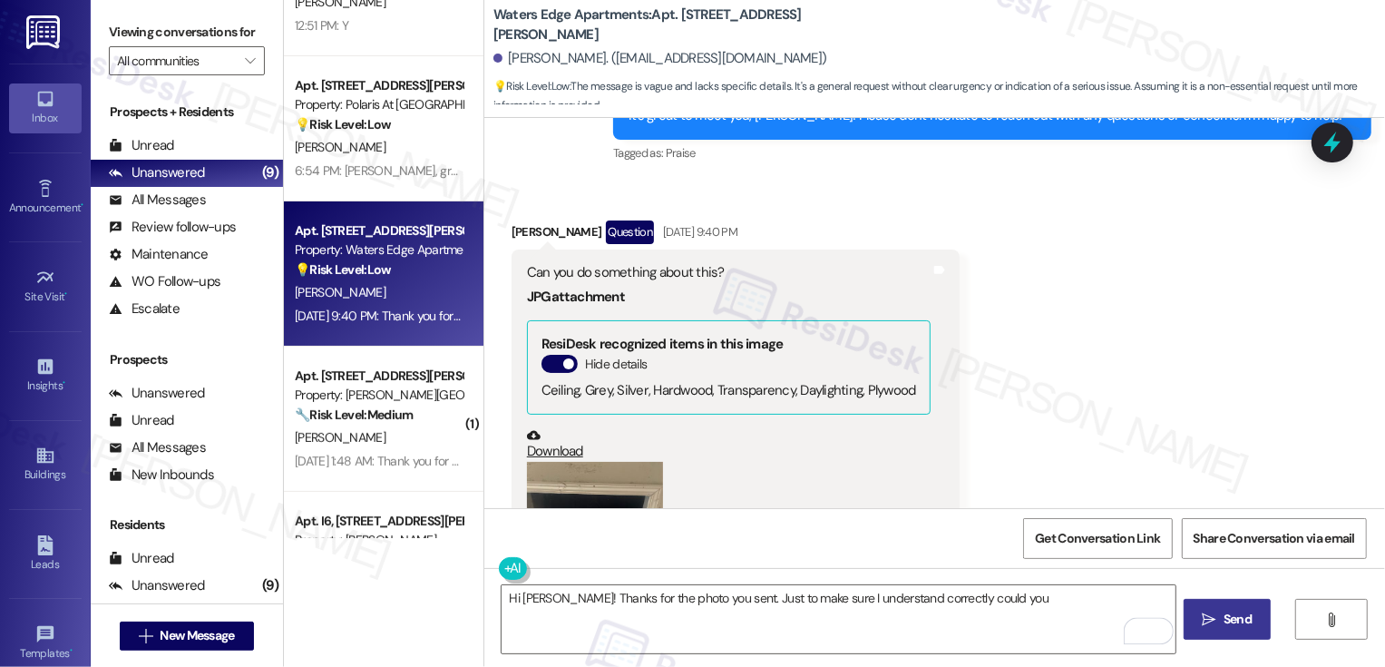
scroll to position [693, 0]
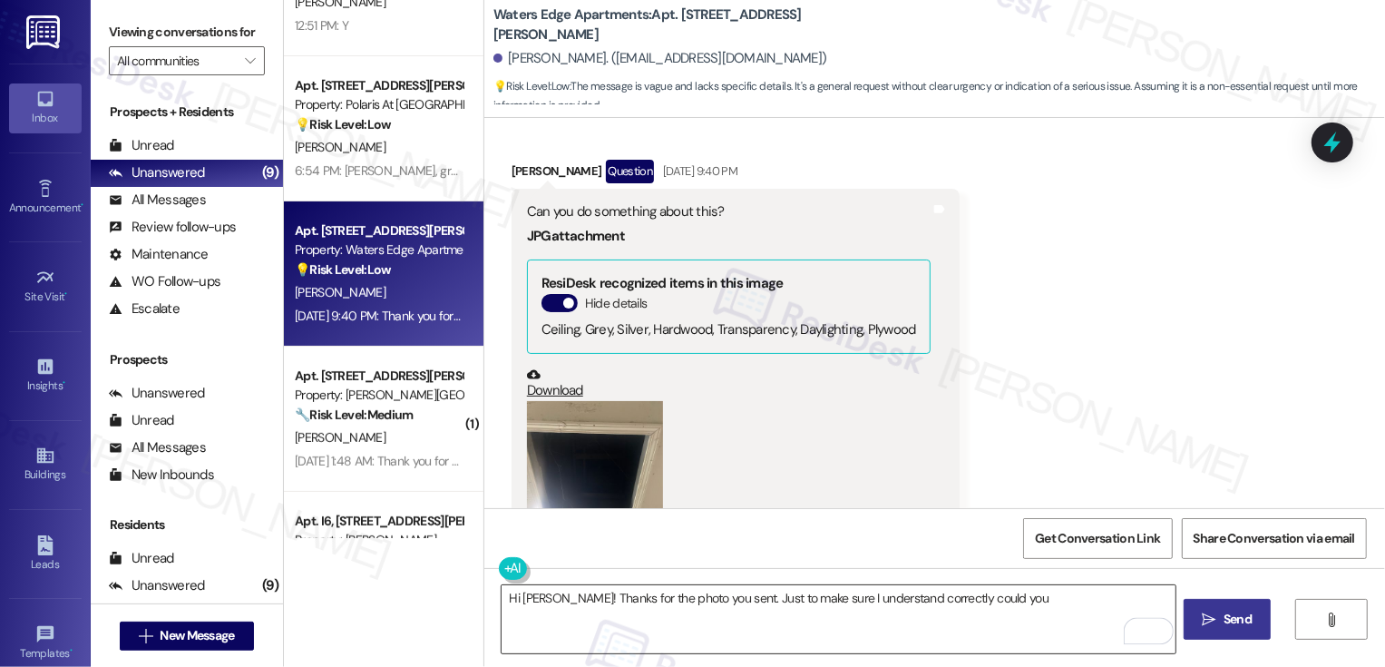
click at [1023, 611] on textarea "Hi Michael! Thanks for the photo you sent. Just to make sure I understand corre…" at bounding box center [839, 619] width 674 height 68
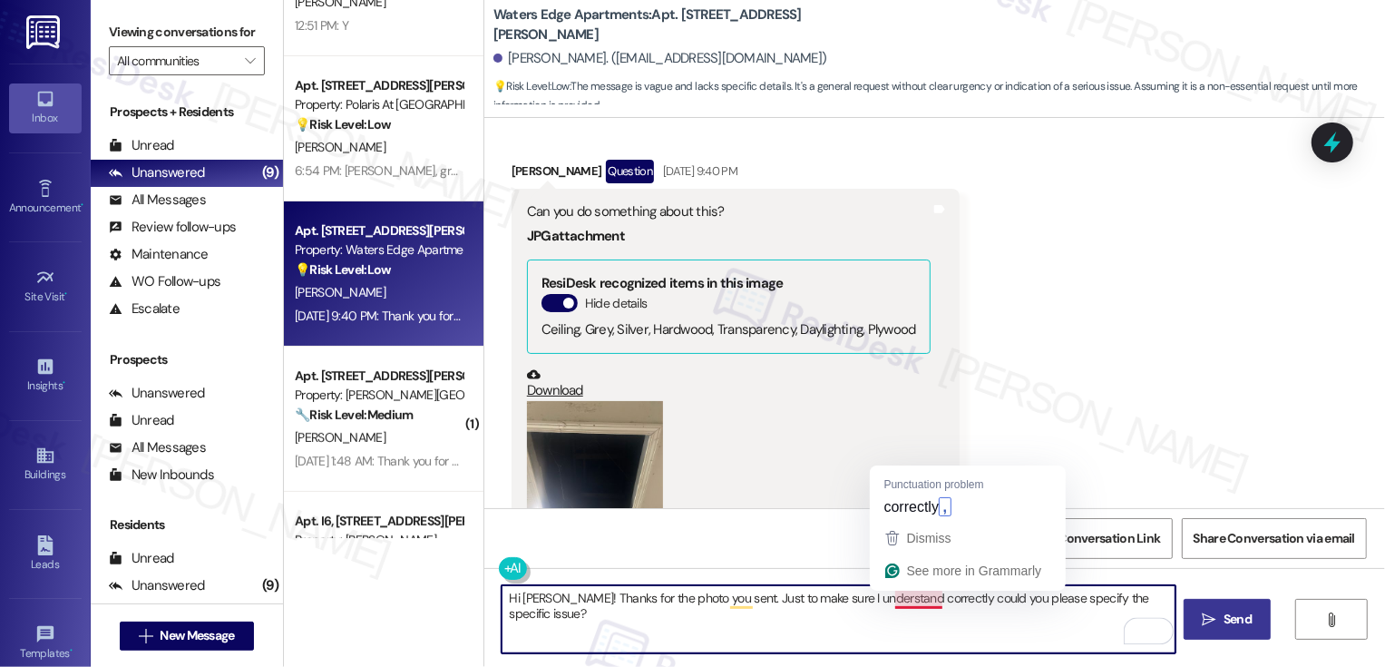
click at [901, 596] on textarea "Hi Michael! Thanks for the photo you sent. Just to make sure I understand corre…" at bounding box center [839, 619] width 674 height 68
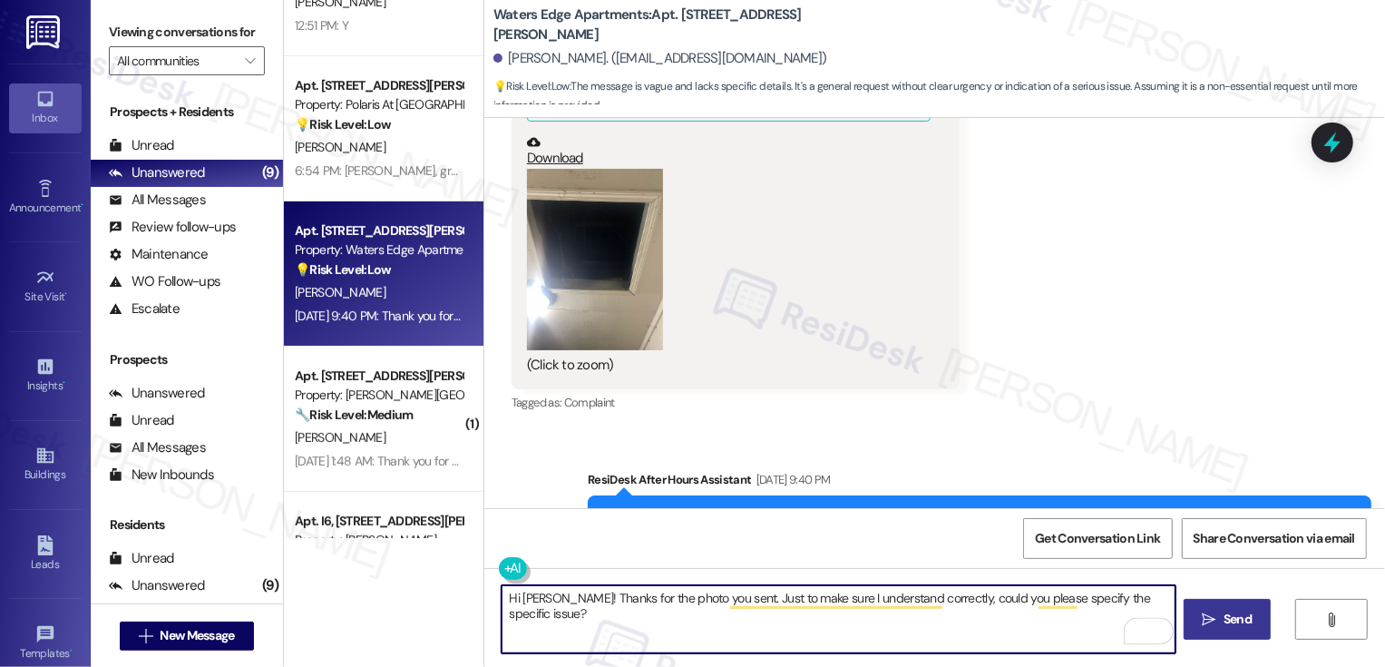
scroll to position [1018, 0]
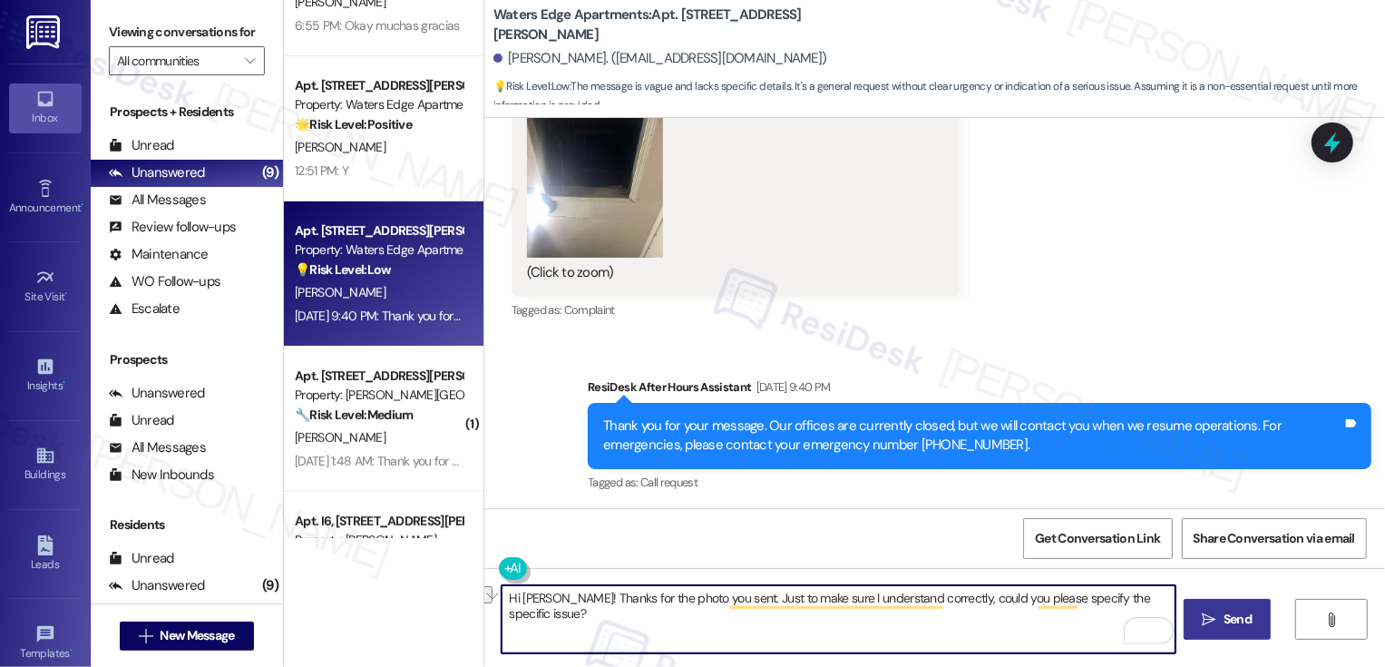
paste textarea "sending the photo. Just to be sure I understand correctly, could you clarify th…"
type textarea "Hi Michael! Thanks for sending the photo. Just to be sure I understand correctl…"
click at [1204, 621] on icon "" at bounding box center [1210, 619] width 14 height 15
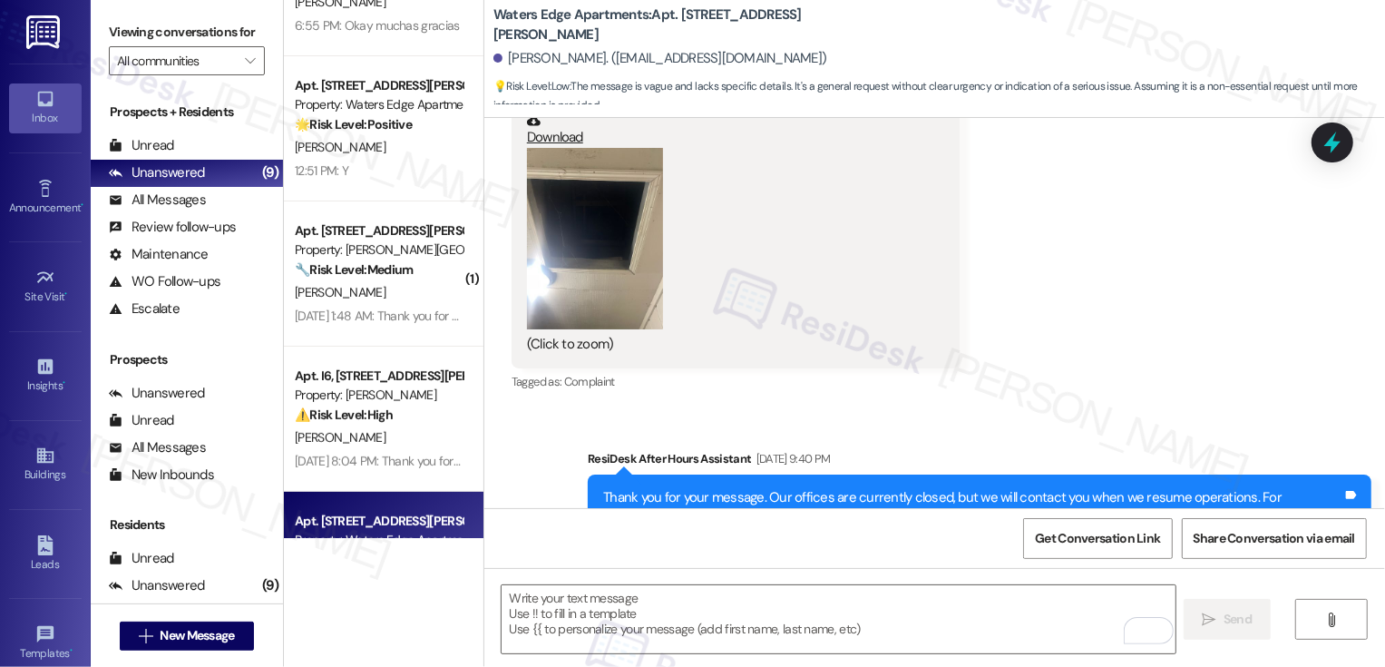
scroll to position [1164, 0]
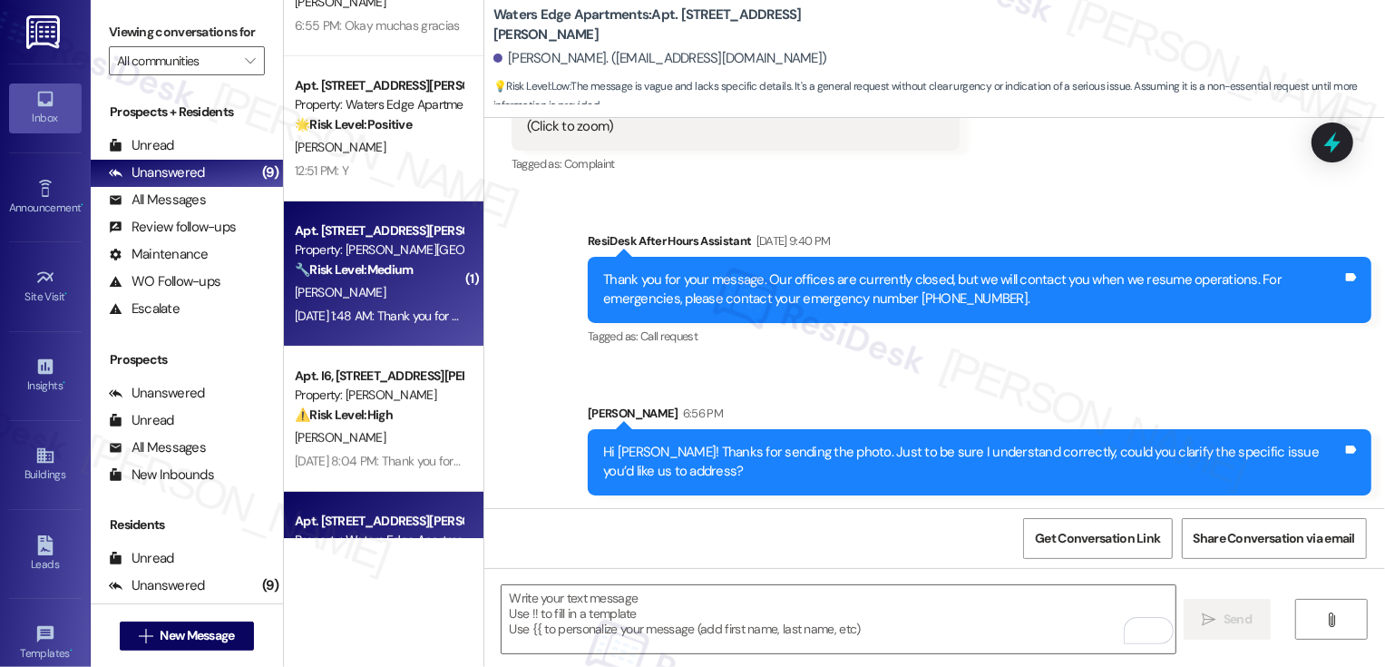
click at [356, 267] on strong "🔧 Risk Level: Medium" at bounding box center [354, 269] width 118 height 16
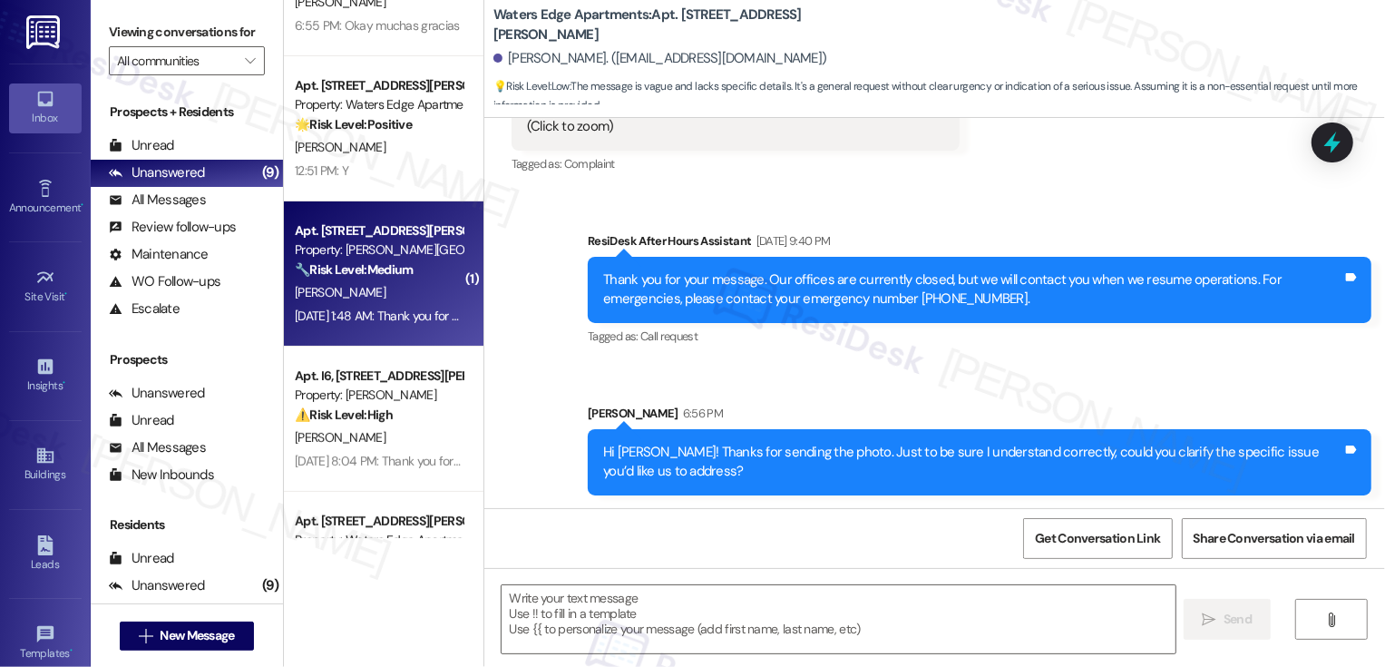
click at [356, 267] on strong "🔧 Risk Level: Medium" at bounding box center [354, 269] width 118 height 16
type textarea "Fetching suggested responses. Please feel free to read through the conversation…"
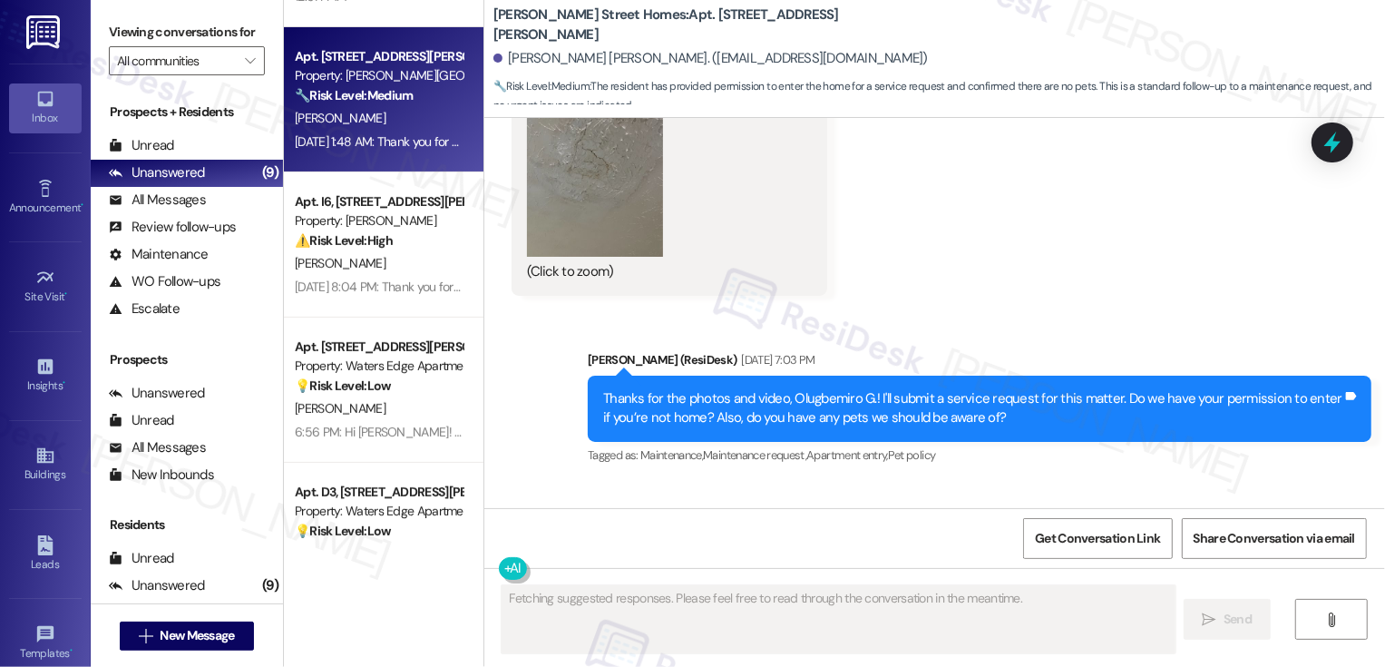
scroll to position [1908, 0]
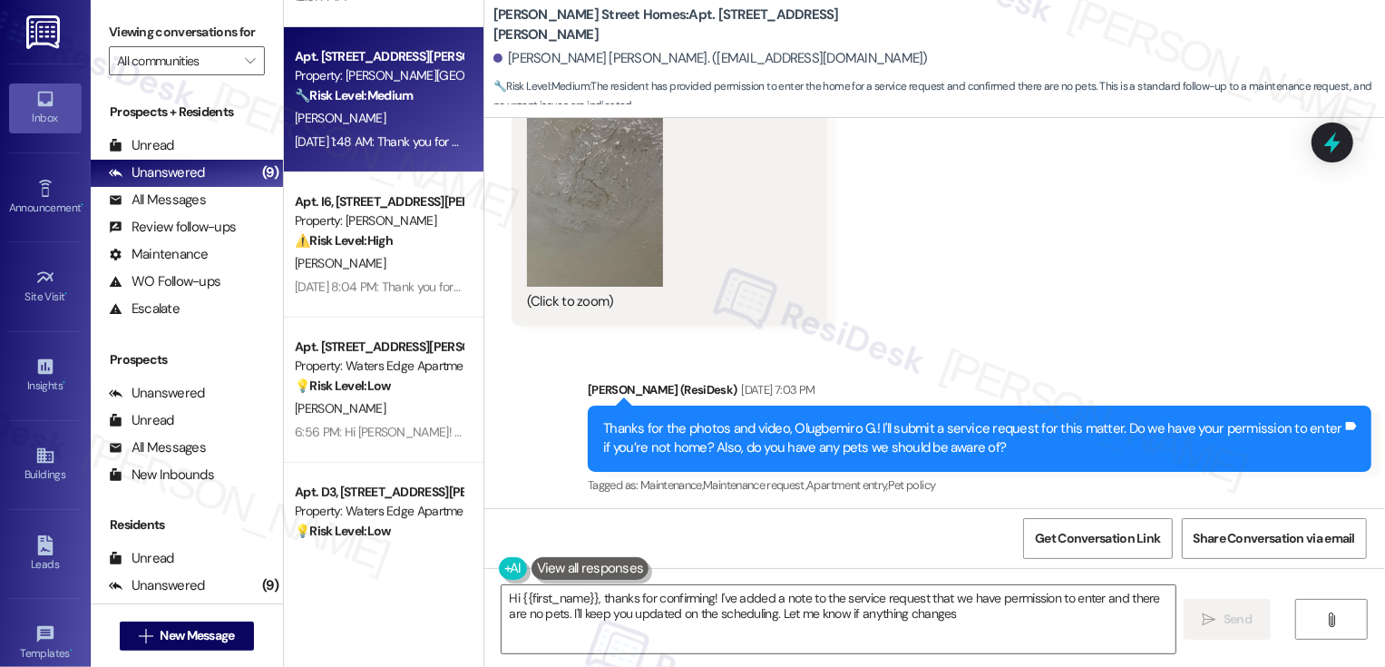
type textarea "Hi {{first_name}}, thanks for confirming! I've added a note to the service requ…"
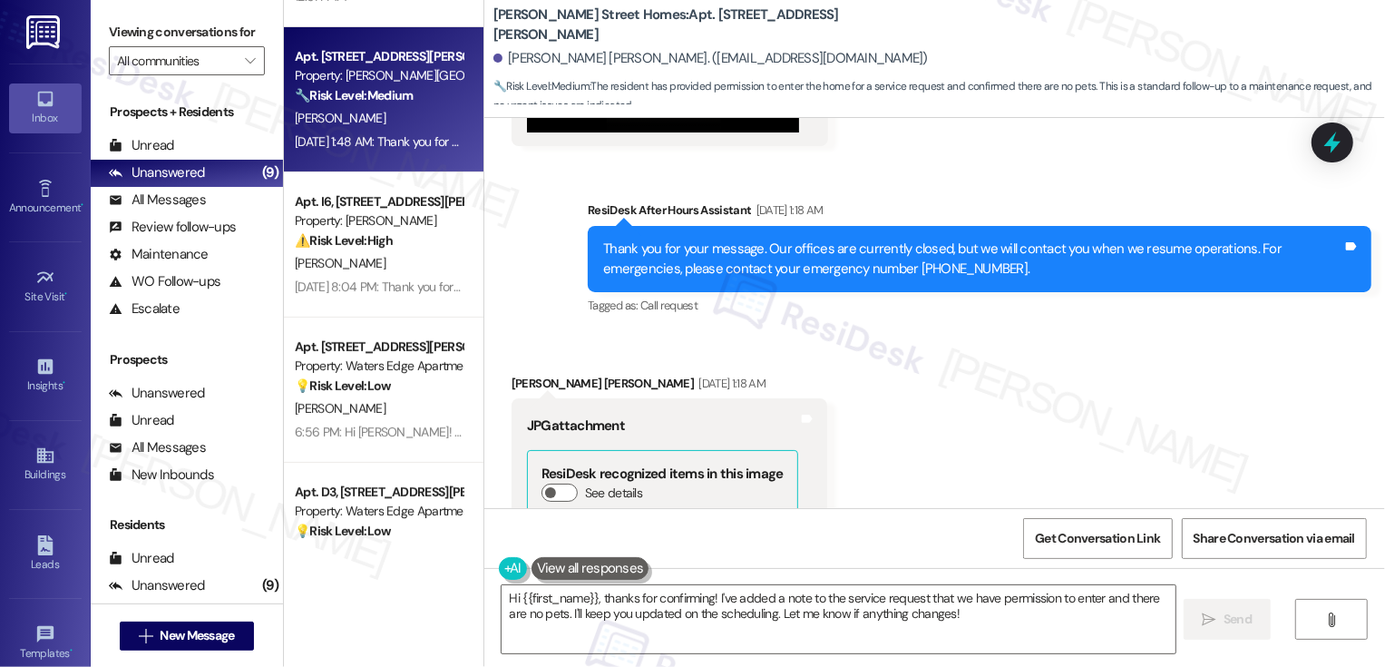
scroll to position [1597, 0]
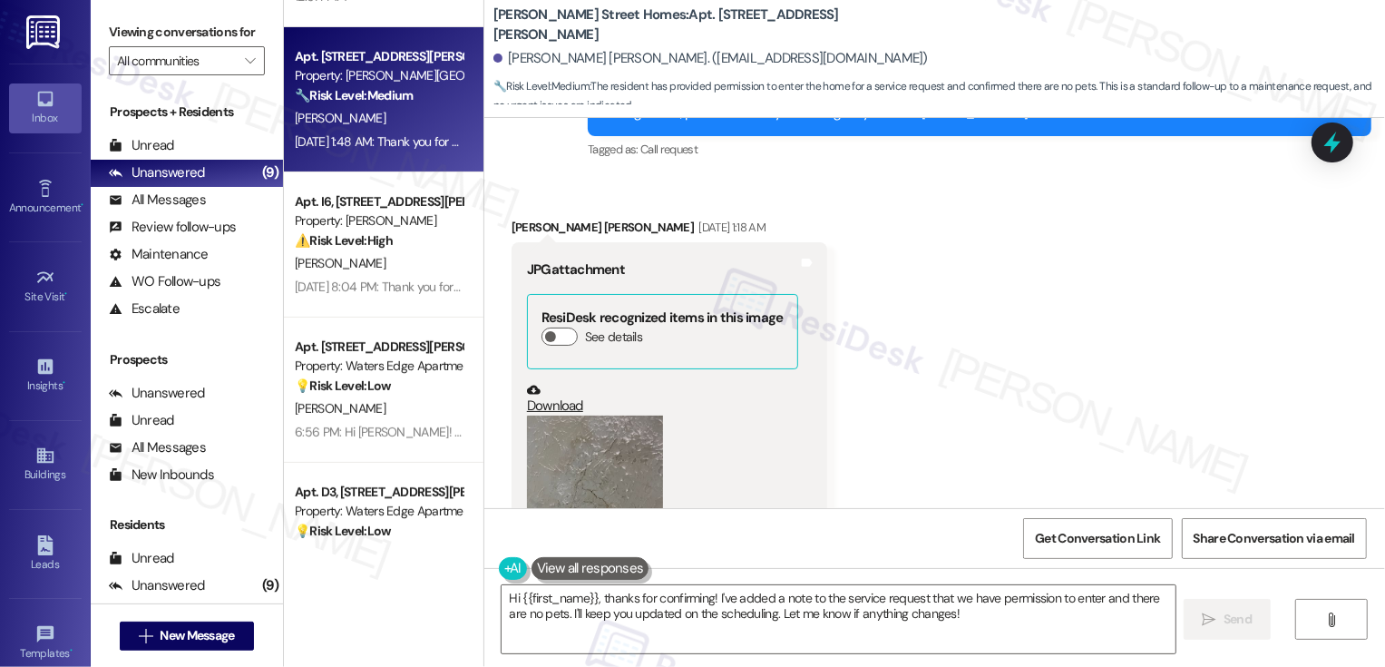
click at [533, 384] on link "Download" at bounding box center [662, 399] width 271 height 32
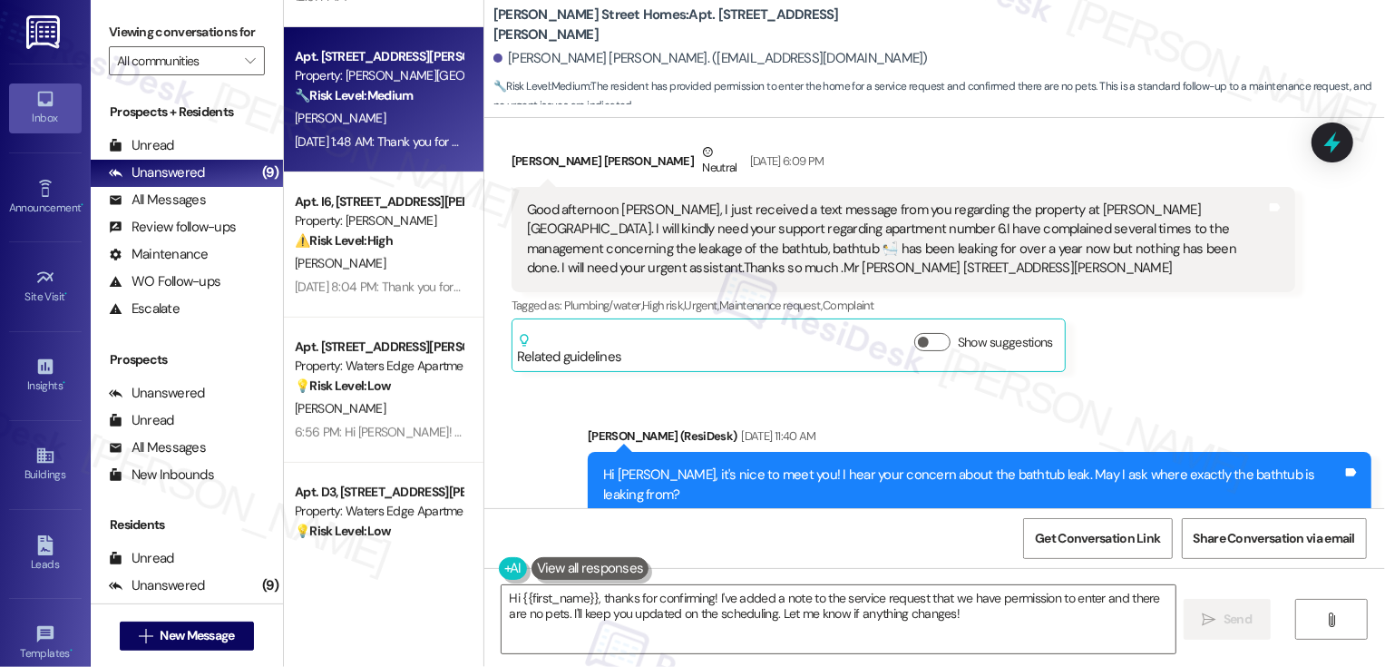
scroll to position [324, 0]
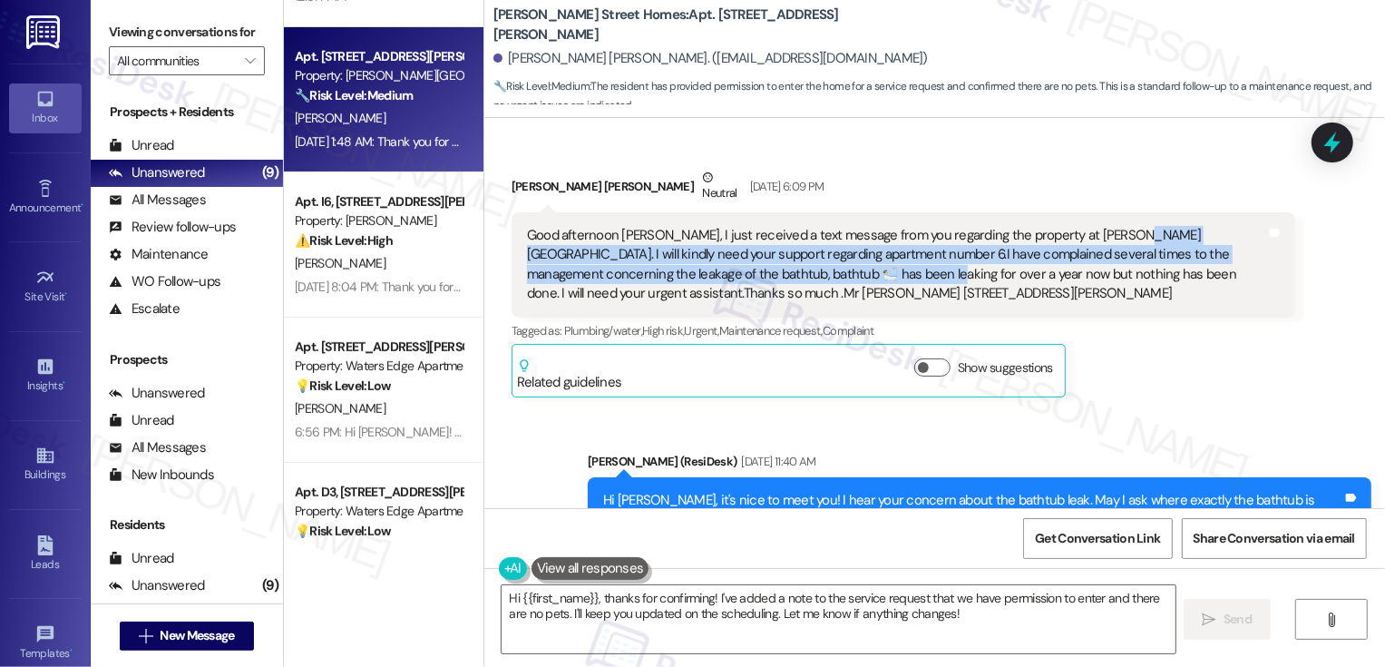
drag, startPoint x: 1102, startPoint y: 233, endPoint x: 781, endPoint y: 276, distance: 323.9
click at [782, 276] on div "Good afternoon Sarah, I just received a text message from you regarding the pro…" at bounding box center [896, 265] width 739 height 78
copy div "I will kindly need your support regarding apartment number 6.I have complained …"
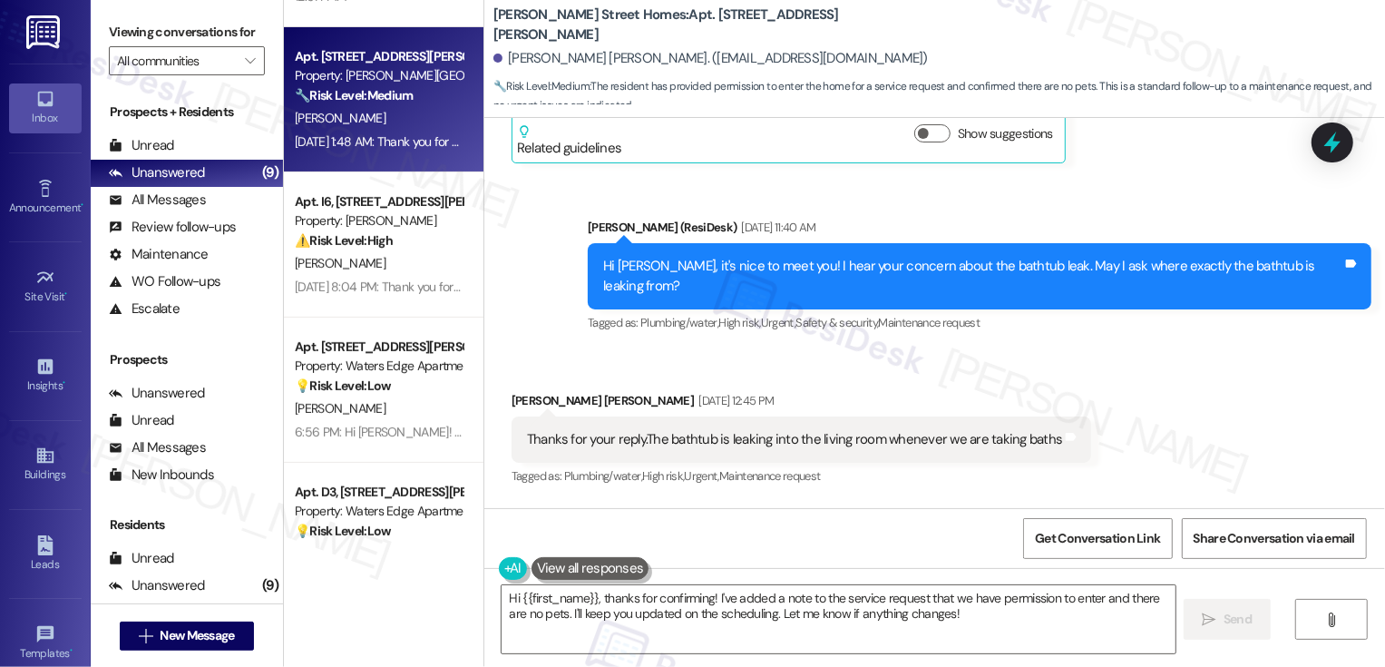
scroll to position [564, 0]
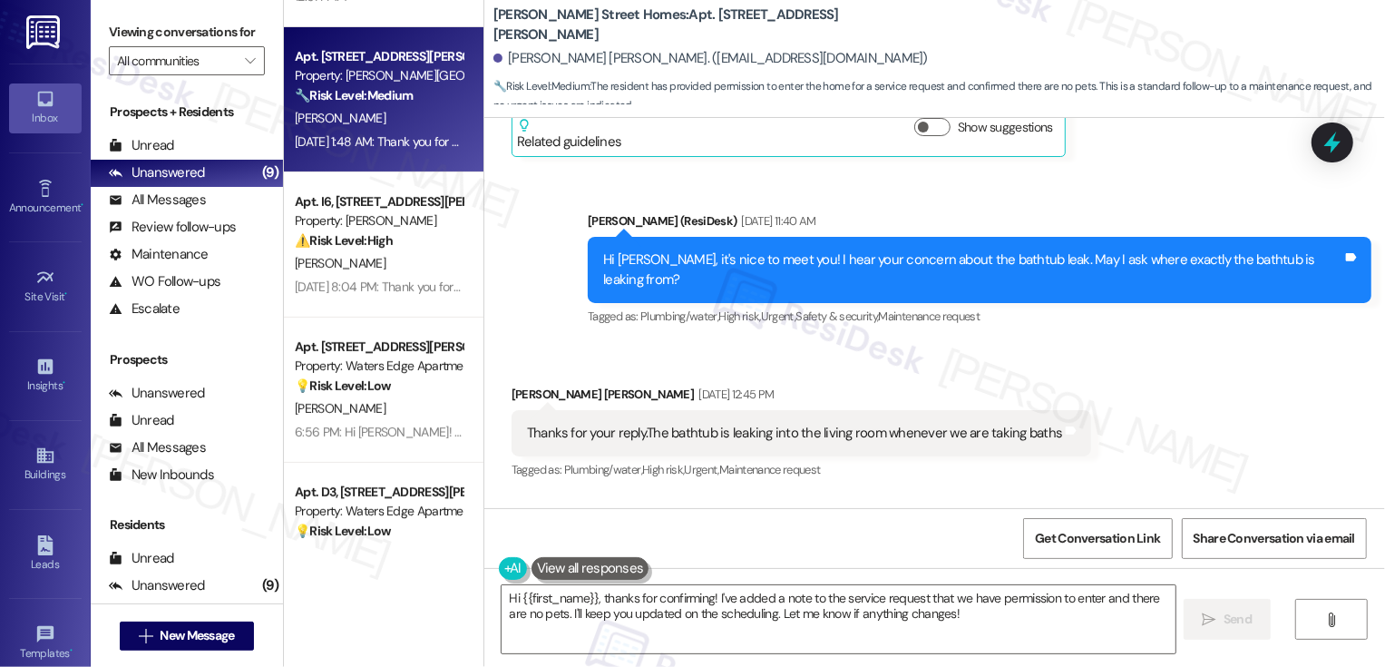
click at [628, 313] on div "Sent via SMS Sarah (ResiDesk) Aug 14, 2025 at 11:40 AM Hi Olugbemiro, it's nice…" at bounding box center [979, 270] width 811 height 145
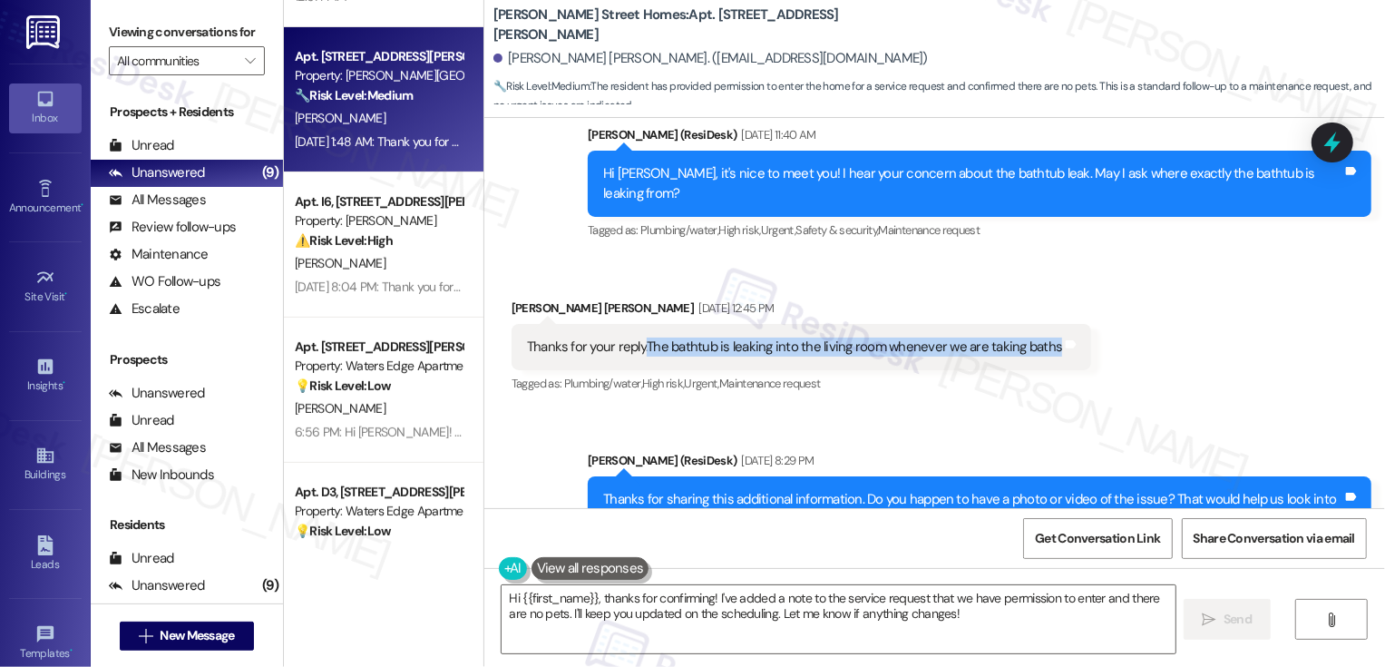
drag, startPoint x: 634, startPoint y: 327, endPoint x: 1018, endPoint y: 339, distance: 383.9
click at [1020, 342] on div "Thanks for your reply.The bathtub is leaking into the living room whenever we a…" at bounding box center [802, 347] width 581 height 46
copy div "The bathtub is leaking into the living room whenever we are taking baths"
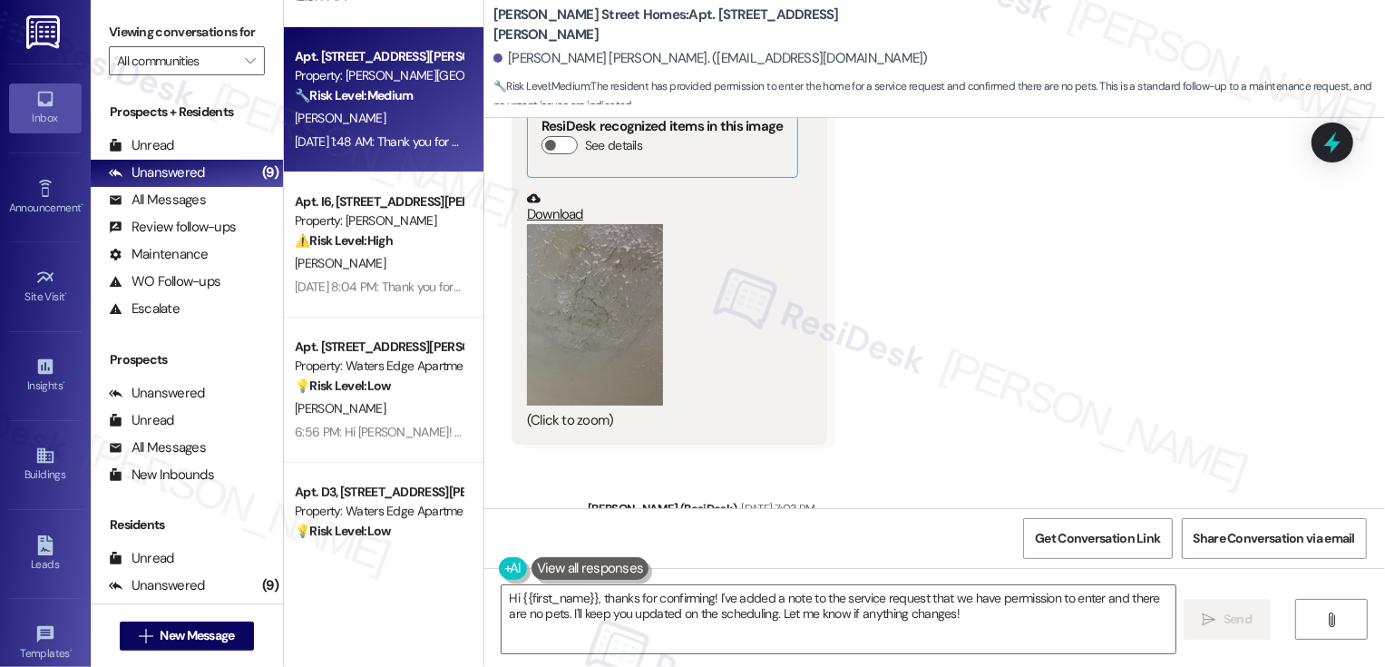
scroll to position [1764, 0]
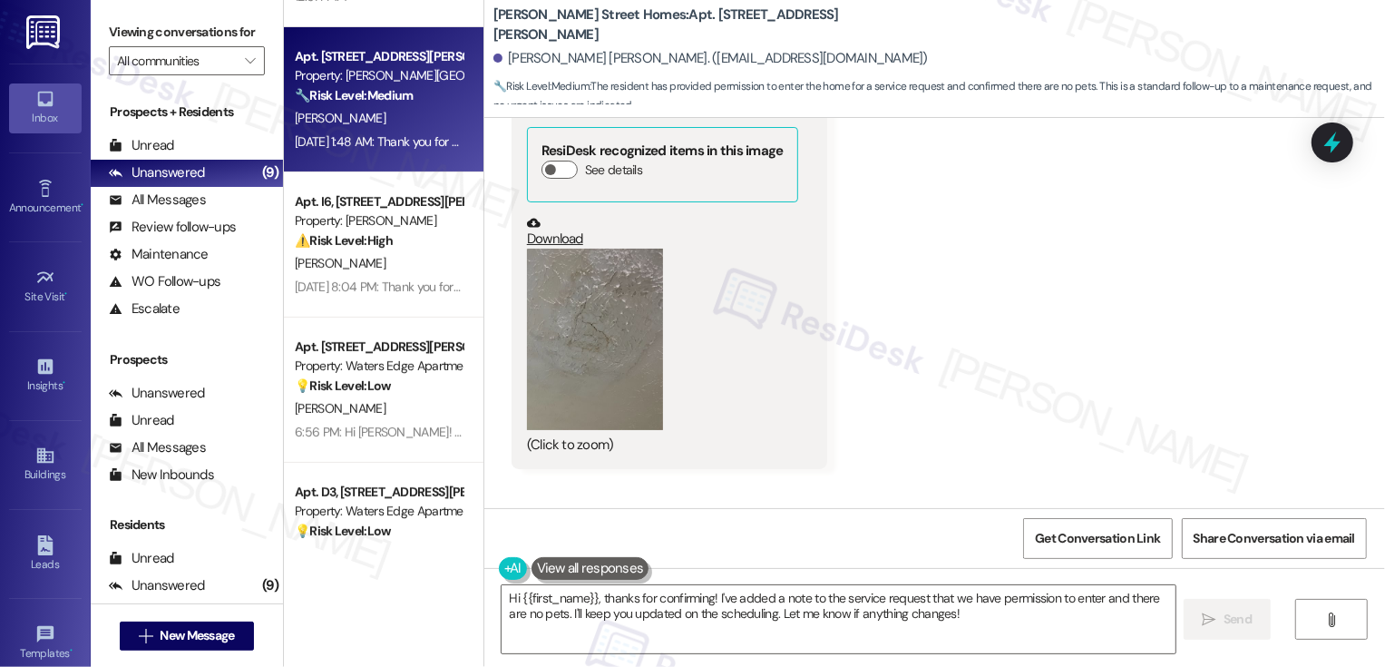
click at [614, 359] on button "Zoom image" at bounding box center [595, 339] width 136 height 181
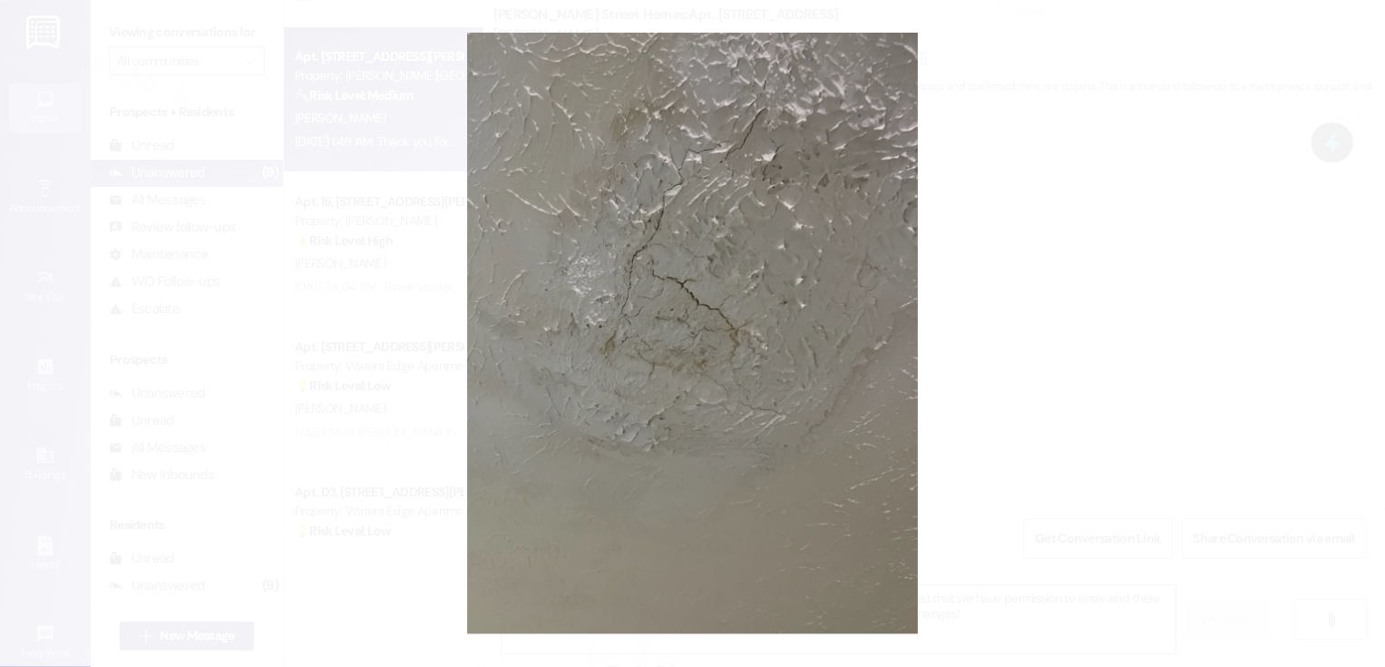
click at [1090, 414] on button "Unzoom image" at bounding box center [692, 333] width 1385 height 667
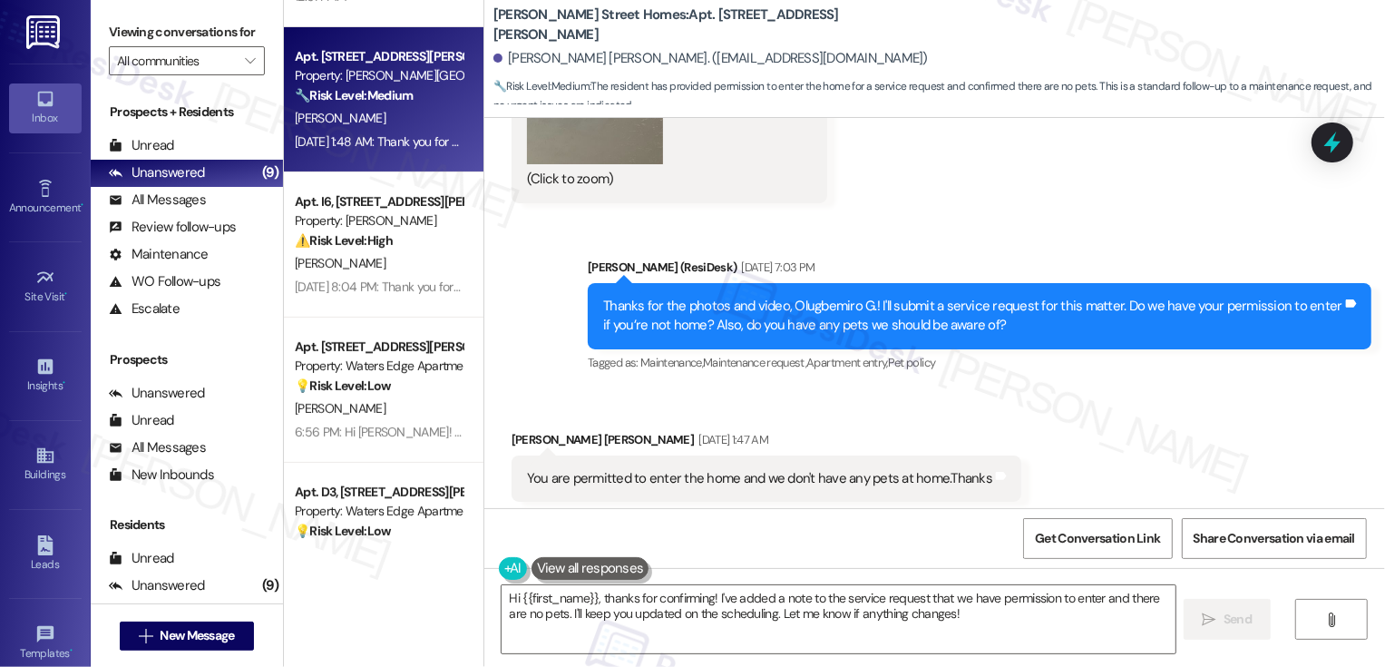
scroll to position [2217, 0]
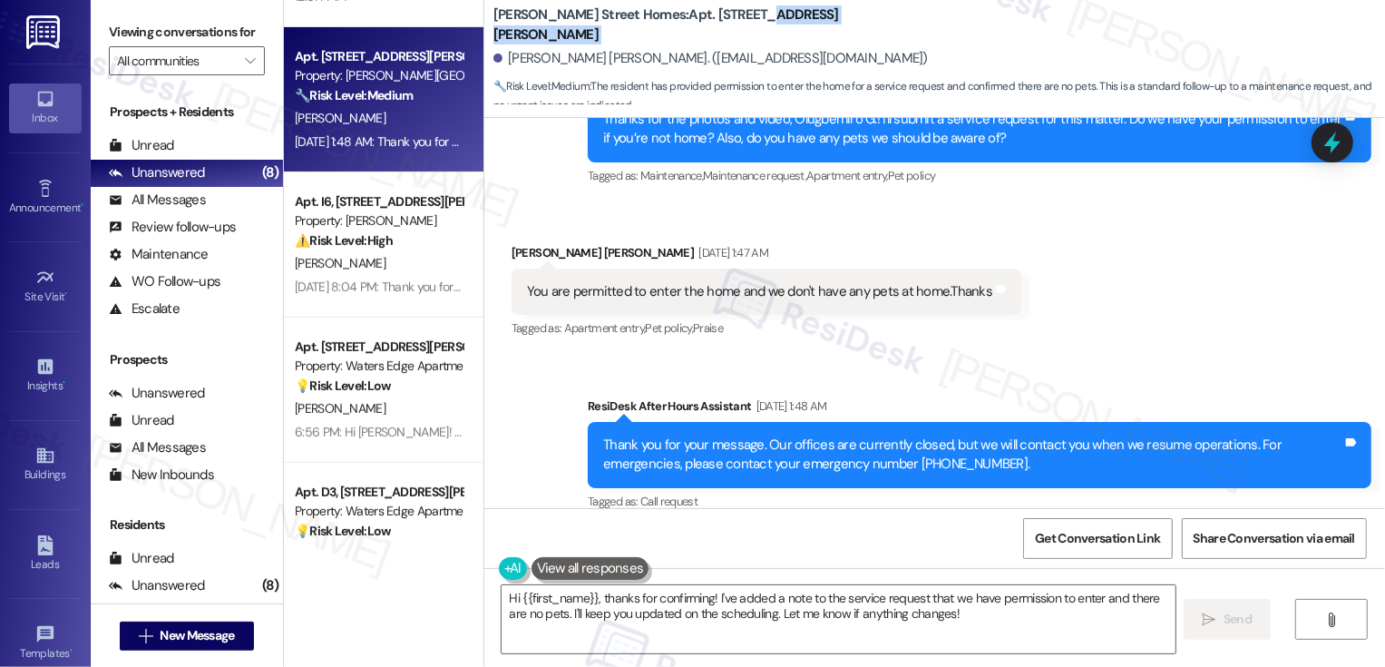
drag, startPoint x: 688, startPoint y: 24, endPoint x: 855, endPoint y: 44, distance: 167.2
click at [855, 44] on div "Maddox Street Homes: Apt. Unit 6, 164 Maddox Street Olugbemiro G. Williams. (og…" at bounding box center [939, 55] width 892 height 100
copy div "164 Maddox Street"
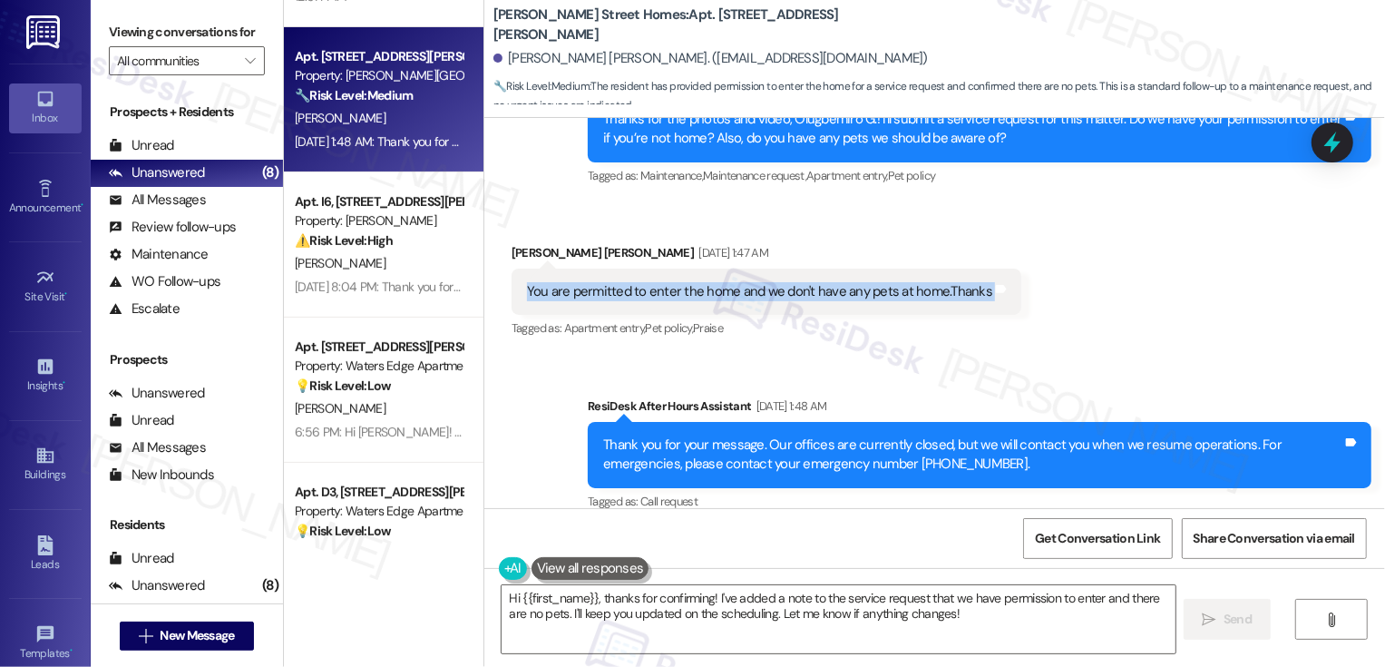
drag, startPoint x: 516, startPoint y: 271, endPoint x: 996, endPoint y: 271, distance: 479.9
click at [996, 271] on div "You are permitted to enter the home and we don't have any pets at home.Thanks T…" at bounding box center [767, 292] width 510 height 46
copy div "You are permitted to enter the home and we don't have any pets at home.Thanks T…"
click at [484, 394] on div "Sent via SMS ResiDesk After Hours Assistant Aug 16, 2025 at 1:48 AM Thank you f…" at bounding box center [934, 442] width 901 height 172
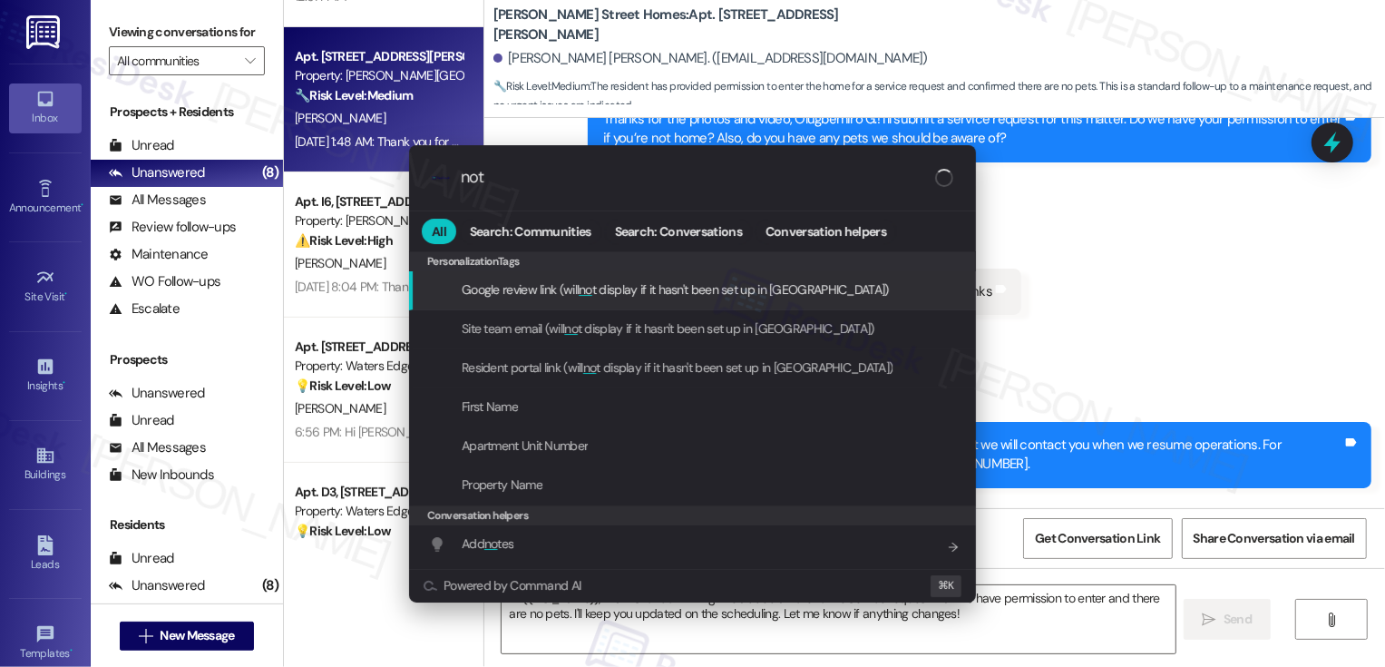
type input "note"
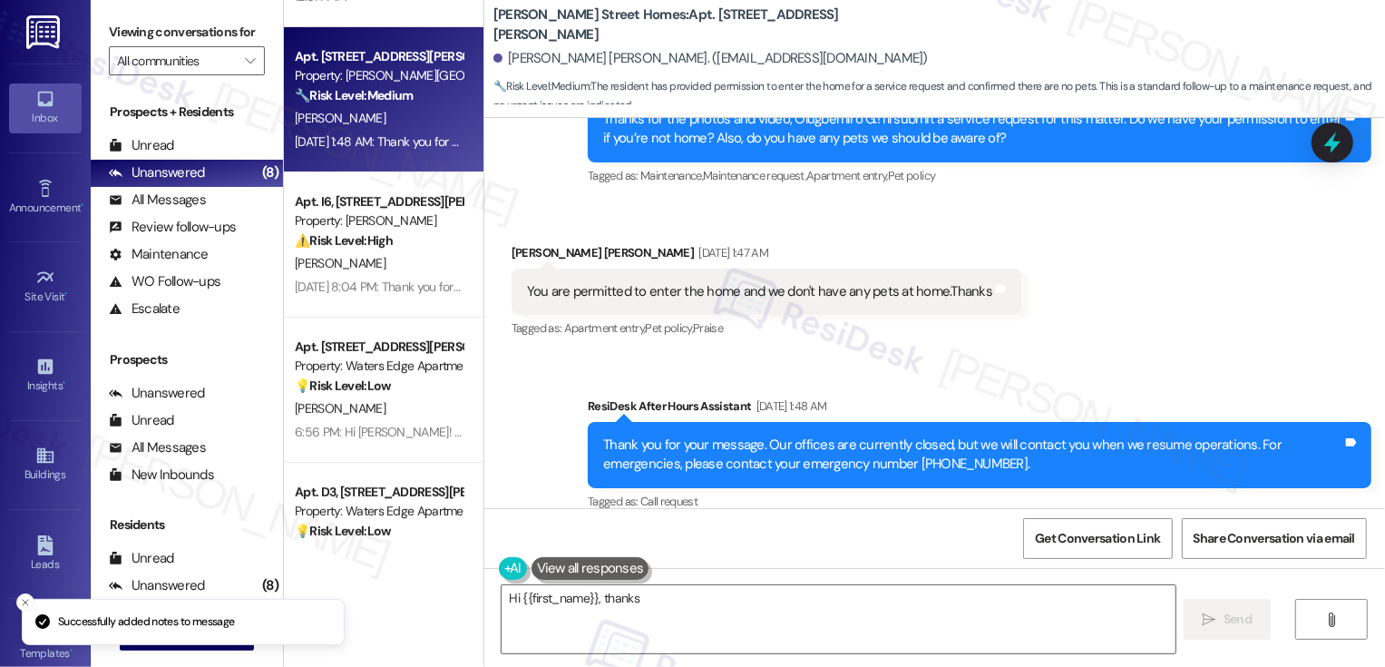
type textarea "Hi {{first_name}}, thanks"
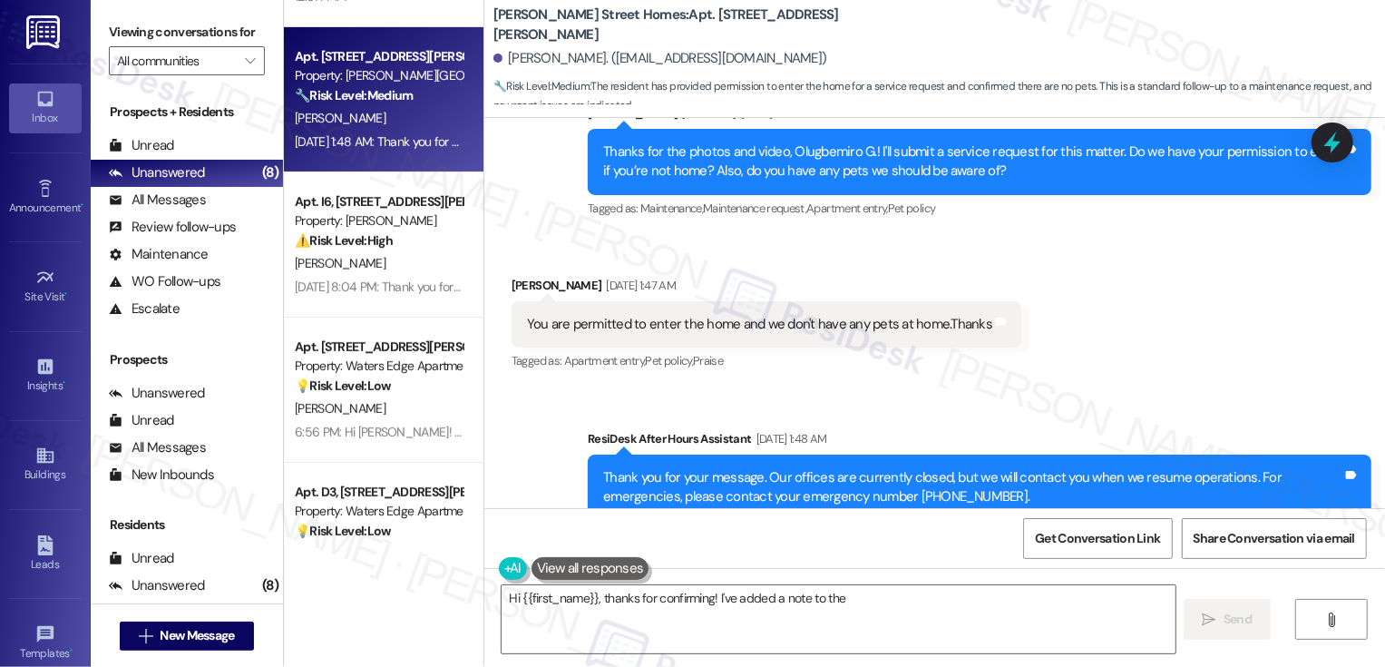
scroll to position [2389, 0]
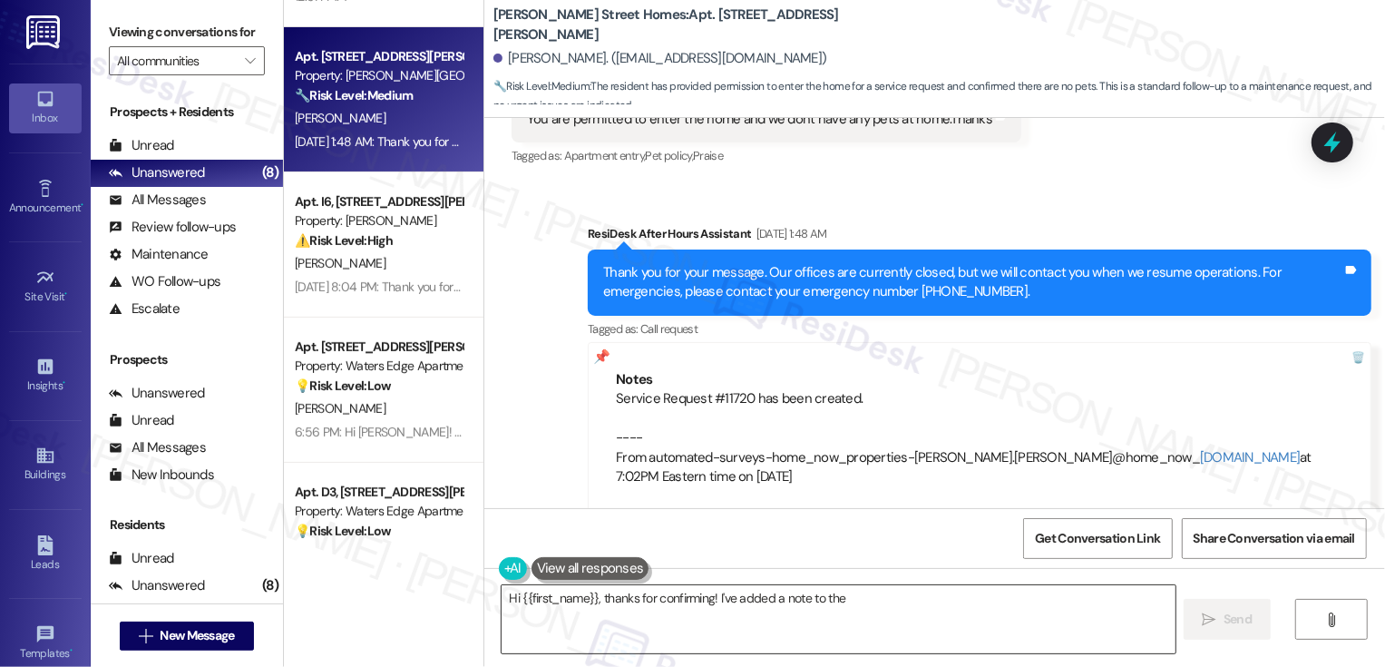
click at [678, 614] on textarea "Hi {{first_name}}, thanks for confirming! I've added a note to the service requ…" at bounding box center [839, 619] width 674 height 68
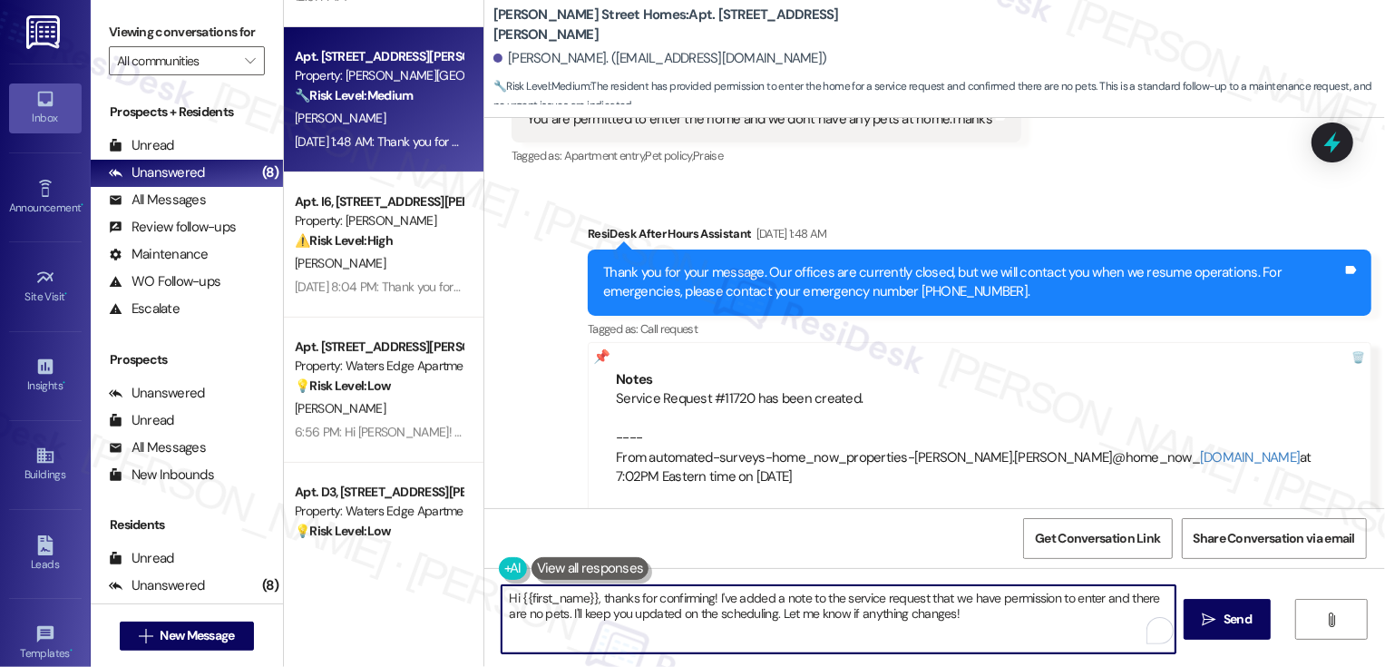
click at [614, 603] on textarea "Hi {{first_name}}, thanks for confirming! I've added a note to the service requ…" at bounding box center [839, 619] width 674 height 68
drag, startPoint x: 596, startPoint y: 596, endPoint x: 486, endPoint y: 596, distance: 109.8
click at [492, 596] on div "Hi {{first_name}}, thanks for confirming! I've added a note to the service requ…" at bounding box center [830, 619] width 676 height 70
click at [826, 594] on textarea "Thanks for confirming! I've added a note to the service request that we have pe…" at bounding box center [839, 619] width 674 height 68
drag, startPoint x: 1123, startPoint y: 598, endPoint x: 1115, endPoint y: 633, distance: 36.3
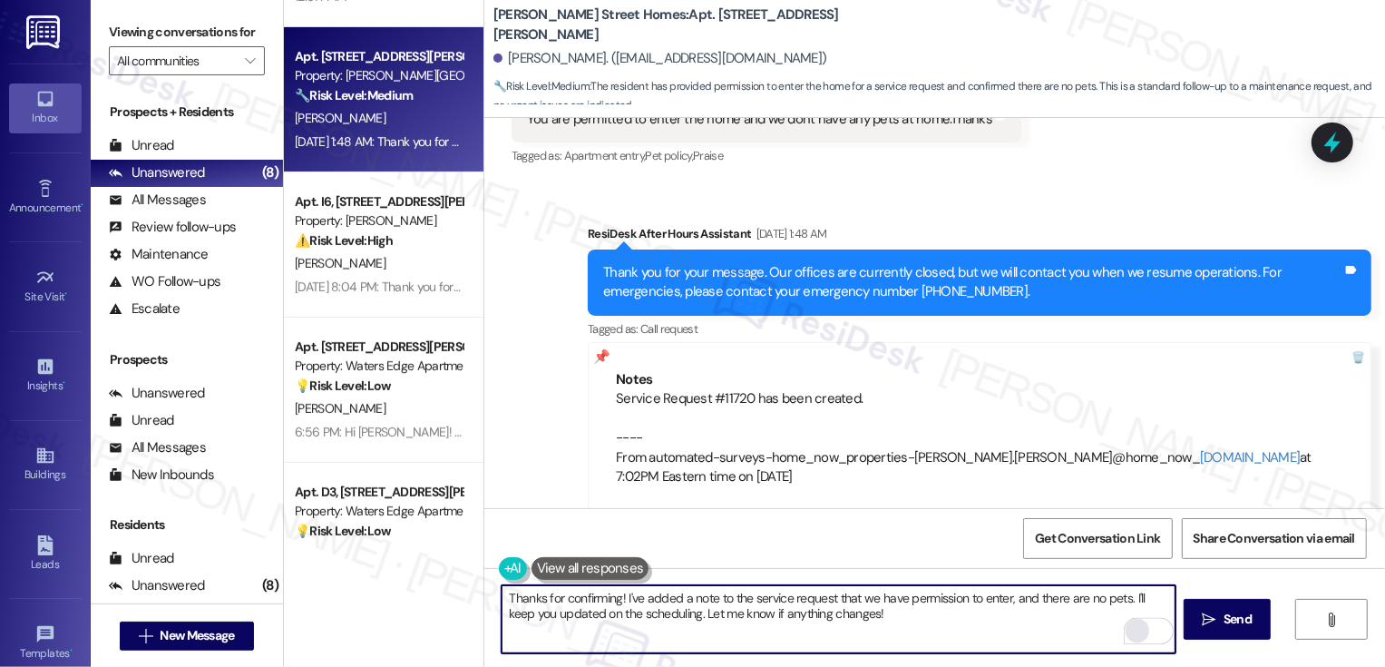
click at [1115, 634] on div "Thanks for confirming! I've added a note to the service request that we have pe…" at bounding box center [839, 619] width 676 height 70
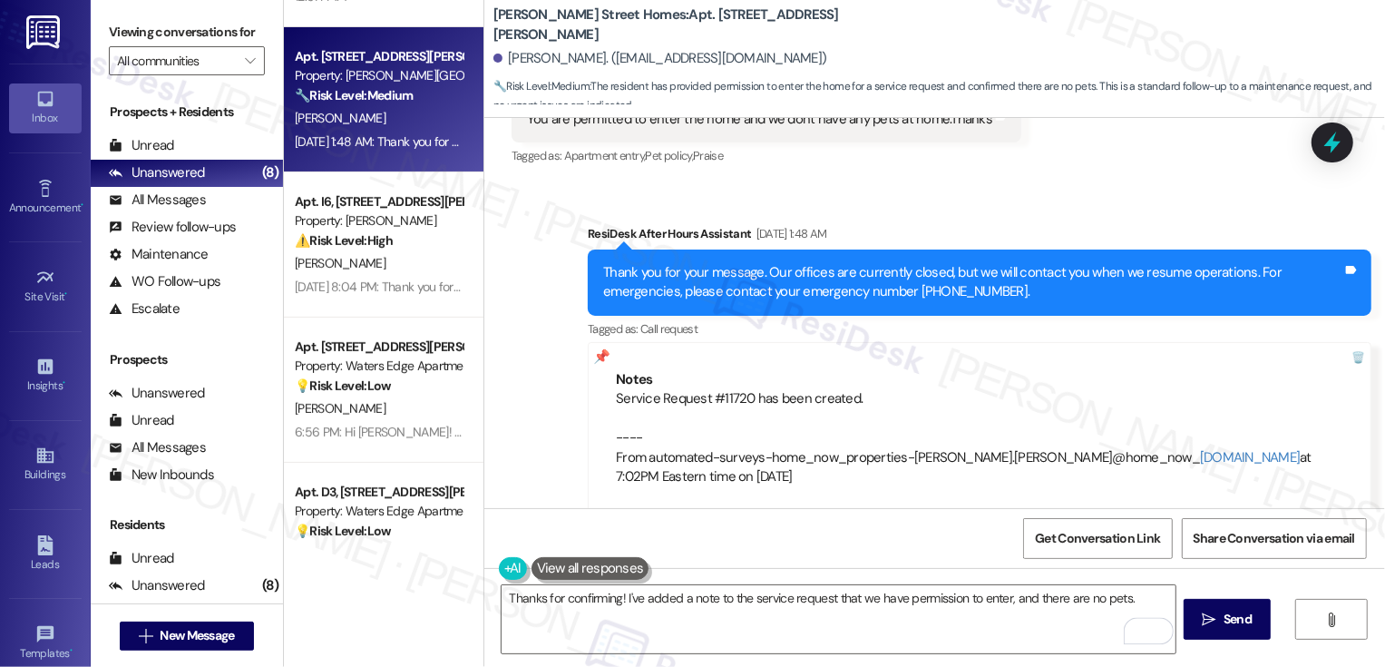
click at [514, 59] on div "Olugbemiro G. Williams. (ogawilliams@yahoo.com)" at bounding box center [660, 58] width 334 height 19
copy div "Olugbemiro"
click at [610, 595] on textarea "Thanks for confirming! I've added a note to the service request that we have pe…" at bounding box center [839, 619] width 674 height 68
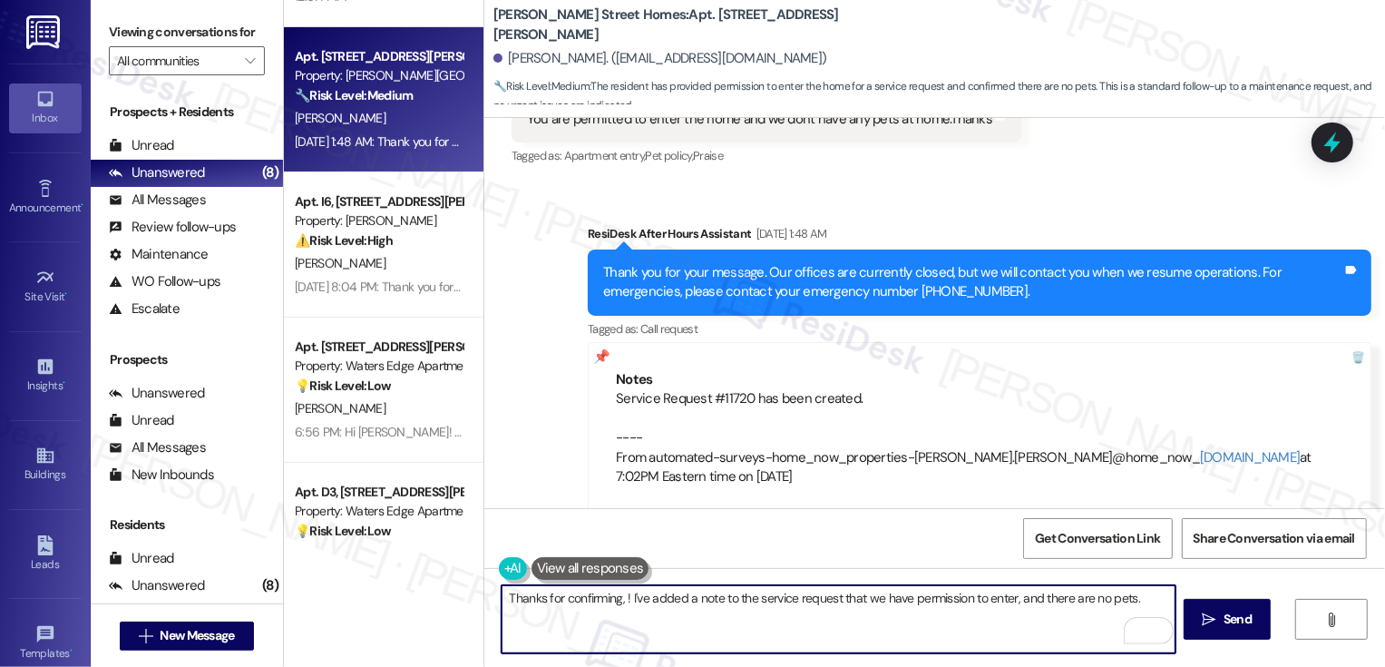
paste textarea "Olugbemiro"
click at [820, 627] on textarea "Thanks for confirming, Olugbemiro! I've added a note to the service request tha…" at bounding box center [839, 619] width 674 height 68
type textarea "Thanks for confirming, Olugbemiro! I've added a note to the service request tha…"
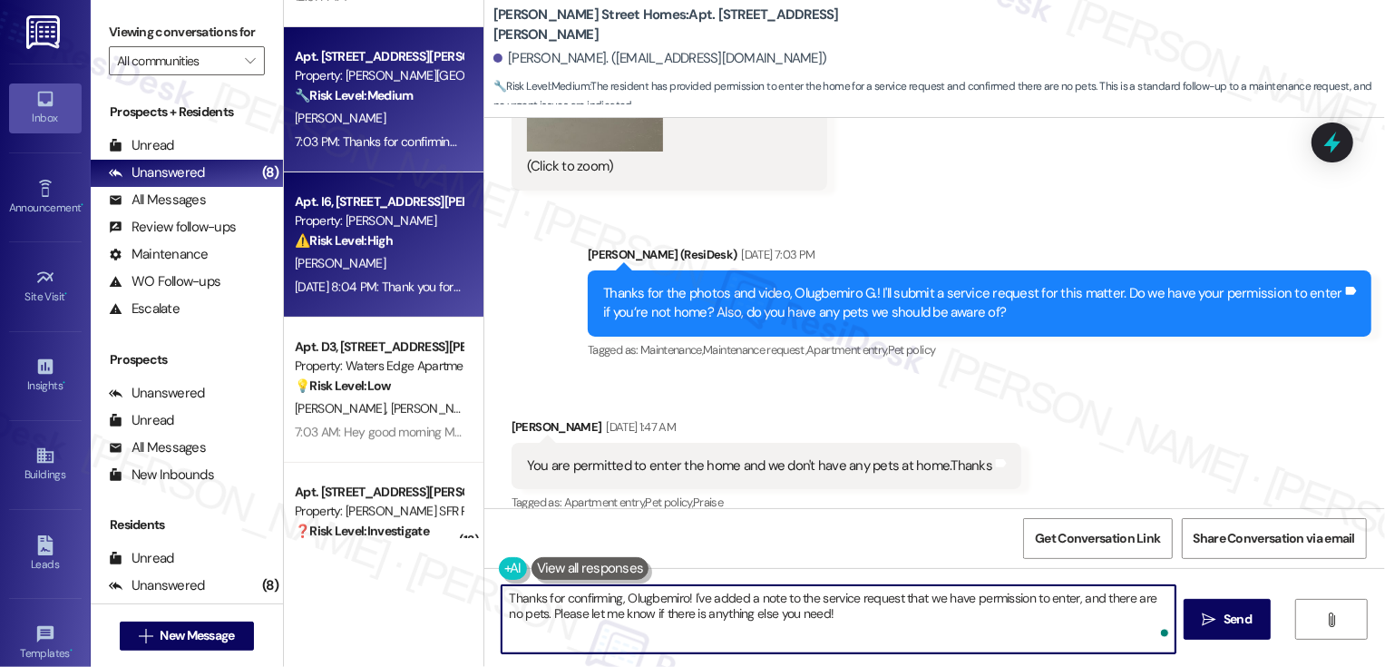
scroll to position [2535, 0]
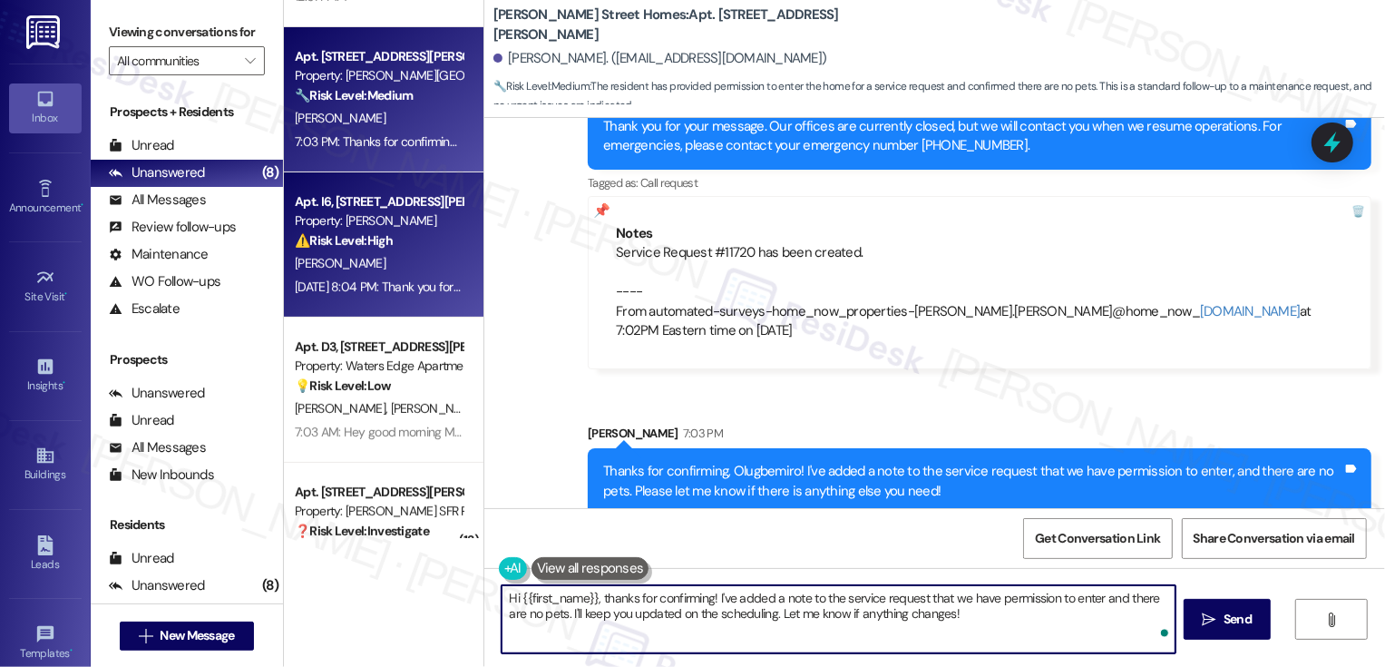
click at [386, 272] on div "[PERSON_NAME]" at bounding box center [378, 263] width 171 height 23
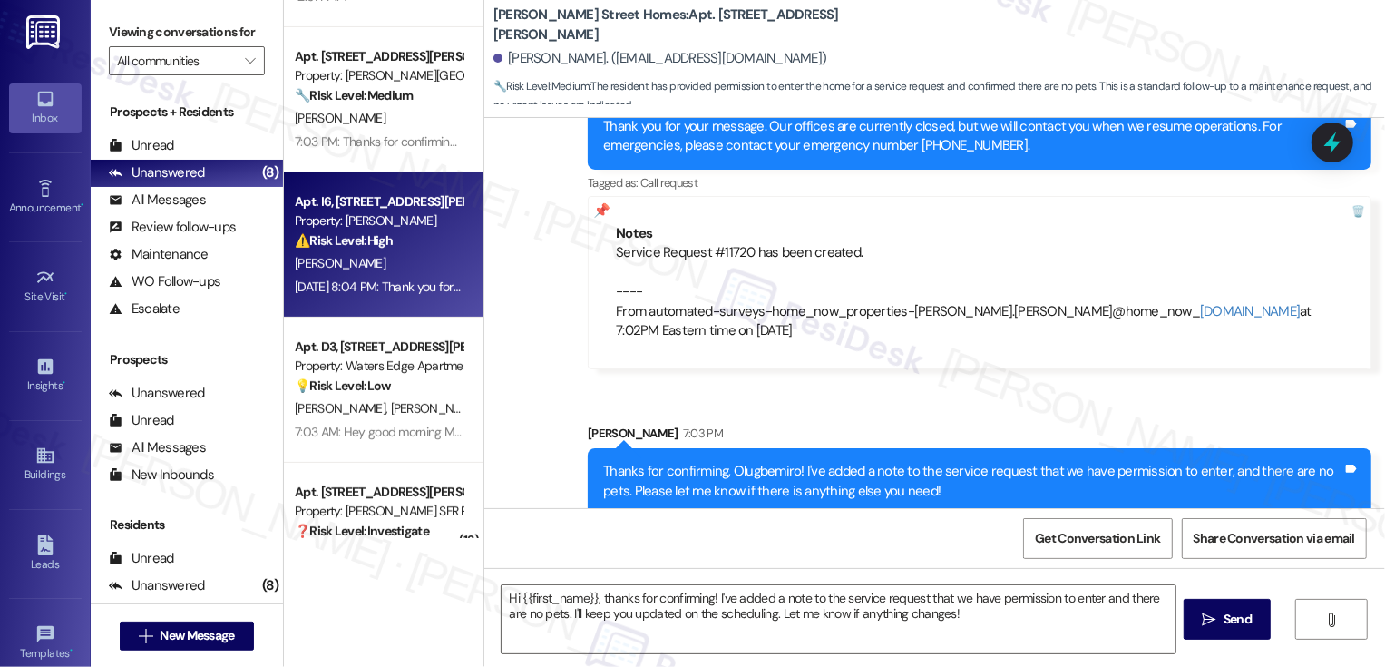
click at [386, 272] on div "[PERSON_NAME]" at bounding box center [378, 263] width 171 height 23
type textarea "Fetching suggested responses. Please feel free to read through the conversation…"
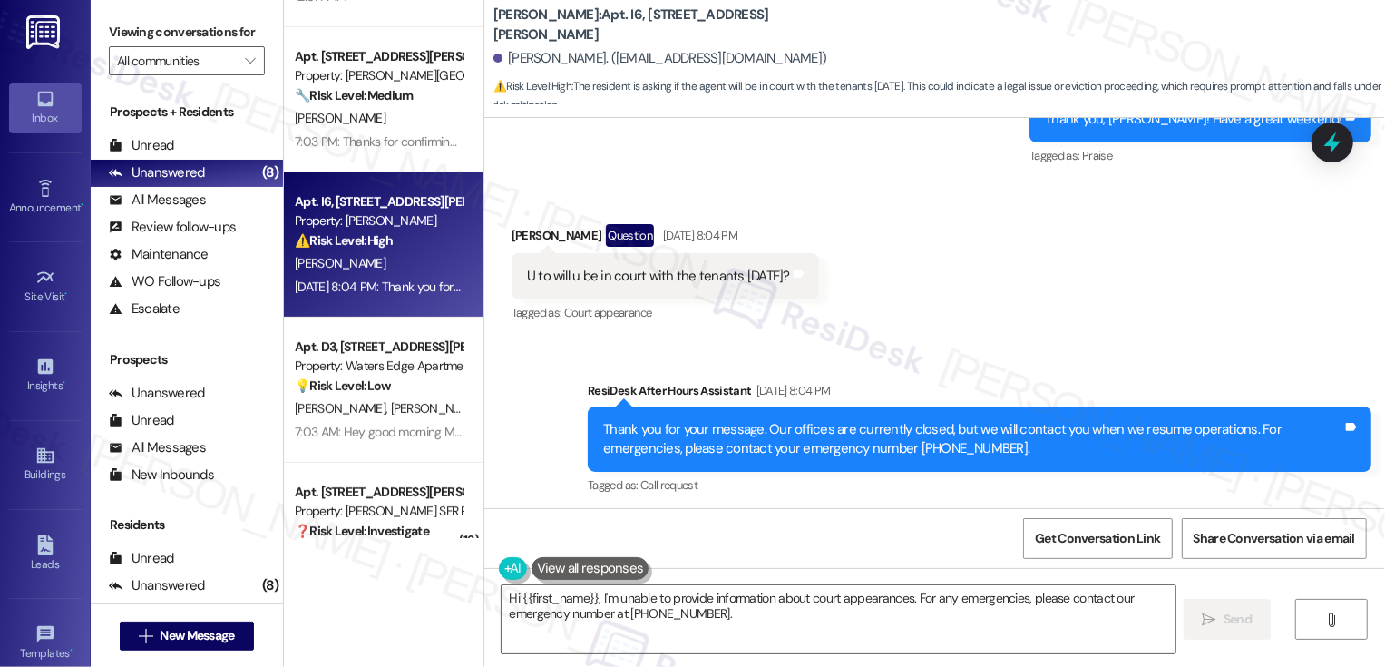
scroll to position [3355, 0]
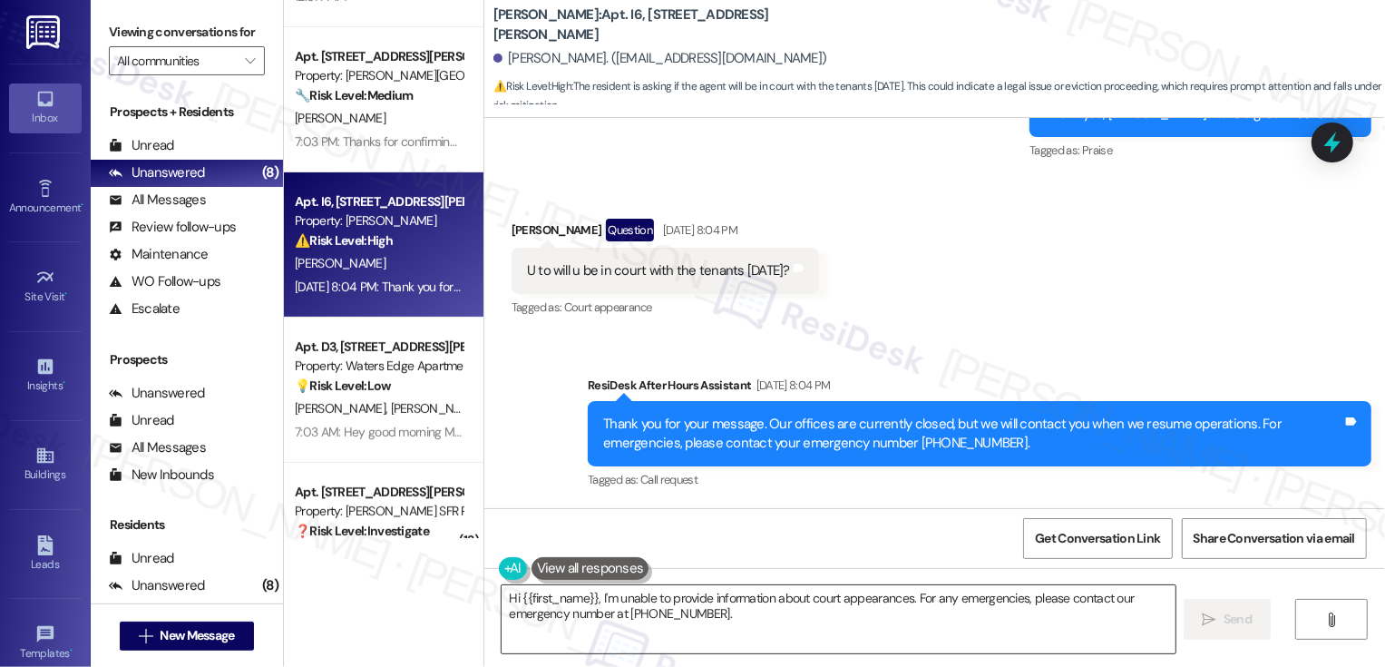
click at [712, 624] on textarea "Hi {{first_name}}, I'm unable to provide information about court appearances. F…" at bounding box center [839, 619] width 674 height 68
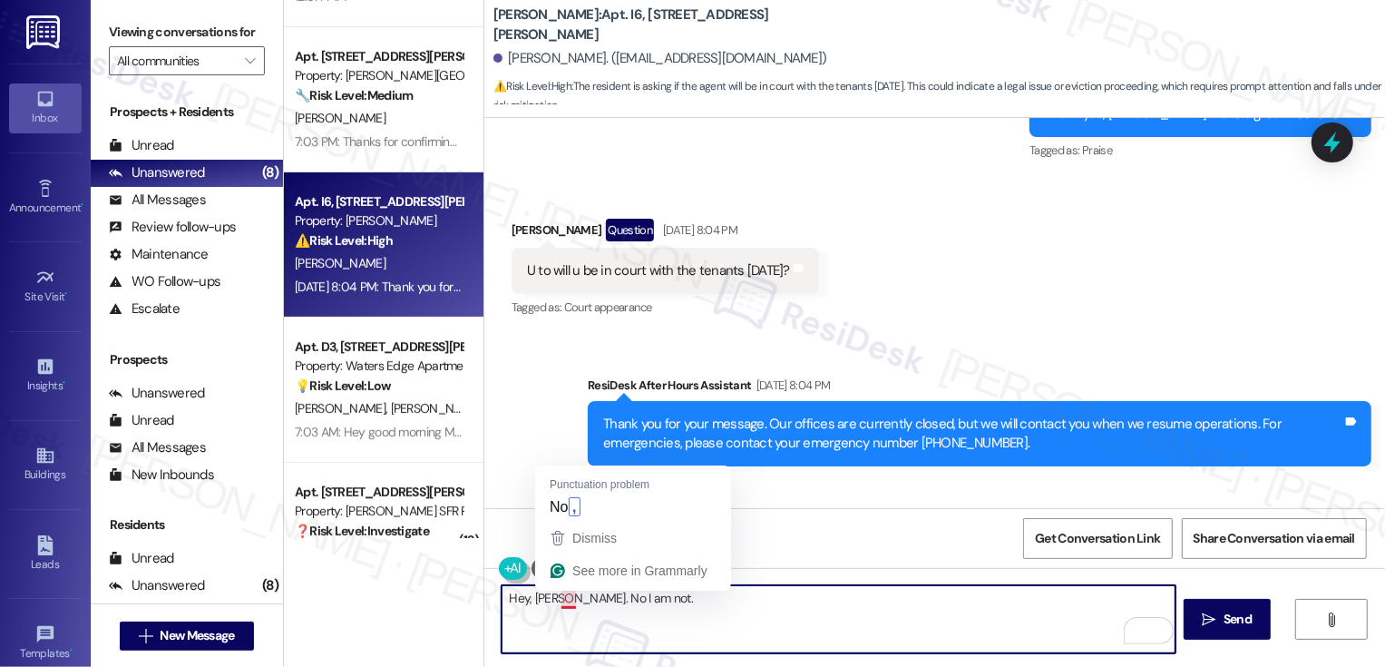
click at [555, 597] on textarea "Hey, Alan. No I am not." at bounding box center [839, 619] width 674 height 68
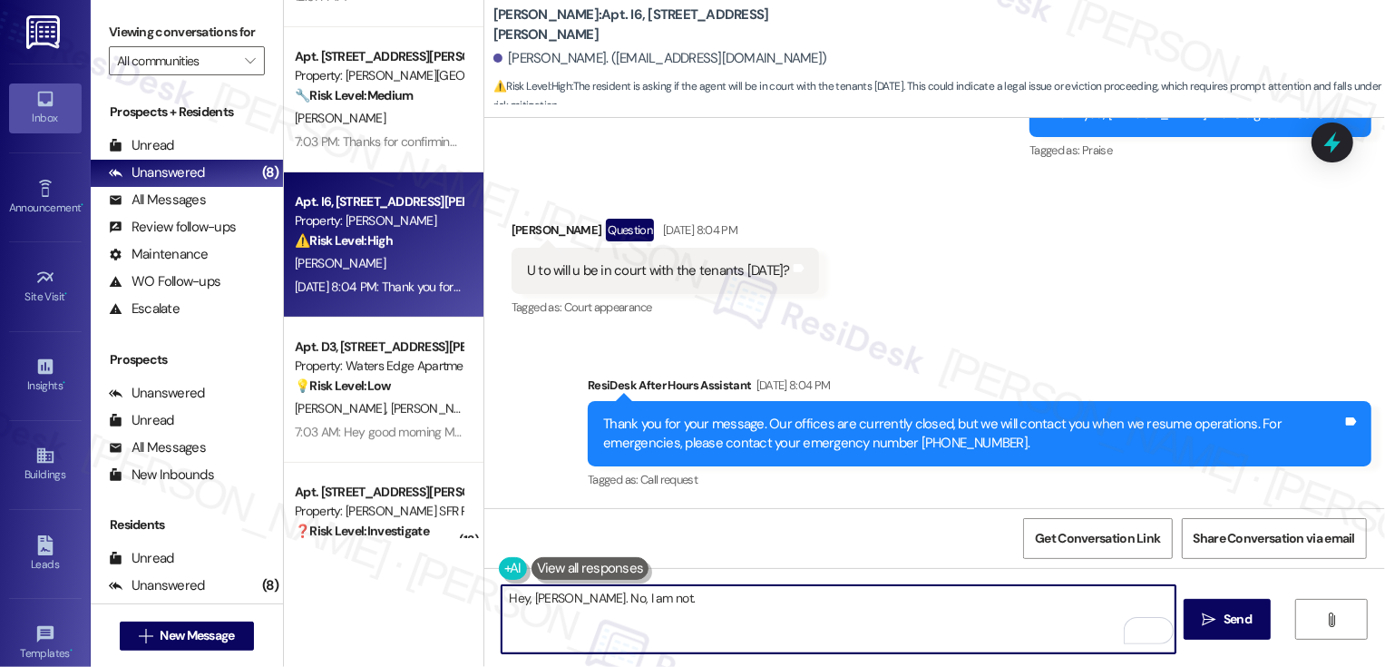
drag, startPoint x: 549, startPoint y: 598, endPoint x: 684, endPoint y: 598, distance: 135.2
click at [684, 598] on textarea "Hey, Alan. No, I am not." at bounding box center [839, 619] width 674 height 68
type textarea "H"
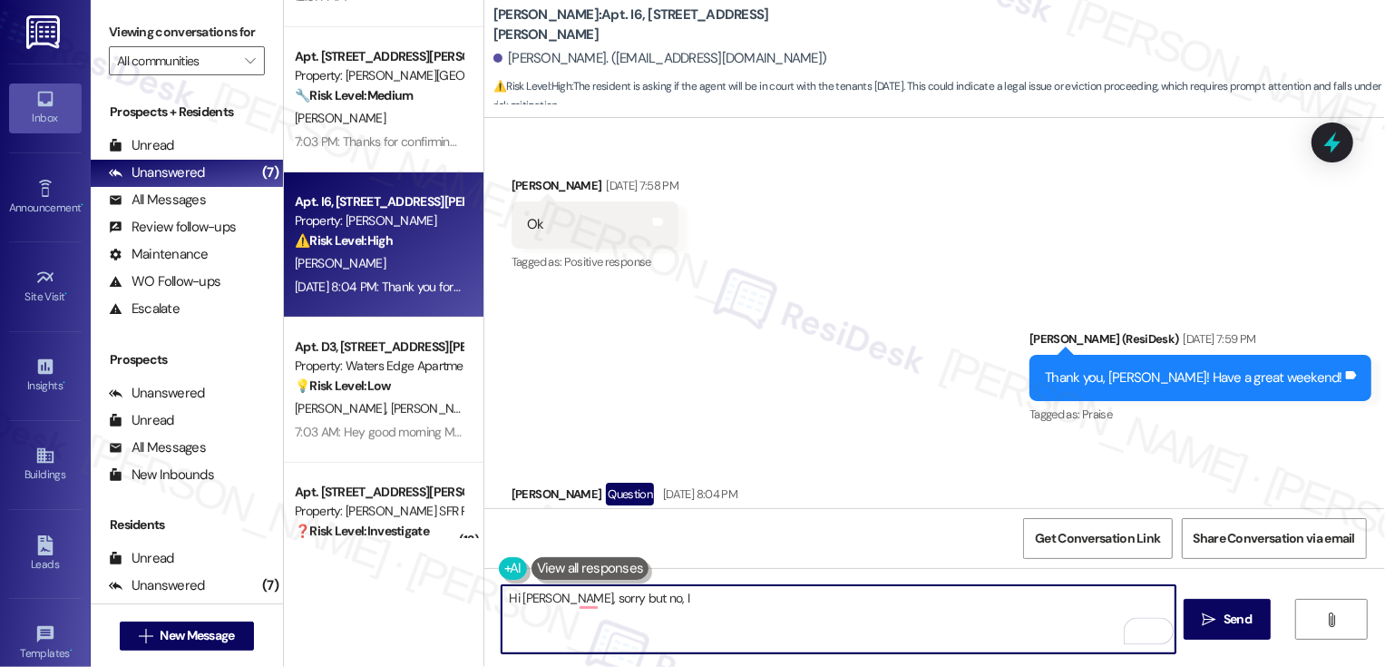
scroll to position [3160, 0]
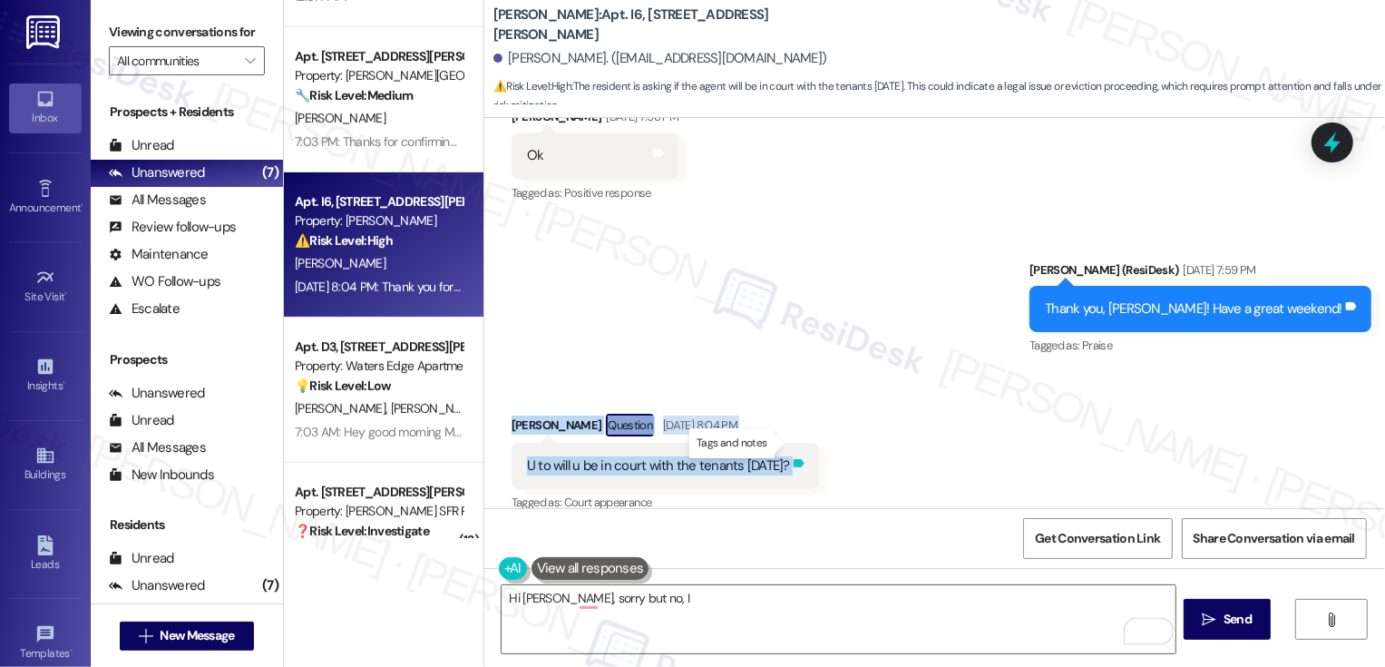
drag, startPoint x: 496, startPoint y: 403, endPoint x: 793, endPoint y: 436, distance: 298.5
click at [793, 436] on div "Received via SMS Alan Cofield Question Aug 15, 2025 at 8:04 PM U to will u be i…" at bounding box center [665, 465] width 335 height 130
copy div "Alan Cofield Question Aug 15, 2025 at 8:04 PM U to will u be in court with the …"
click at [646, 613] on textarea "Hi Alan, sorry but no, I" at bounding box center [839, 619] width 674 height 68
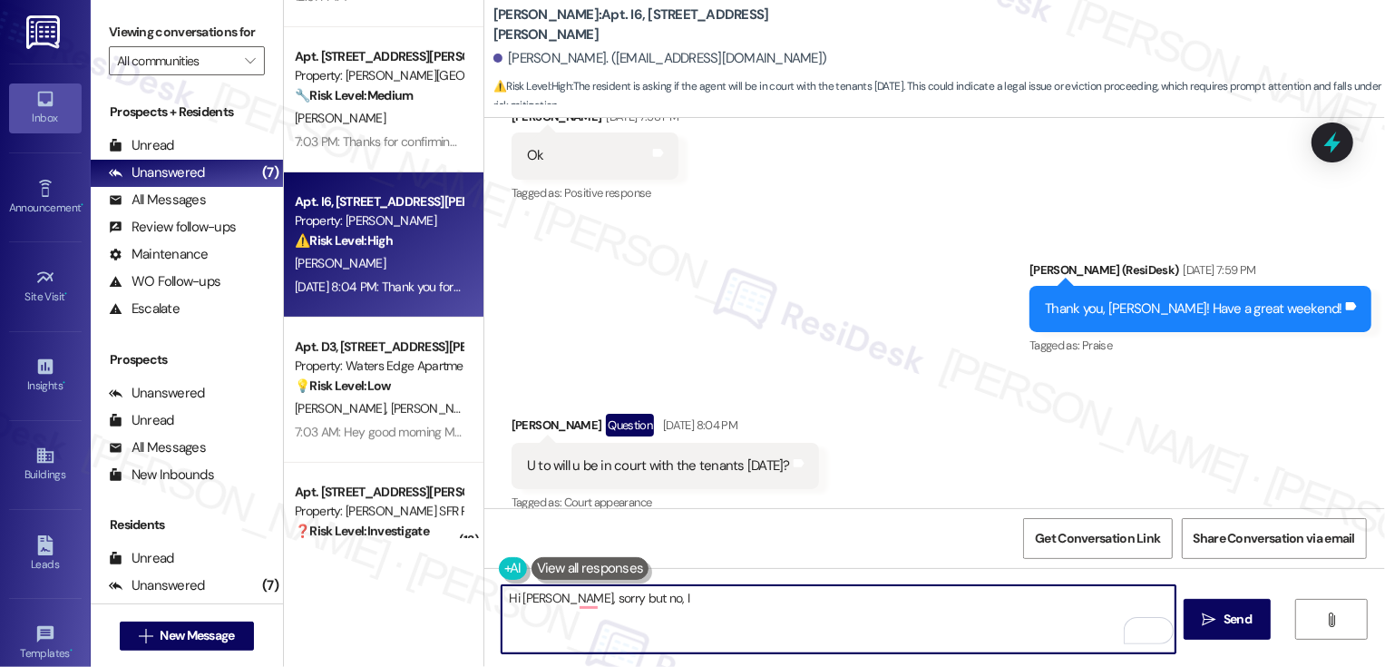
click at [537, 602] on textarea "Hi Alan, sorry but no, I" at bounding box center [839, 619] width 674 height 68
paste textarea "I’m not involved with that matter,"
click at [536, 597] on textarea "Hi Alan, I’m not involved with that matter," at bounding box center [839, 619] width 674 height 68
click at [776, 602] on textarea "Hi Alan, sorry, but I’m not involved with that matter," at bounding box center [839, 619] width 674 height 68
type textarea "Hi Alan, sorry, but I’m not involved with that matter."
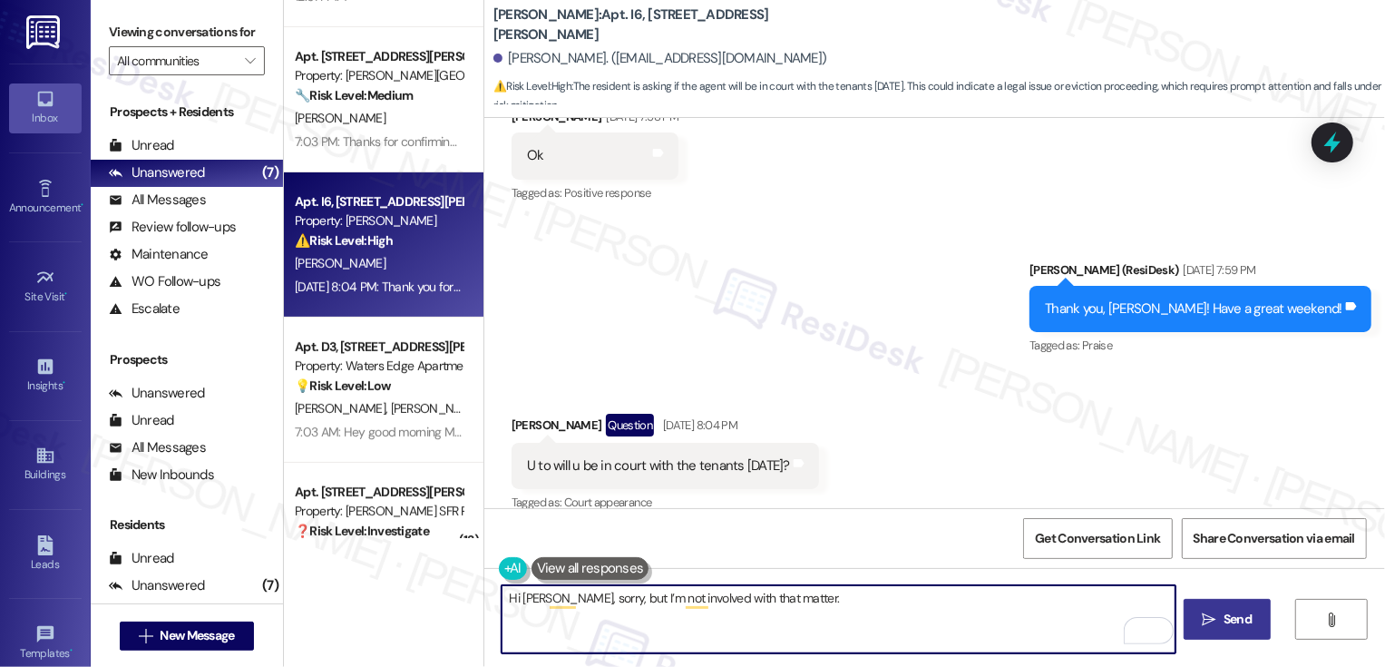
click at [1226, 615] on span "Send" at bounding box center [1238, 619] width 28 height 19
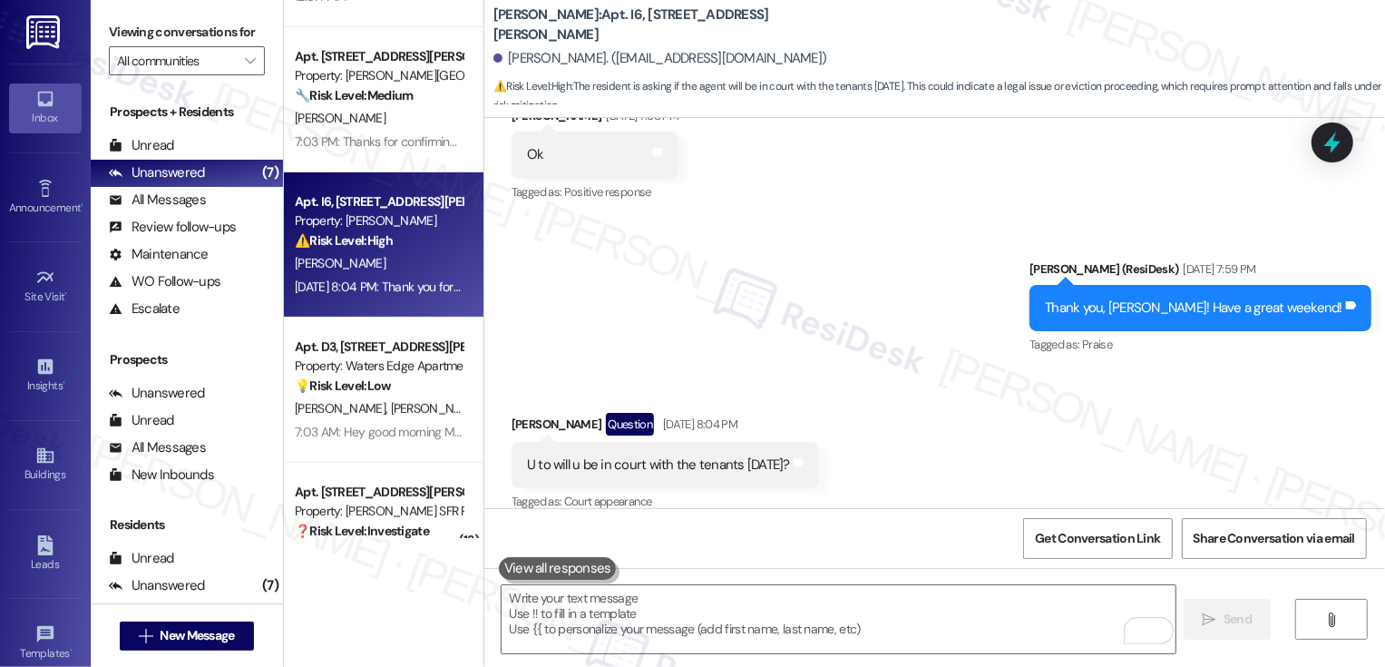
scroll to position [332, 0]
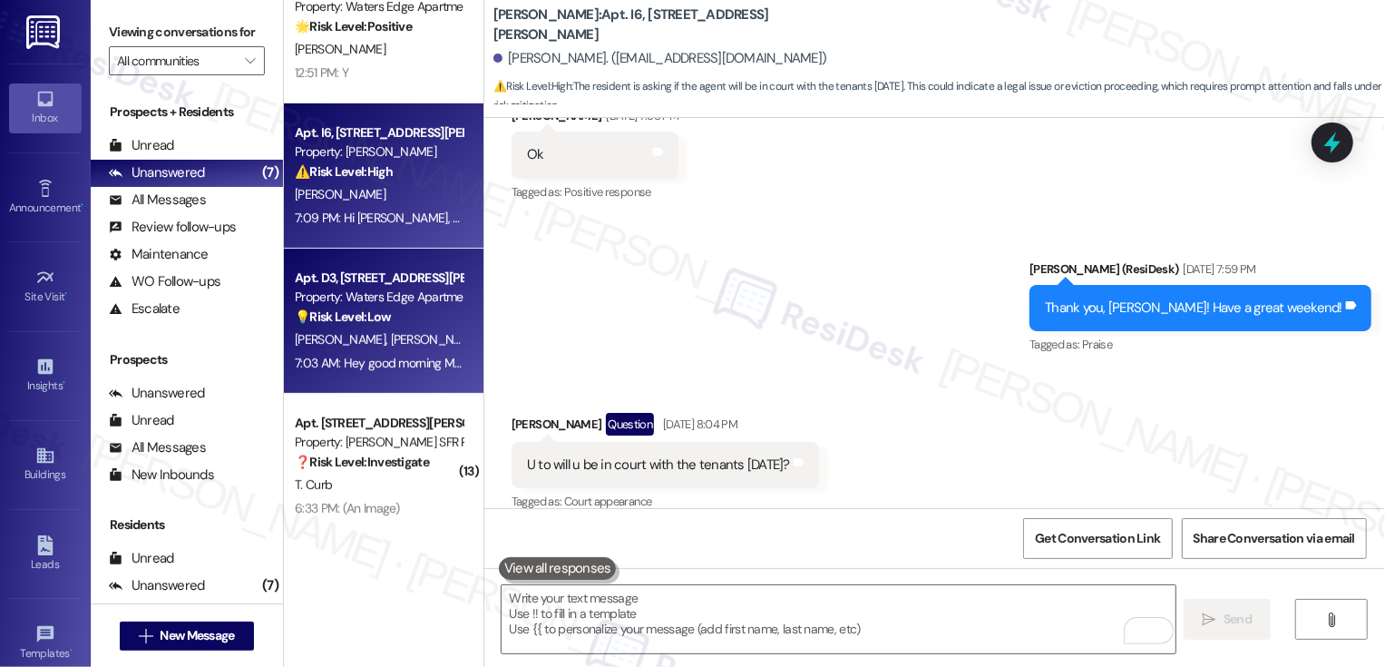
click at [351, 348] on div "S. Roberts M. Franklin" at bounding box center [378, 339] width 171 height 23
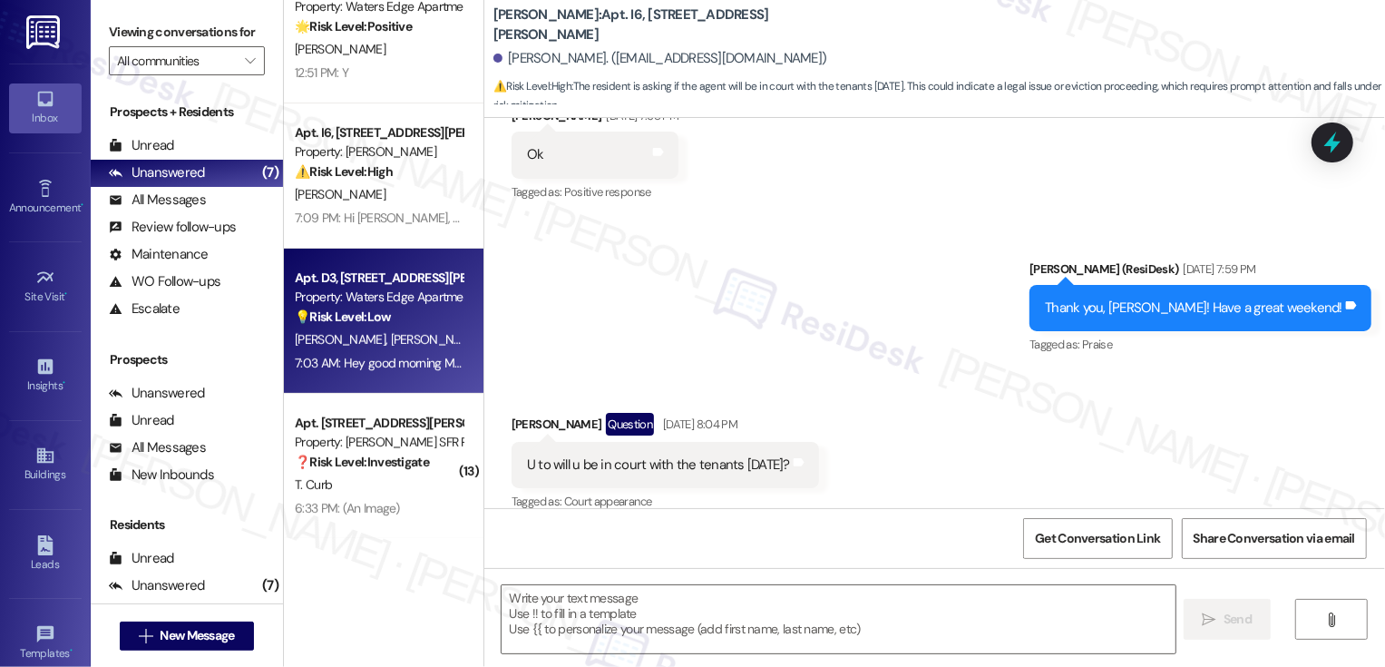
click at [351, 348] on div "S. Roberts M. Franklin" at bounding box center [378, 339] width 171 height 23
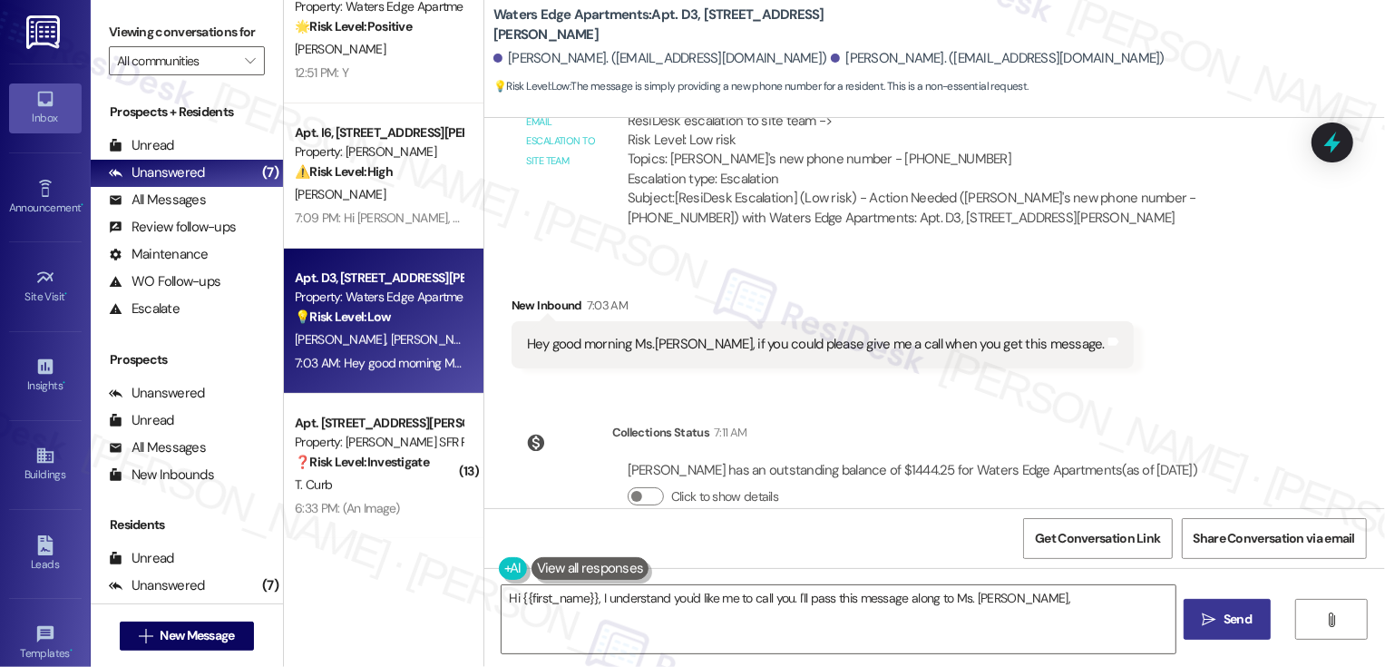
scroll to position [623, 0]
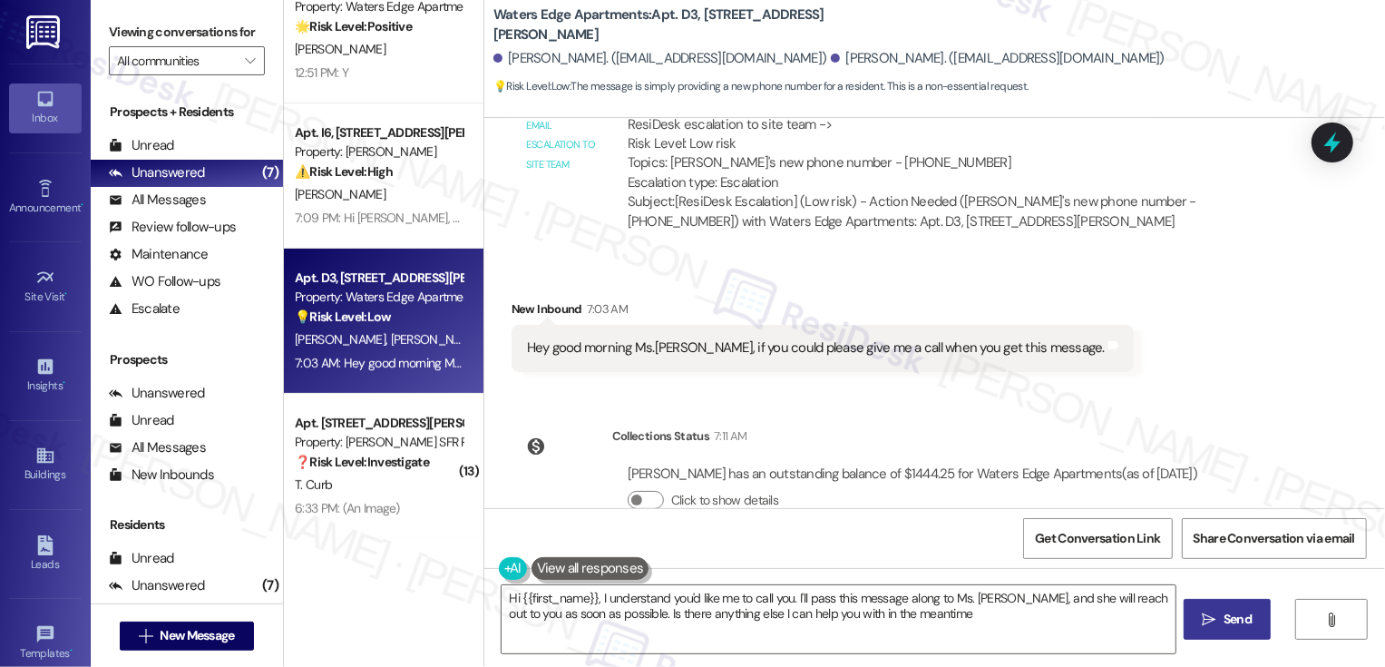
type textarea "Hi {{first_name}}, I understand you'd like me to call you. I'll pass this messa…"
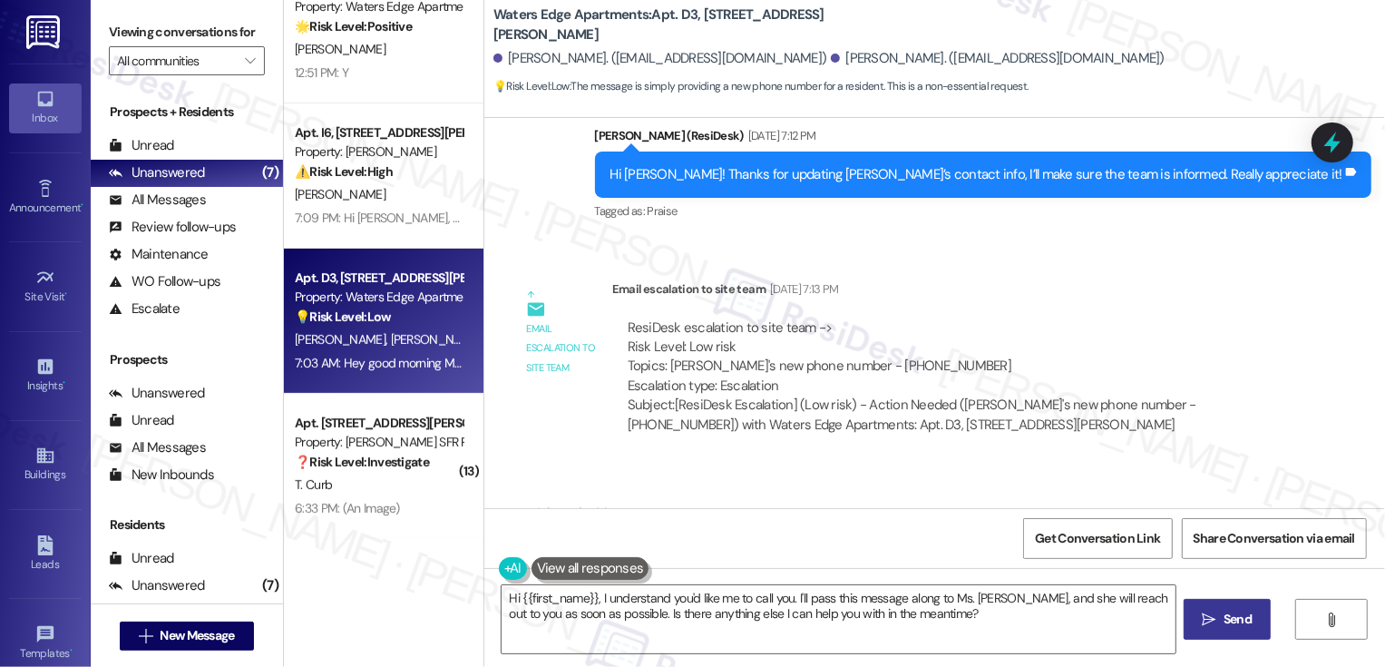
scroll to position [648, 0]
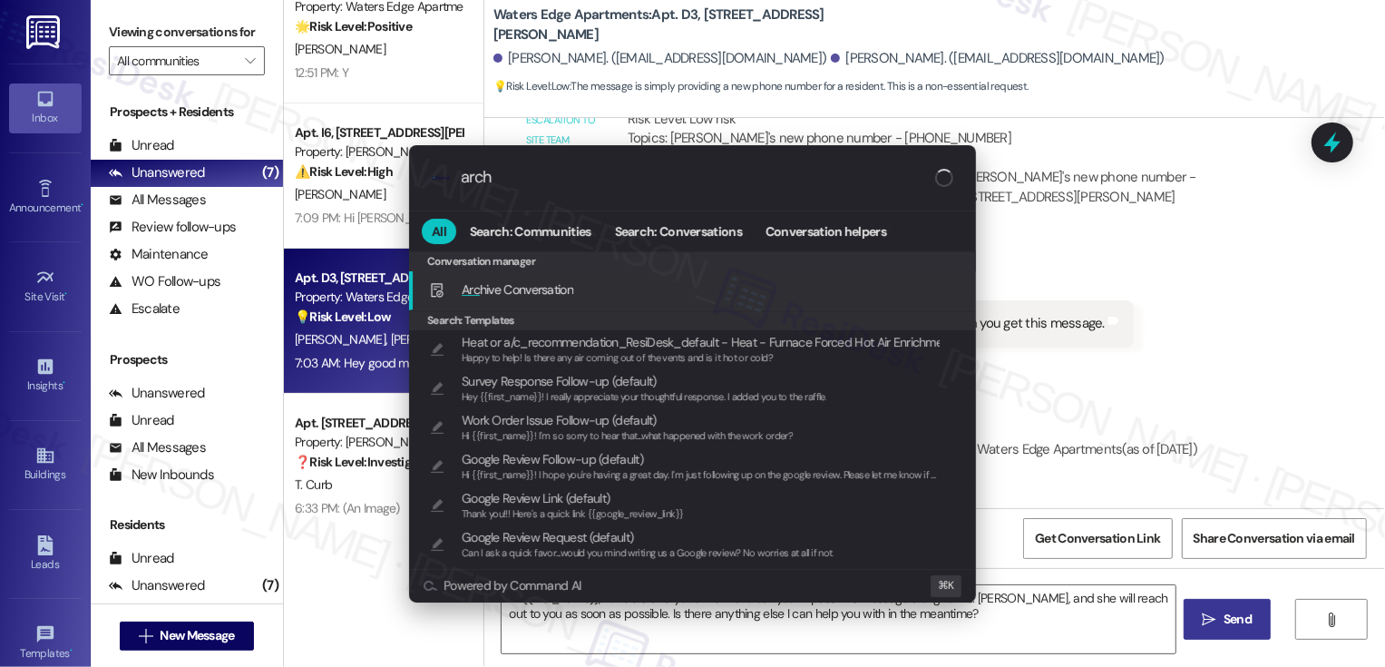
type input "archi"
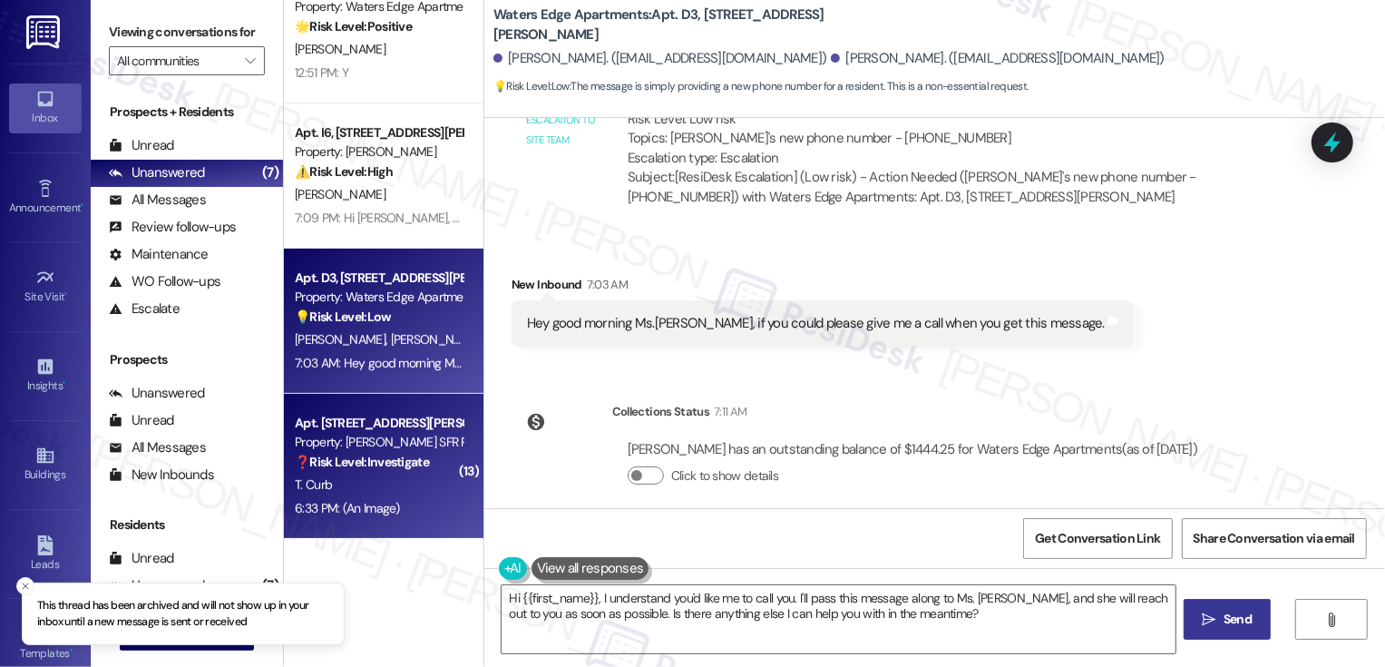
click at [417, 474] on div "T. Curb" at bounding box center [378, 485] width 171 height 23
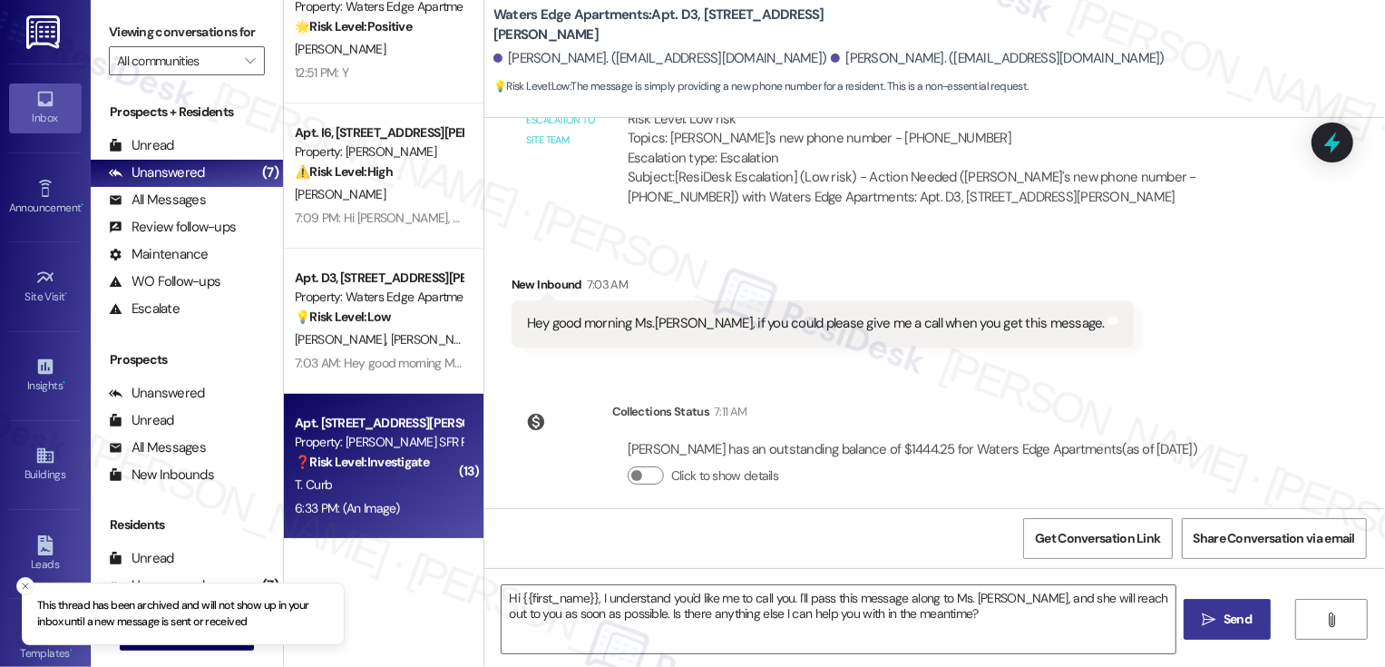
click at [417, 474] on div "T. Curb" at bounding box center [378, 485] width 171 height 23
type textarea "Fetching suggested responses. Please feel free to read through the conversation…"
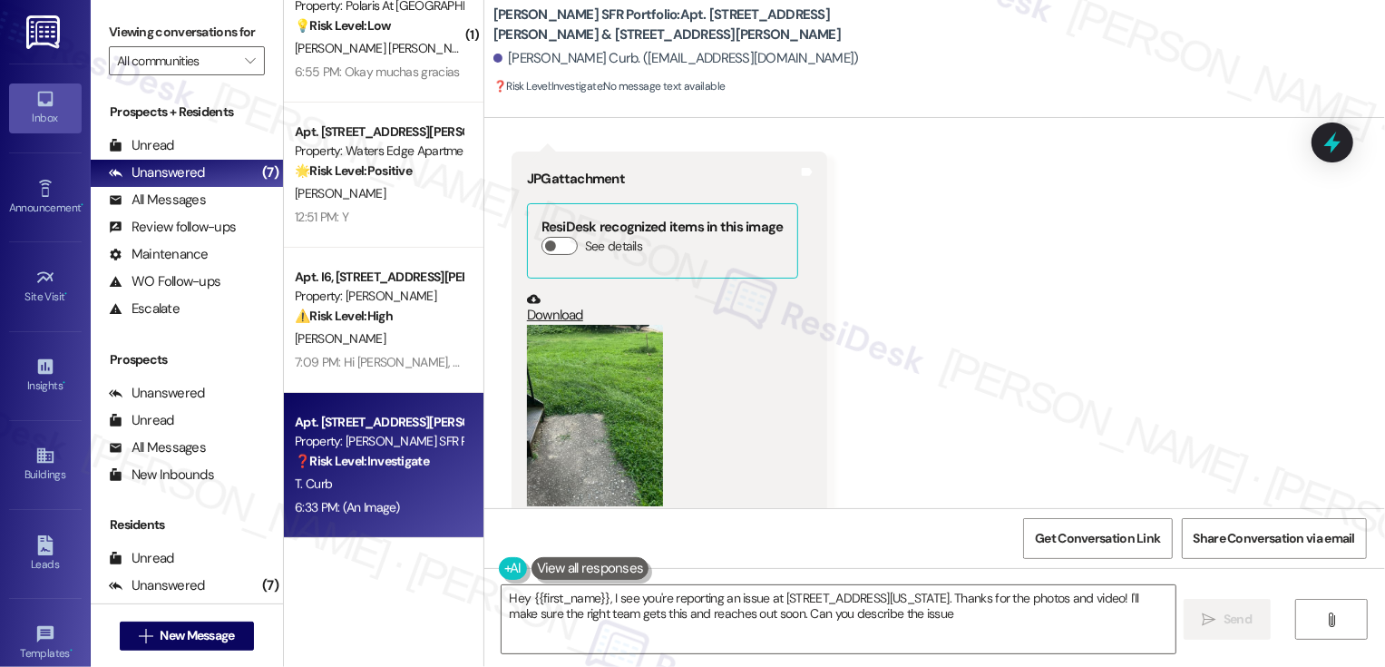
scroll to position [187, 0]
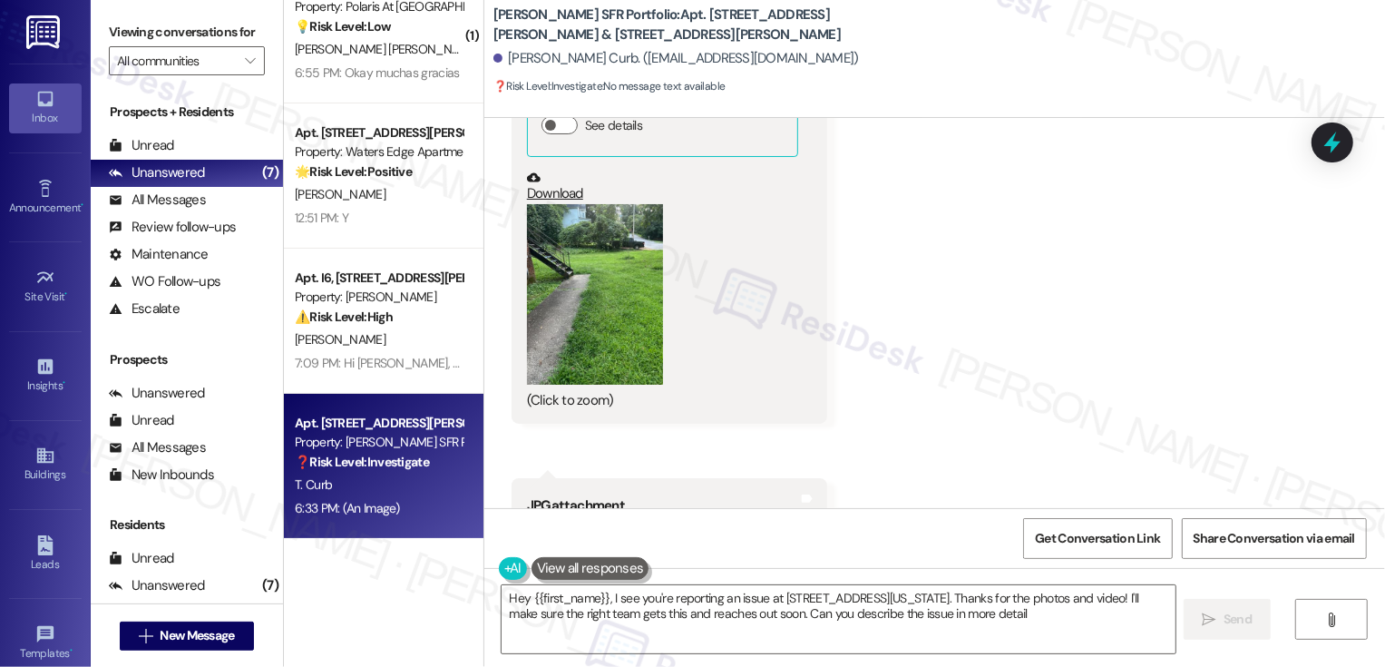
type textarea "Hey {{first_name}}, I see you're reporting an issue at 1870 East Point, Georgia…"
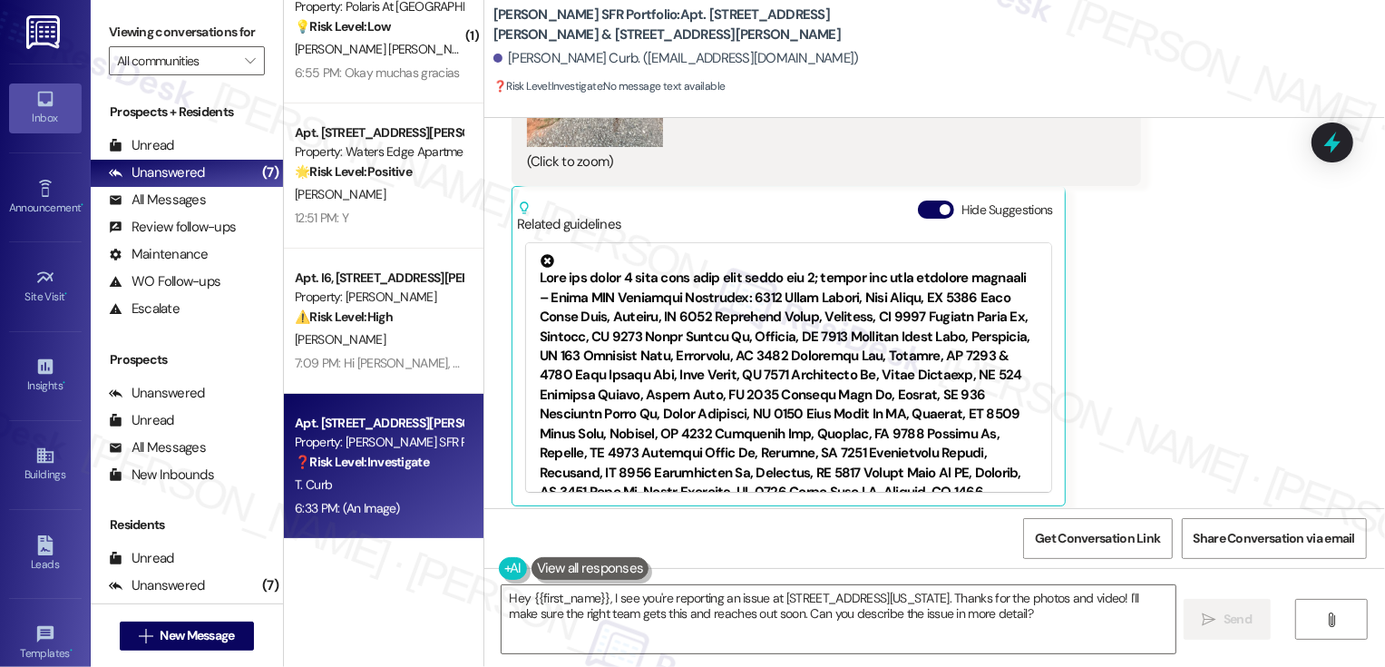
scroll to position [5257, 0]
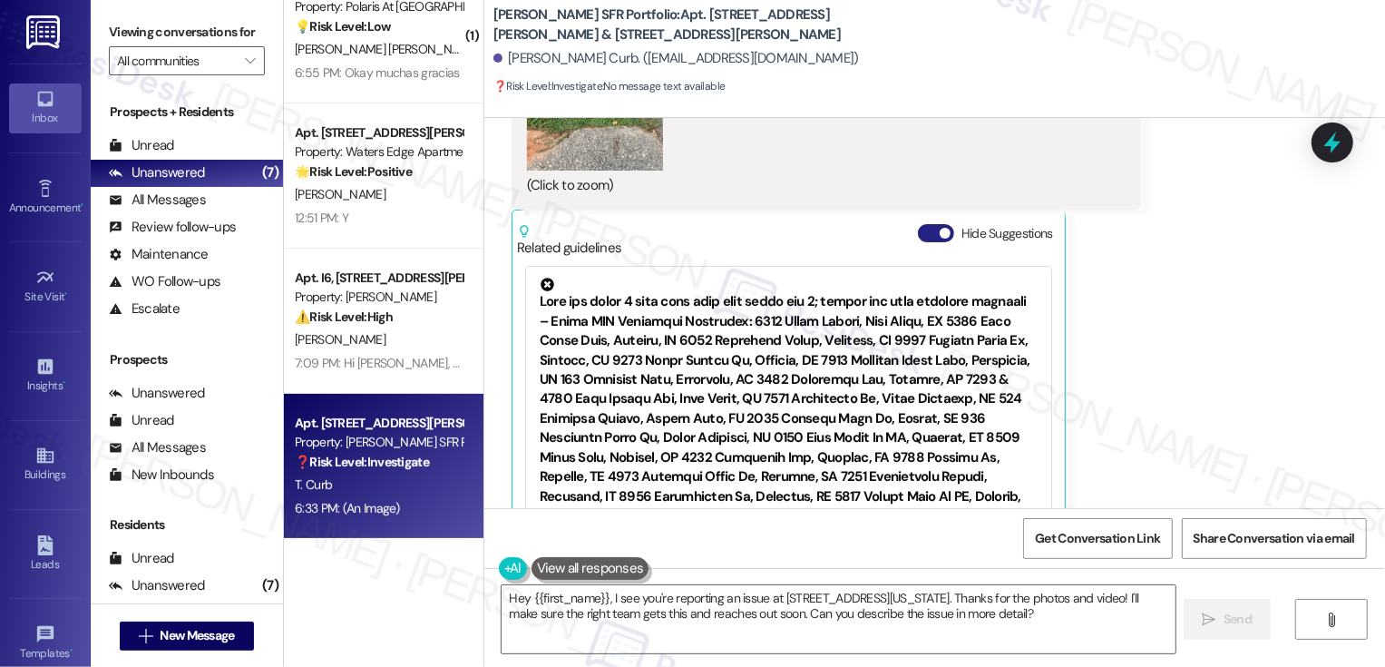
click at [926, 224] on button "Hide Suggestions" at bounding box center [936, 233] width 36 height 18
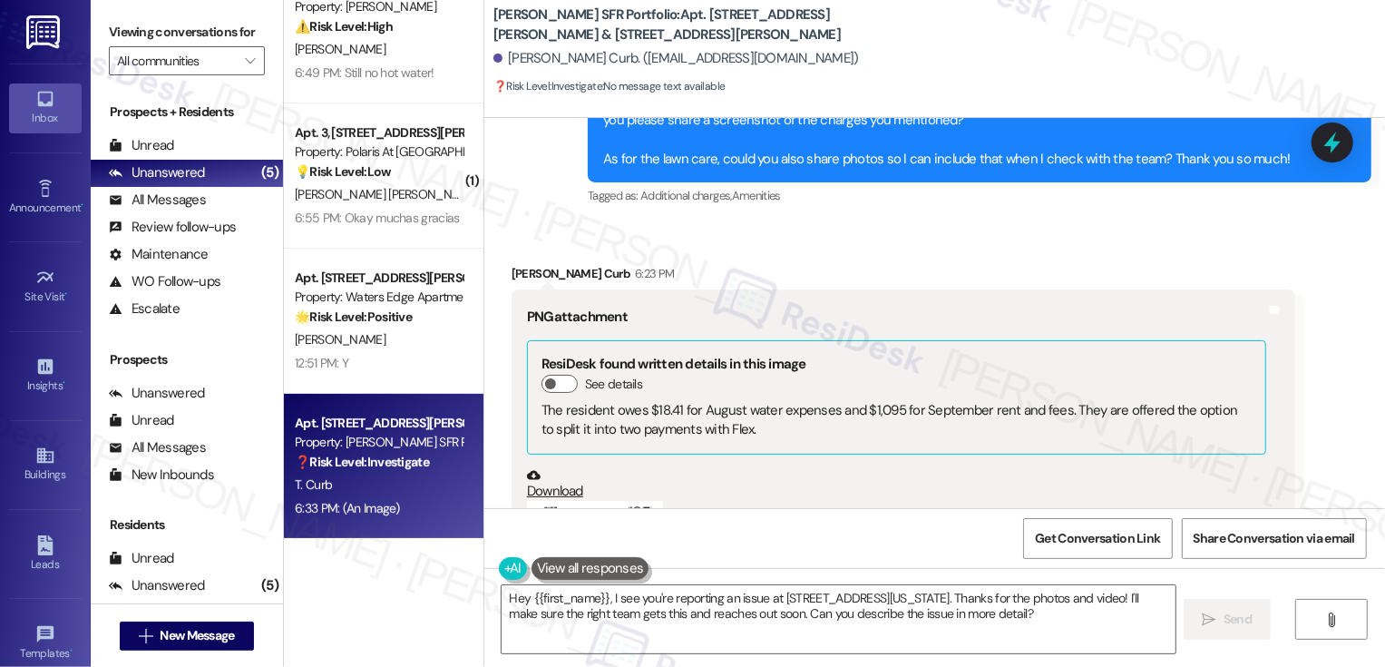
scroll to position [1017, 0]
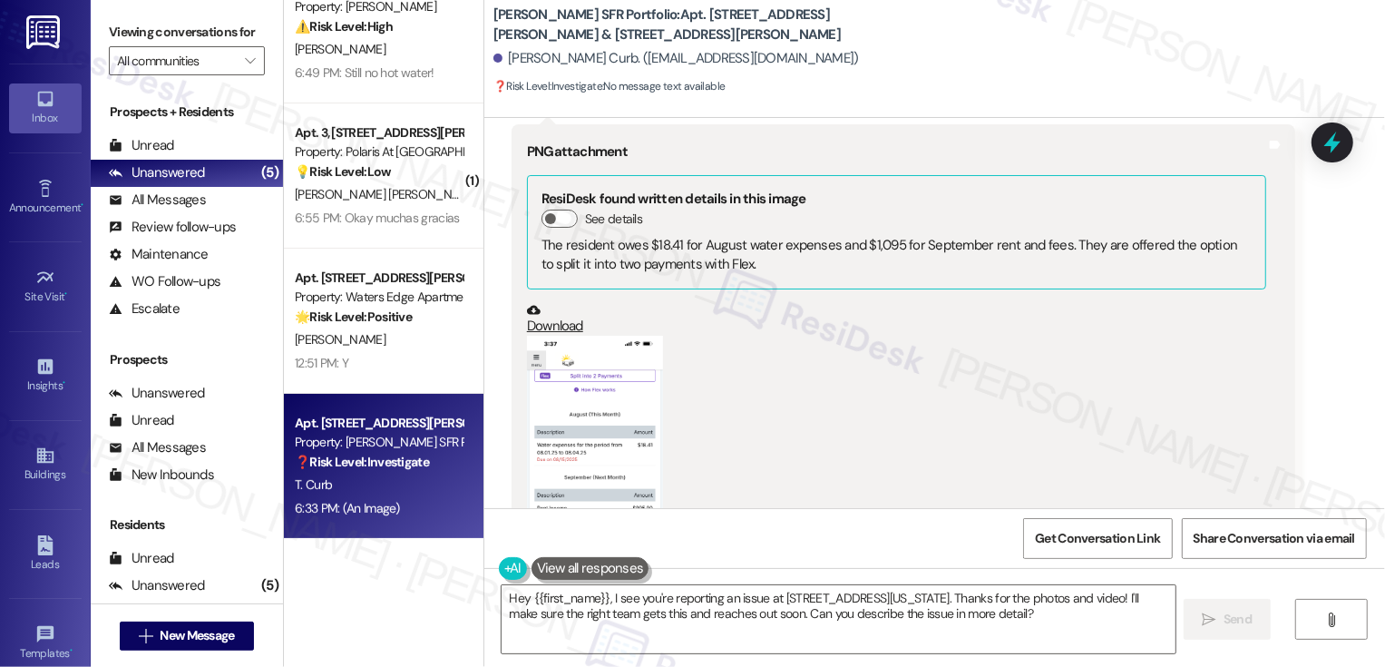
click at [595, 382] on button "Zoom image" at bounding box center [595, 483] width 136 height 294
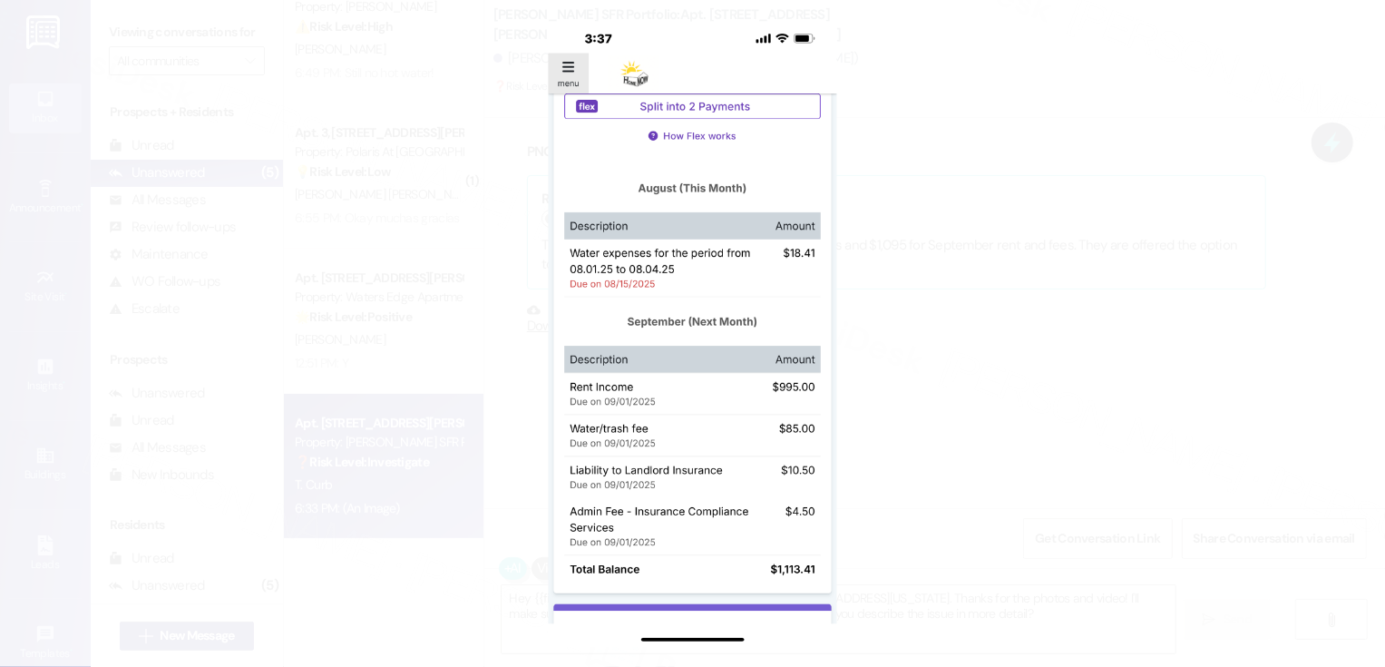
click at [1136, 476] on button "Unzoom image" at bounding box center [692, 333] width 1385 height 667
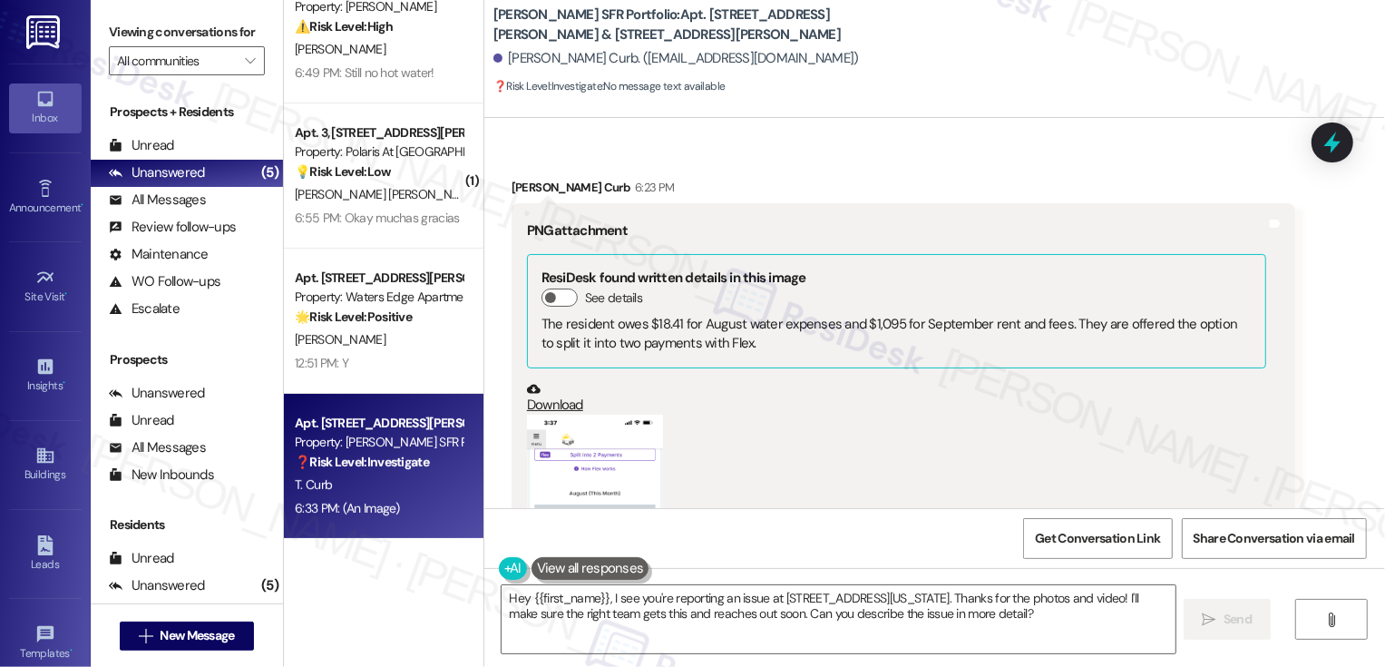
scroll to position [962, 0]
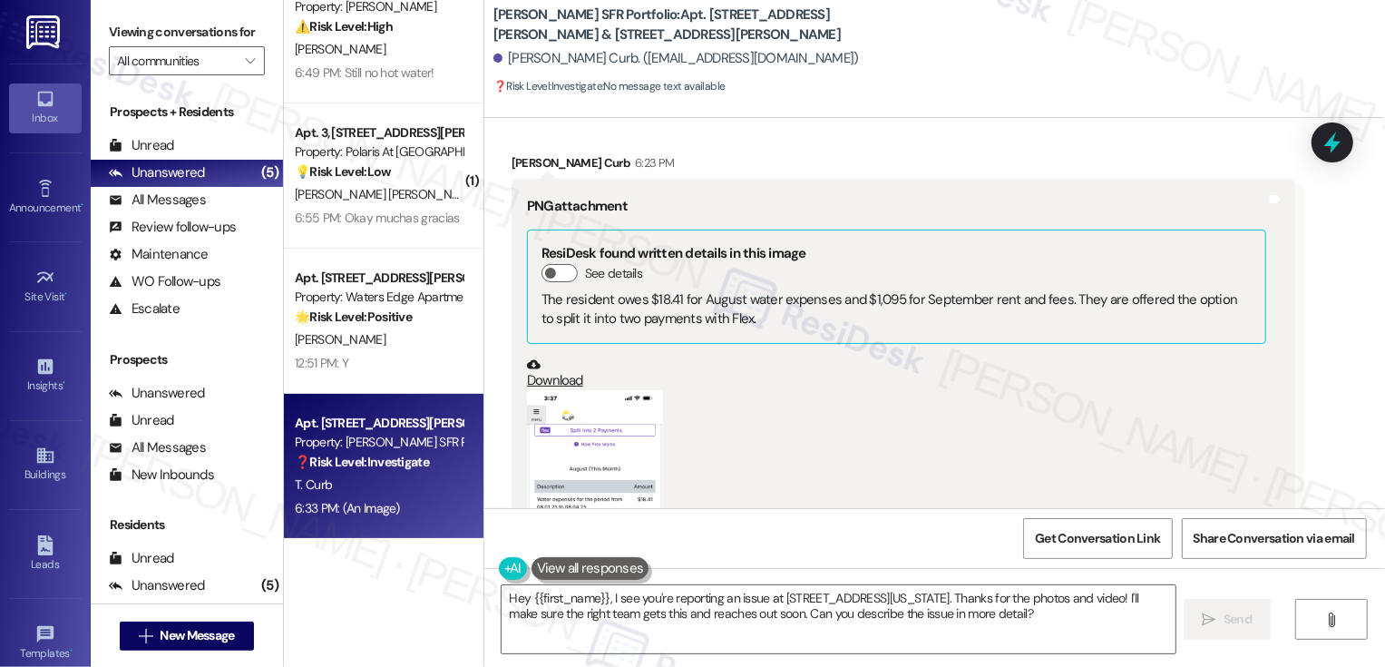
click at [571, 435] on button "Zoom image" at bounding box center [595, 537] width 136 height 294
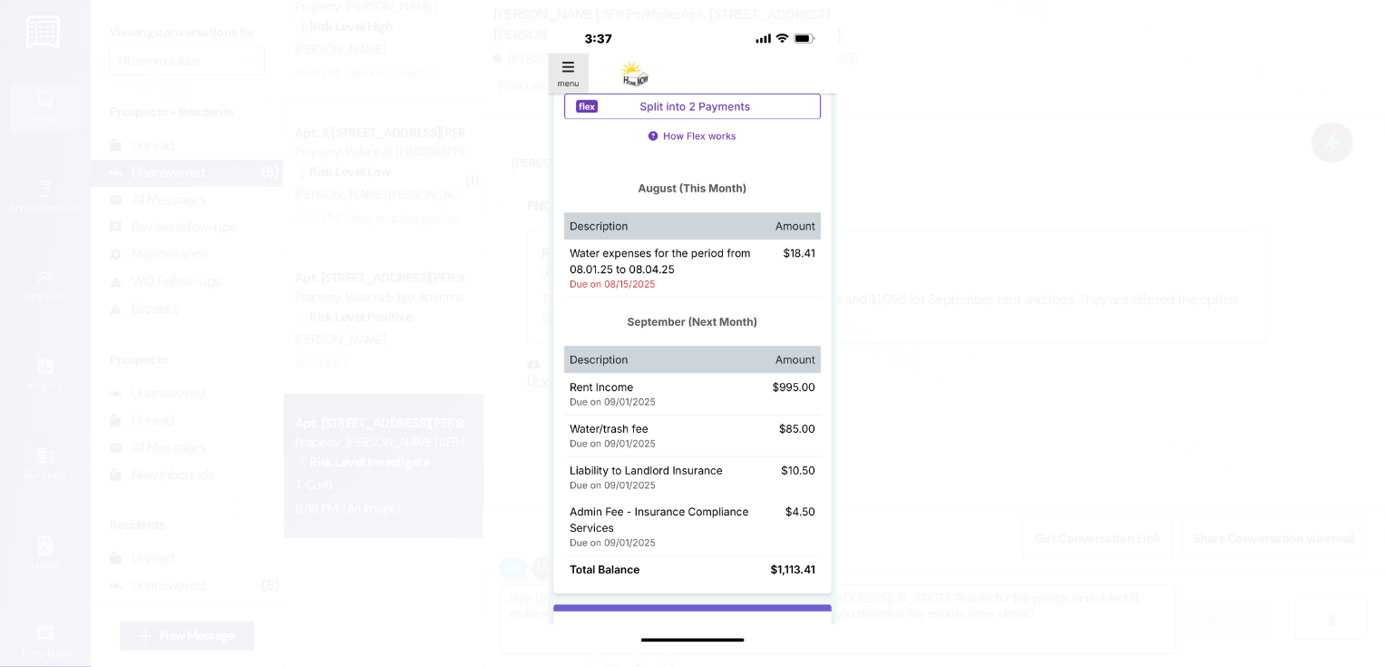
click at [900, 386] on button "Unzoom image" at bounding box center [692, 333] width 1385 height 667
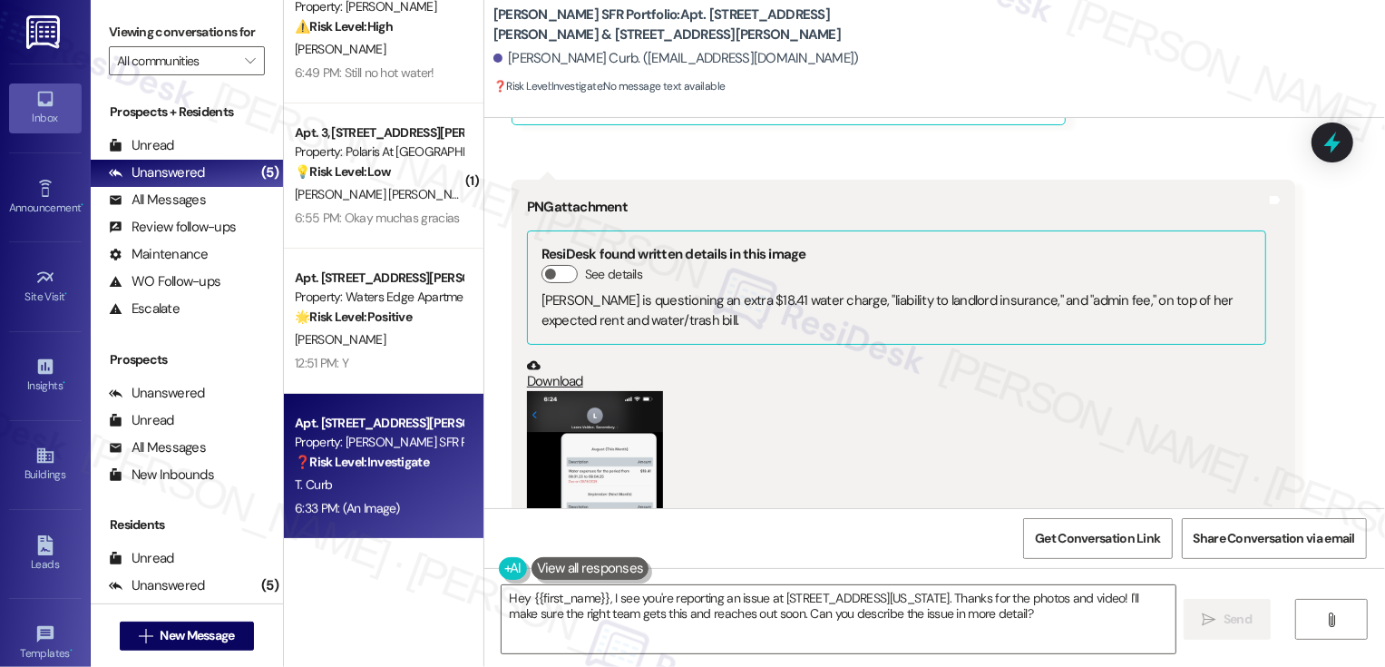
scroll to position [1802, 0]
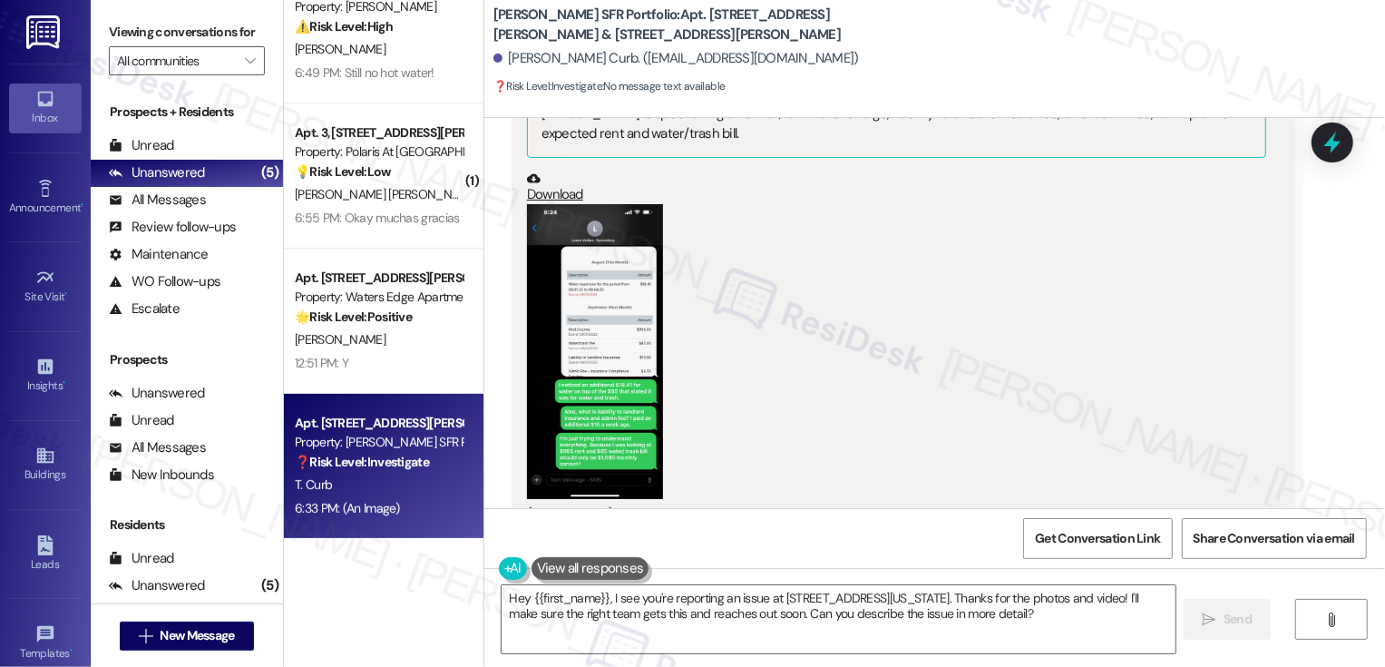
click at [578, 354] on button "Zoom image" at bounding box center [595, 351] width 136 height 294
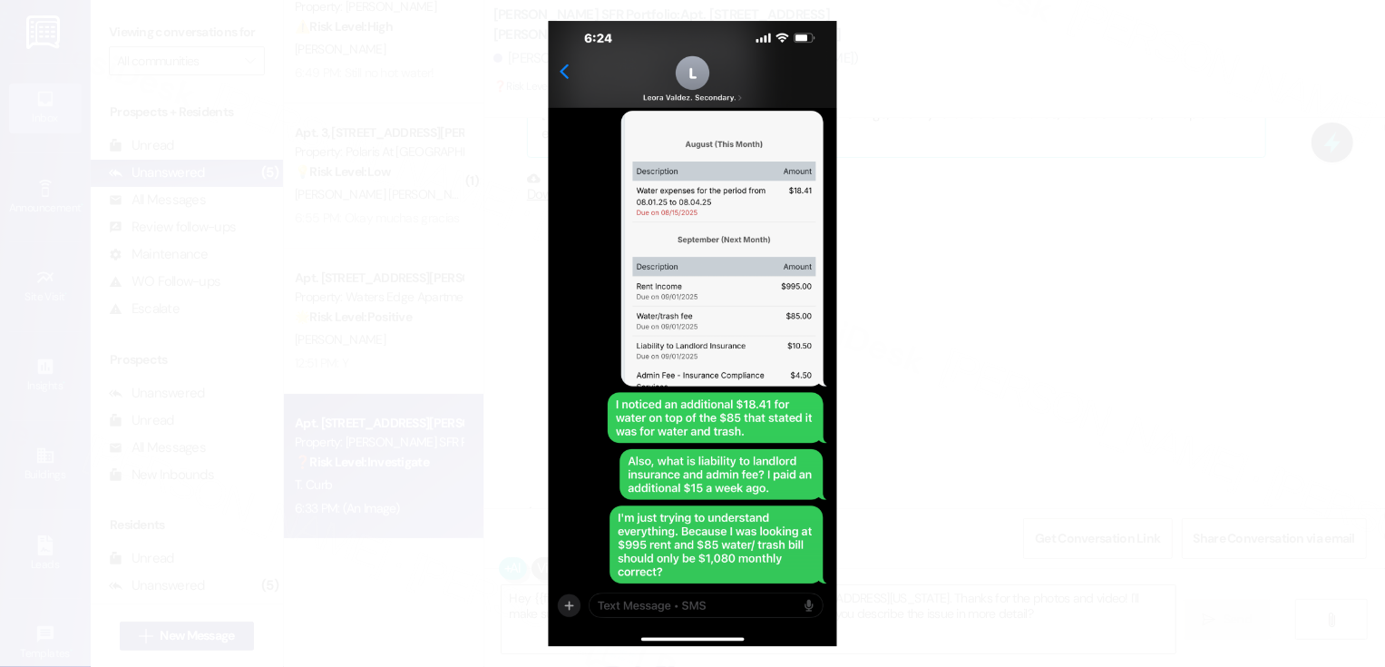
click at [874, 457] on button "Unzoom image" at bounding box center [692, 333] width 1385 height 667
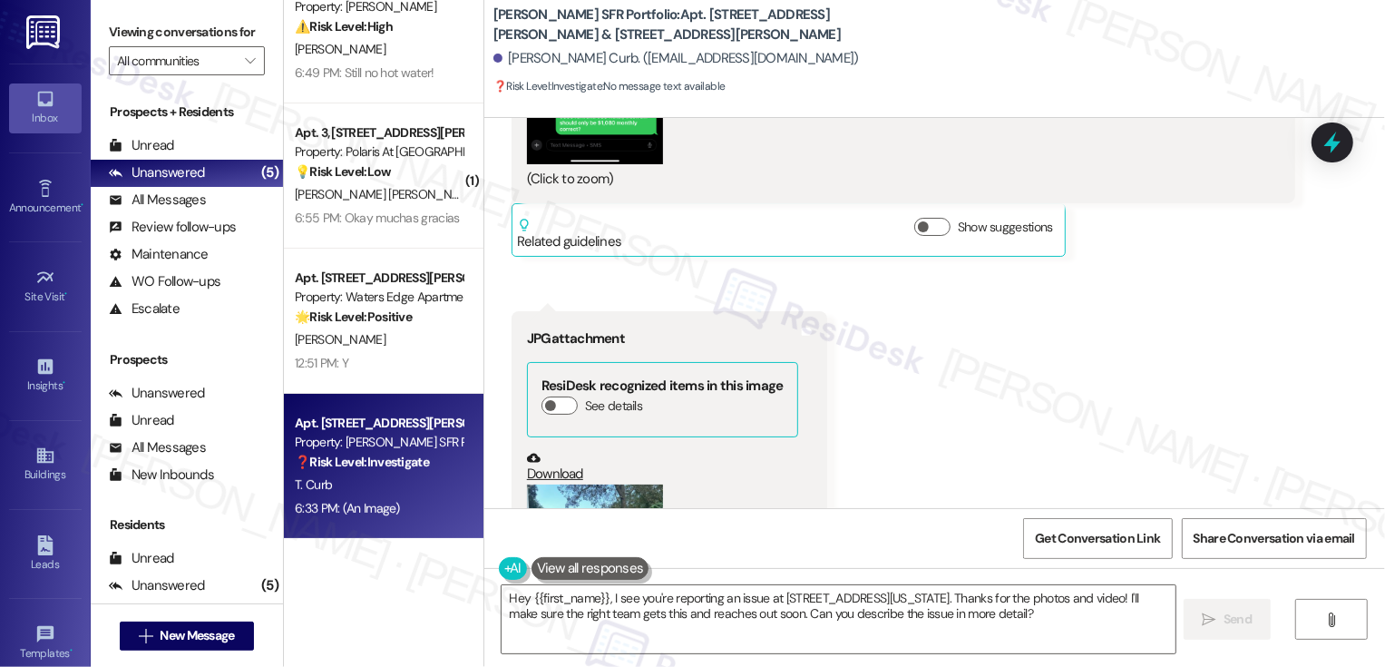
scroll to position [2319, 0]
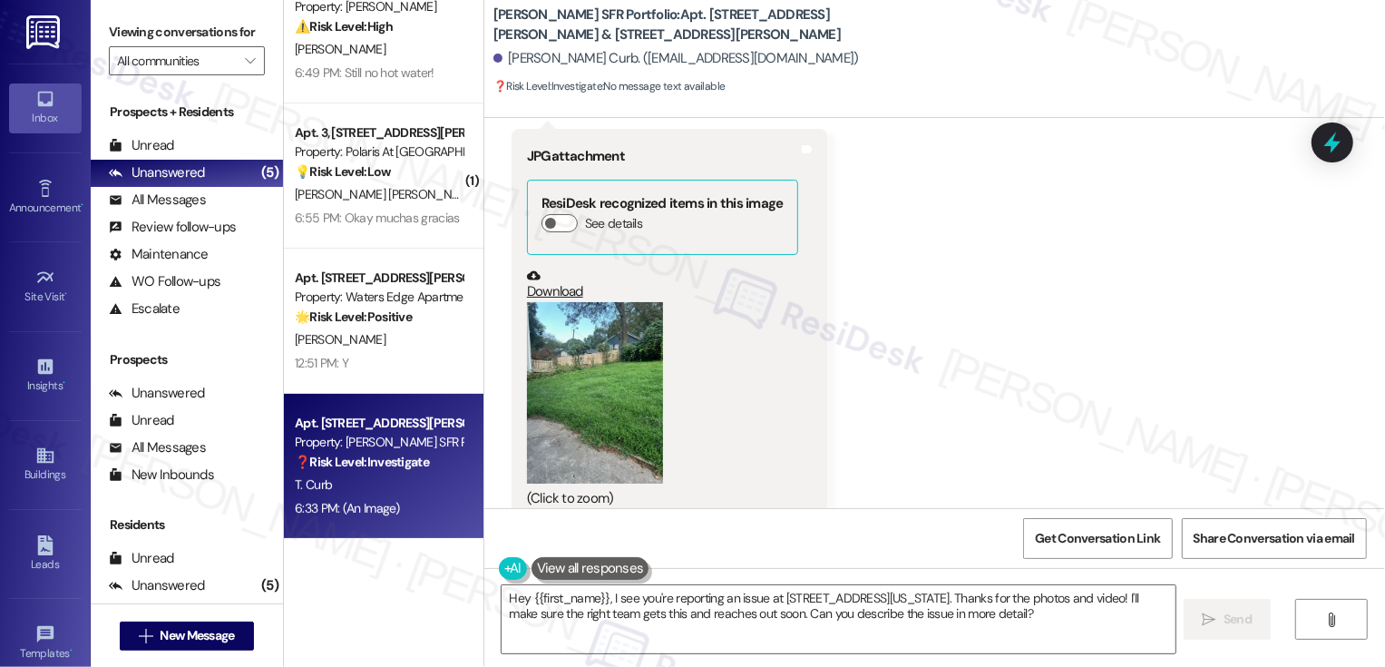
click at [590, 335] on button "Zoom image" at bounding box center [595, 392] width 136 height 181
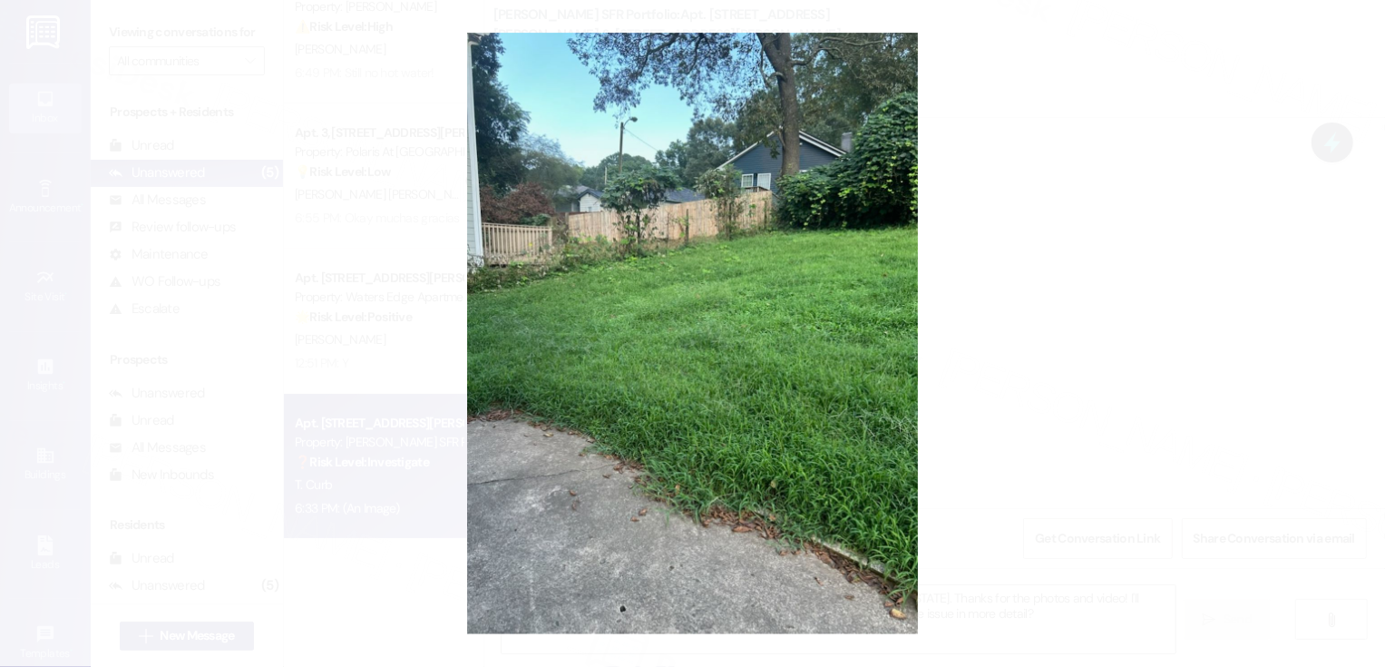
click at [1128, 372] on button "Unzoom image" at bounding box center [692, 333] width 1385 height 667
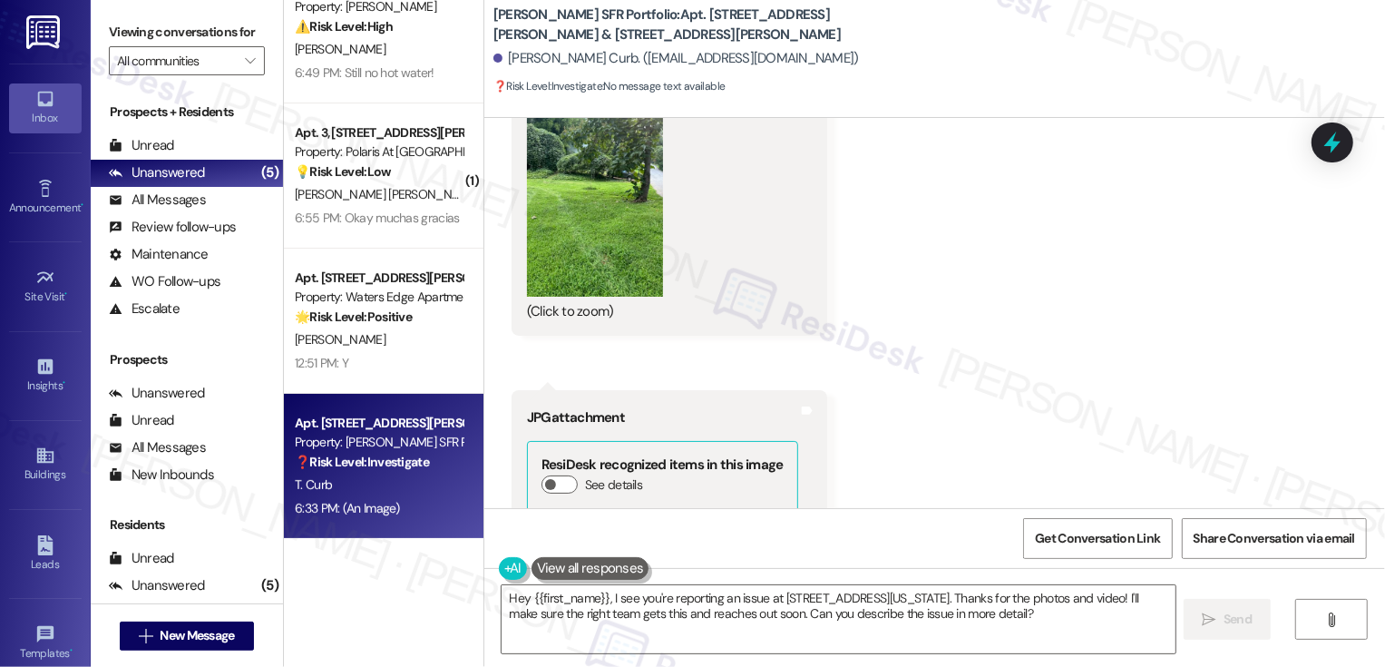
scroll to position [6765, 0]
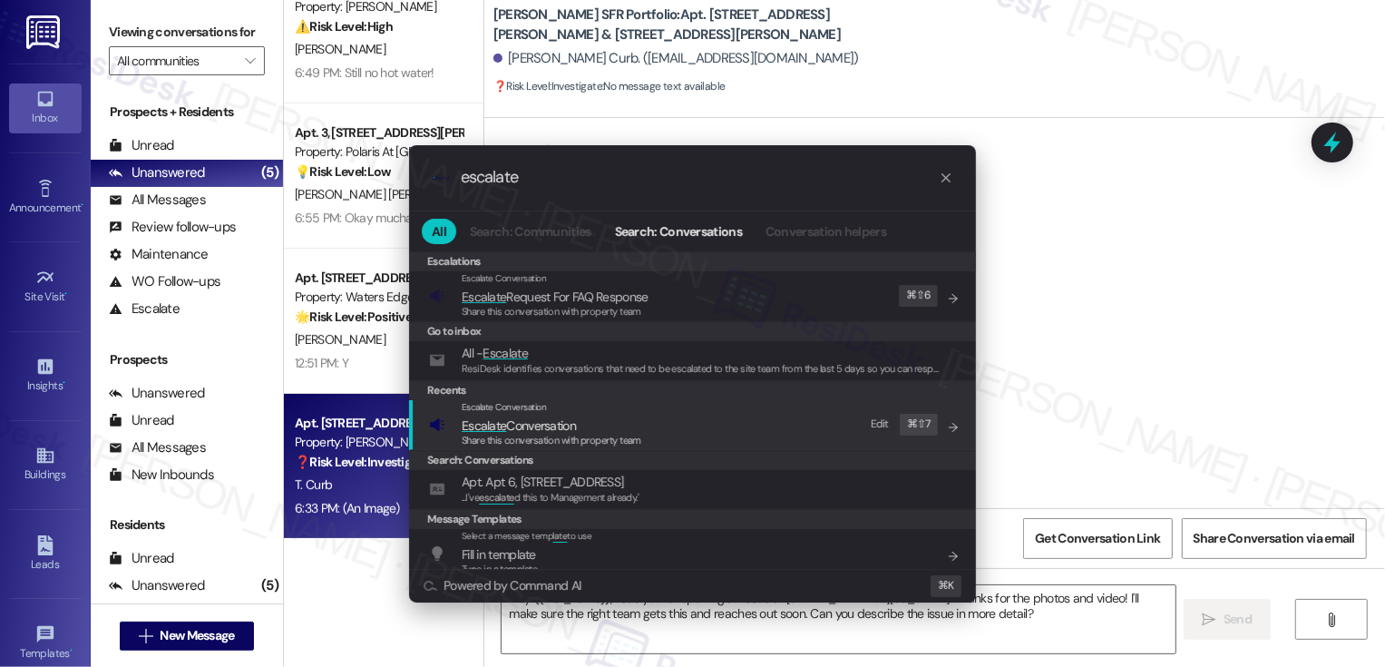
type input "escalate"
click at [682, 431] on div "Escalate Conversation Escalate Conversation Share this conversation with proper…" at bounding box center [694, 424] width 531 height 49
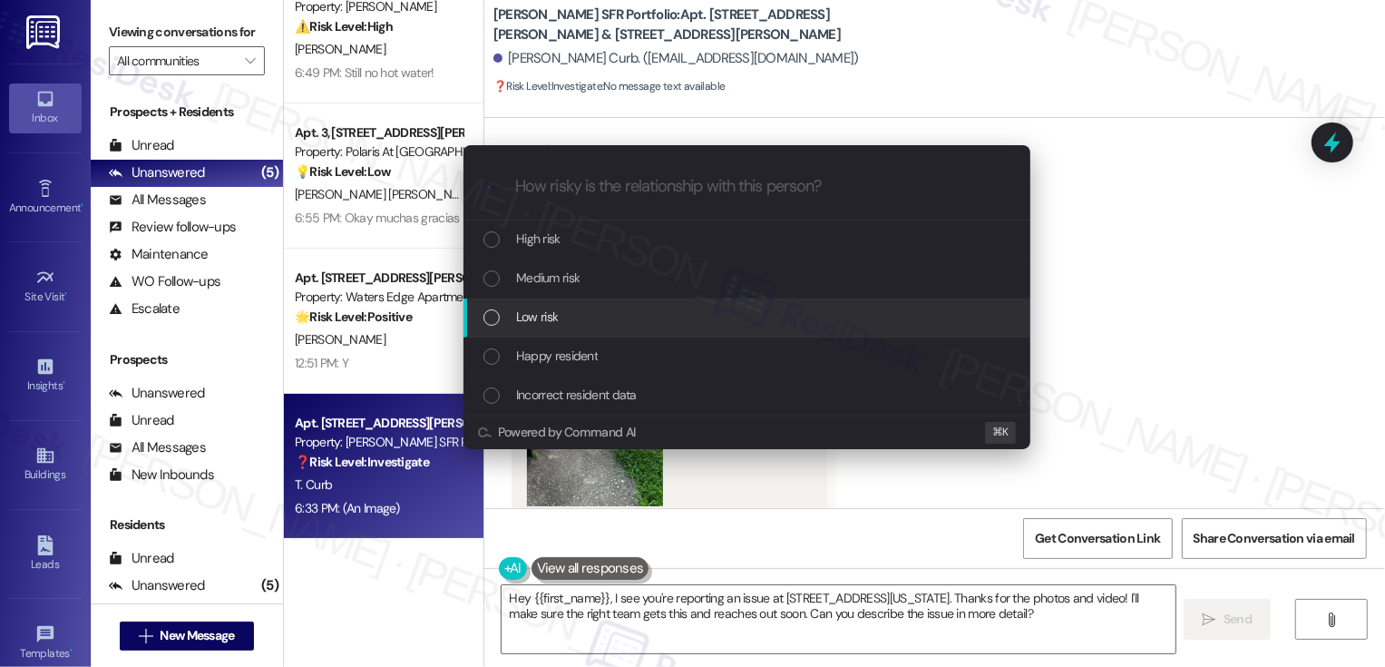
click at [561, 316] on div "Low risk" at bounding box center [748, 317] width 531 height 20
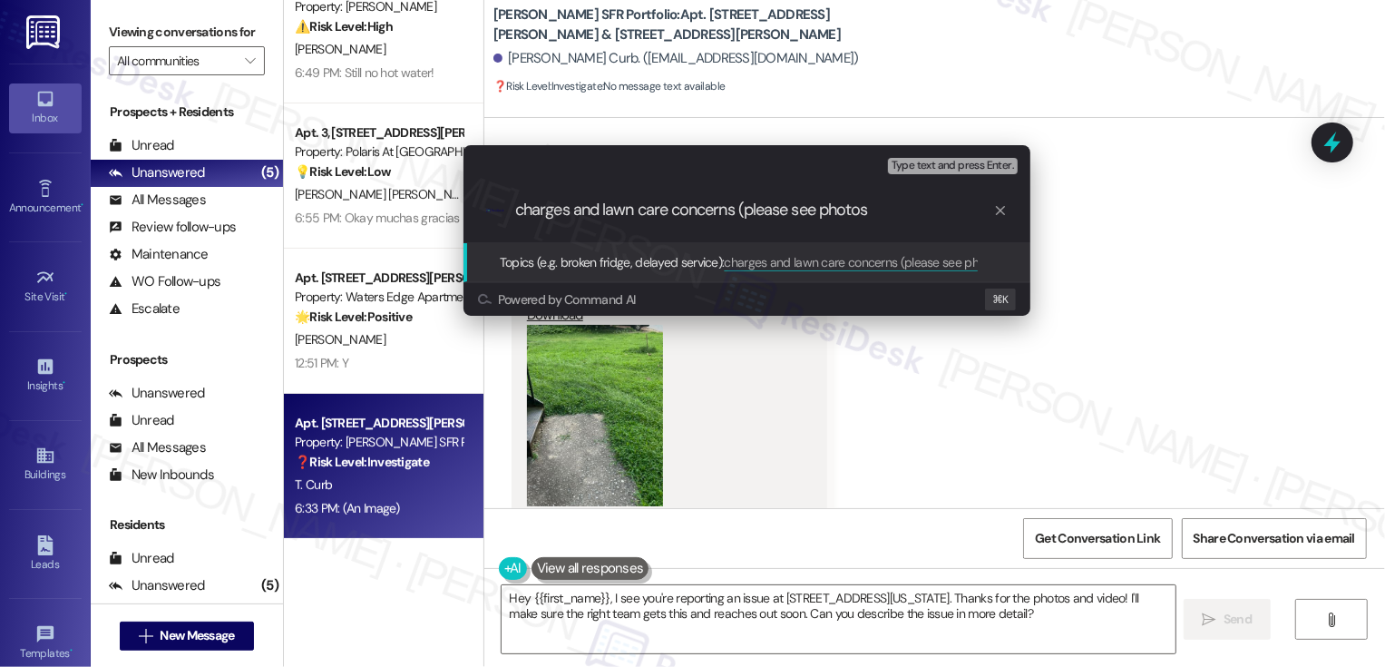
type input "charges and lawn care concerns (please see photos)"
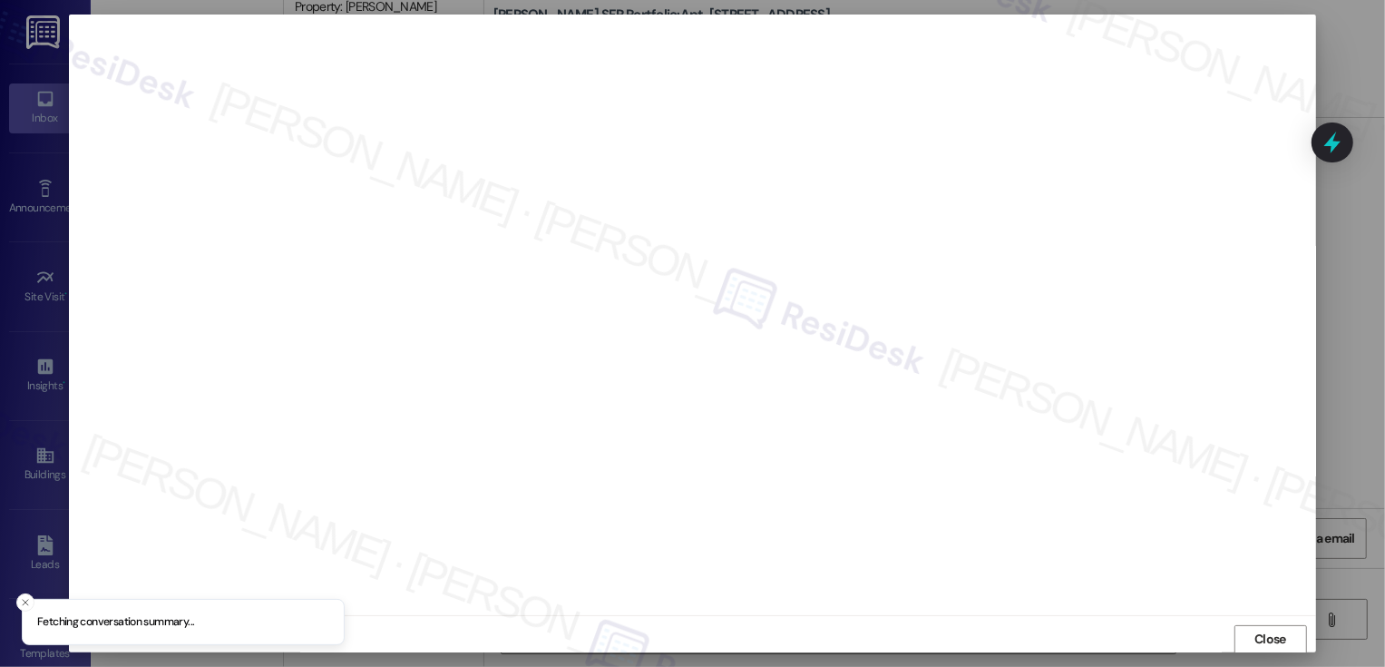
scroll to position [1, 0]
click at [1278, 634] on button "Close" at bounding box center [1271, 638] width 73 height 29
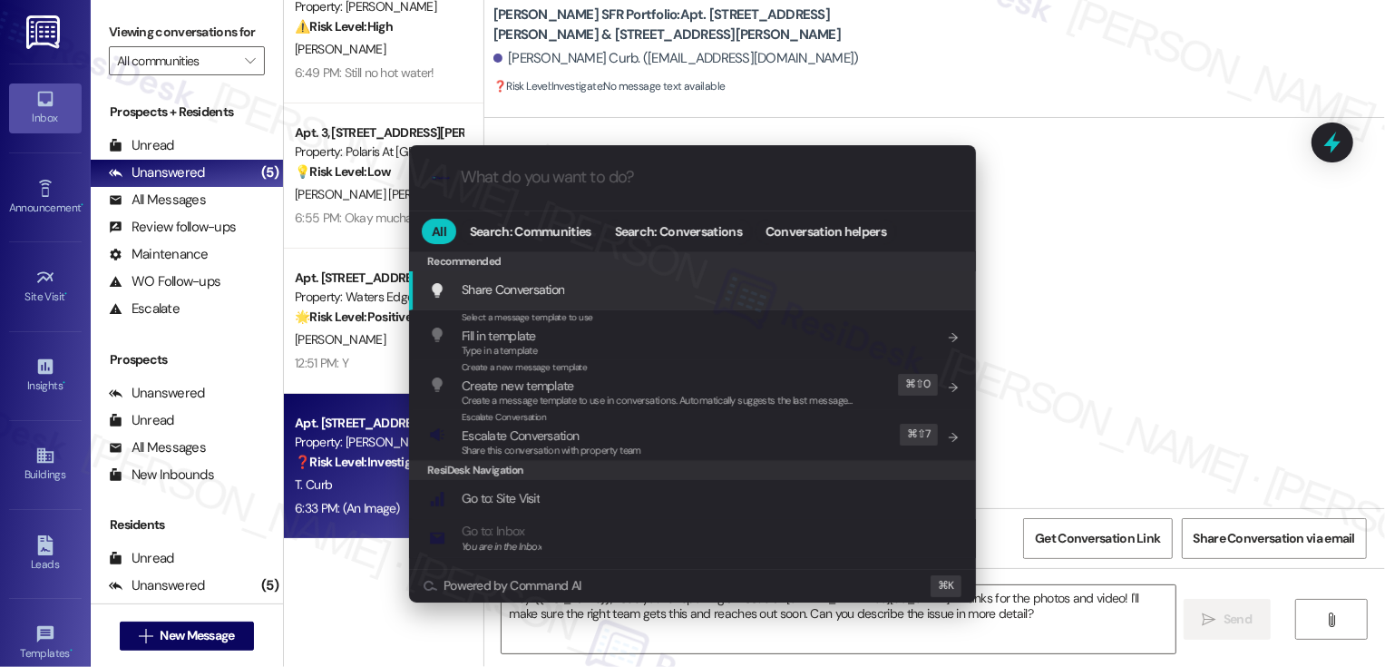
type input "s"
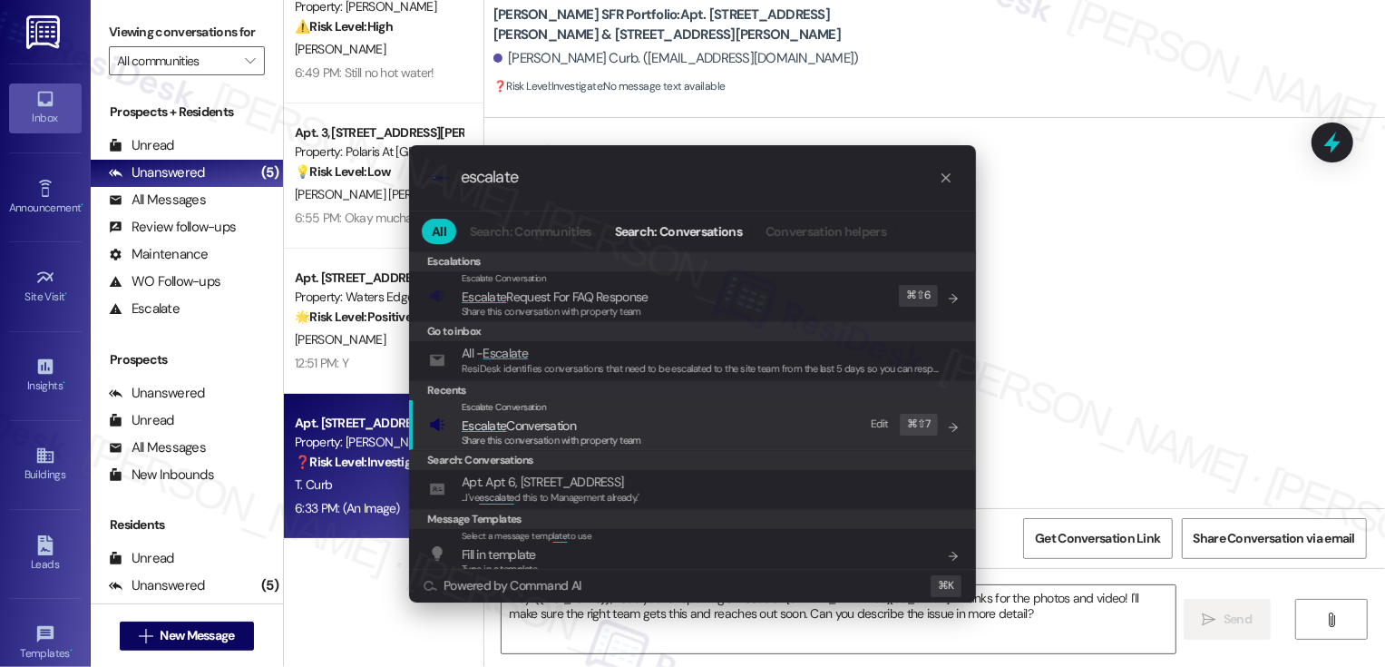
type input "escalate"
click at [755, 425] on div "Escalate Conversation Escalate Conversation Share this conversation with proper…" at bounding box center [694, 424] width 531 height 49
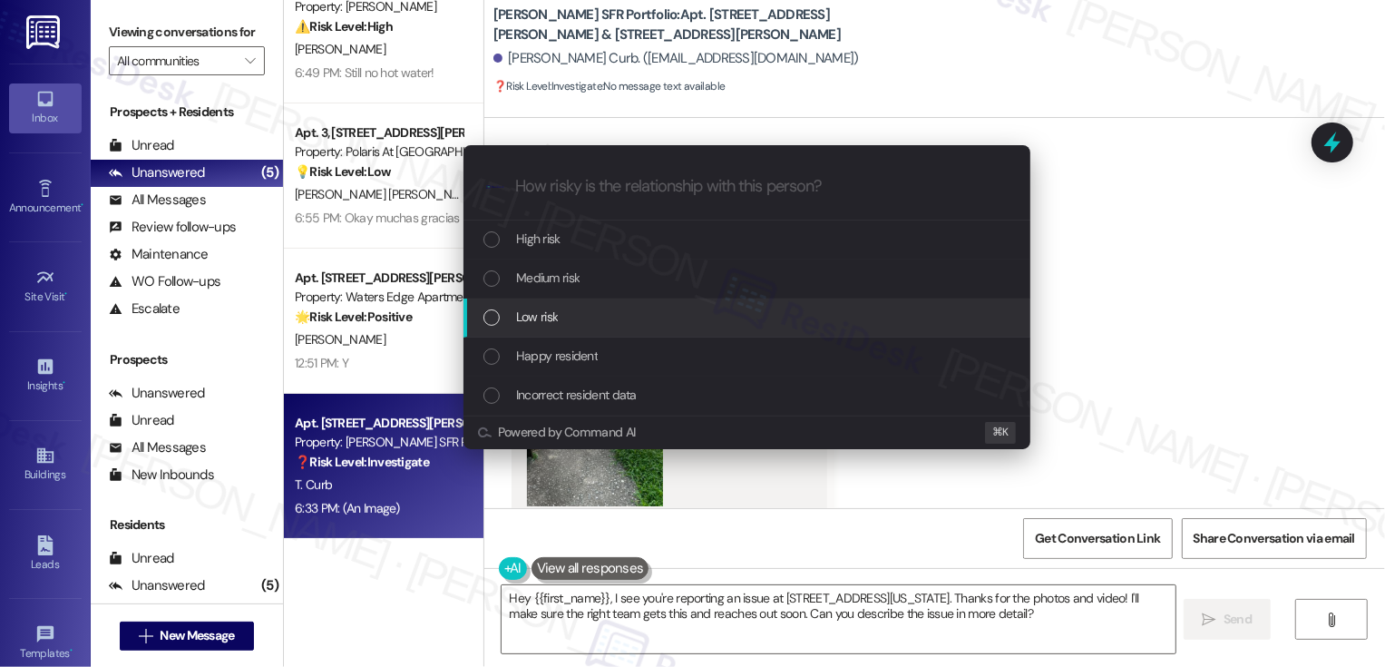
click at [564, 325] on div "Low risk" at bounding box center [748, 317] width 531 height 20
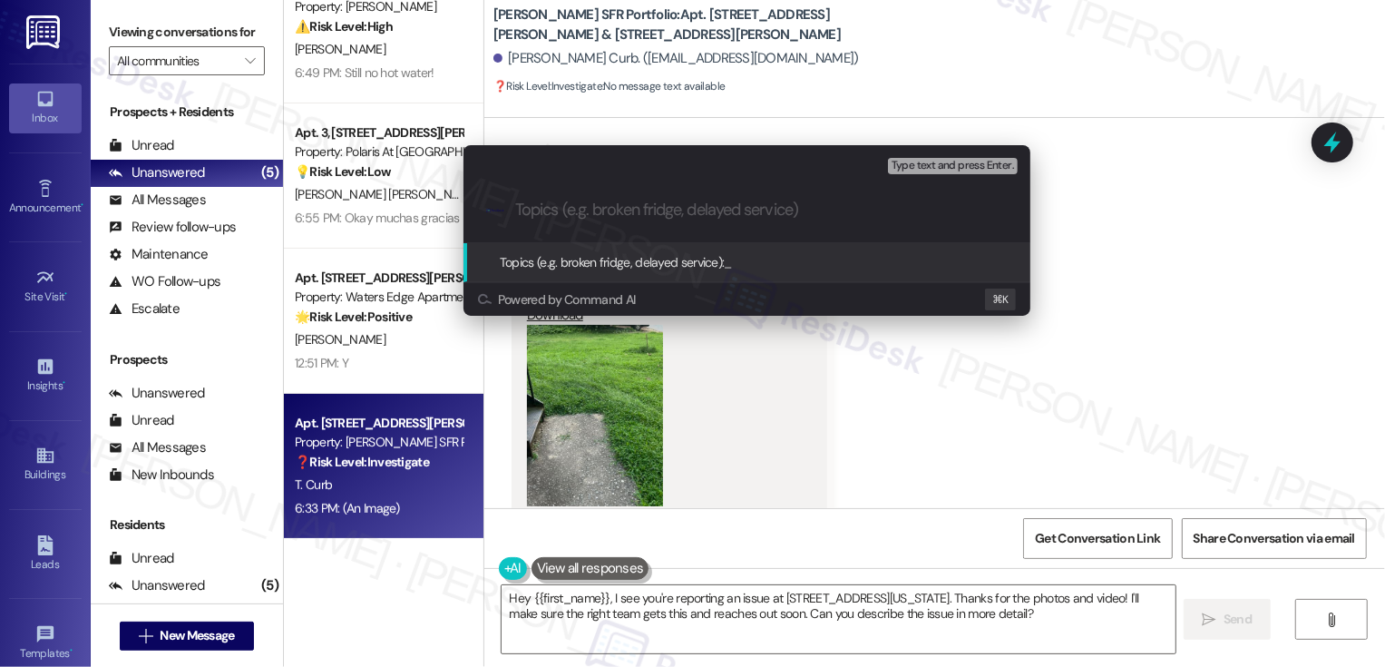
paste input "charges and lawn care concerns (please see photos)"
type input "charges and lawn care concerns (please see photos)"
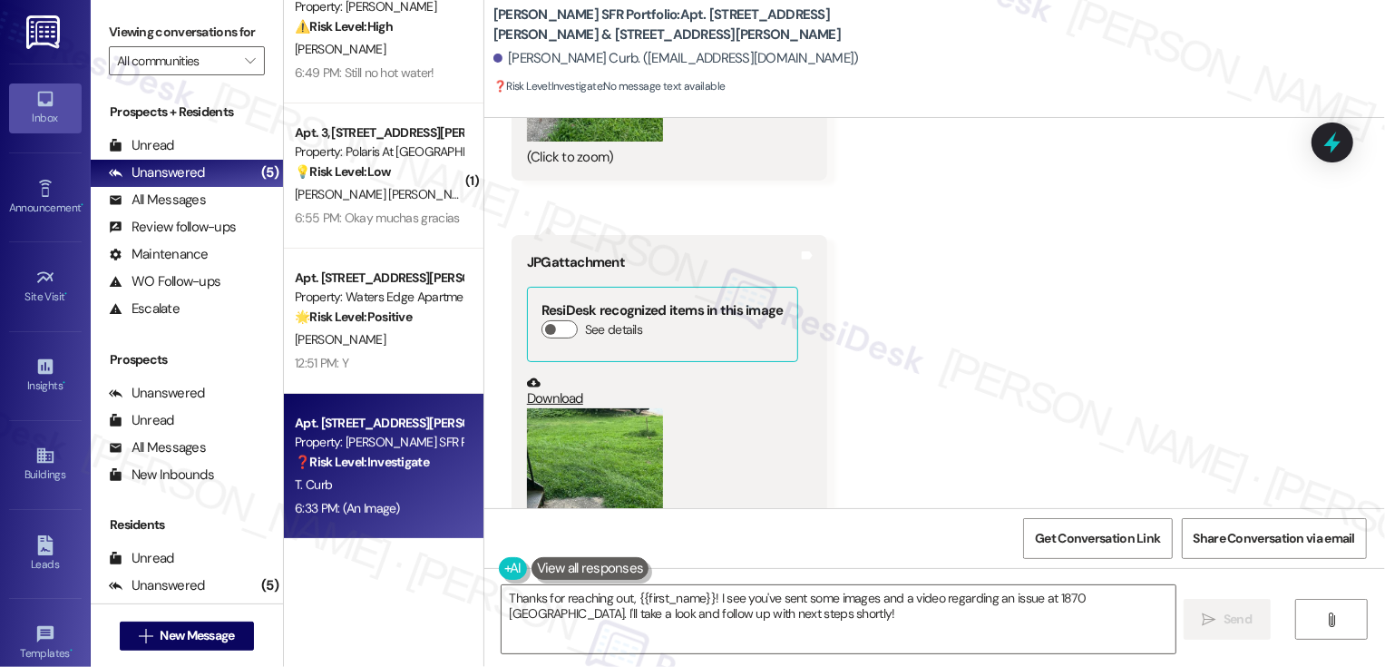
scroll to position [7058, 0]
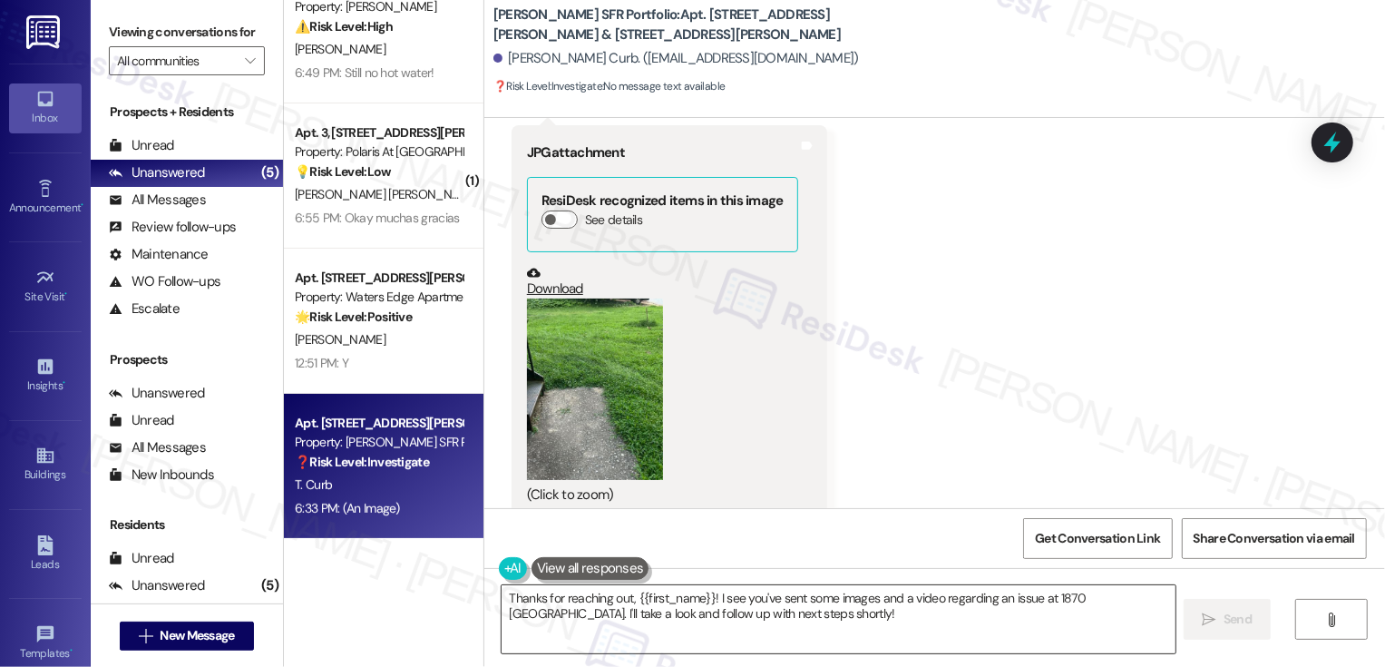
click at [703, 610] on textarea "Thanks for reaching out, {{first_name}}! I see you've sent some images and a vi…" at bounding box center [839, 619] width 674 height 68
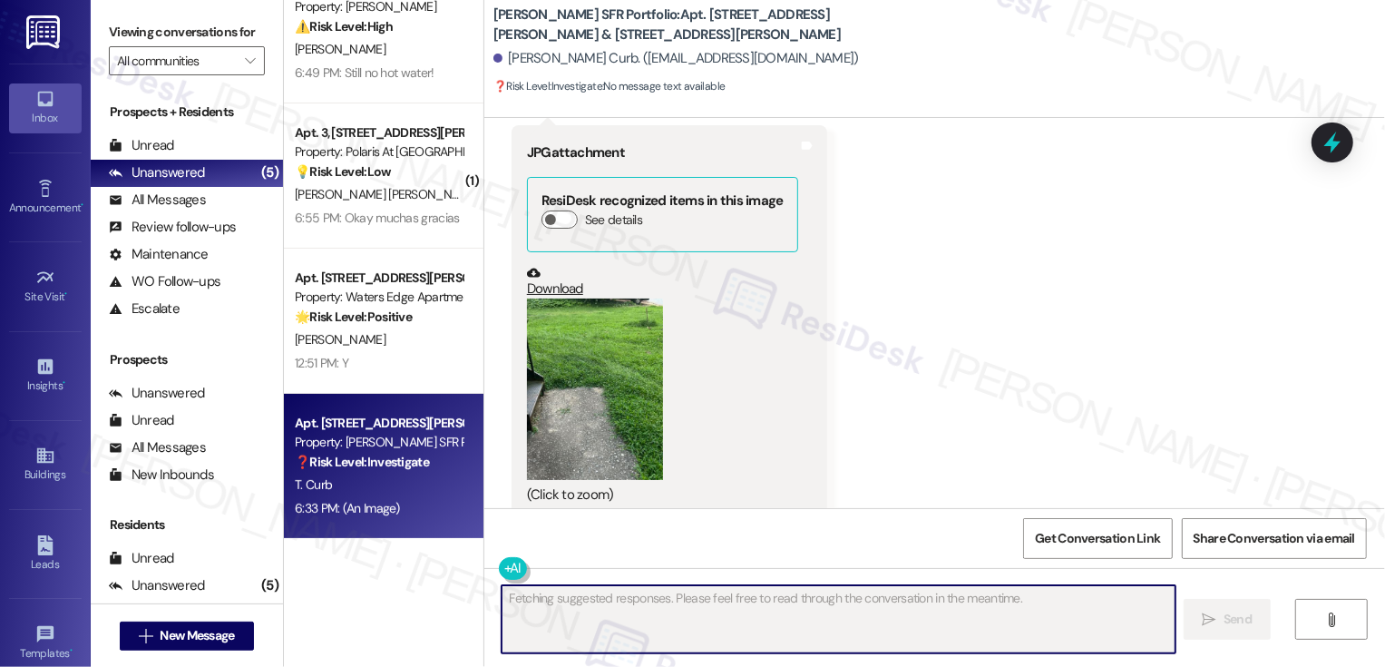
scroll to position [7204, 0]
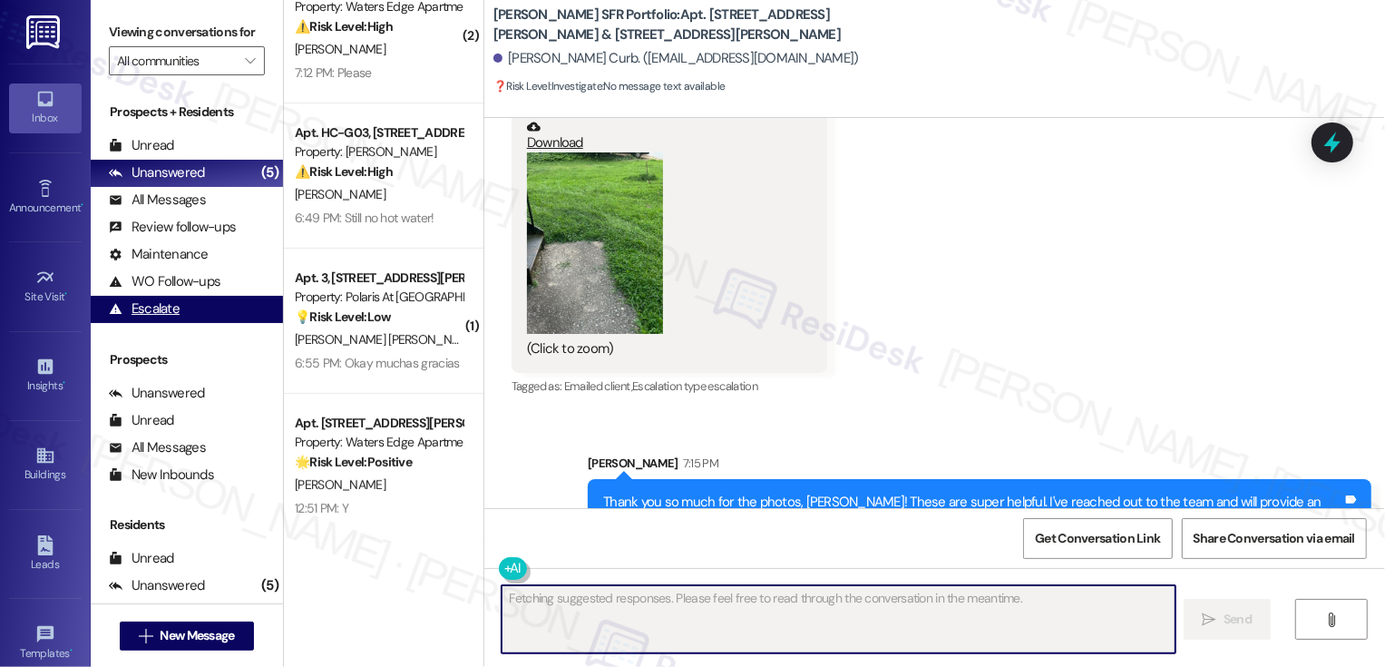
click at [230, 323] on div "Escalate (undefined)" at bounding box center [187, 309] width 192 height 27
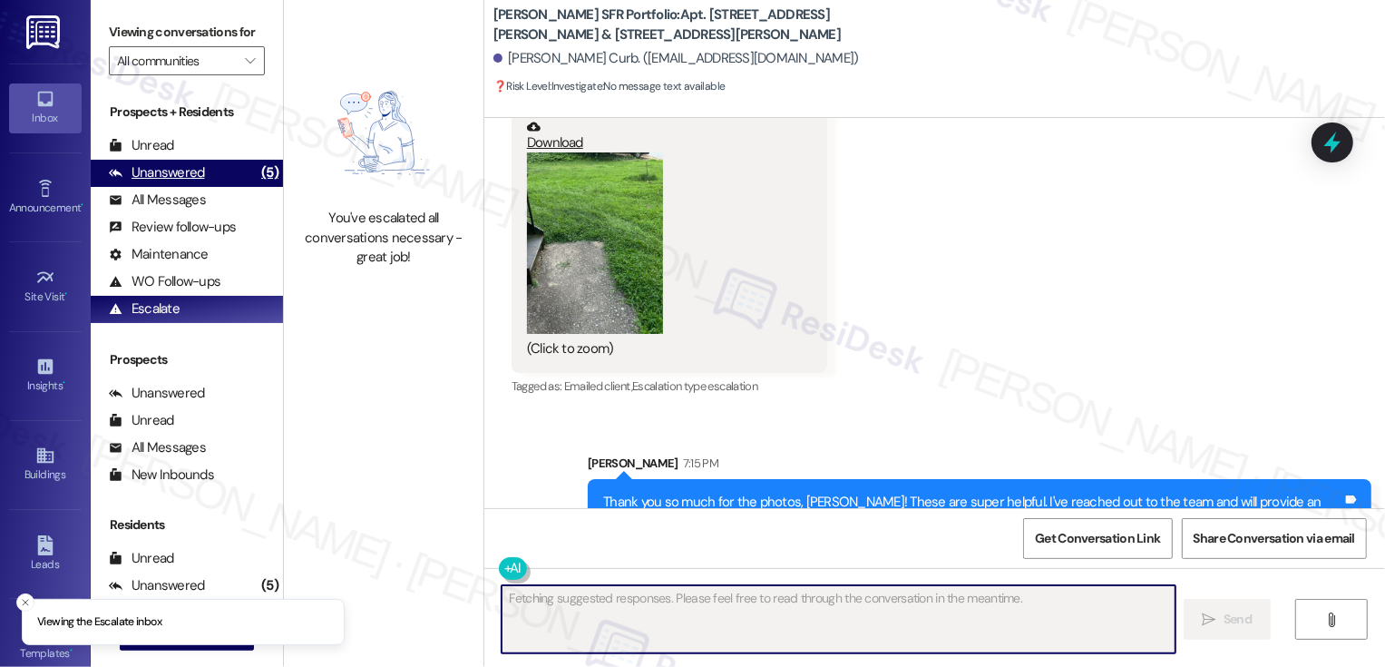
click at [175, 182] on div "Unanswered" at bounding box center [157, 172] width 96 height 19
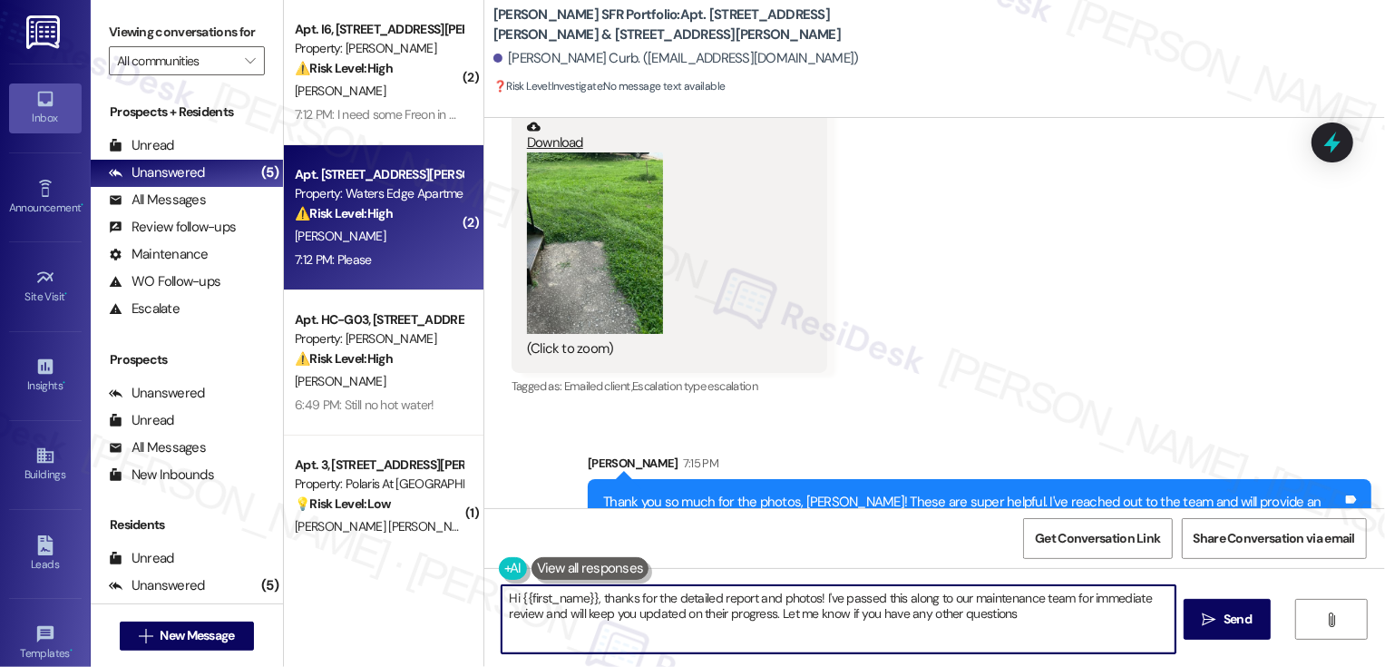
type textarea "Hi {{first_name}}, thanks for the detailed report and photos! I've passed this …"
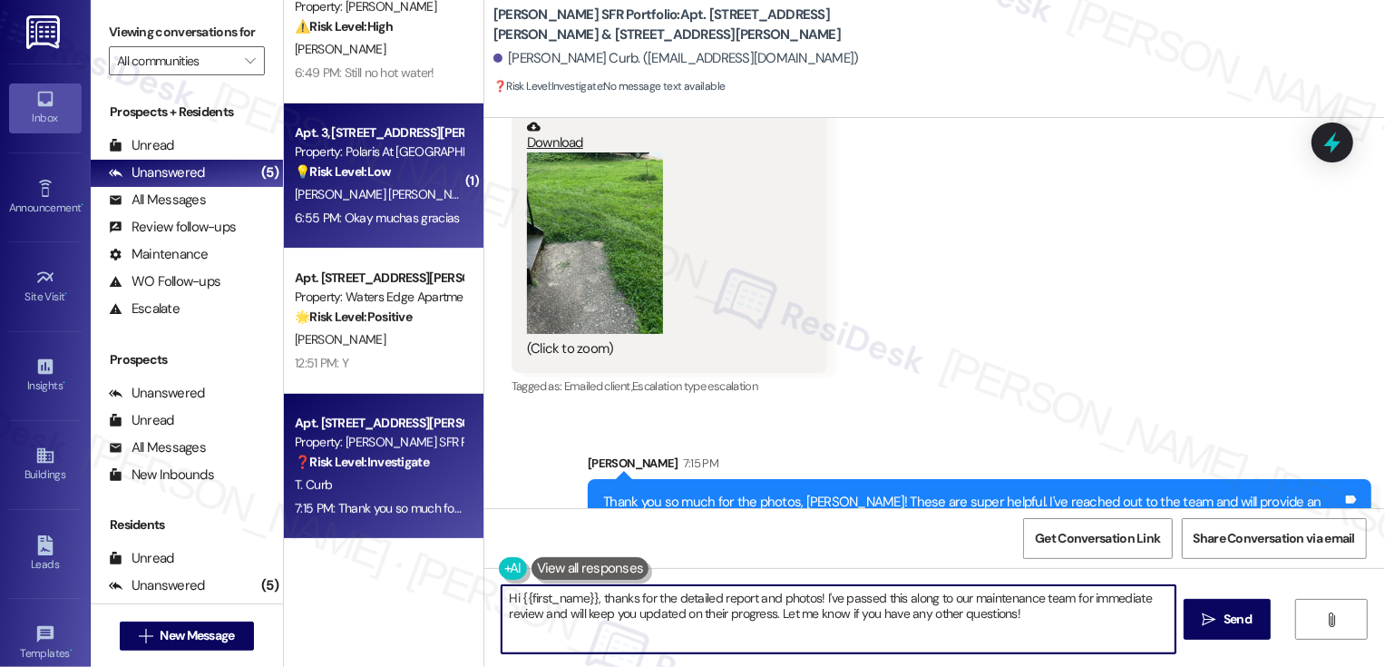
scroll to position [0, 0]
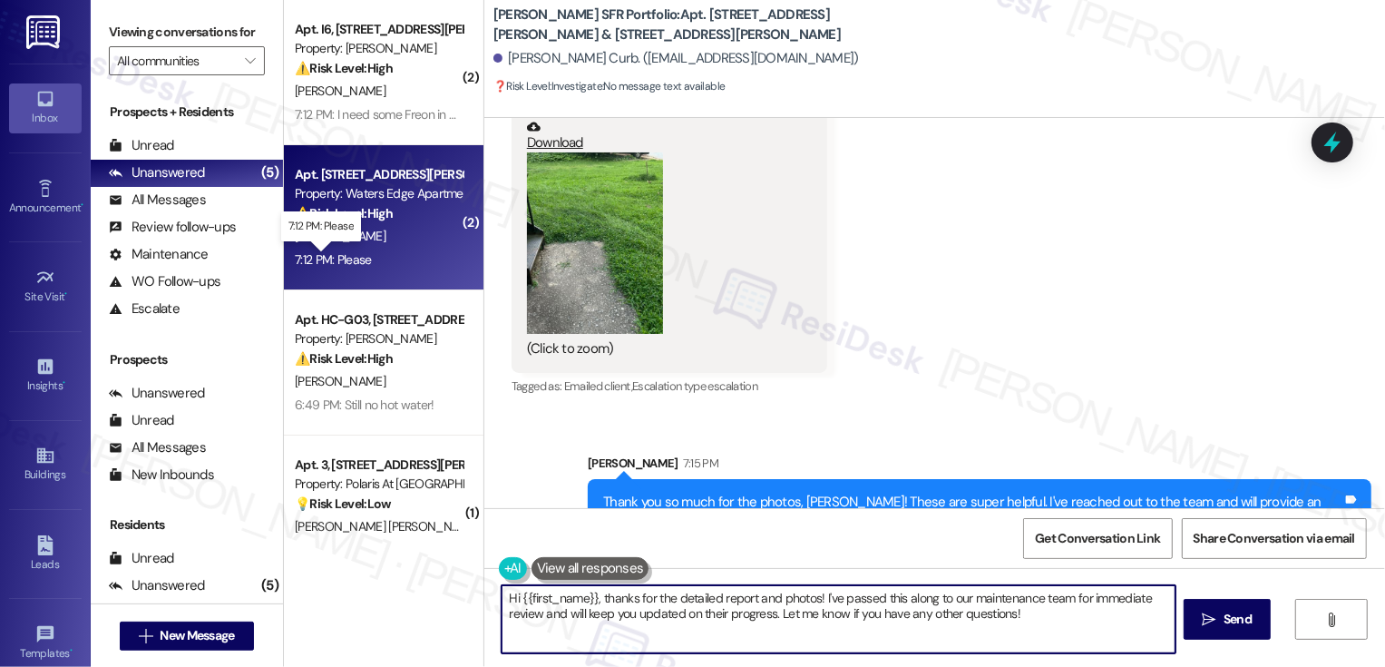
click at [341, 260] on div "7:12 PM: Please 7:12 PM: Please" at bounding box center [333, 259] width 77 height 16
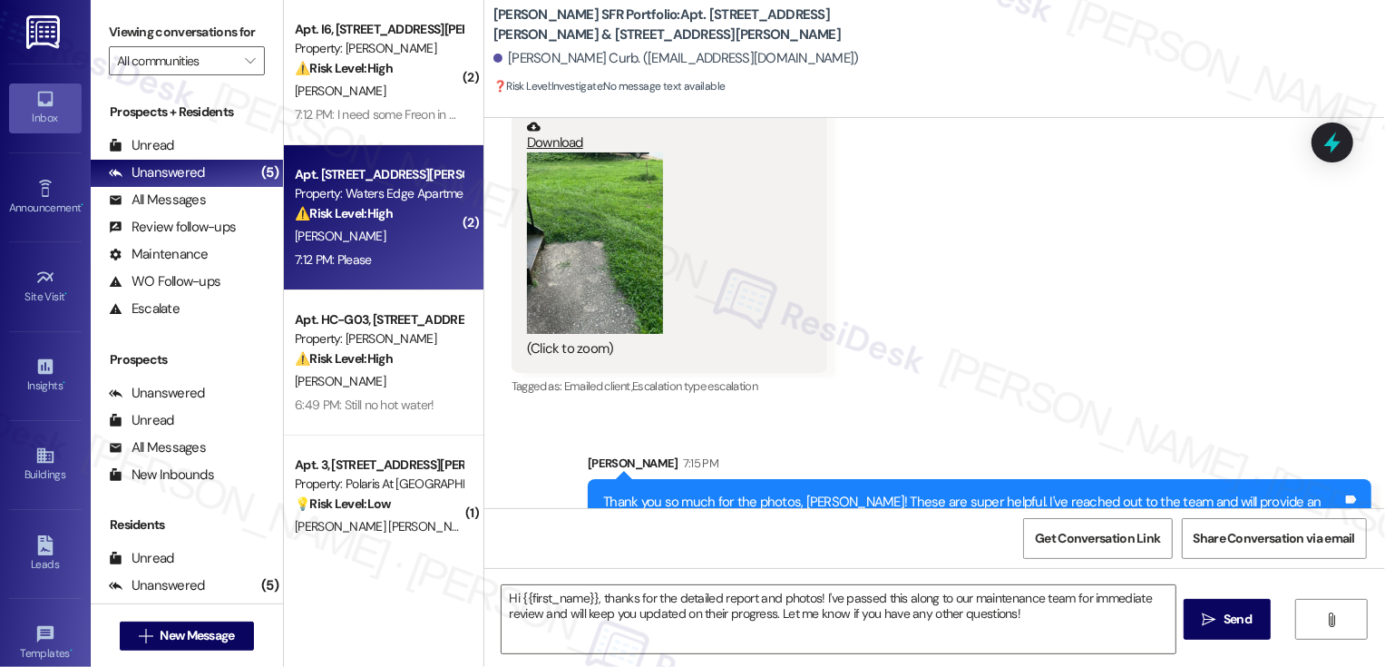
type textarea "Fetching suggested responses. Please feel free to read through the conversation…"
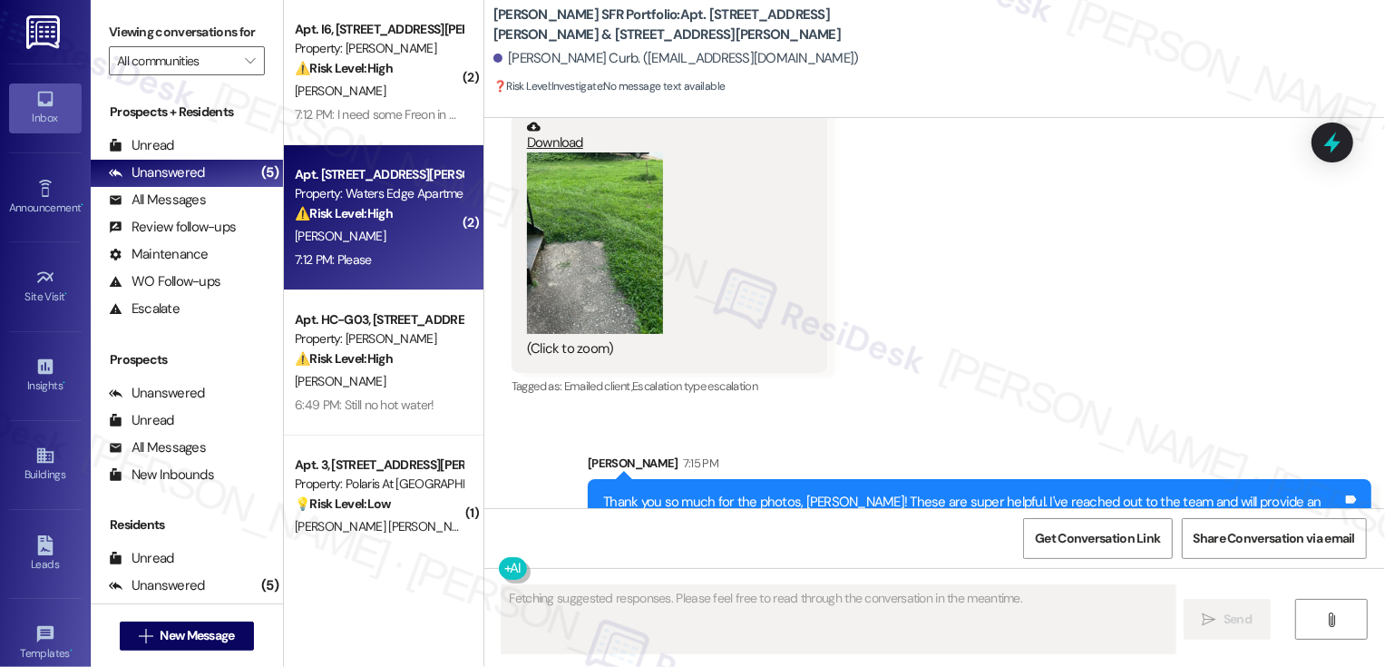
click at [385, 259] on div "7:12 PM: Please 7:12 PM: Please" at bounding box center [378, 260] width 171 height 23
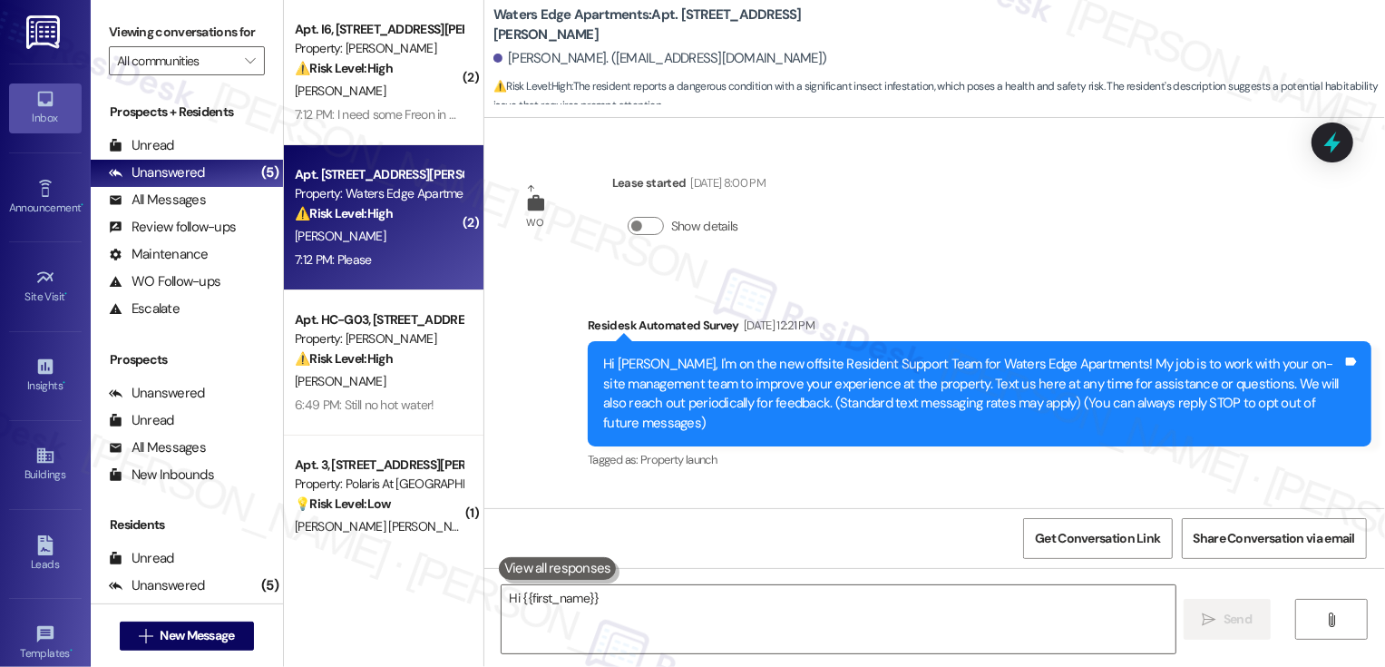
scroll to position [1791, 0]
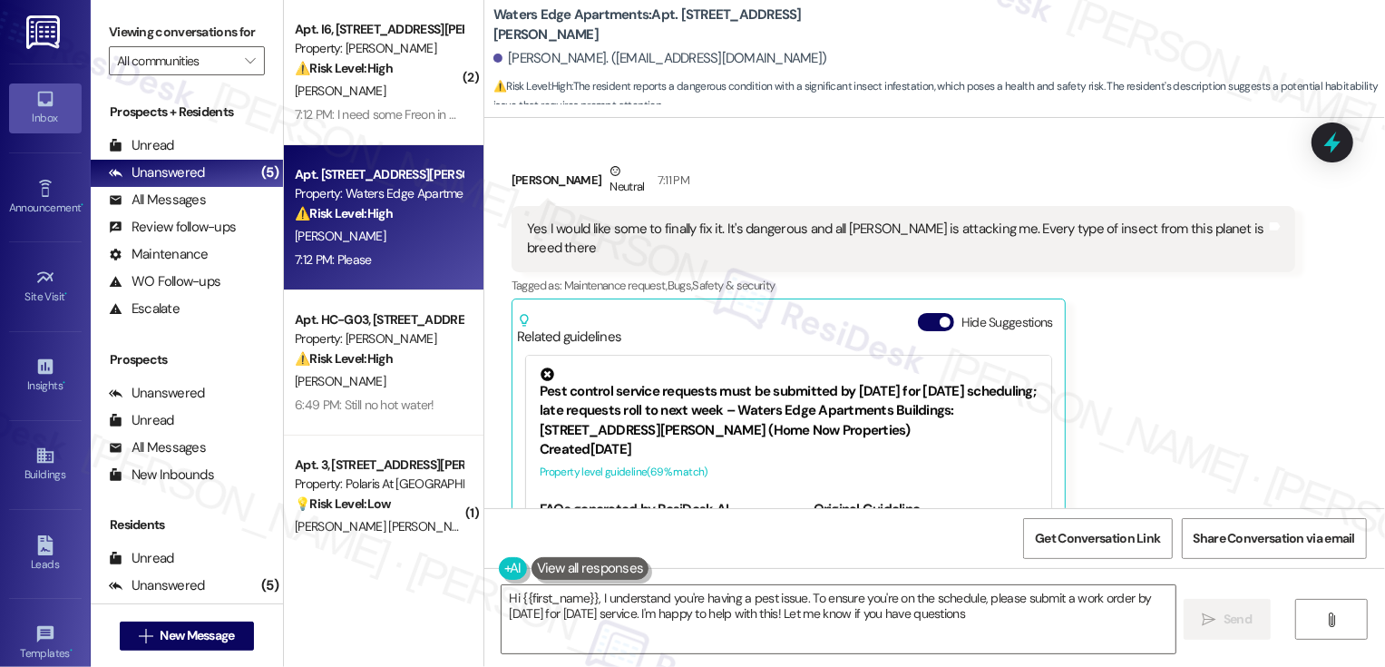
type textarea "Hi {{first_name}}, I understand you're having a pest issue. To ensure you're on…"
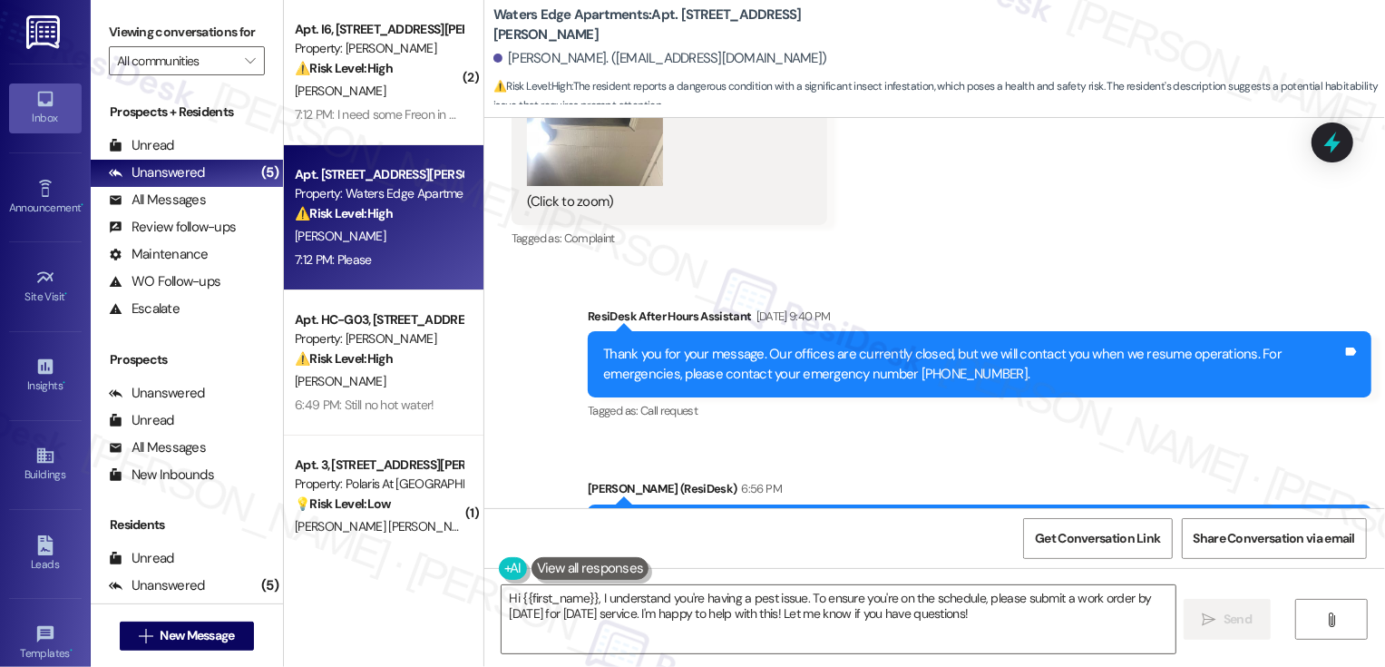
scroll to position [807, 0]
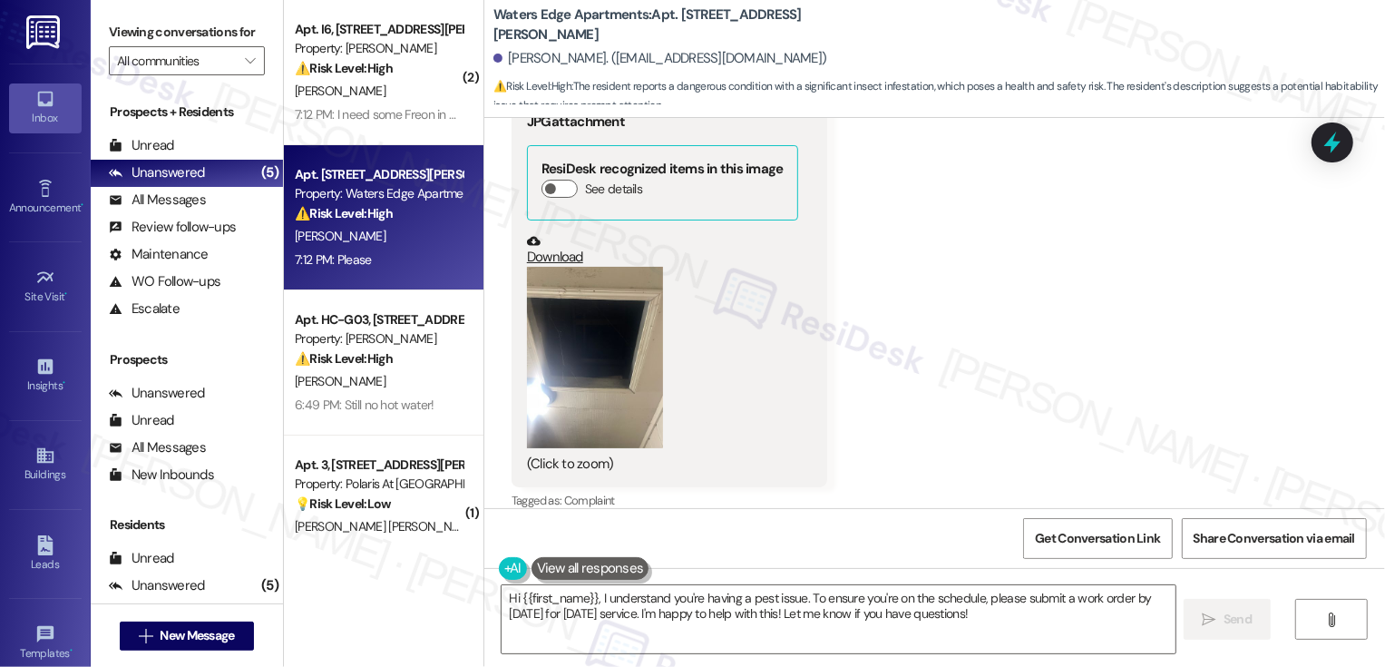
click at [611, 300] on button "Zoom image" at bounding box center [595, 357] width 136 height 181
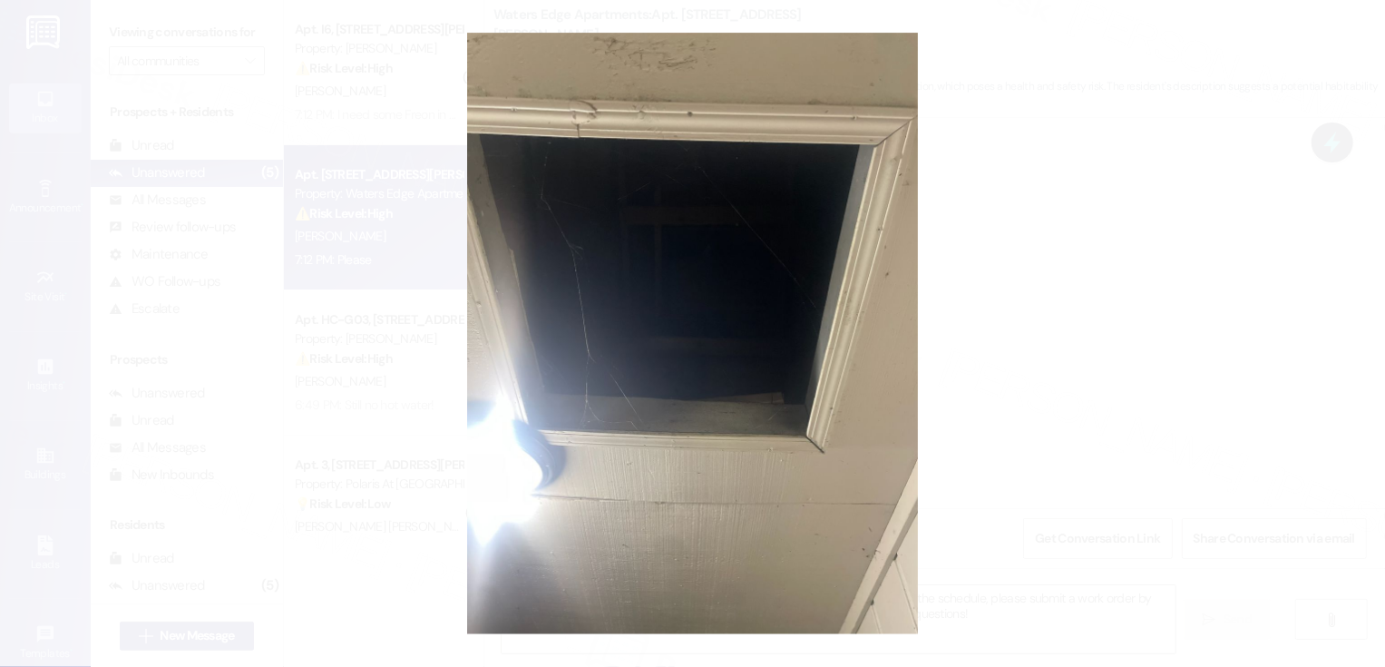
click at [996, 351] on button "Unzoom image" at bounding box center [692, 333] width 1385 height 667
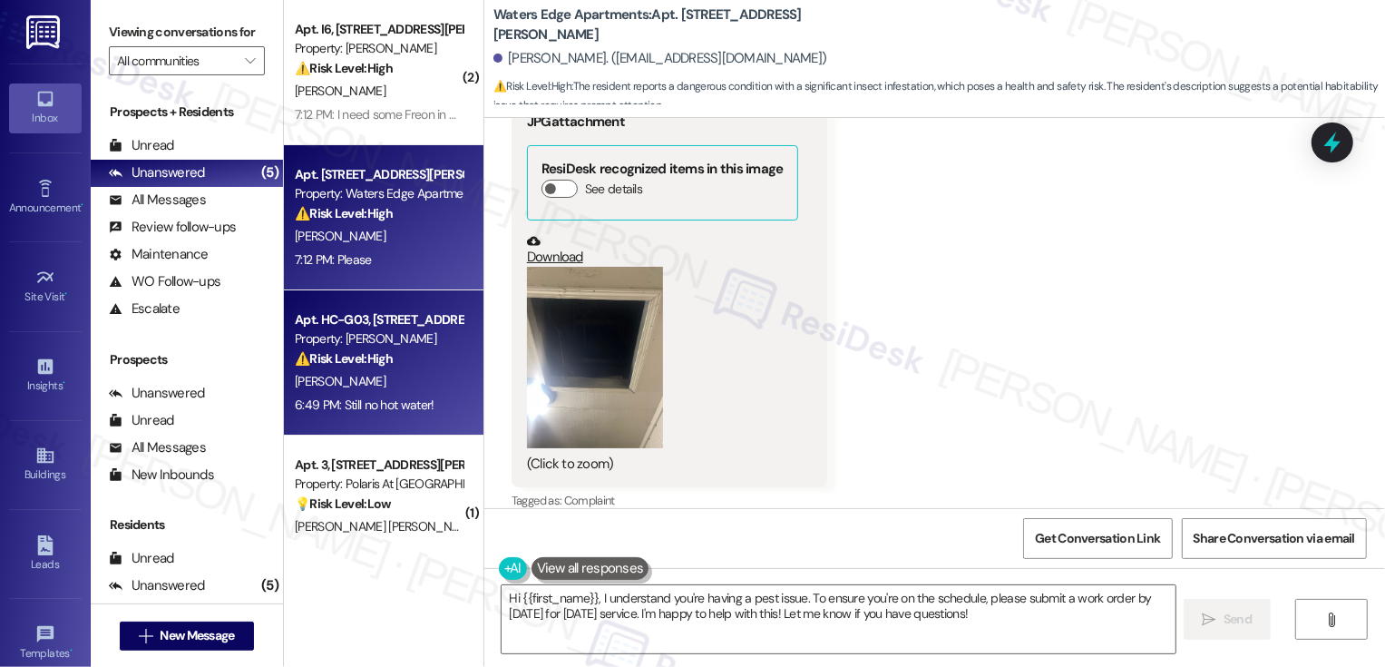
scroll to position [111, 0]
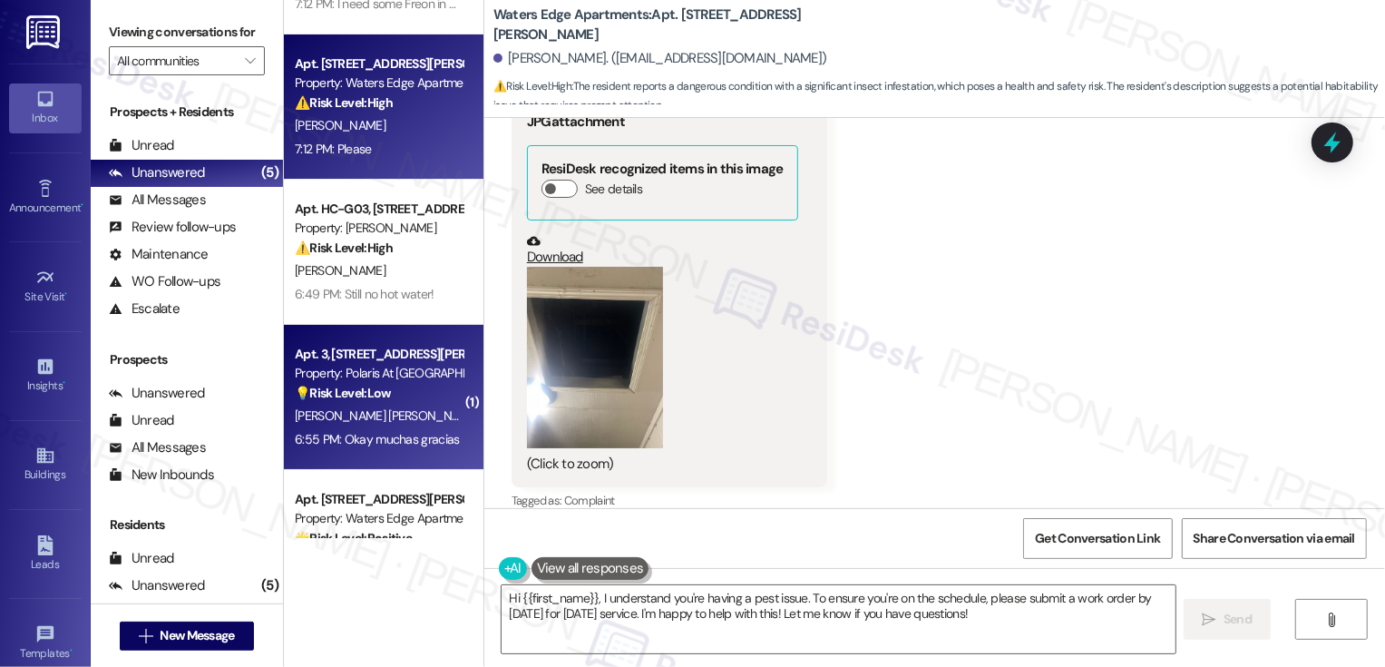
click at [414, 408] on div "M. Juarez Gomez" at bounding box center [378, 416] width 171 height 23
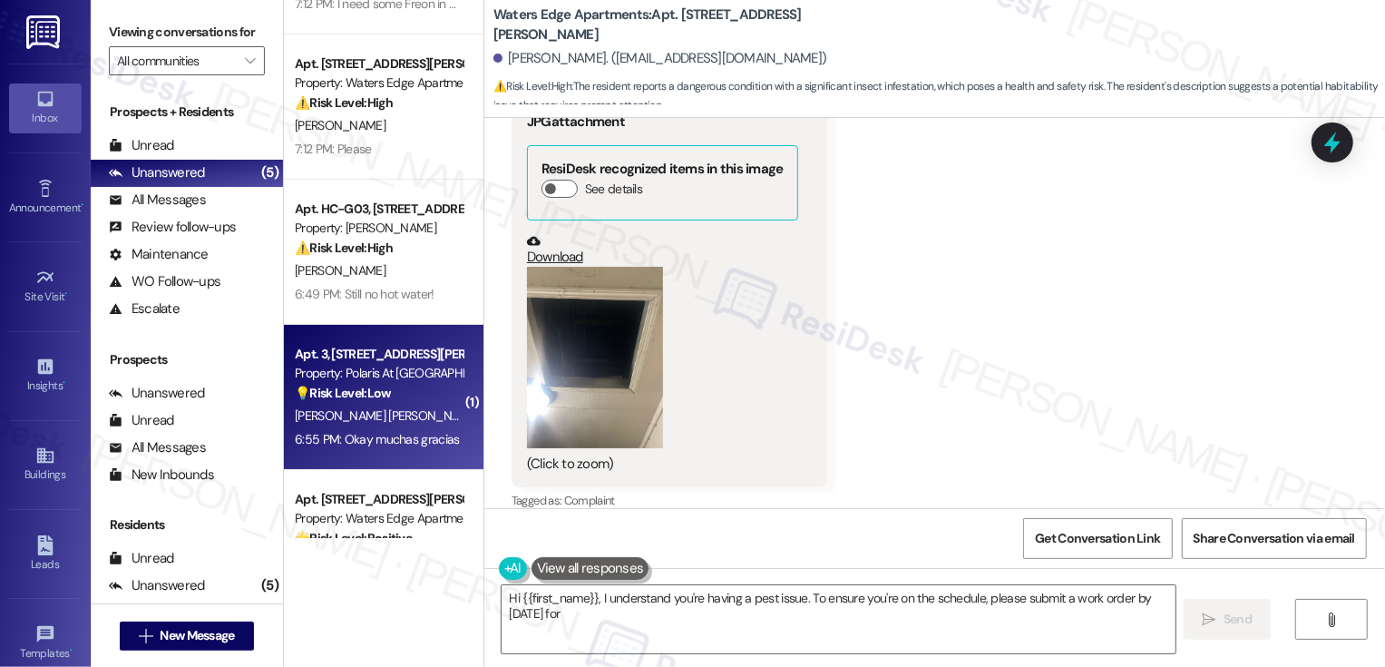
type textarea "Hi {{first_name}}, I understand you're having a pest issue. To ensure you're on…"
click at [414, 408] on div "M. Juarez Gomez" at bounding box center [378, 416] width 171 height 23
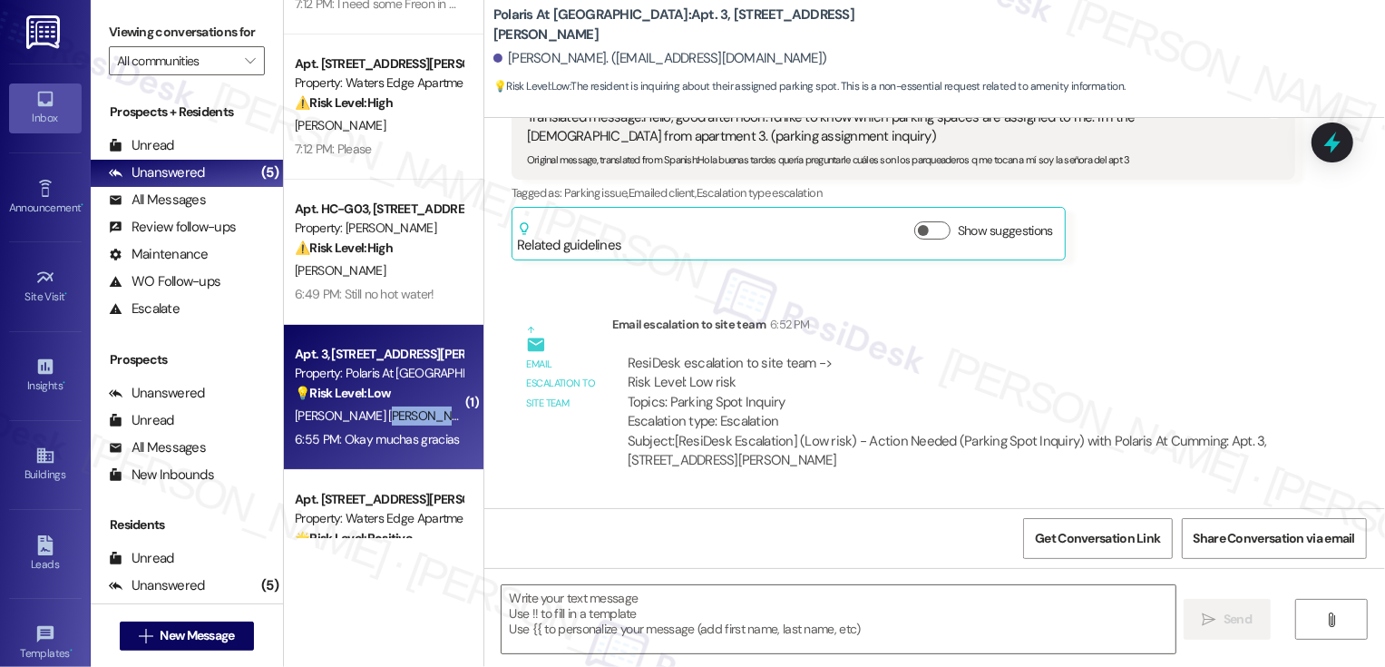
type textarea "Fetching suggested responses. Please feel free to read through the conversation…"
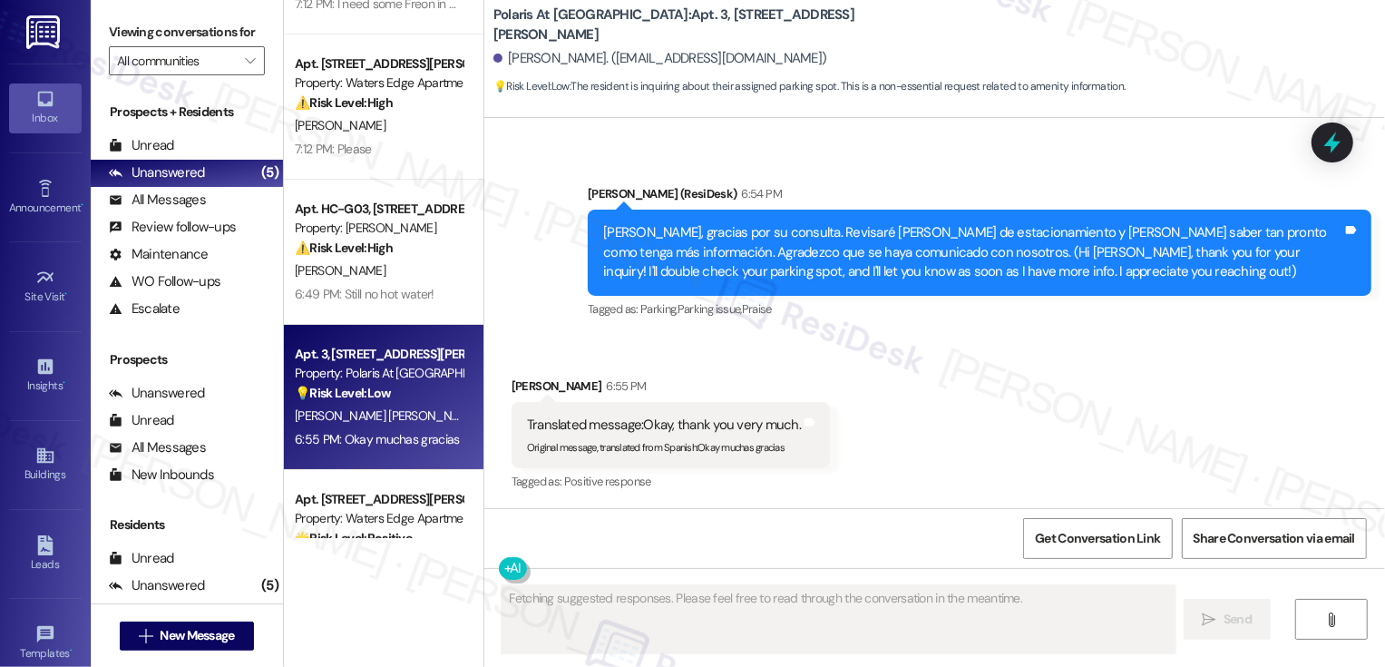
scroll to position [332, 0]
